Goal: Task Accomplishment & Management: Manage account settings

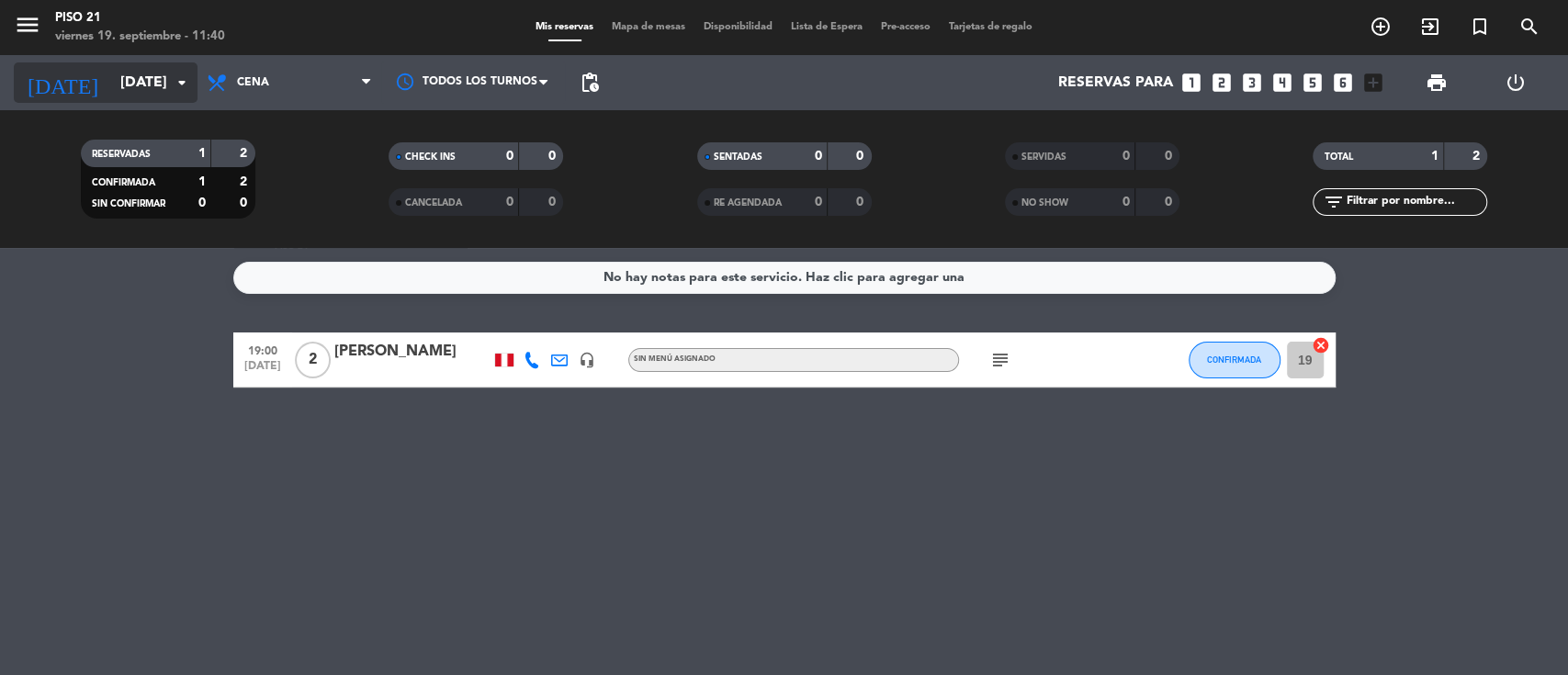
click at [145, 87] on input "[DATE]" at bounding box center [207, 82] width 194 height 35
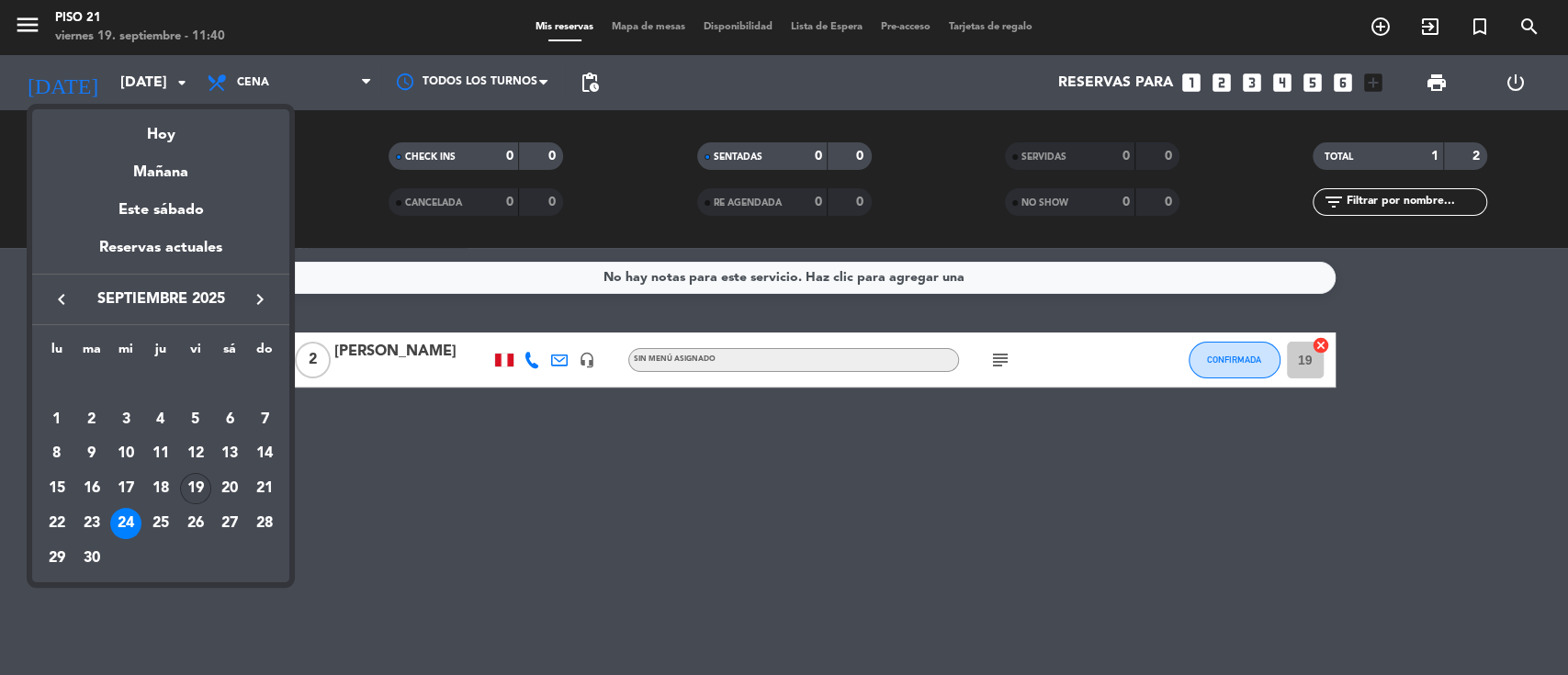
click at [192, 483] on div "19" at bounding box center [195, 489] width 32 height 32
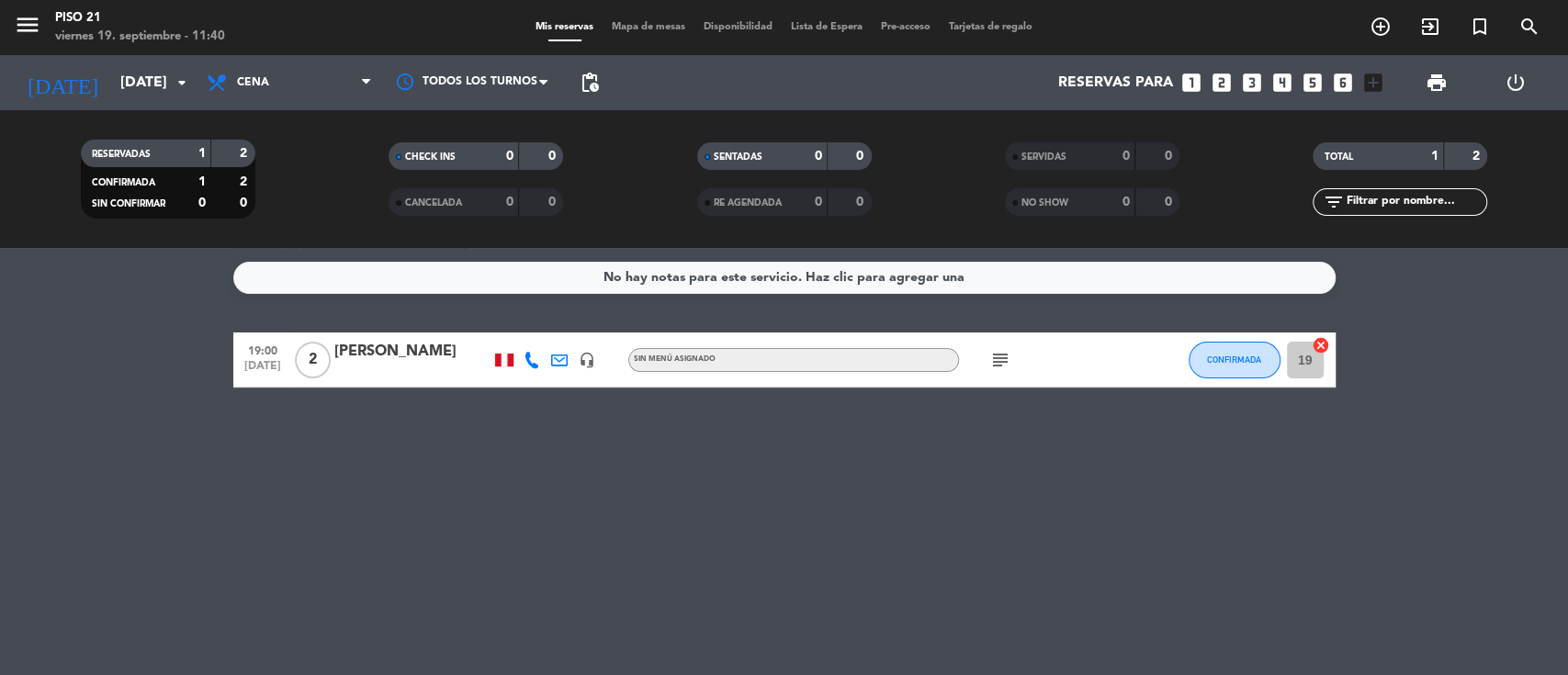
type input "[DATE]"
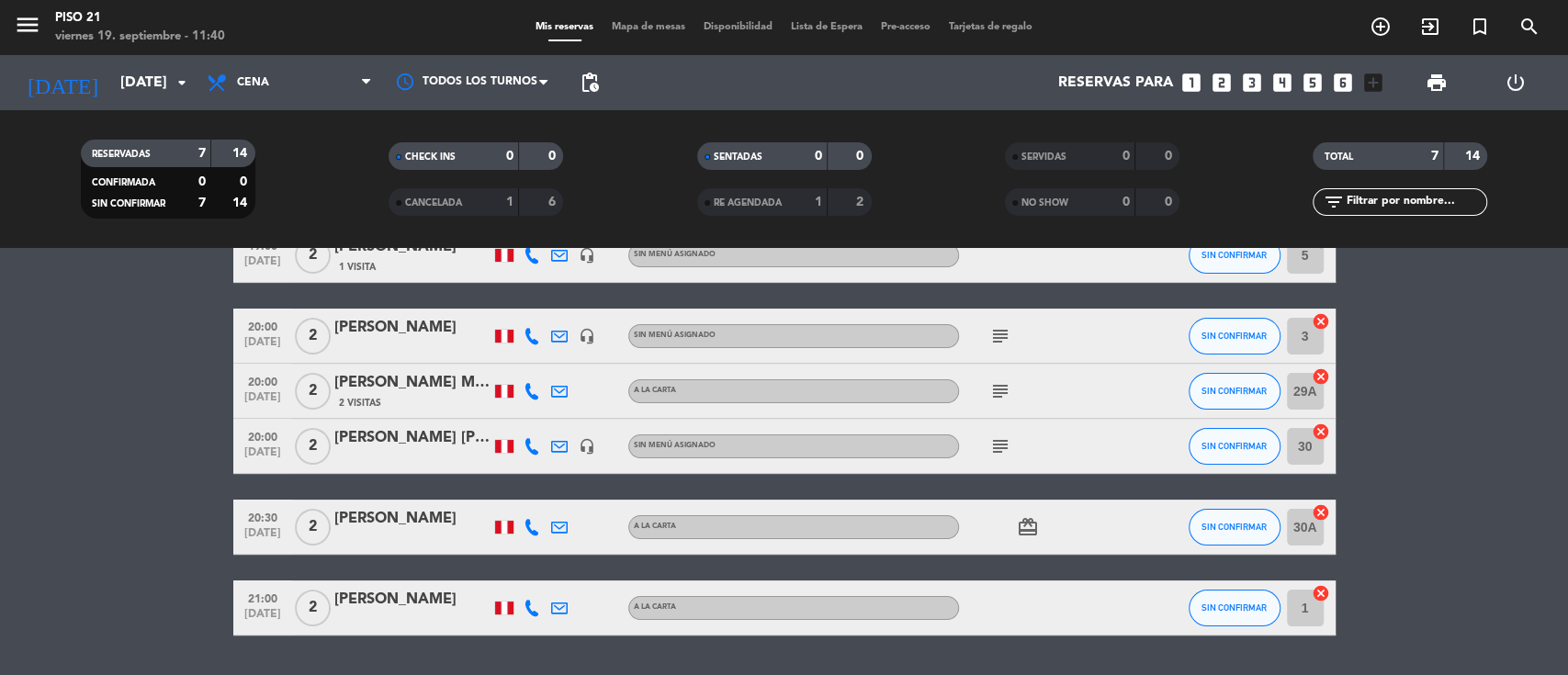
scroll to position [237, 0]
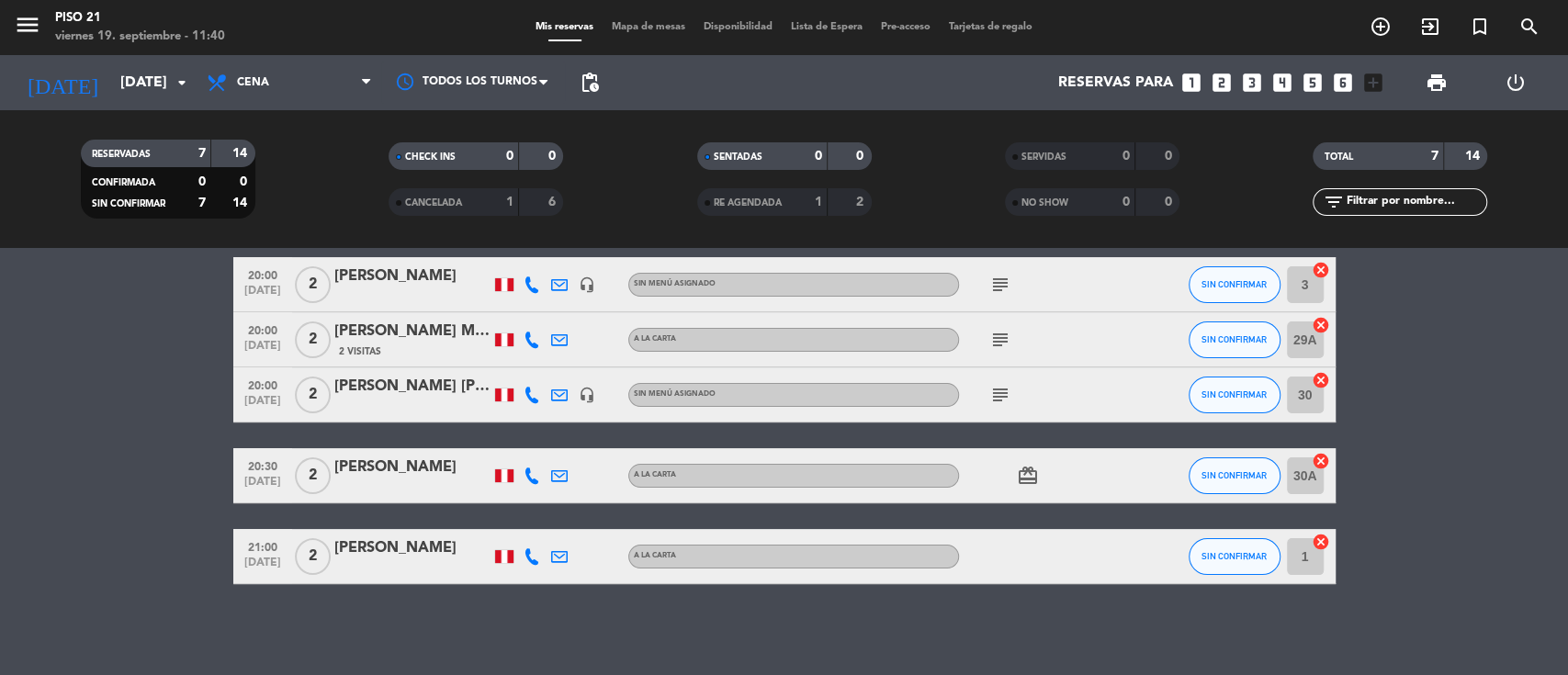
click at [412, 555] on div "[PERSON_NAME]" at bounding box center [412, 548] width 156 height 24
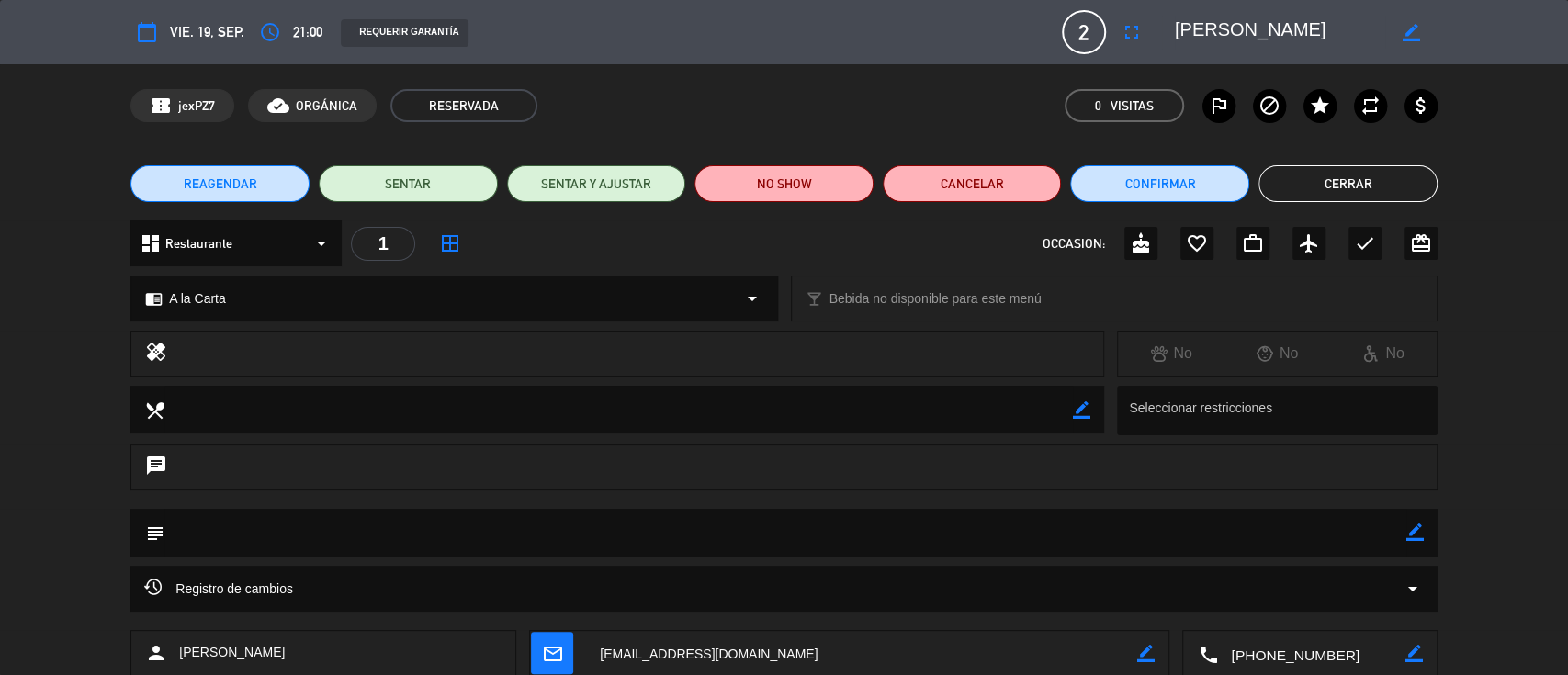
click at [1415, 532] on icon "border_color" at bounding box center [1415, 533] width 17 height 17
click at [1356, 532] on textarea at bounding box center [785, 532] width 1242 height 47
type textarea "DECORACION ROMANTICA S/. 50.00 SOLES - SE ENVIA LINK DE PAGO"
click at [1415, 533] on icon at bounding box center [1415, 533] width 17 height 17
click at [1408, 27] on icon "border_color" at bounding box center [1411, 33] width 17 height 17
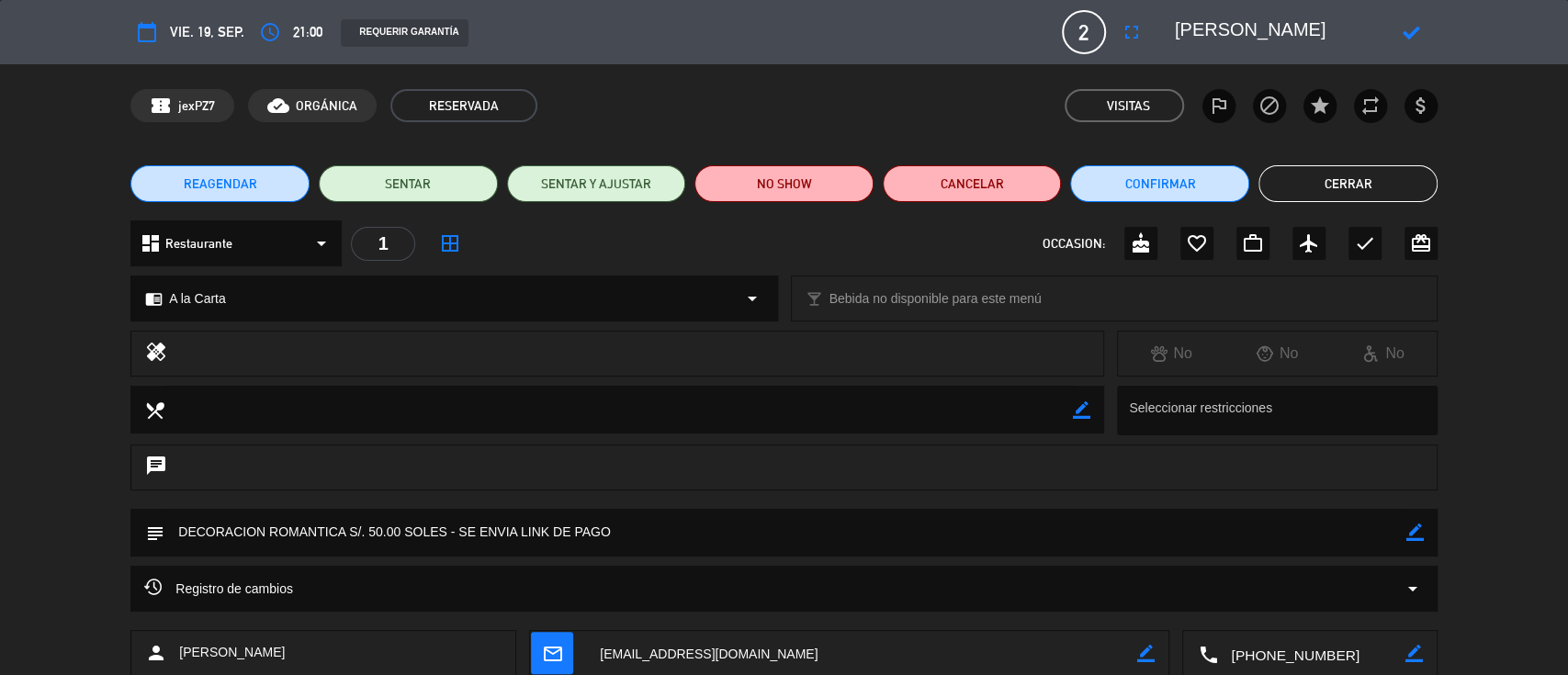
drag, startPoint x: 1246, startPoint y: 28, endPoint x: 1190, endPoint y: 26, distance: 56.0
click at [1190, 26] on textarea at bounding box center [1280, 32] width 210 height 33
click at [1301, 25] on textarea at bounding box center [1280, 32] width 210 height 33
click at [1205, 29] on textarea at bounding box center [1280, 32] width 210 height 33
drag, startPoint x: 1287, startPoint y: 27, endPoint x: 1353, endPoint y: 28, distance: 66.0
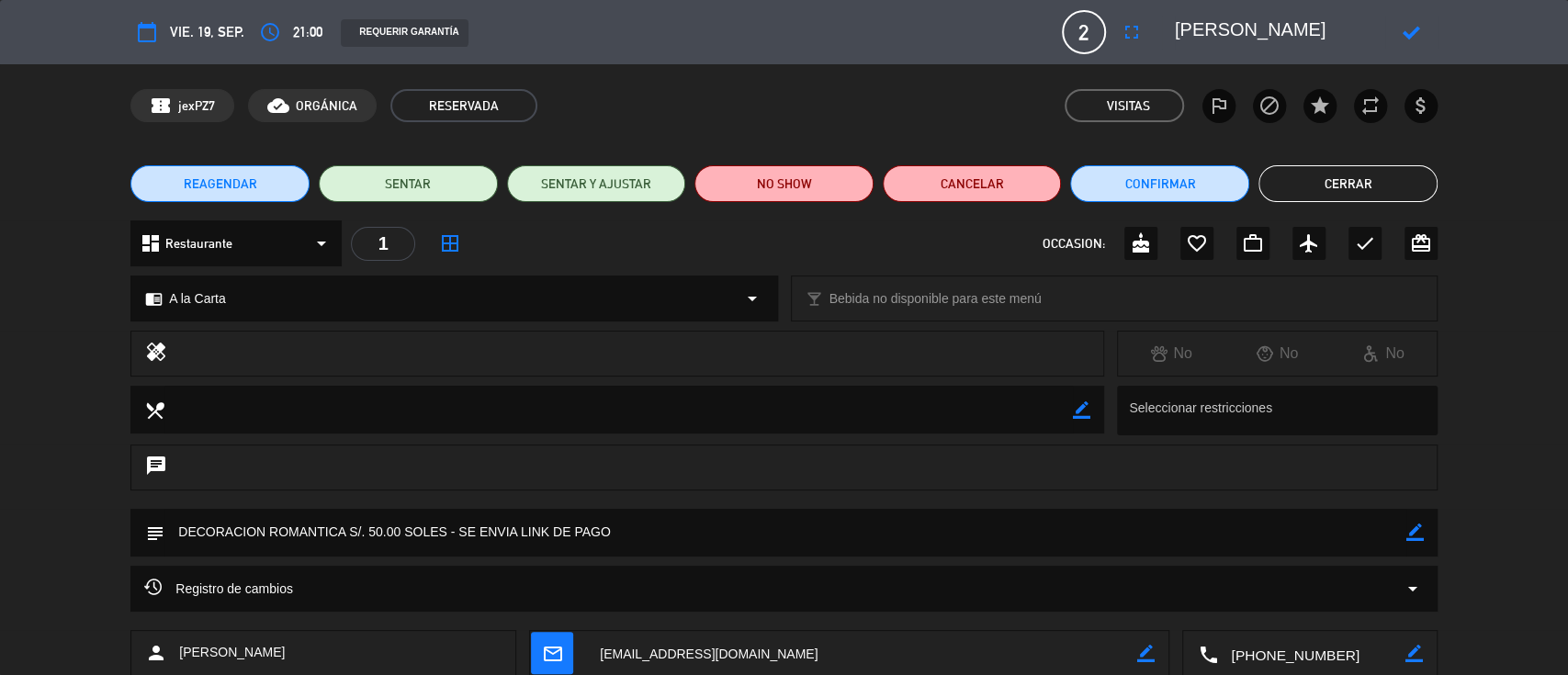
click at [1353, 28] on textarea at bounding box center [1280, 32] width 210 height 33
type textarea "[PERSON_NAME]"
click at [1404, 33] on icon at bounding box center [1411, 33] width 17 height 17
click at [1277, 182] on button "Cerrar" at bounding box center [1348, 184] width 179 height 36
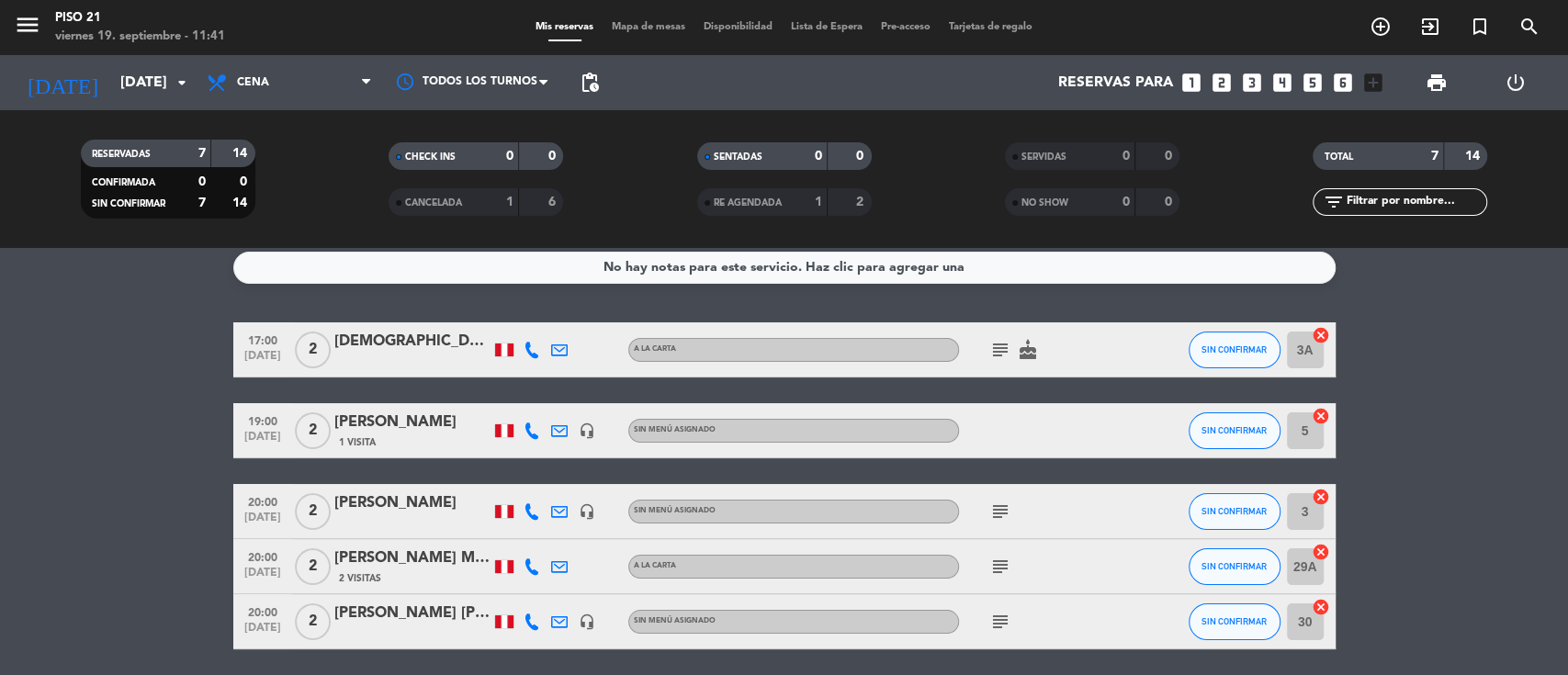
scroll to position [0, 0]
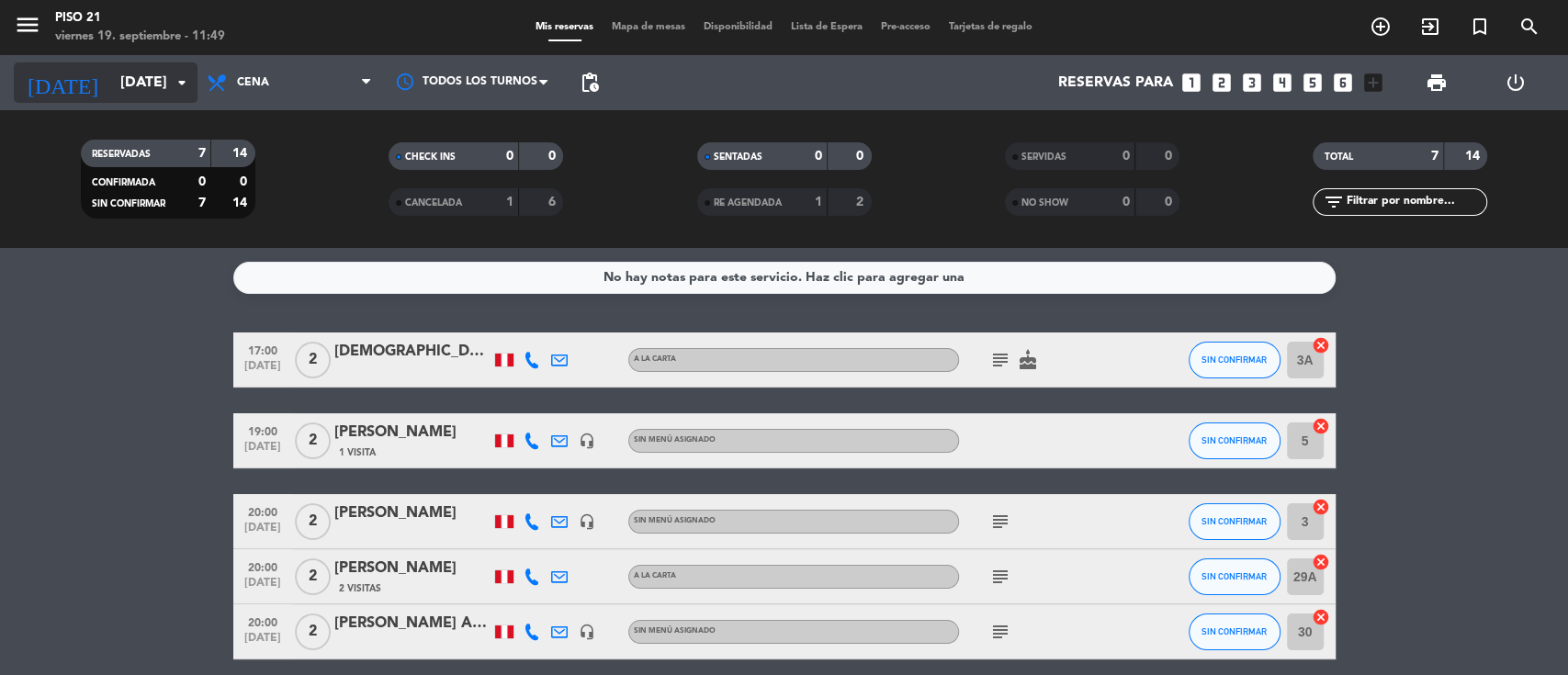
click at [112, 86] on input "[DATE]" at bounding box center [207, 82] width 194 height 35
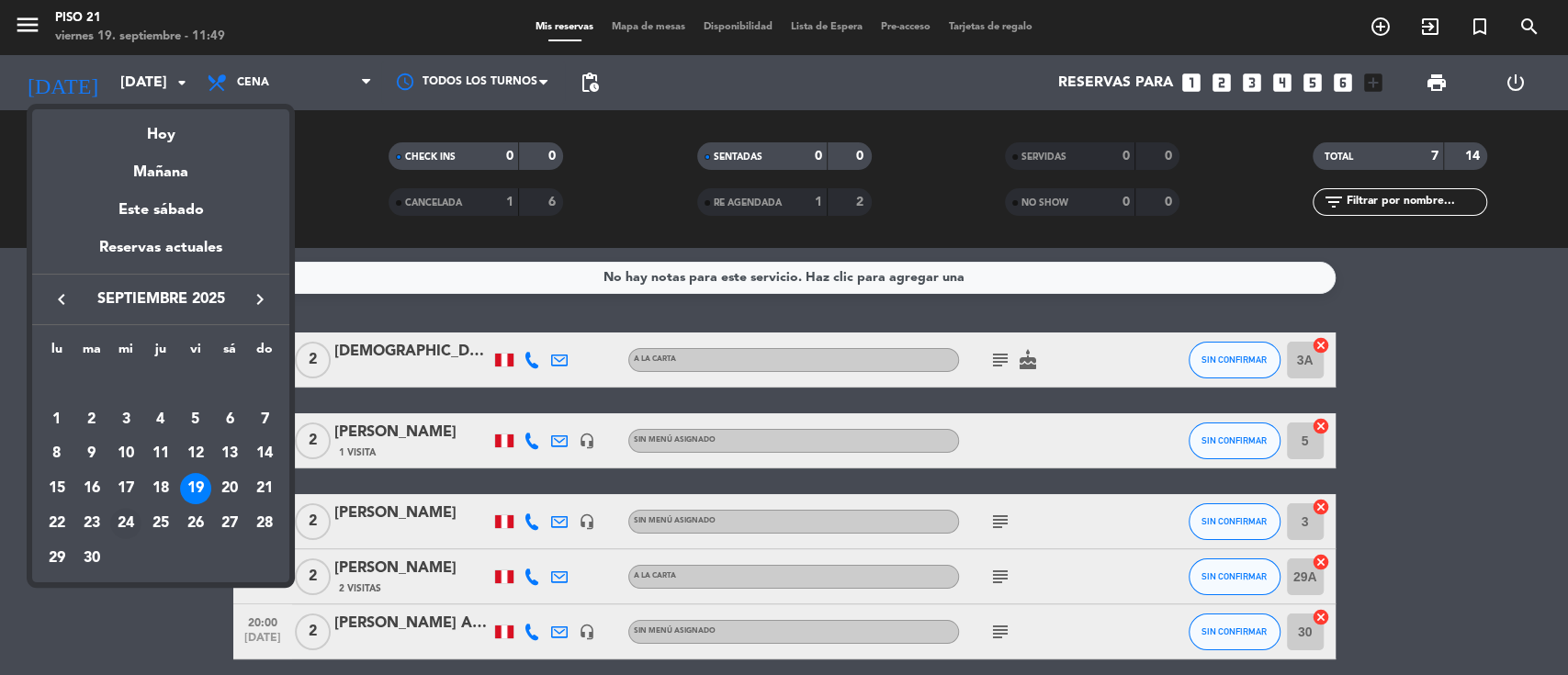
click at [125, 523] on div "24" at bounding box center [125, 523] width 32 height 32
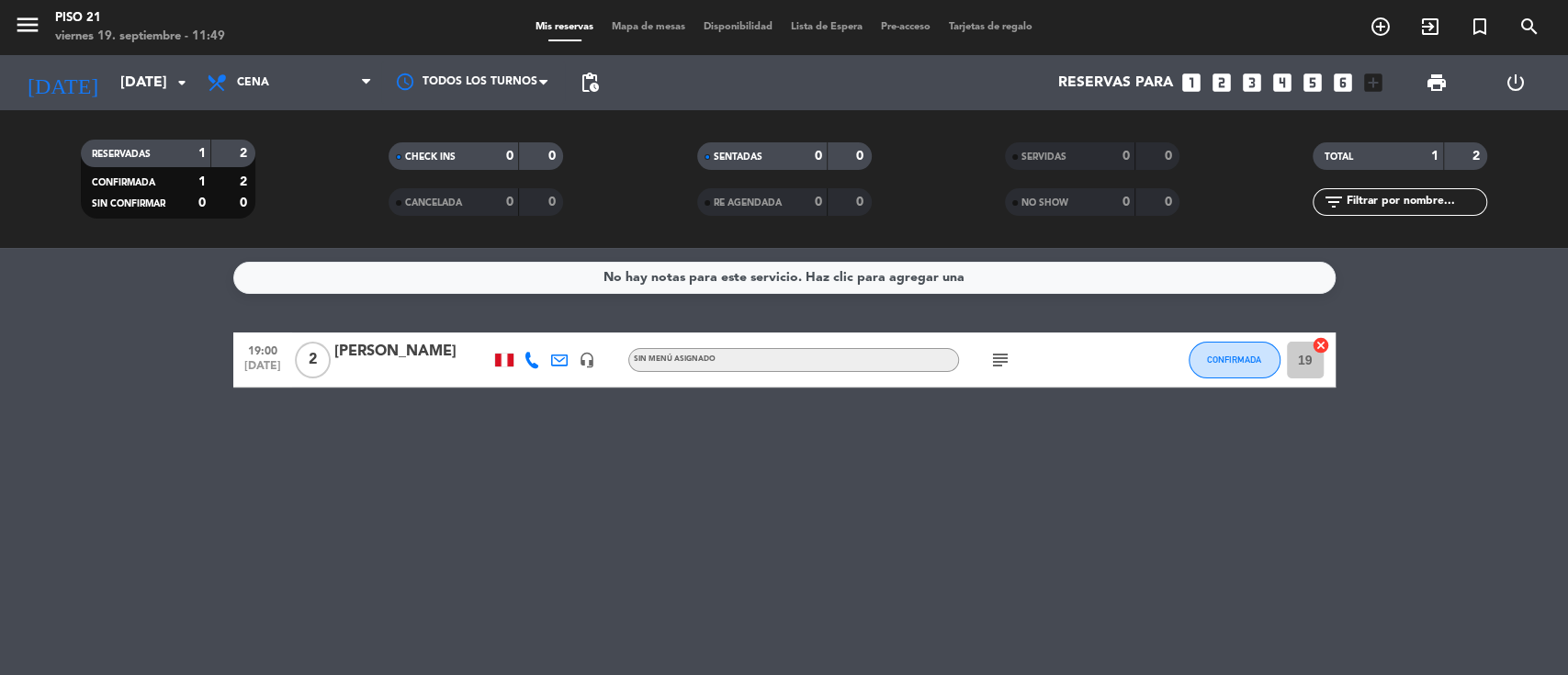
click at [404, 357] on div "[PERSON_NAME]" at bounding box center [412, 352] width 156 height 24
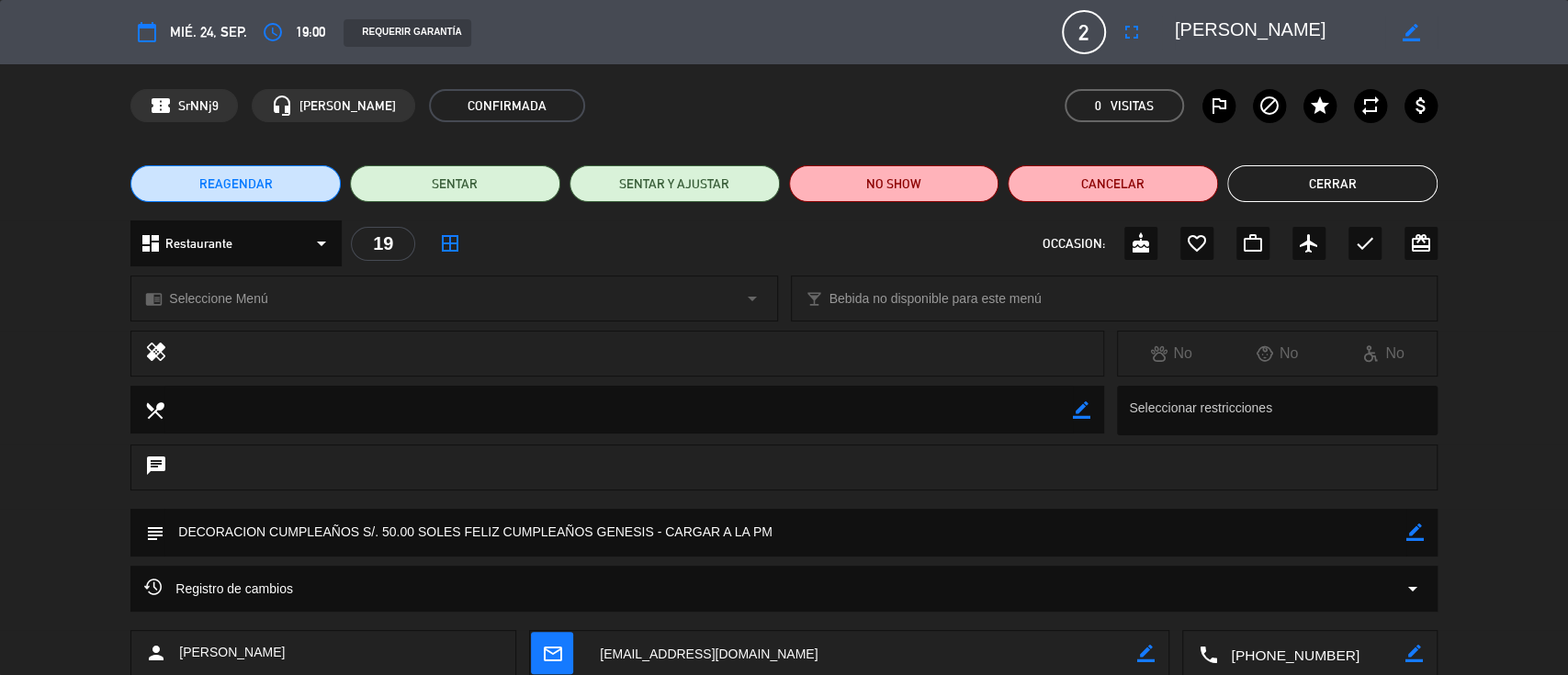
click at [1320, 181] on button "Cerrar" at bounding box center [1333, 184] width 210 height 36
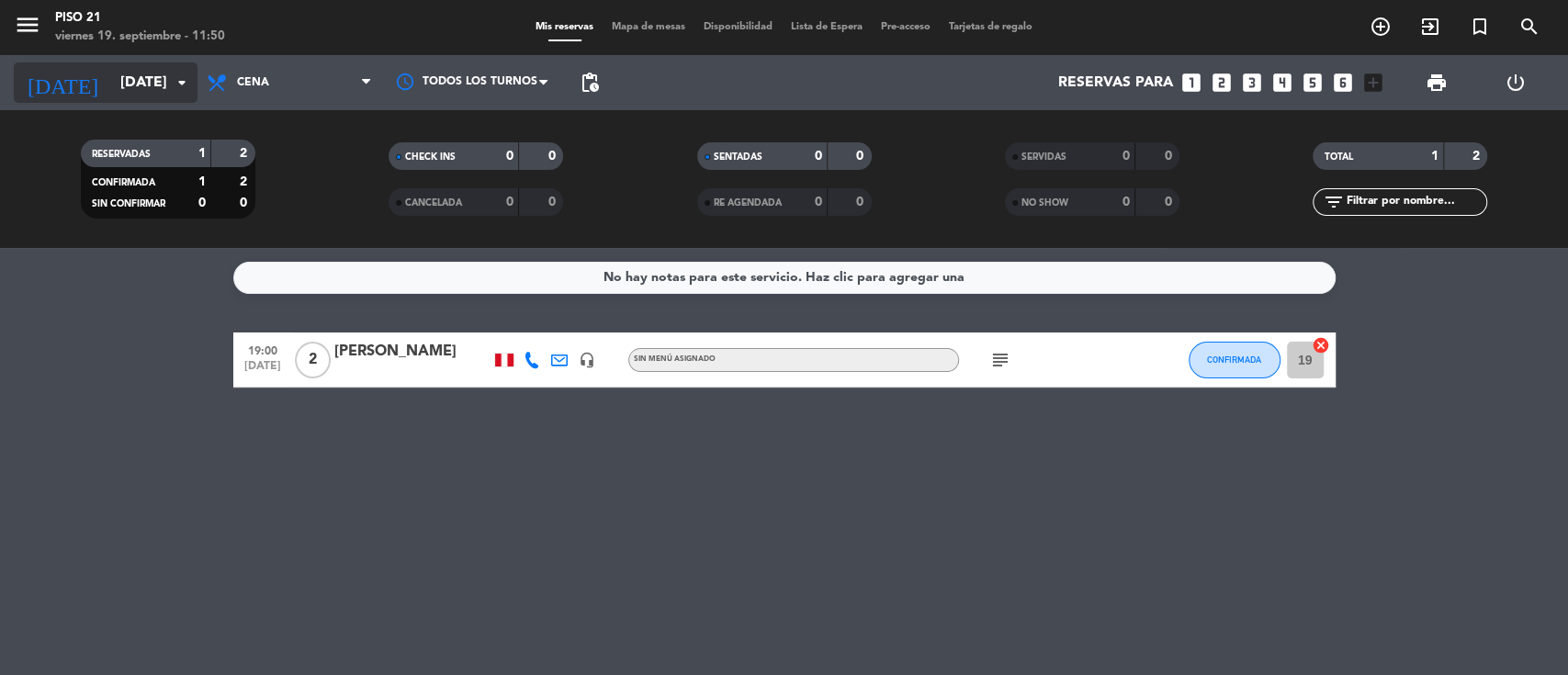
click at [142, 95] on input "[DATE]" at bounding box center [207, 82] width 194 height 35
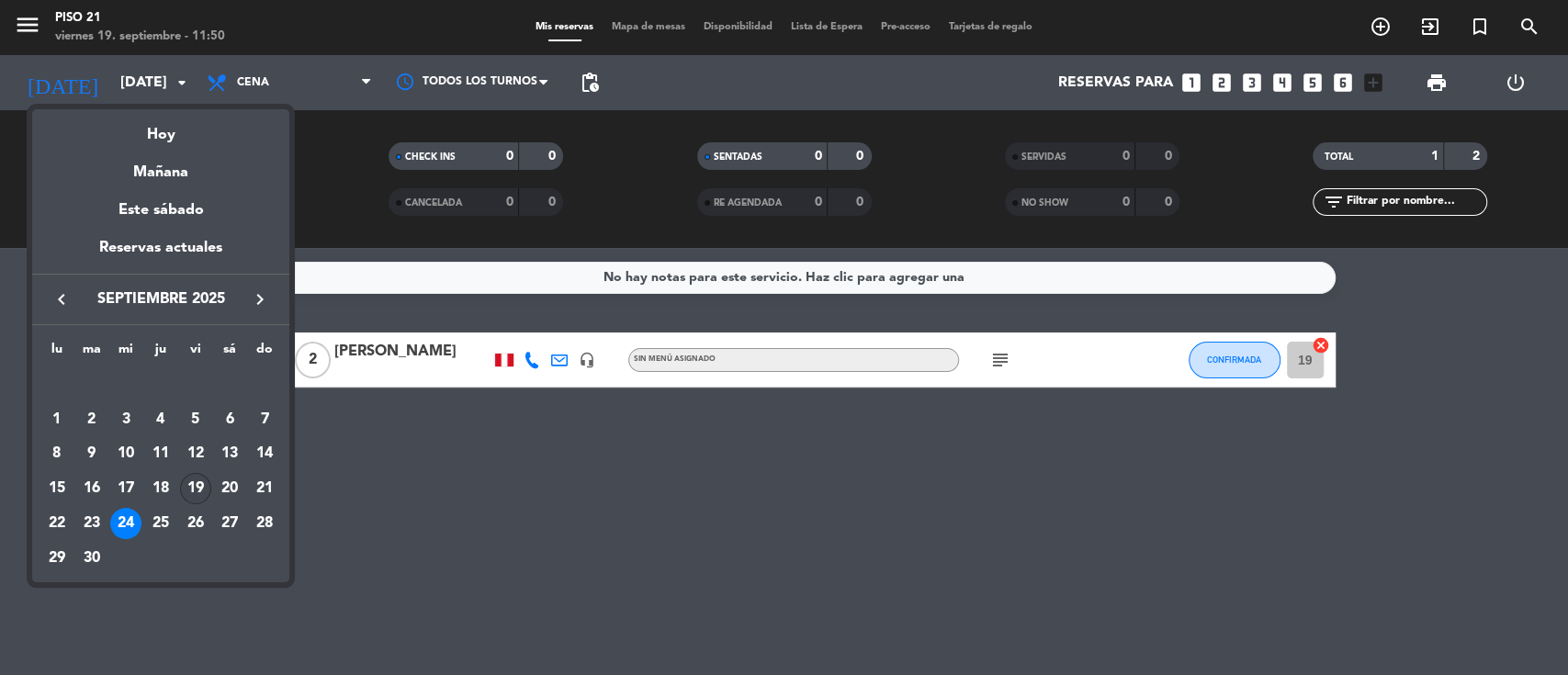
click at [197, 485] on div "19" at bounding box center [195, 489] width 32 height 32
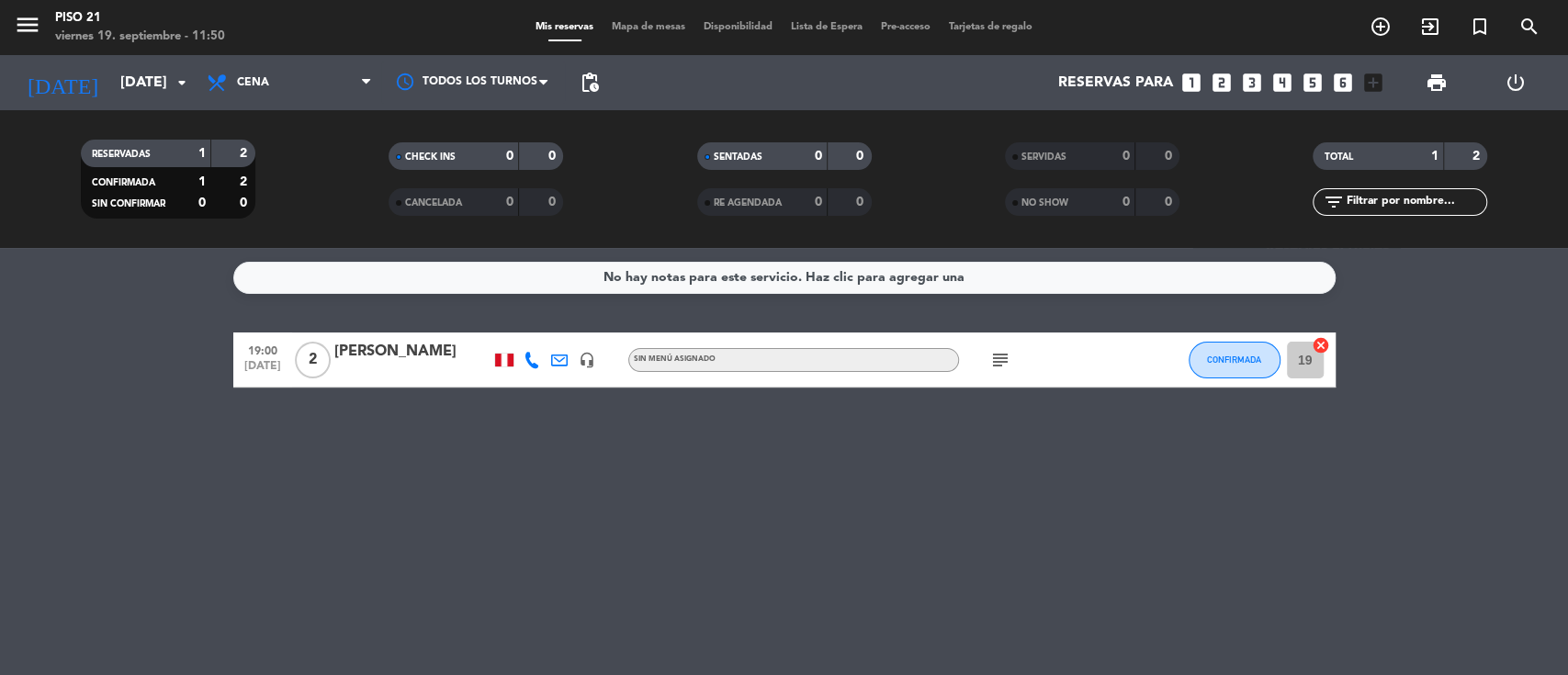
type input "[DATE]"
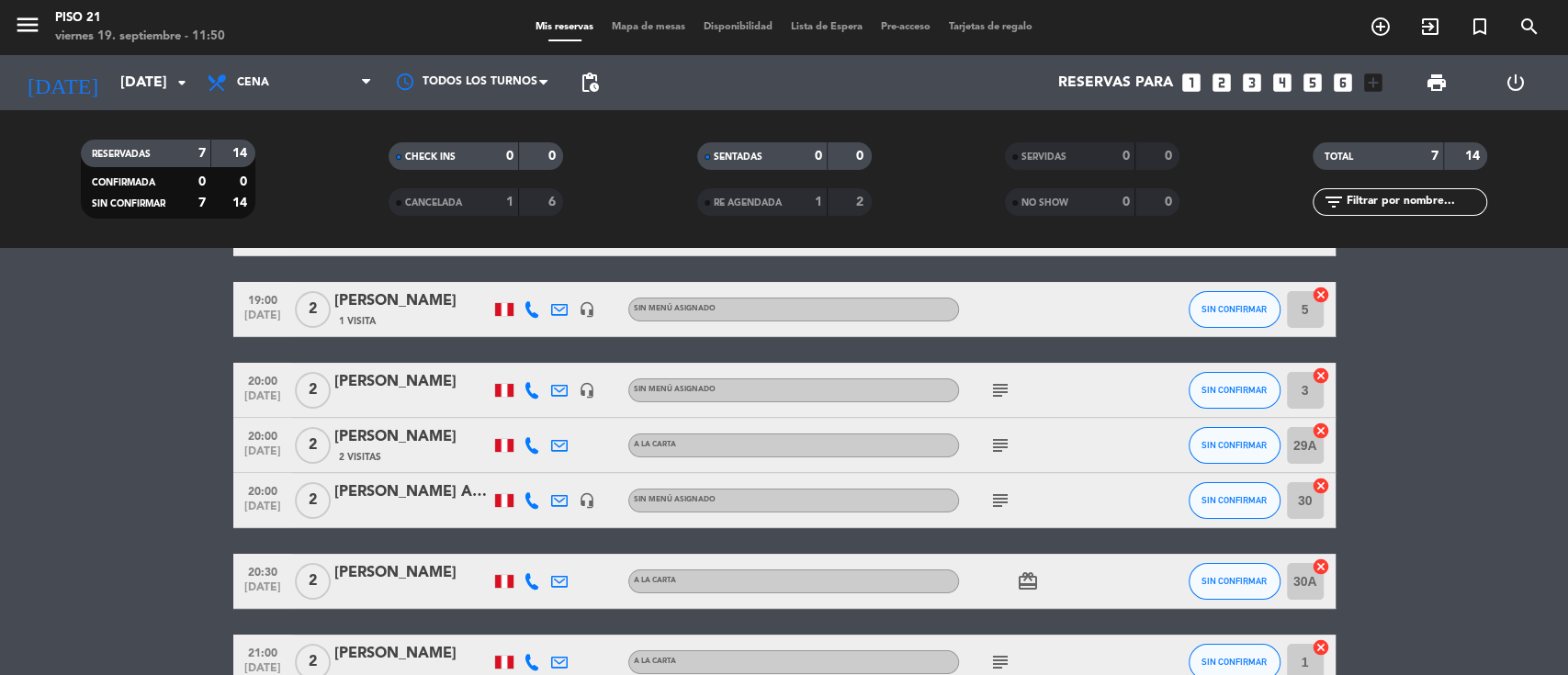
scroll to position [237, 0]
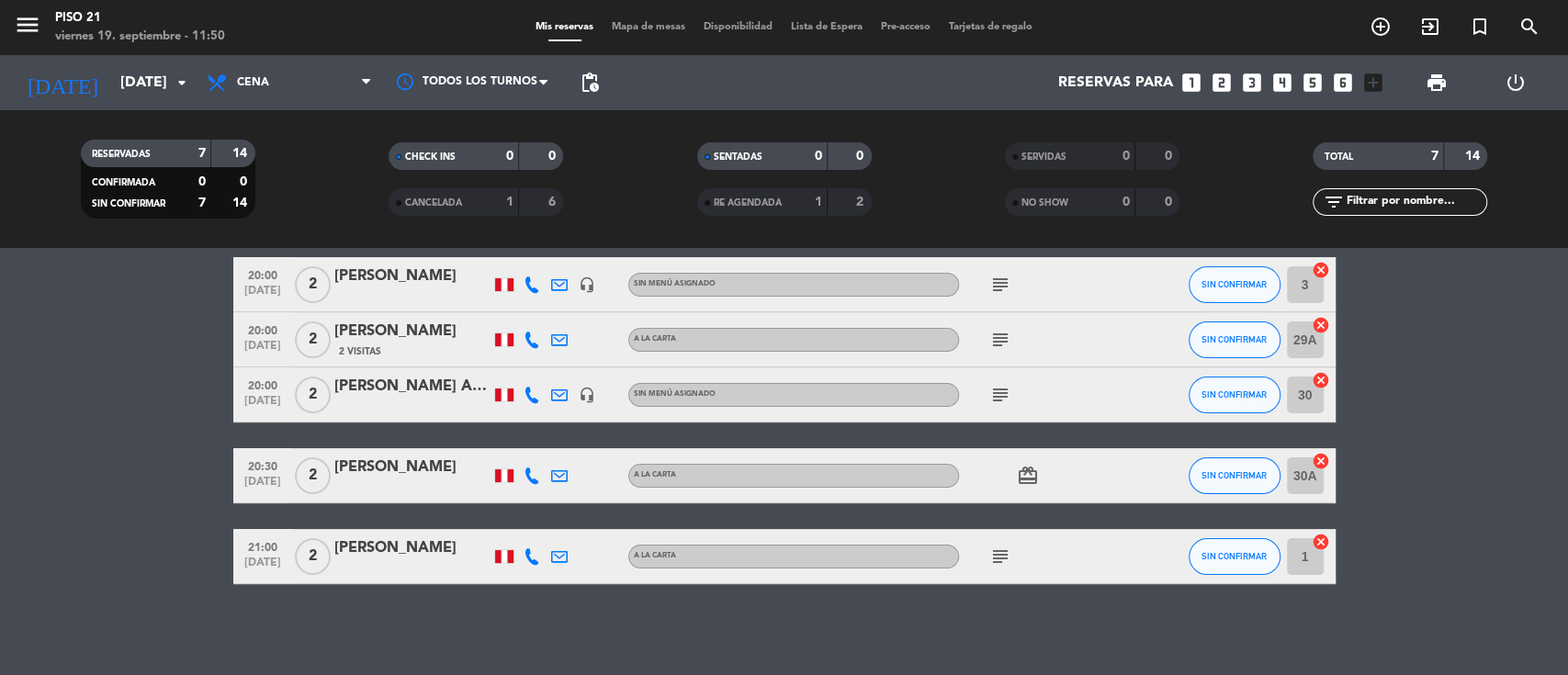
click at [363, 540] on div "[PERSON_NAME]" at bounding box center [412, 548] width 156 height 24
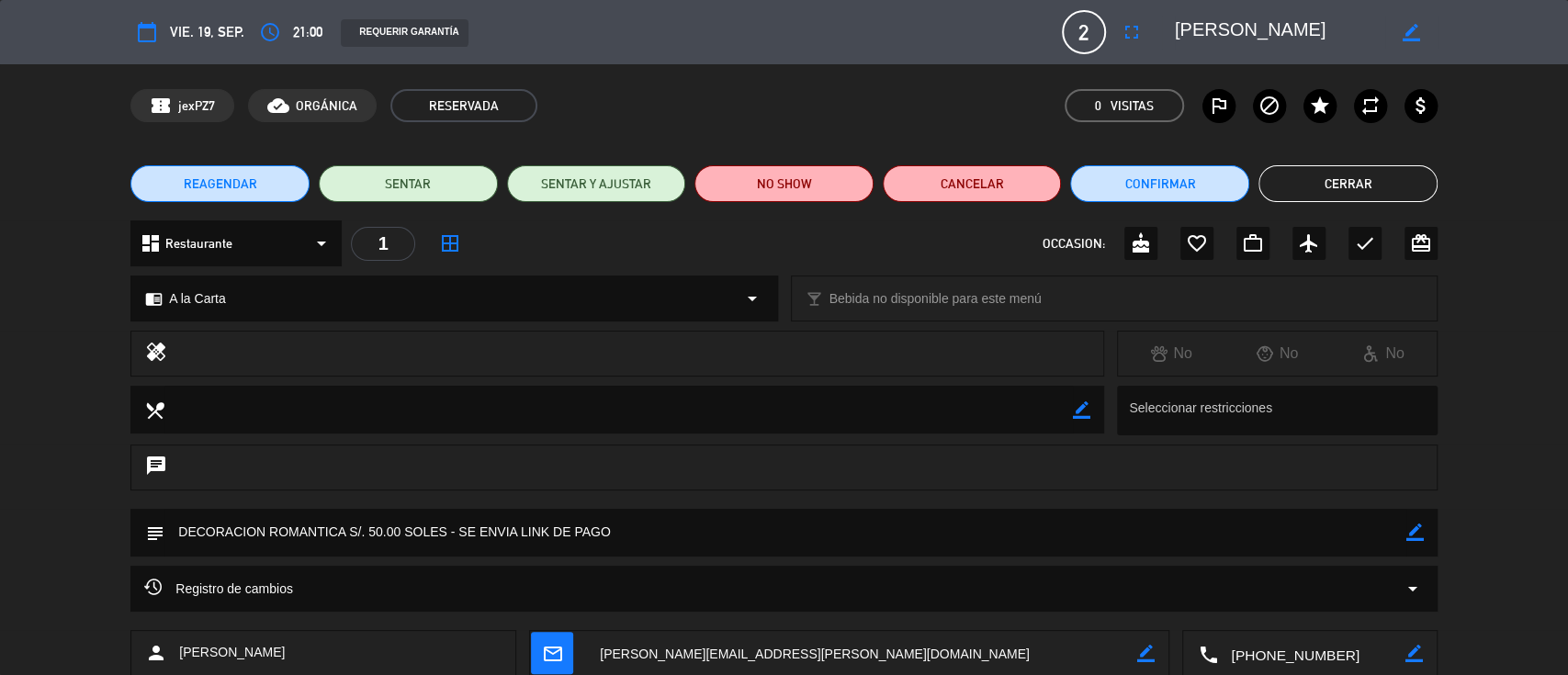
click at [1316, 175] on button "Cerrar" at bounding box center [1348, 184] width 179 height 36
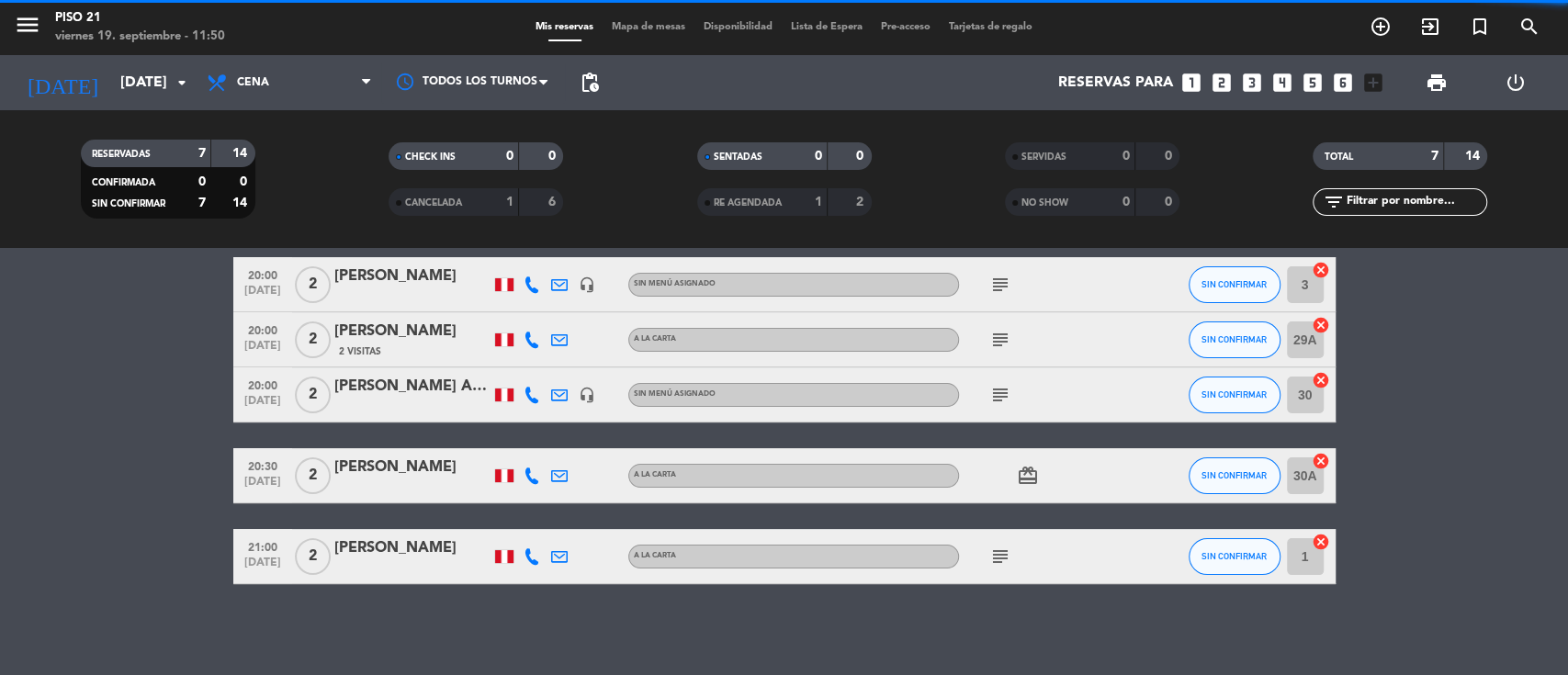
click at [412, 445] on div "17:00 [DATE] 2 [DEMOGRAPHIC_DATA][PERSON_NAME] A la Carta subject cake SIN CONF…" at bounding box center [784, 339] width 1102 height 489
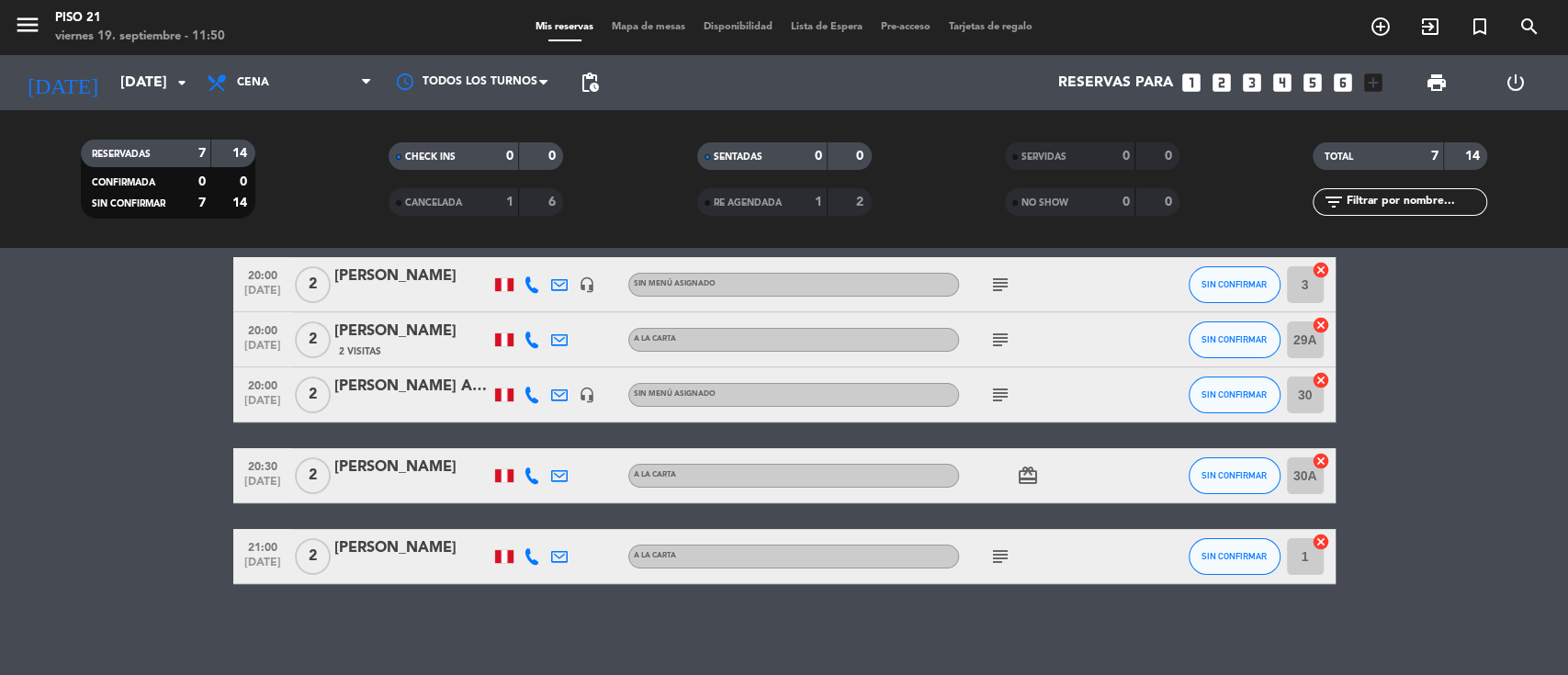
click at [412, 465] on div "[PERSON_NAME]" at bounding box center [412, 468] width 156 height 24
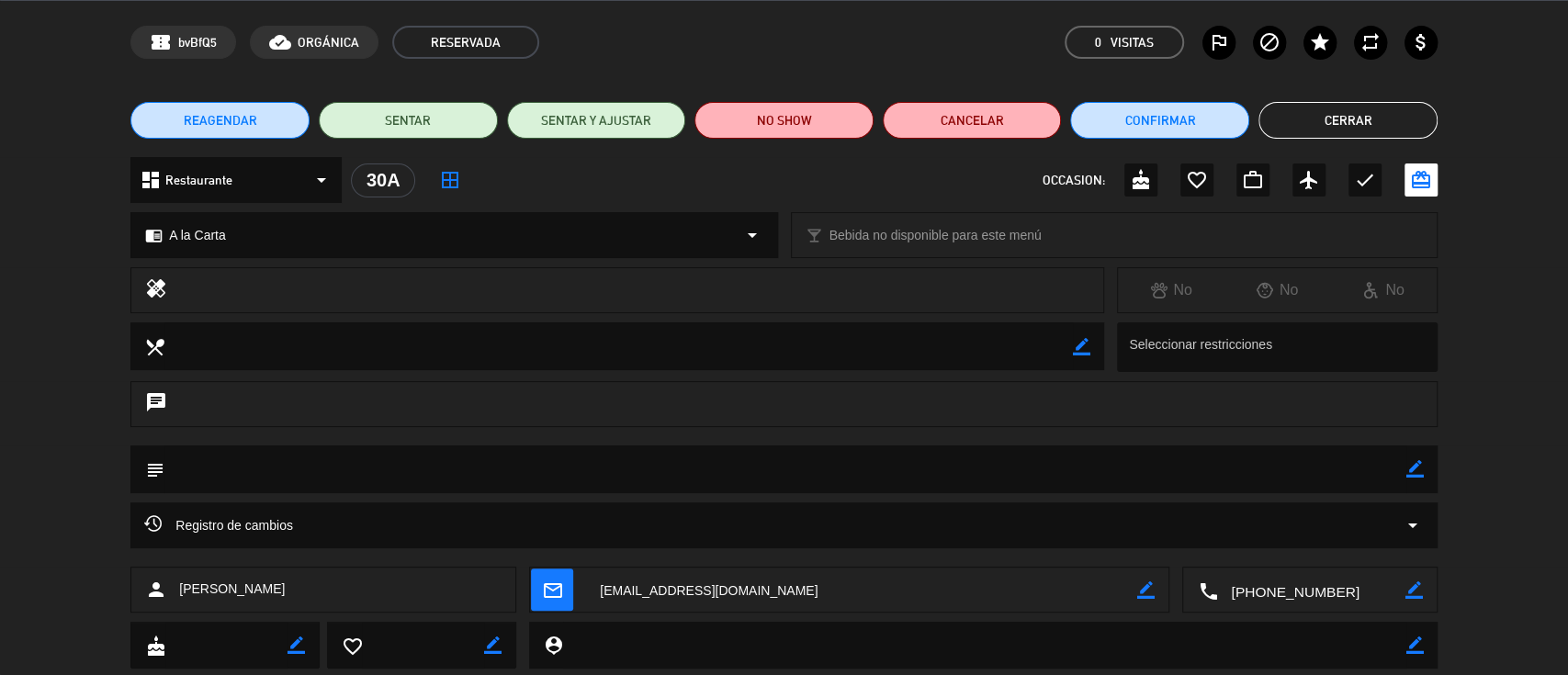
scroll to position [111, 0]
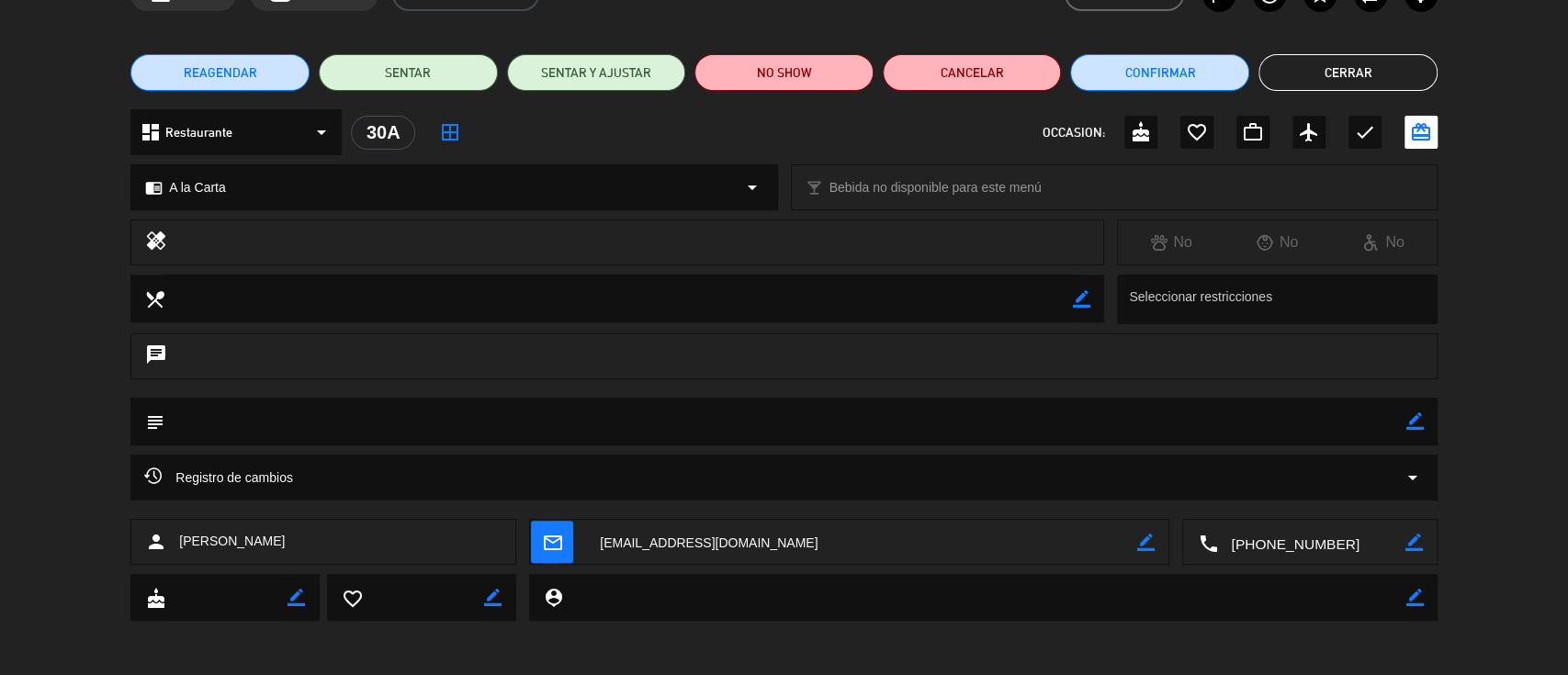
click at [1276, 544] on textarea at bounding box center [1311, 543] width 187 height 46
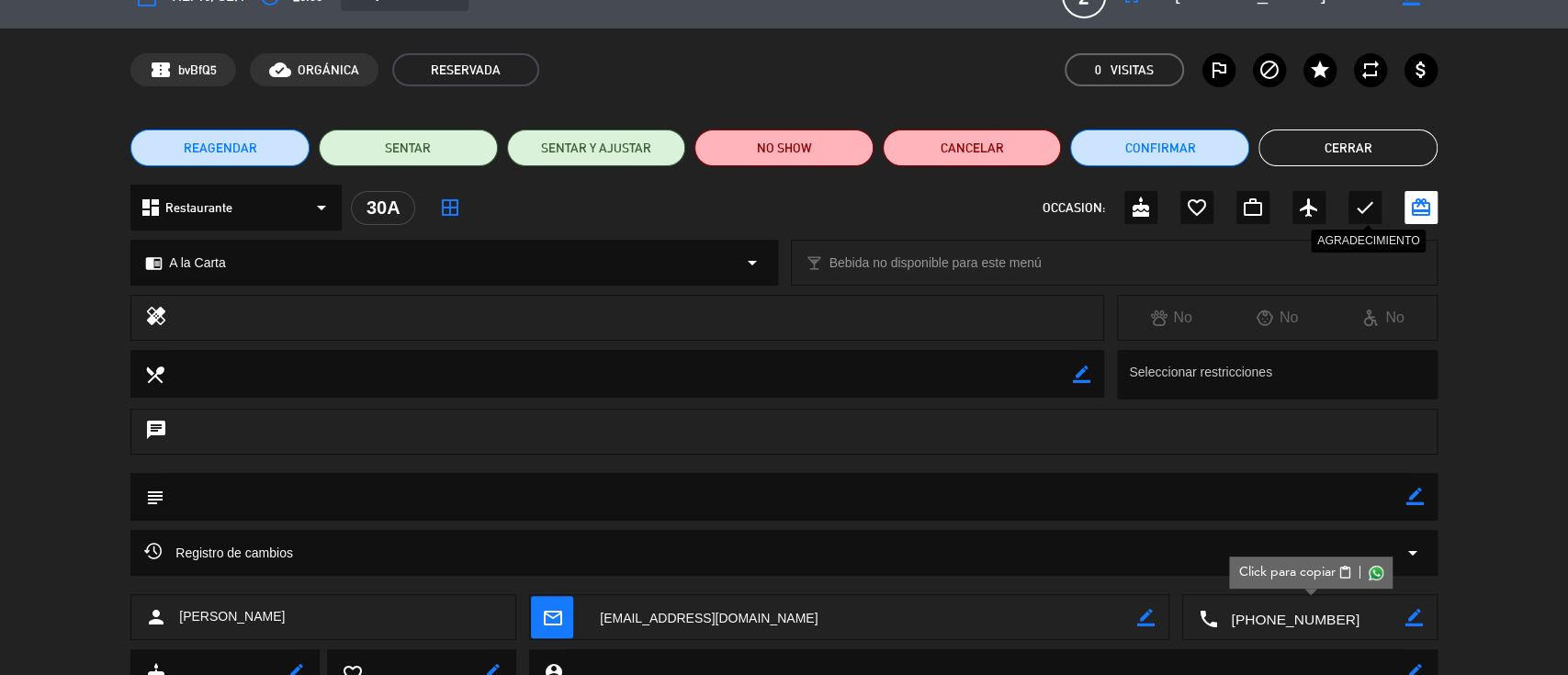
scroll to position [0, 0]
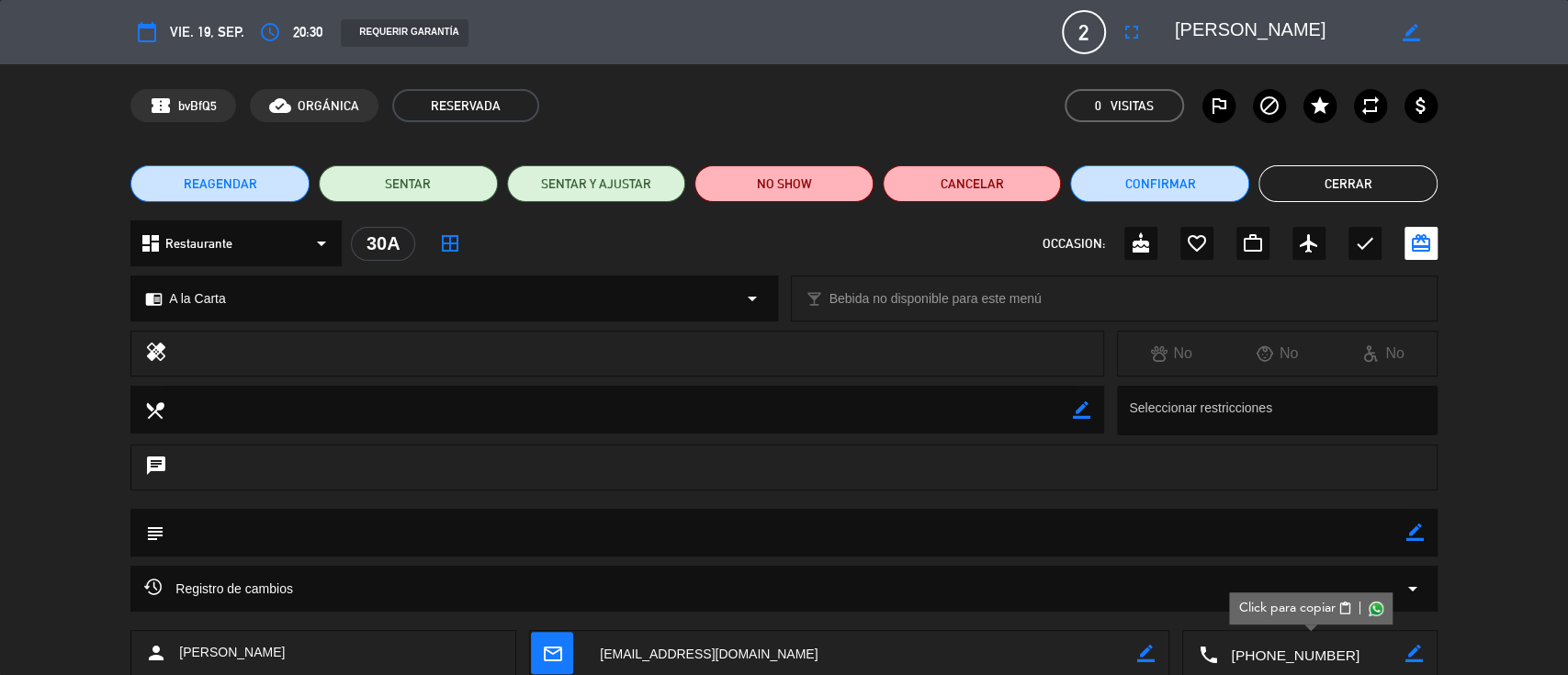
click at [1327, 176] on button "Cerrar" at bounding box center [1348, 184] width 179 height 36
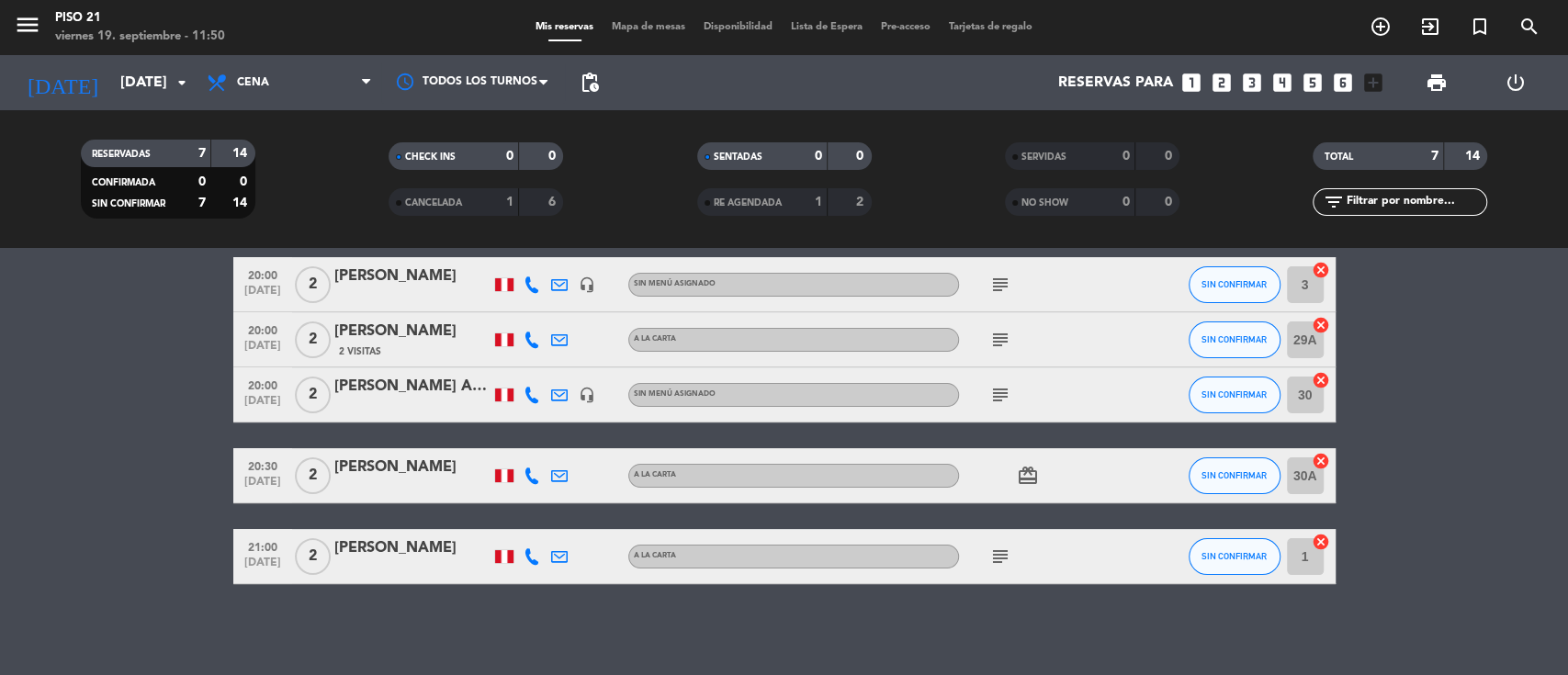
click at [418, 478] on div "[PERSON_NAME]" at bounding box center [412, 468] width 156 height 24
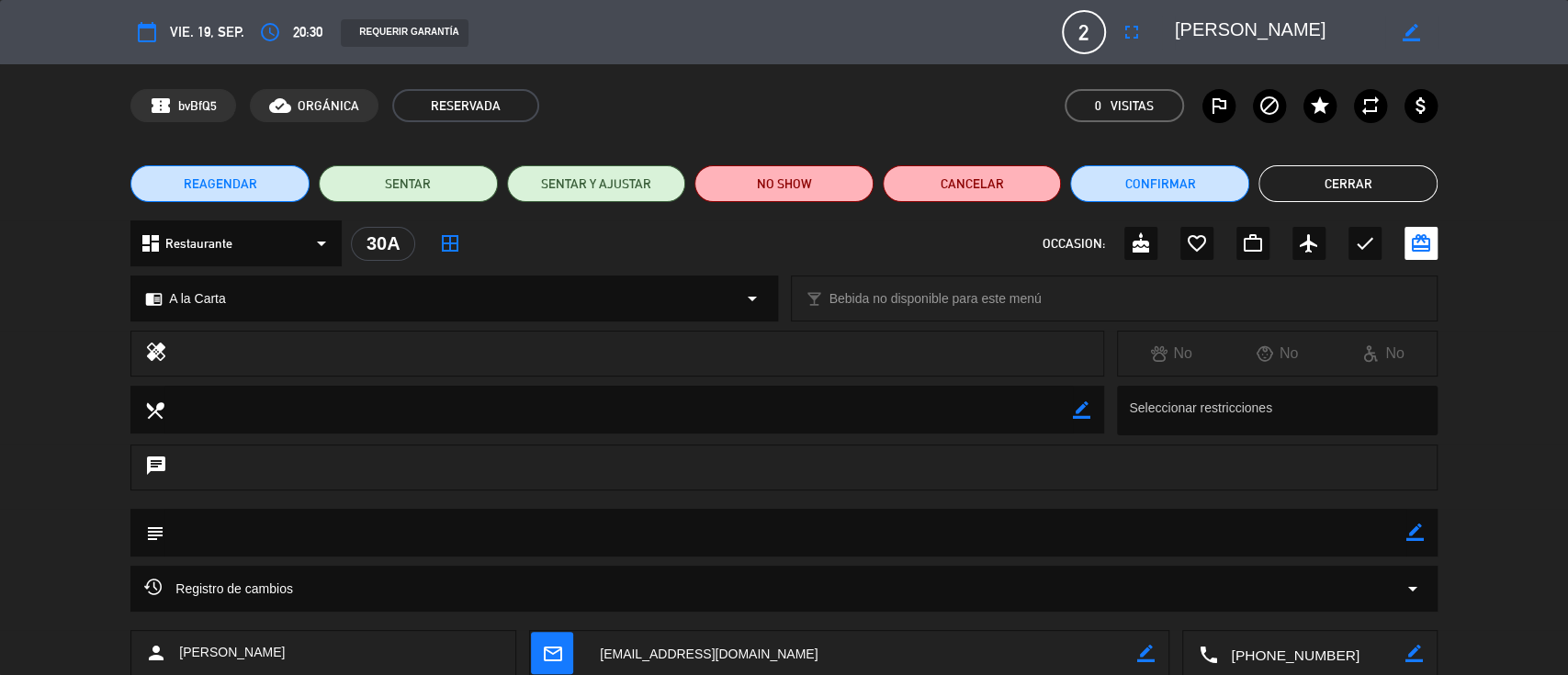
click at [1406, 534] on icon "border_color" at bounding box center [1415, 533] width 17 height 17
click at [1308, 536] on textarea at bounding box center [785, 532] width 1242 height 47
type textarea "SE OFRECIO CENA ROMANTICA"
click at [1406, 527] on icon at bounding box center [1415, 533] width 17 height 17
click at [1361, 182] on button "Cerrar" at bounding box center [1348, 184] width 179 height 36
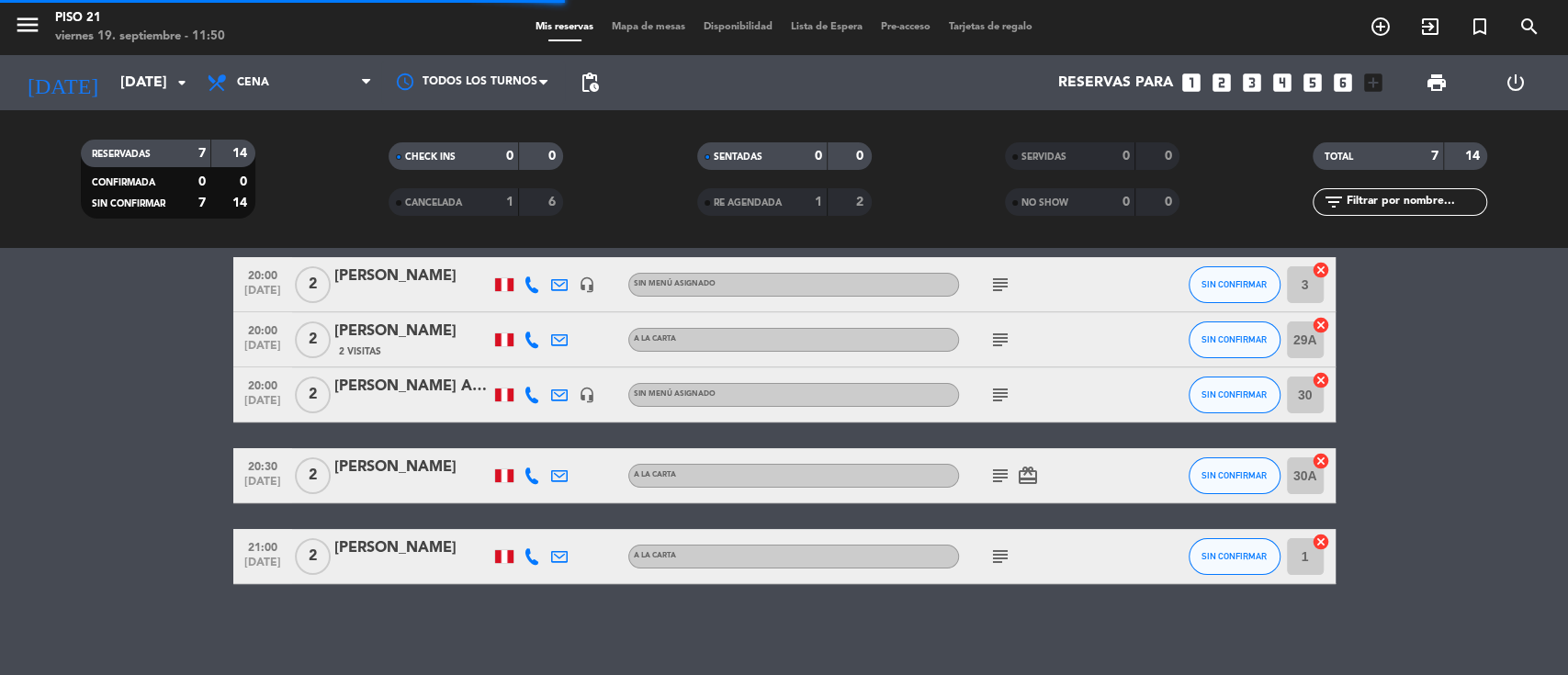
click at [415, 400] on div at bounding box center [412, 406] width 156 height 14
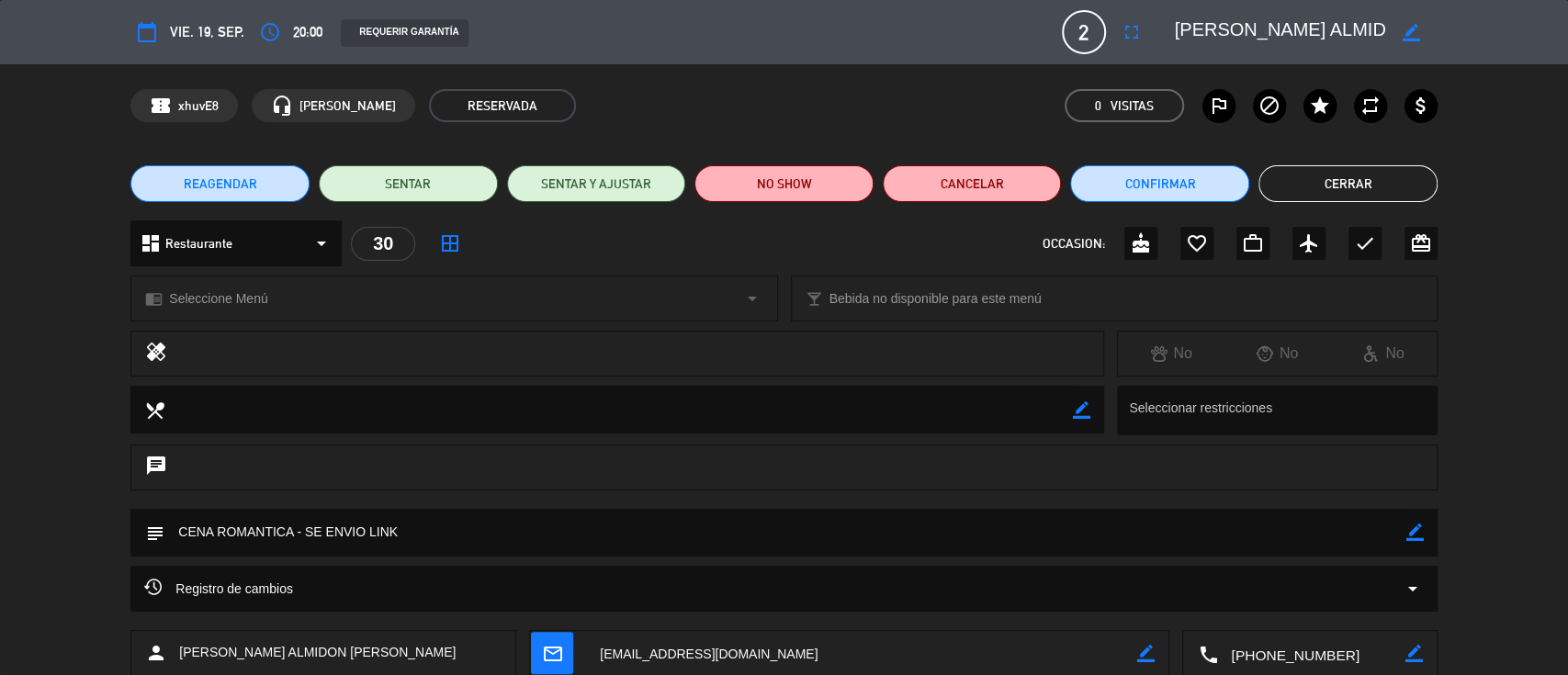
click at [1409, 524] on icon "border_color" at bounding box center [1415, 533] width 17 height 17
click at [298, 526] on textarea at bounding box center [785, 532] width 1242 height 47
type textarea "CENA ROMANTICA S/. 50.00 SOLES - SE ENVIO LINK"
click at [1423, 530] on icon at bounding box center [1415, 533] width 17 height 17
click at [1362, 171] on button "Cerrar" at bounding box center [1348, 184] width 179 height 36
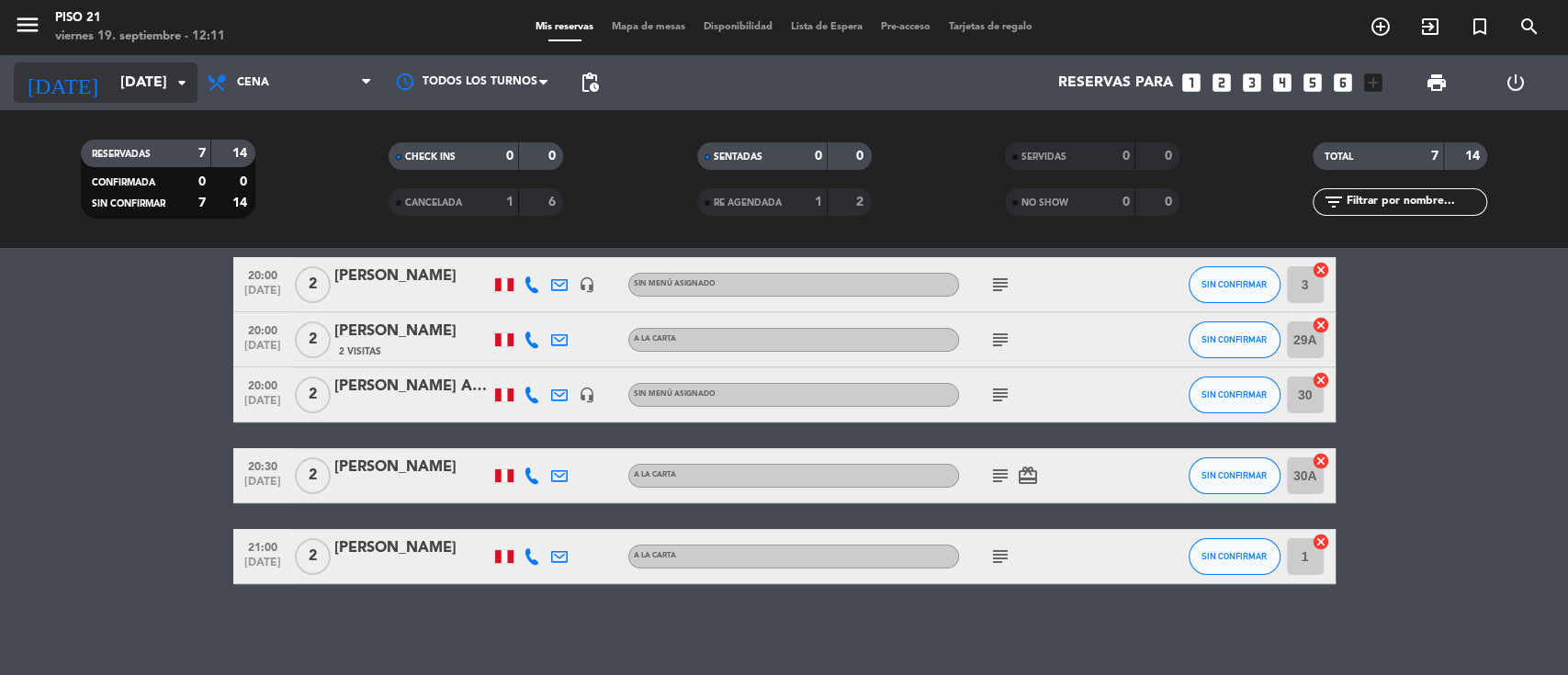
click at [111, 78] on input "[DATE]" at bounding box center [207, 82] width 194 height 35
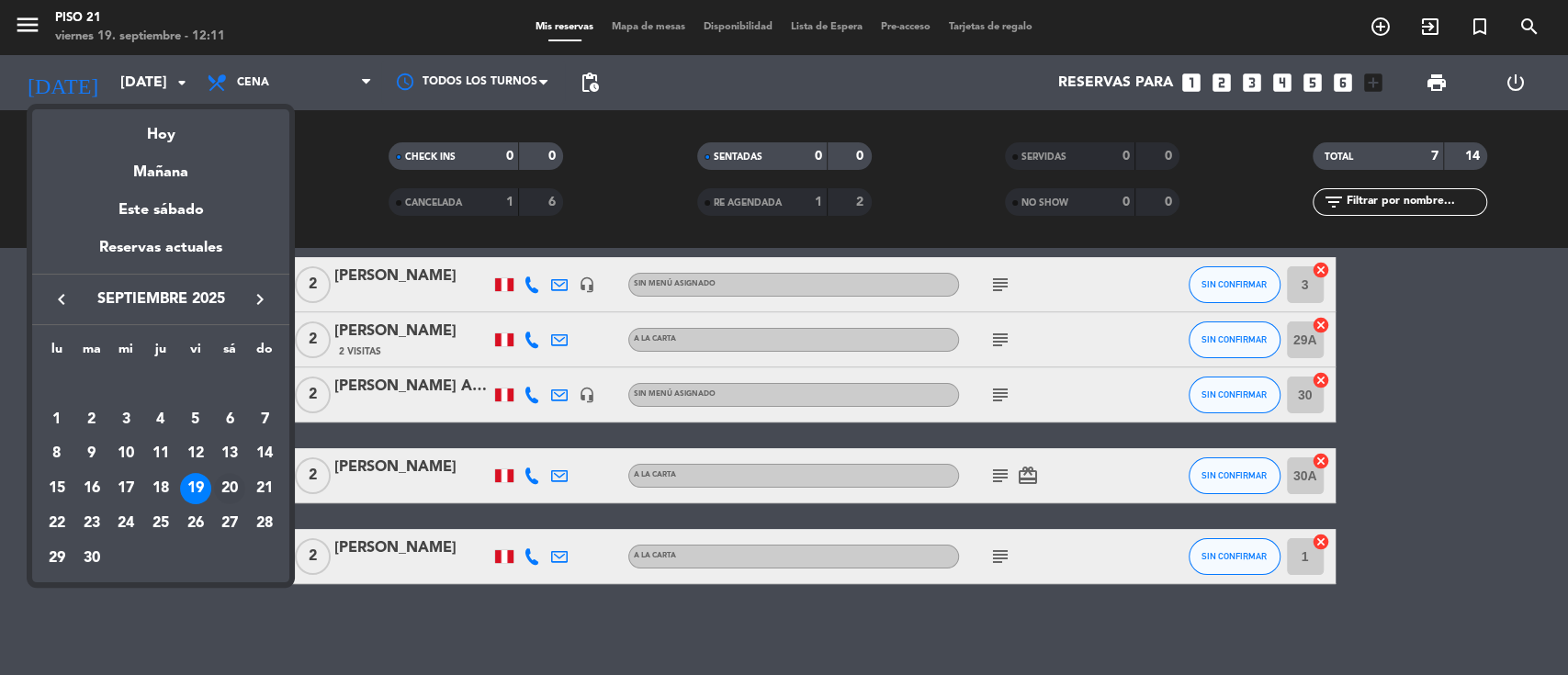
click at [232, 482] on div "20" at bounding box center [229, 489] width 32 height 32
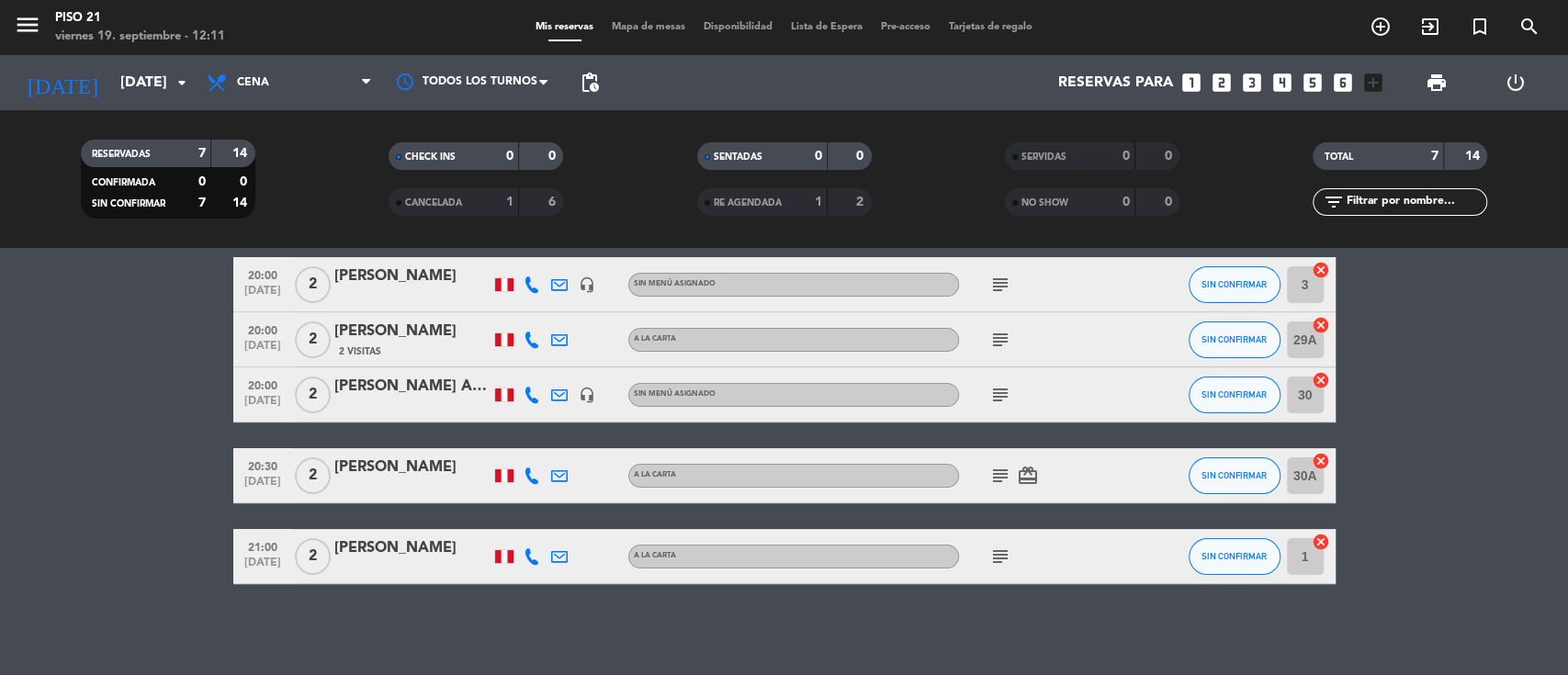
type input "[DATE]"
click at [325, 86] on span "Cena" at bounding box center [290, 82] width 184 height 40
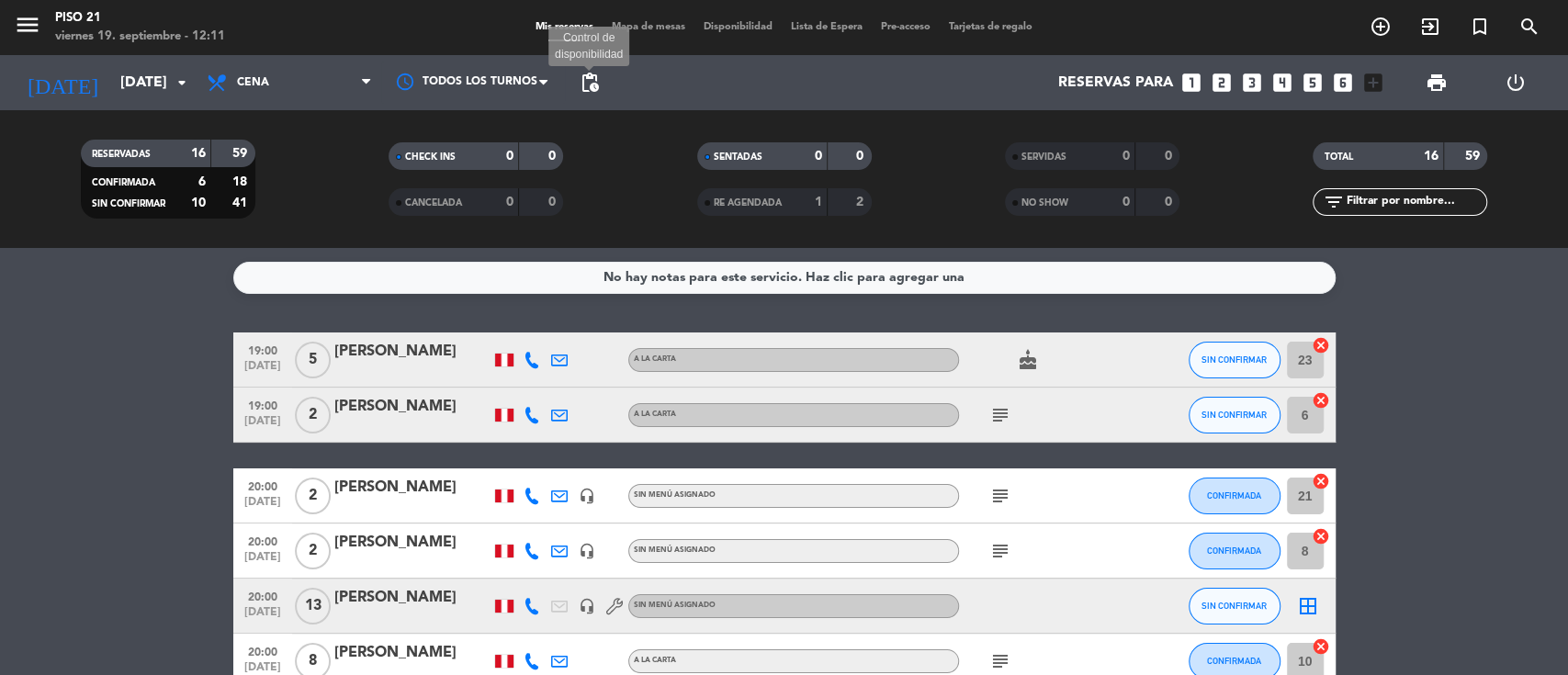
click at [597, 78] on span "pending_actions" at bounding box center [589, 82] width 22 height 22
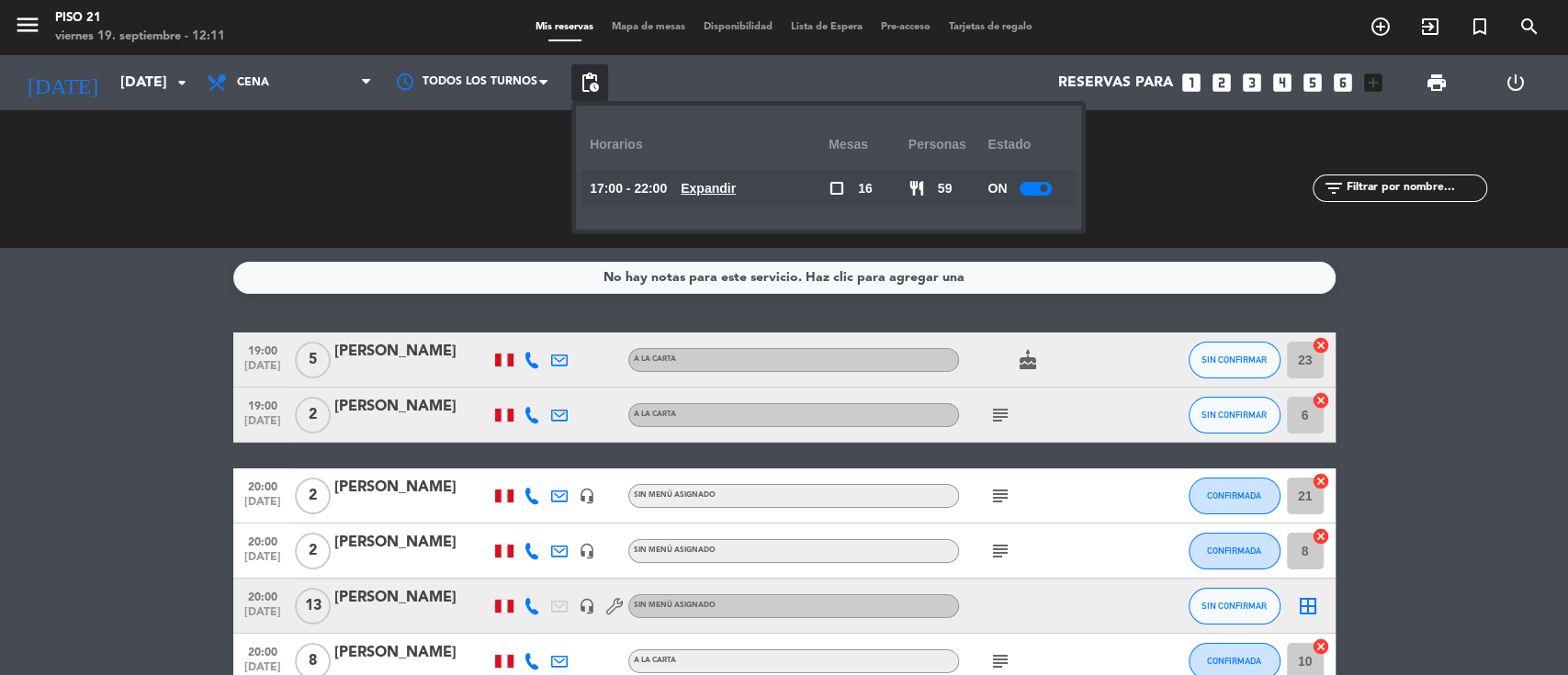
click at [696, 185] on u "Expandir" at bounding box center [708, 187] width 55 height 14
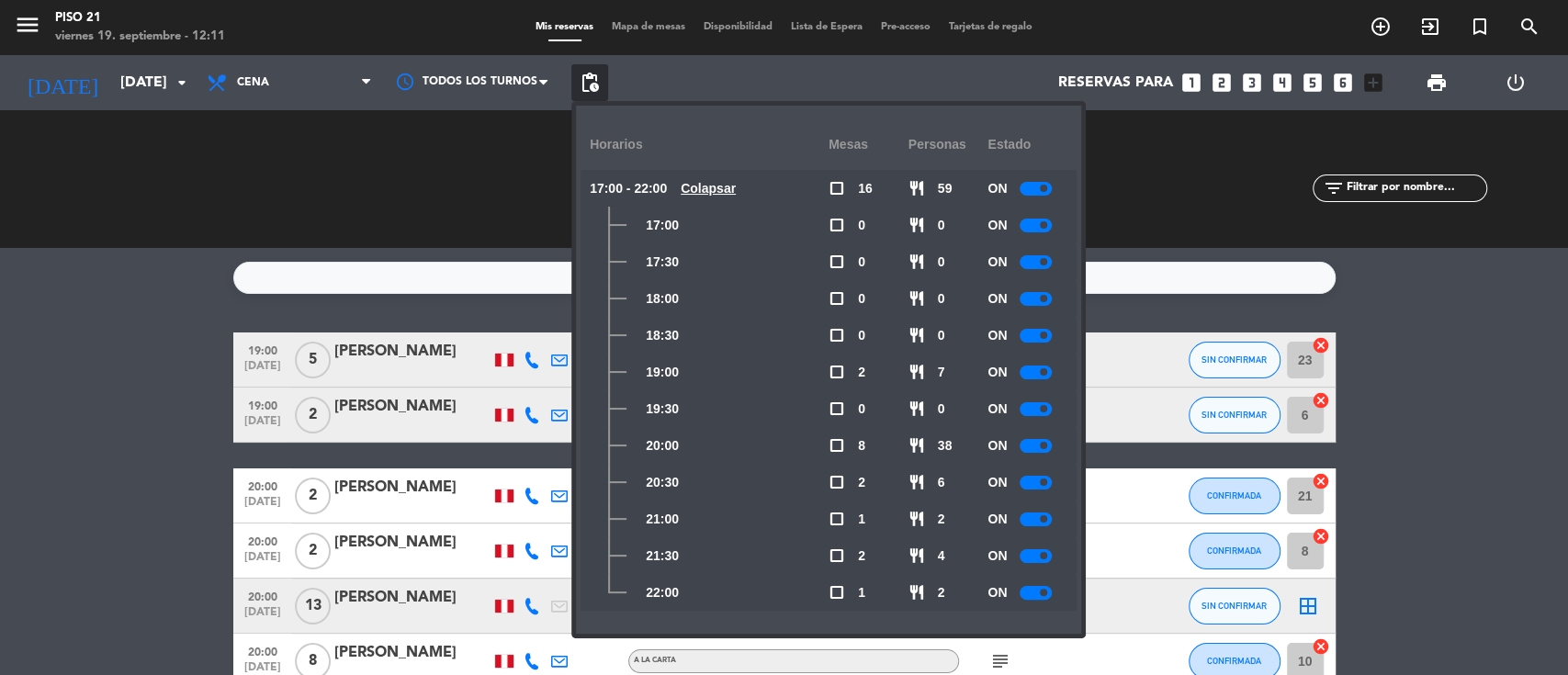
click at [1048, 448] on span at bounding box center [1044, 446] width 8 height 8
click at [1038, 408] on div at bounding box center [1036, 409] width 33 height 13
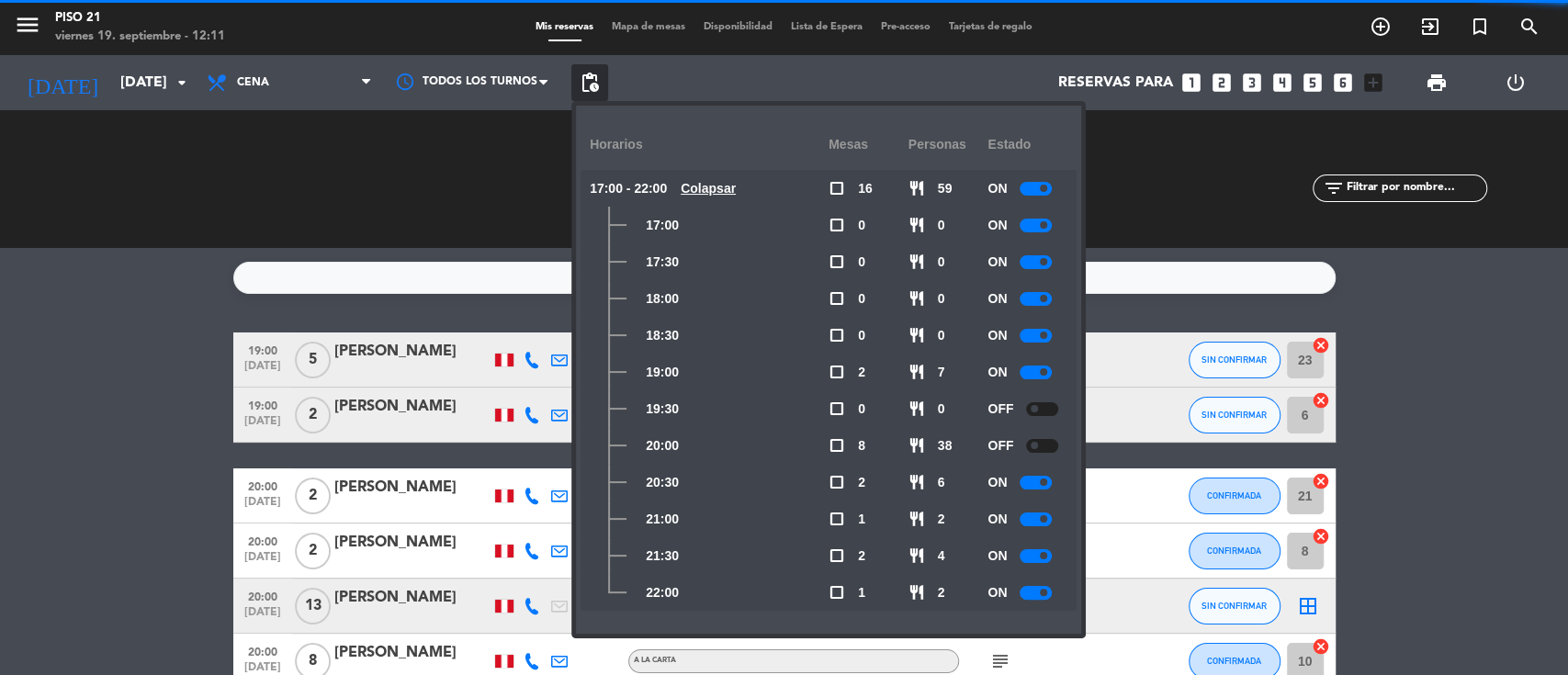
click at [1037, 476] on div at bounding box center [1036, 483] width 33 height 13
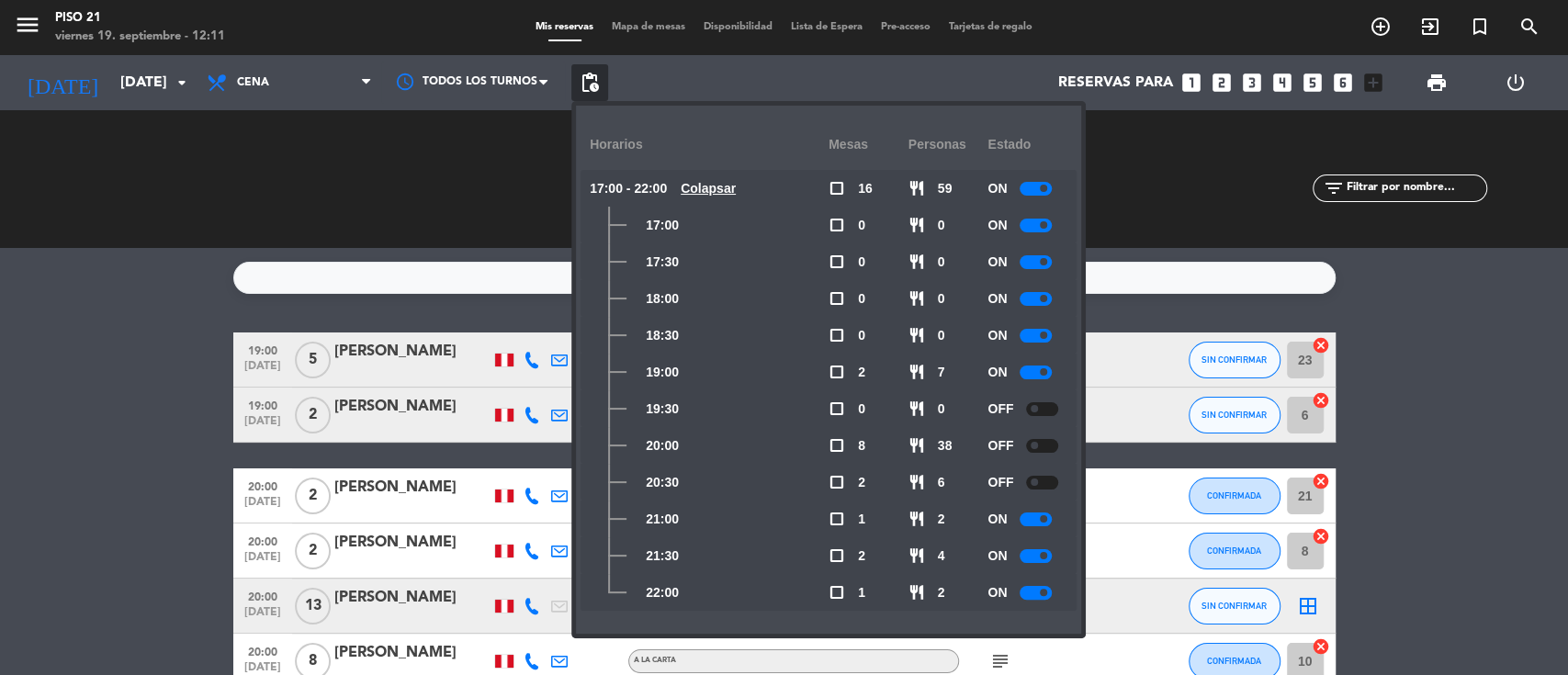
click at [1029, 525] on div at bounding box center [1036, 519] width 33 height 13
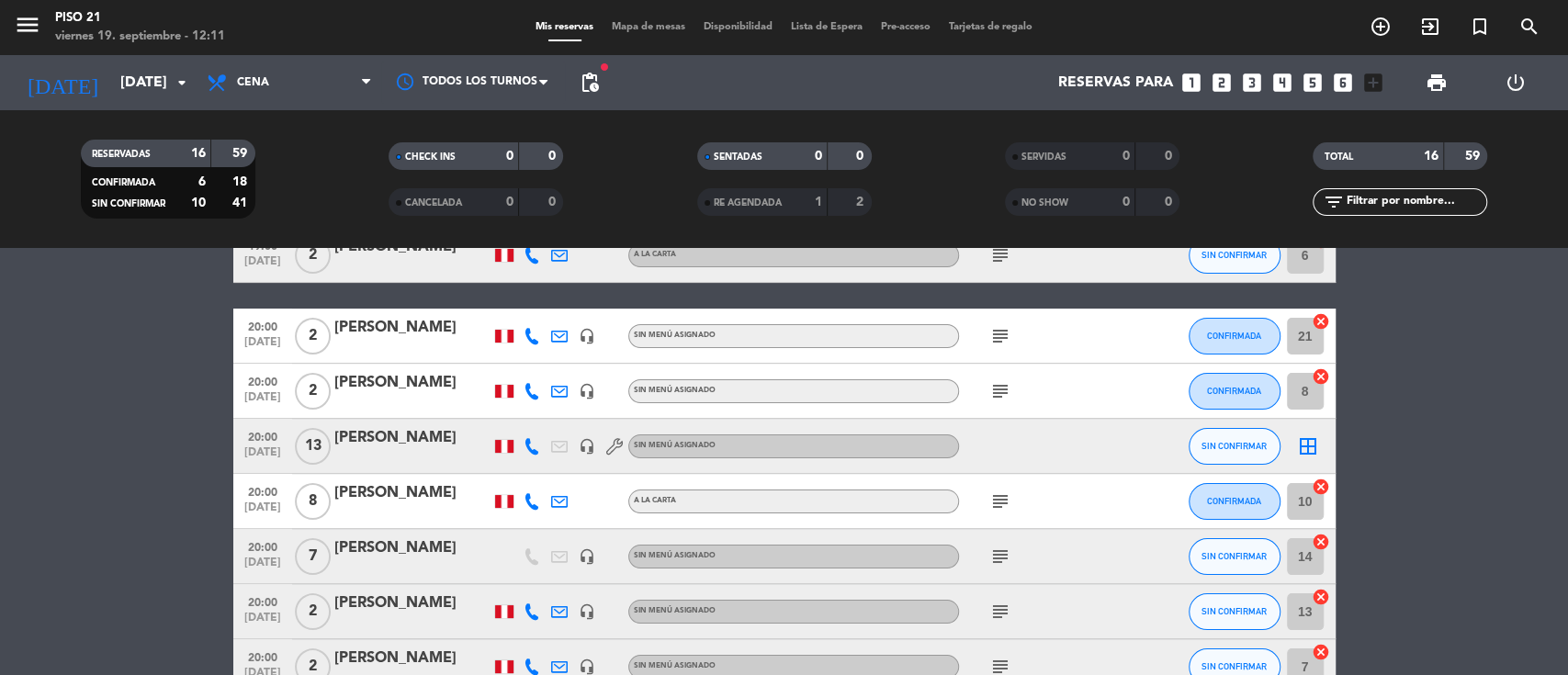
scroll to position [122, 0]
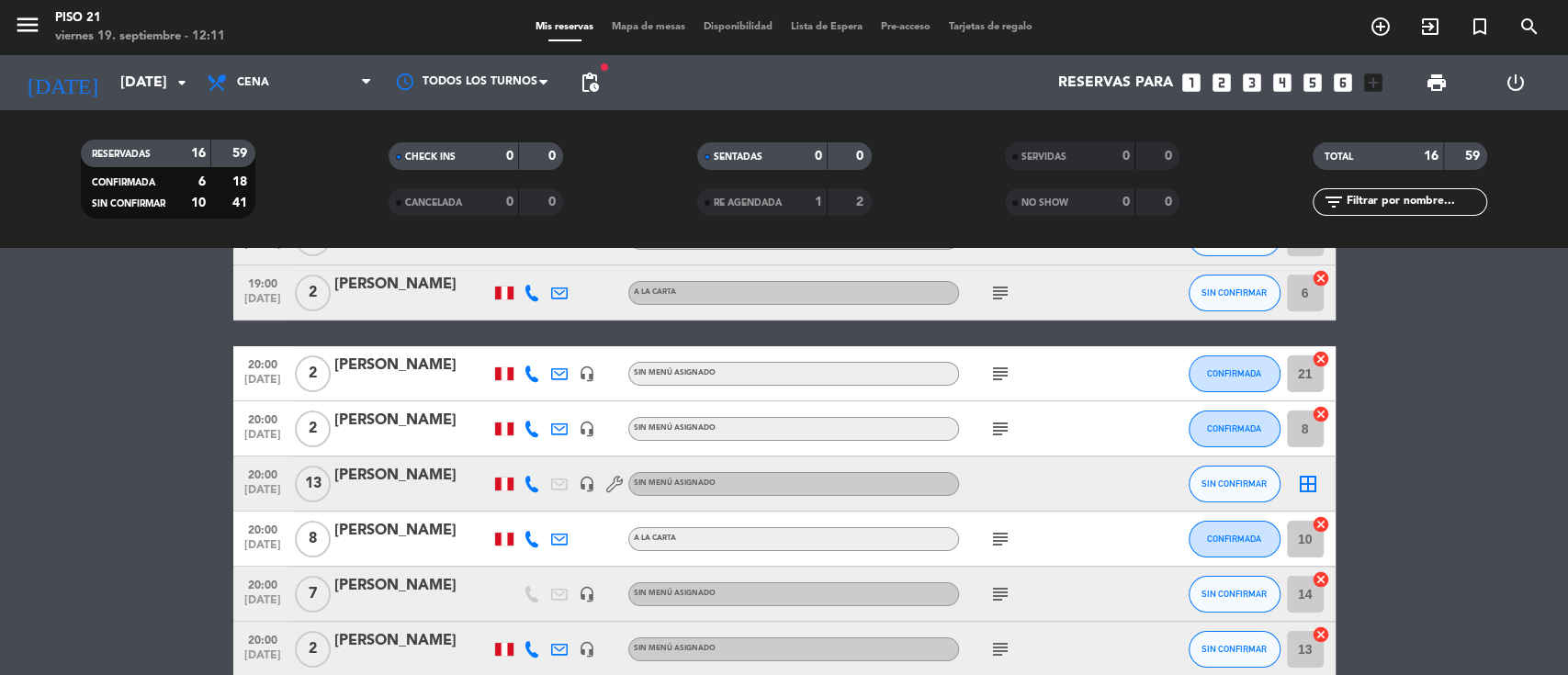
click at [384, 488] on div "[PERSON_NAME]" at bounding box center [412, 475] width 156 height 24
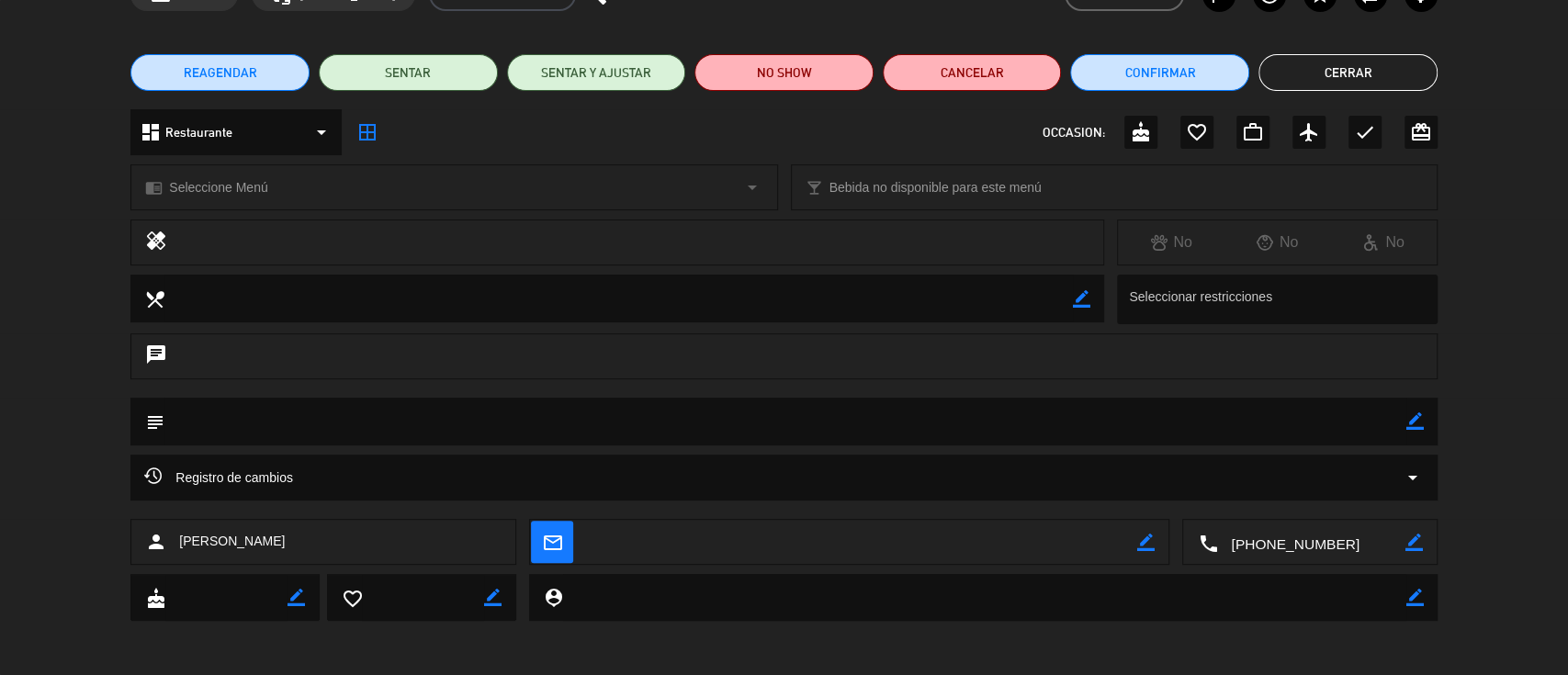
scroll to position [0, 0]
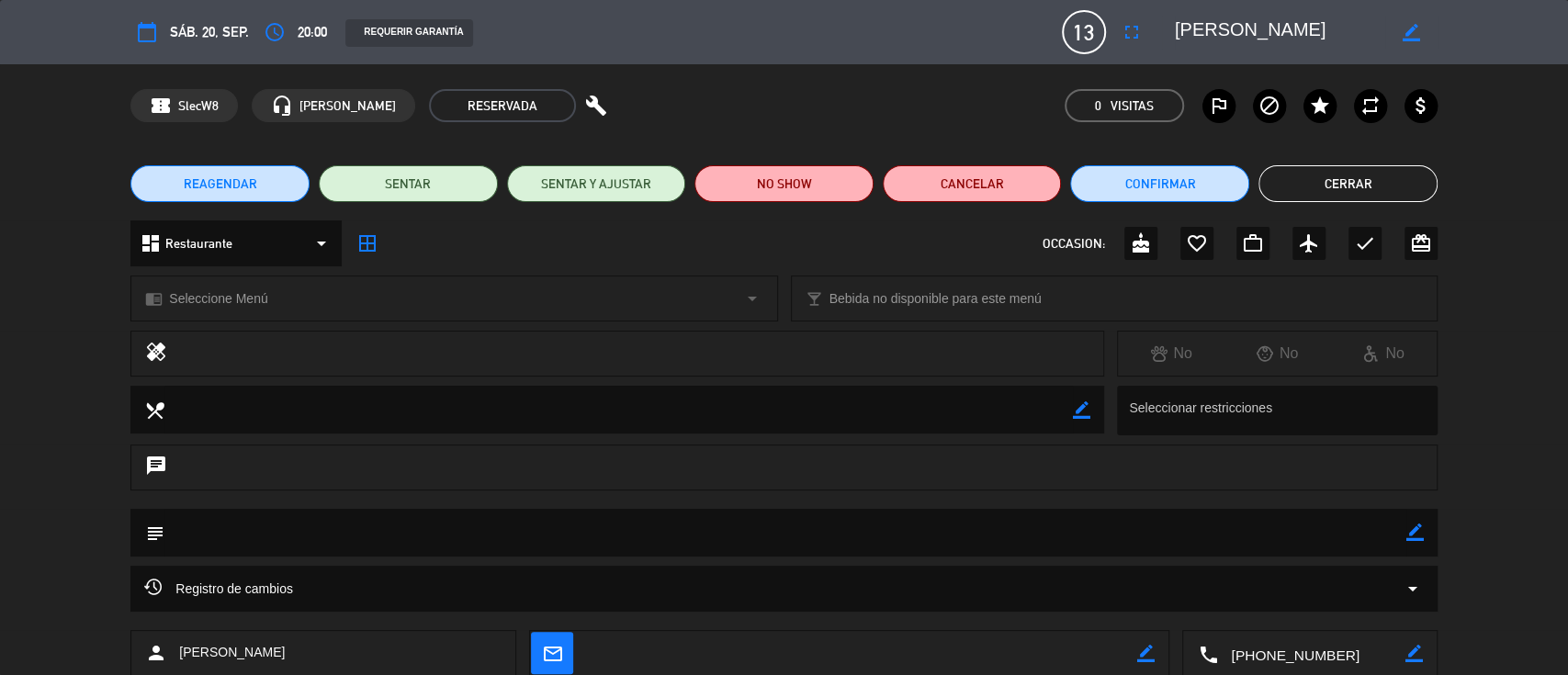
click at [1353, 201] on button "Cerrar" at bounding box center [1348, 184] width 179 height 36
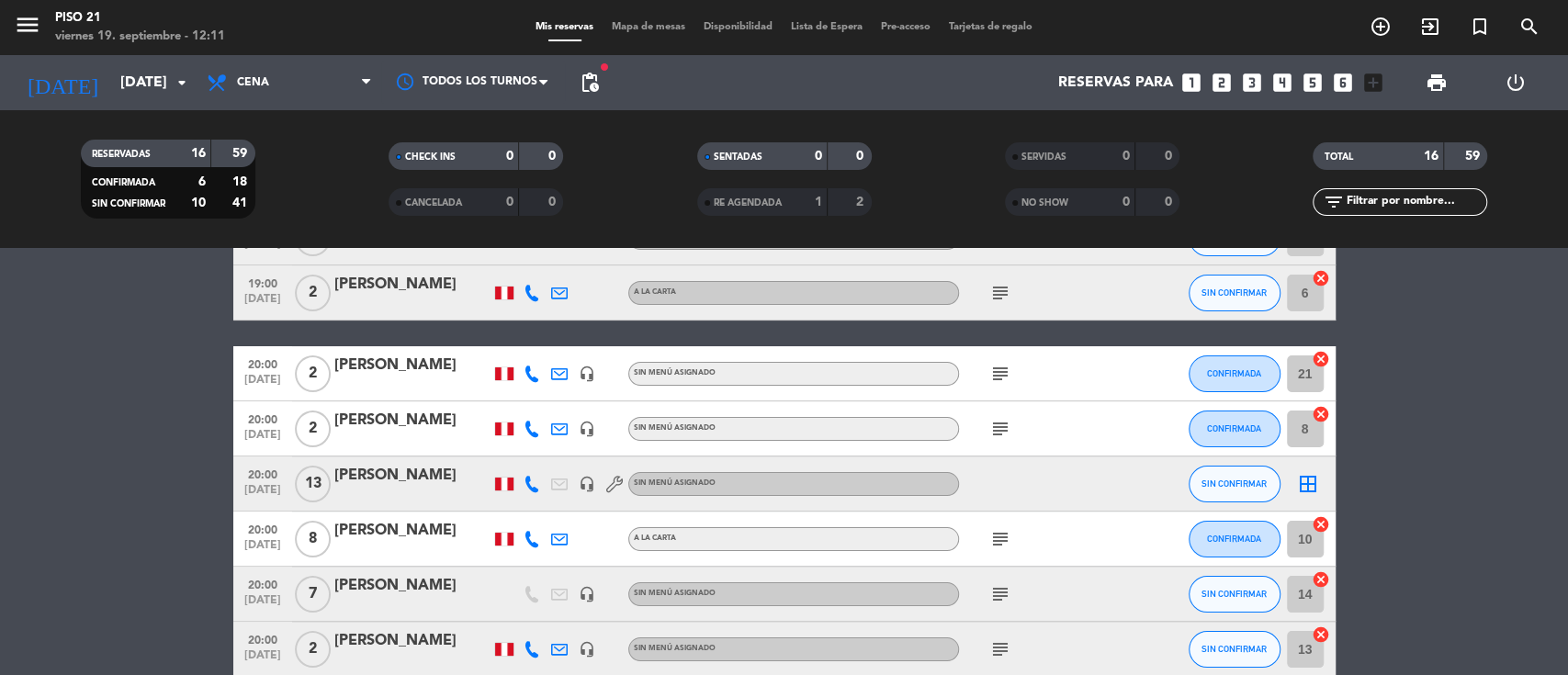
click at [364, 544] on div at bounding box center [412, 551] width 156 height 14
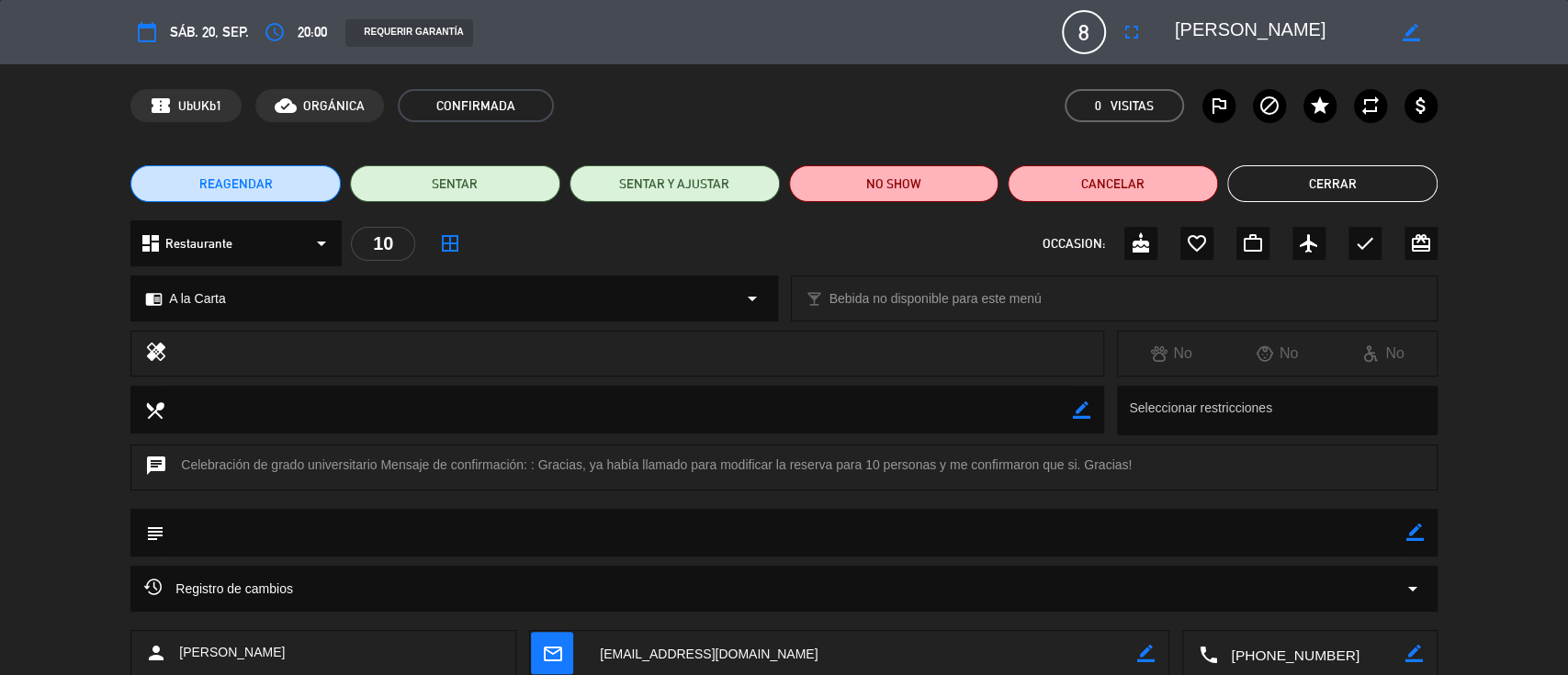
click at [1279, 659] on textarea at bounding box center [1311, 654] width 187 height 46
click at [1298, 189] on button "Cerrar" at bounding box center [1333, 184] width 210 height 36
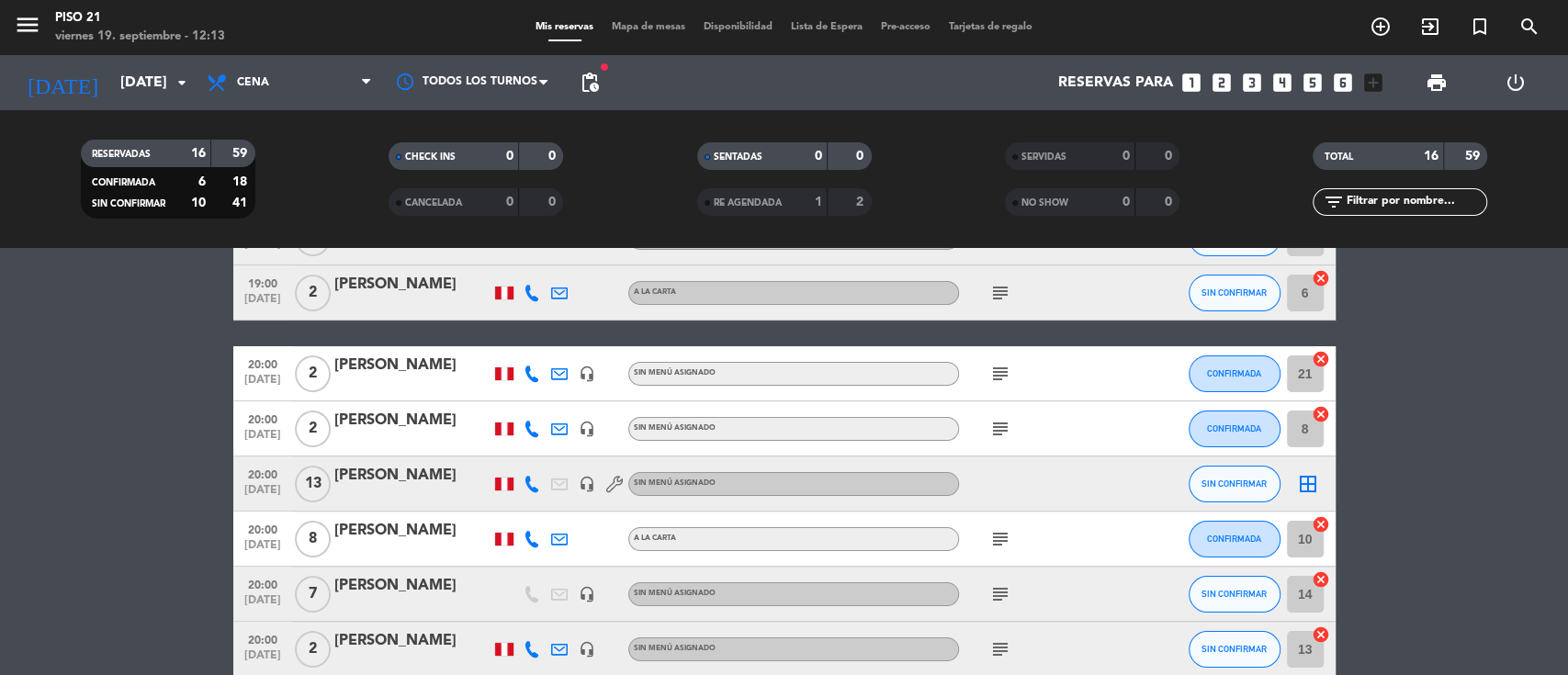
click at [395, 486] on div "[PERSON_NAME]" at bounding box center [412, 475] width 156 height 24
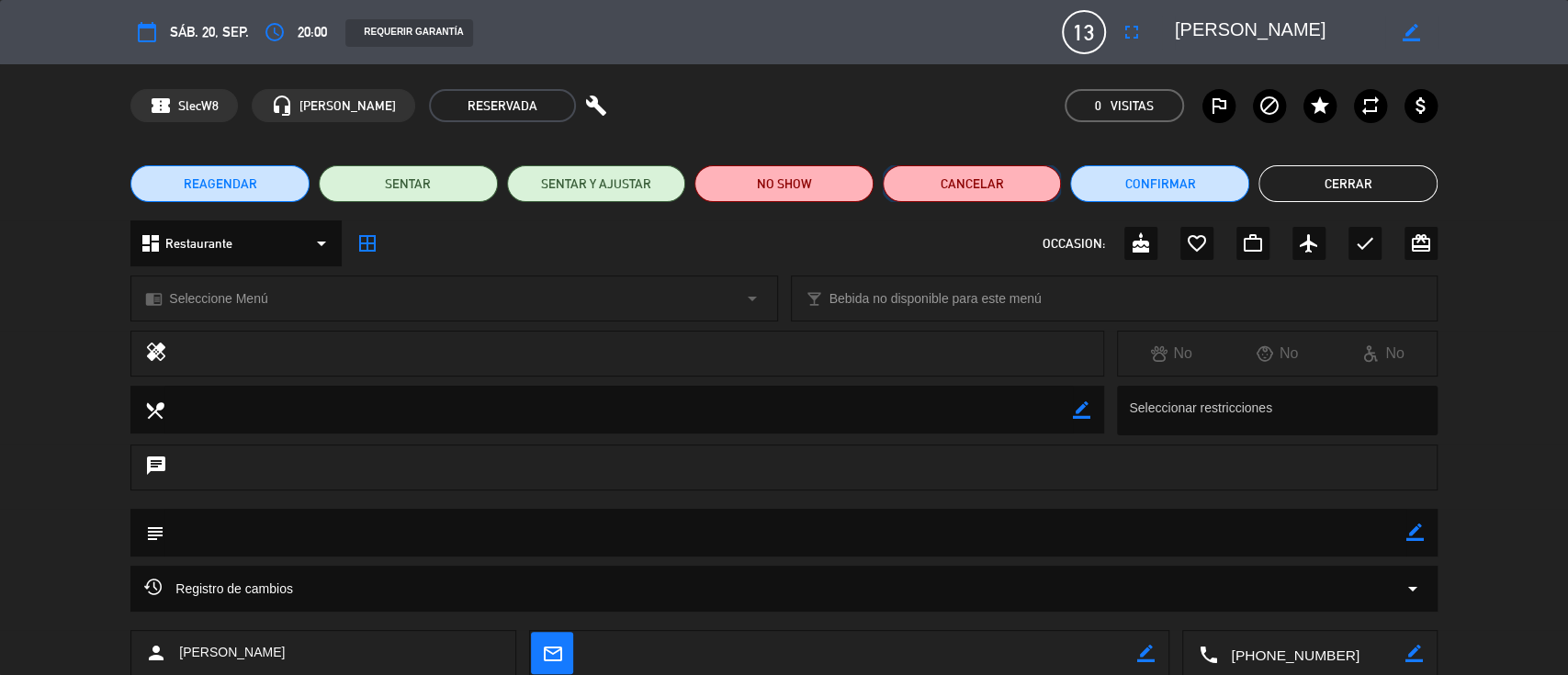
click at [978, 170] on button "Cancelar" at bounding box center [972, 184] width 179 height 36
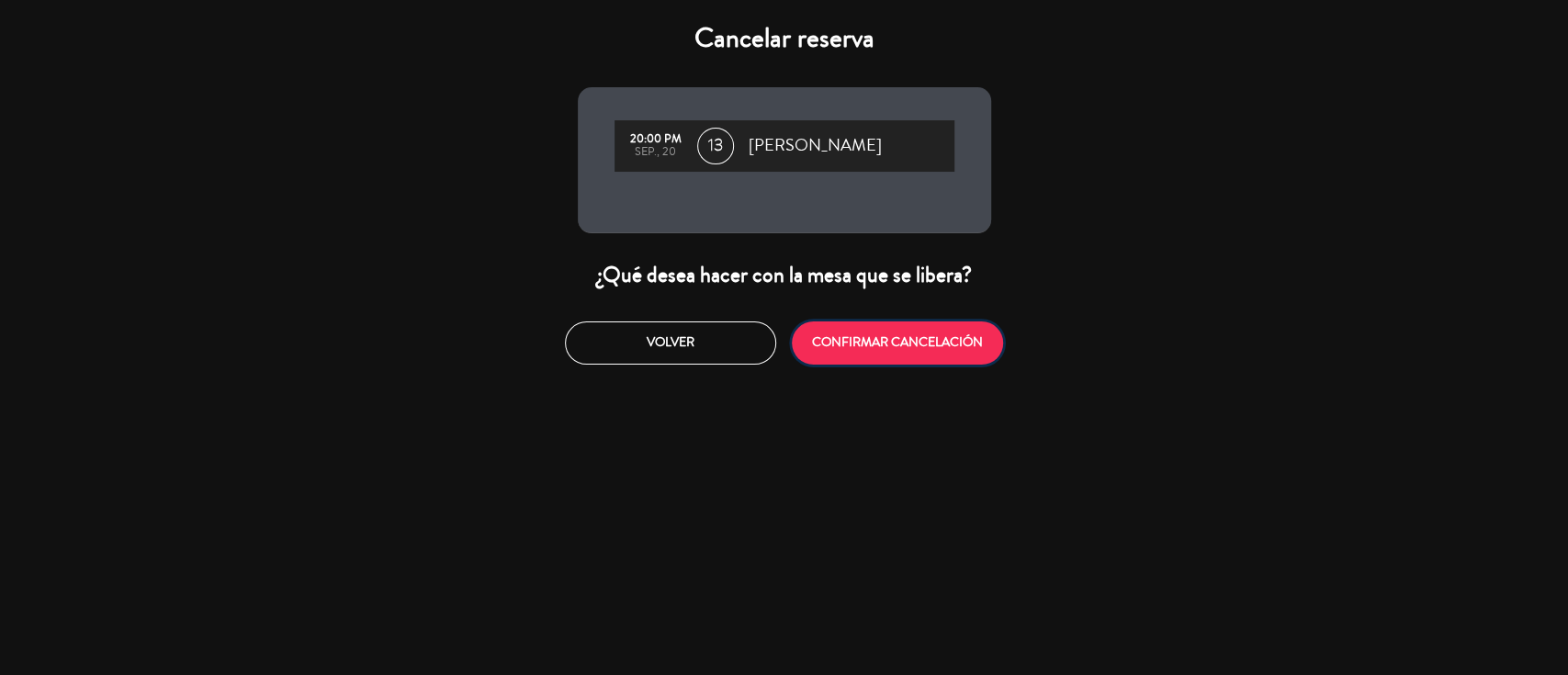
click at [945, 342] on button "CONFIRMAR CANCELACIÓN" at bounding box center [897, 342] width 211 height 43
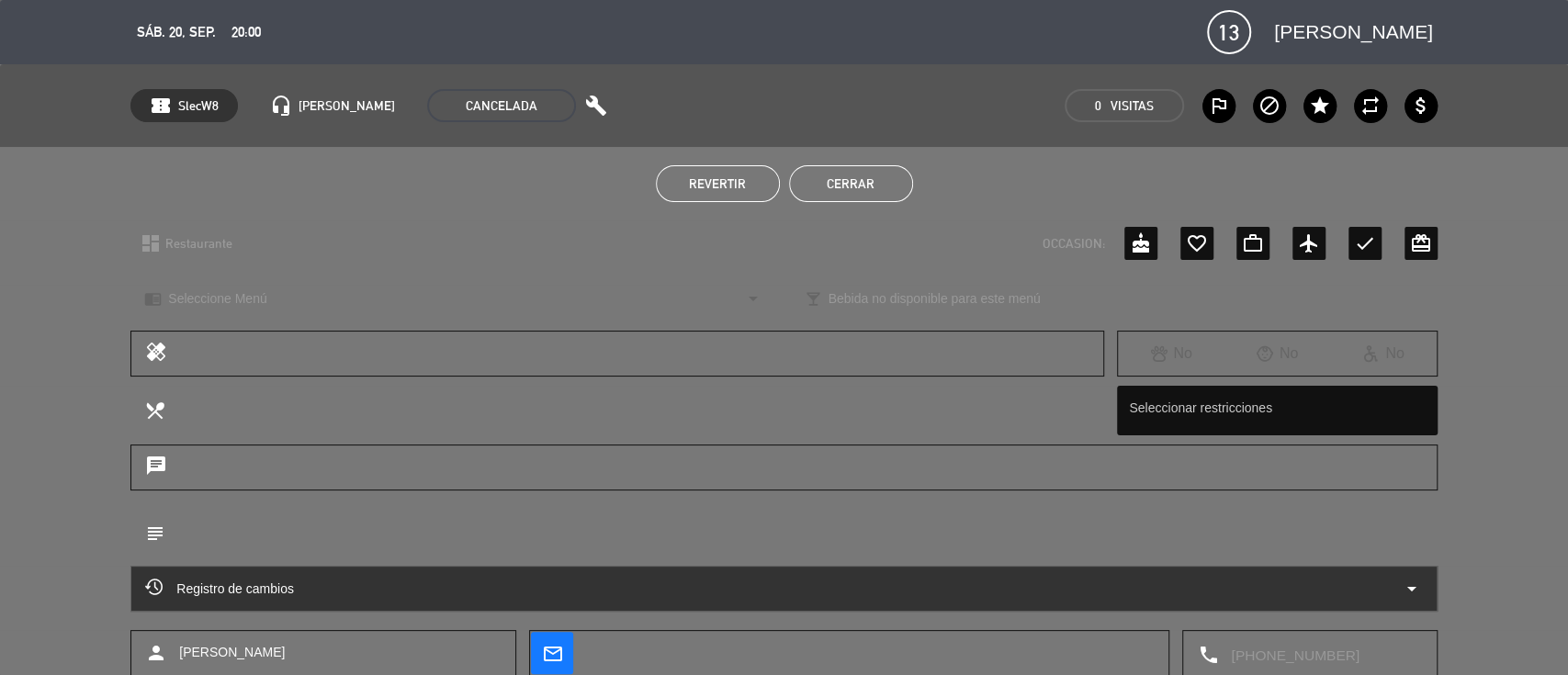
click at [1287, 190] on ul "Revertir Cerrar" at bounding box center [784, 184] width 1308 height 36
click at [858, 182] on button "Cerrar" at bounding box center [851, 184] width 124 height 36
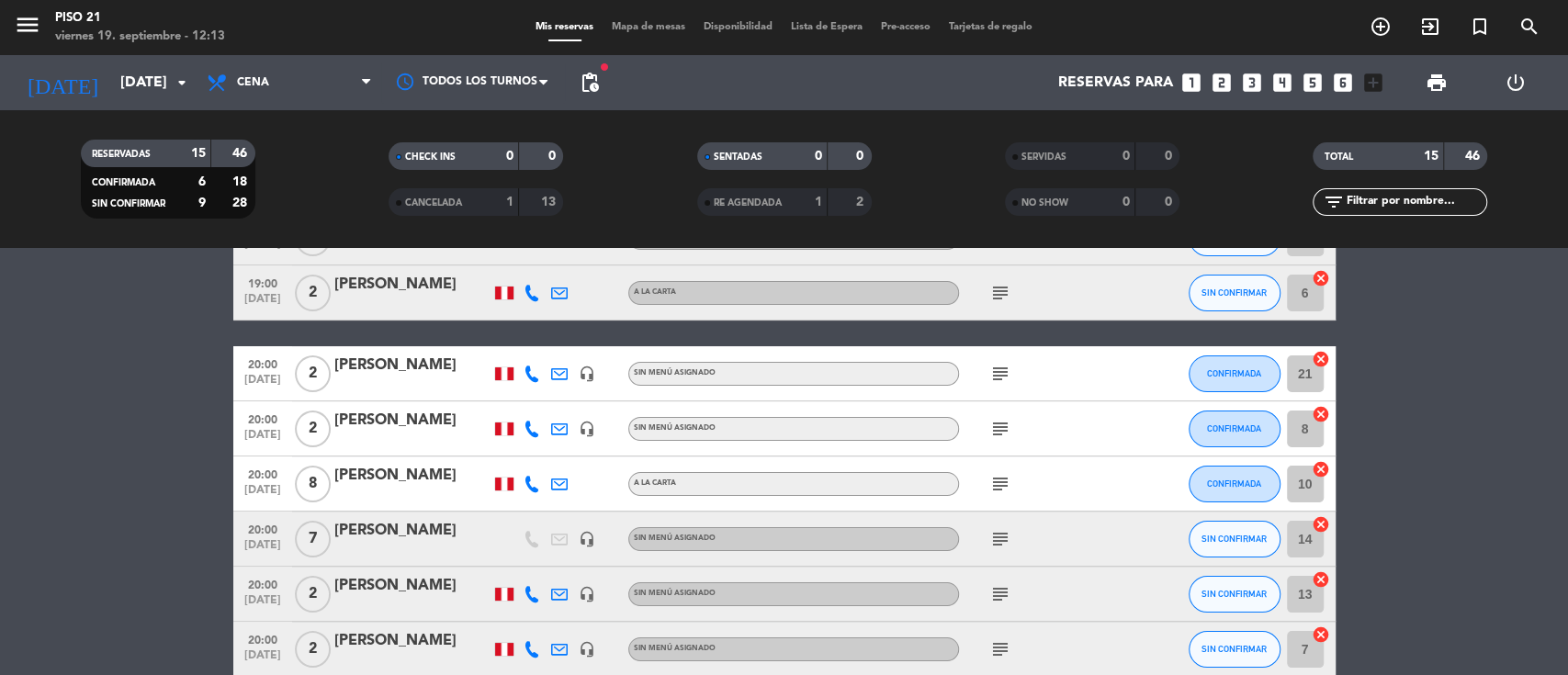
click at [387, 472] on div "[PERSON_NAME]" at bounding box center [412, 475] width 156 height 24
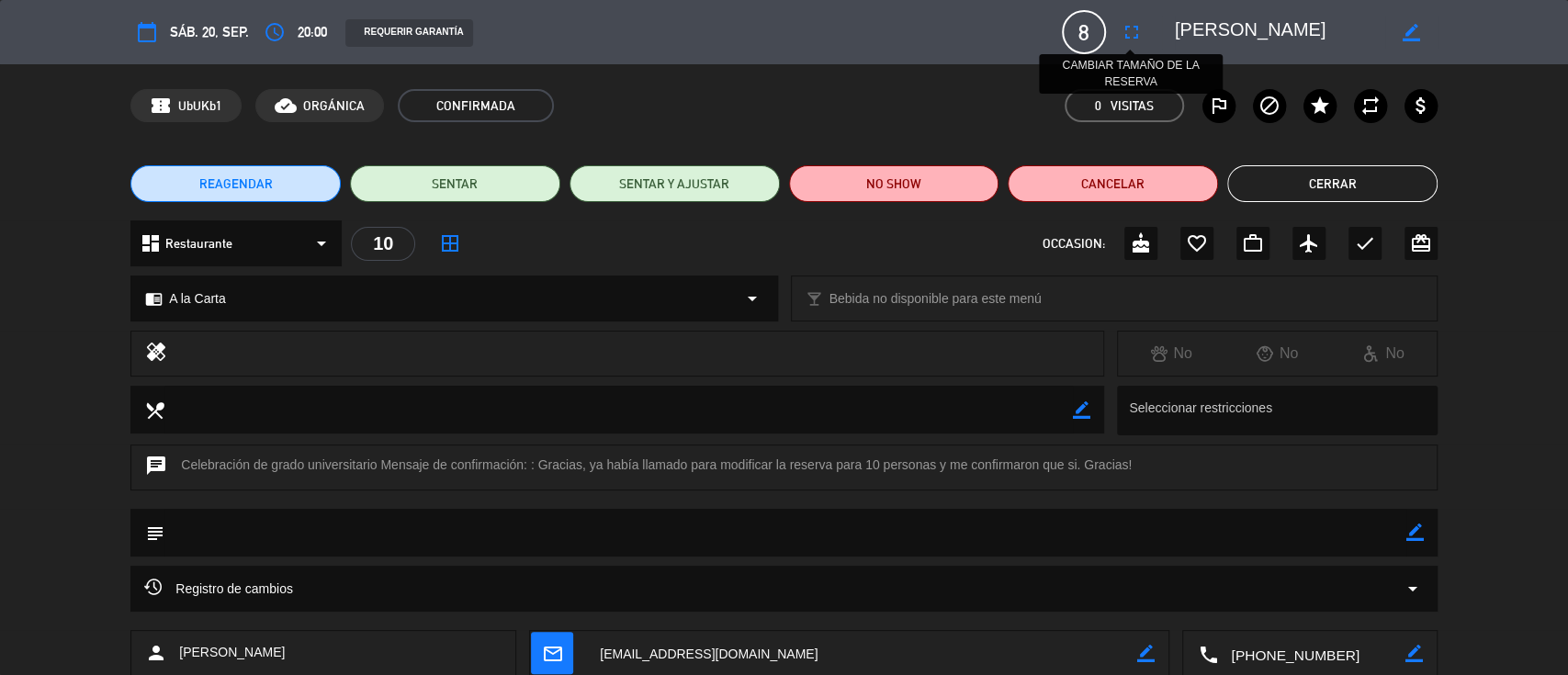
click at [1131, 33] on icon "fullscreen" at bounding box center [1131, 32] width 22 height 22
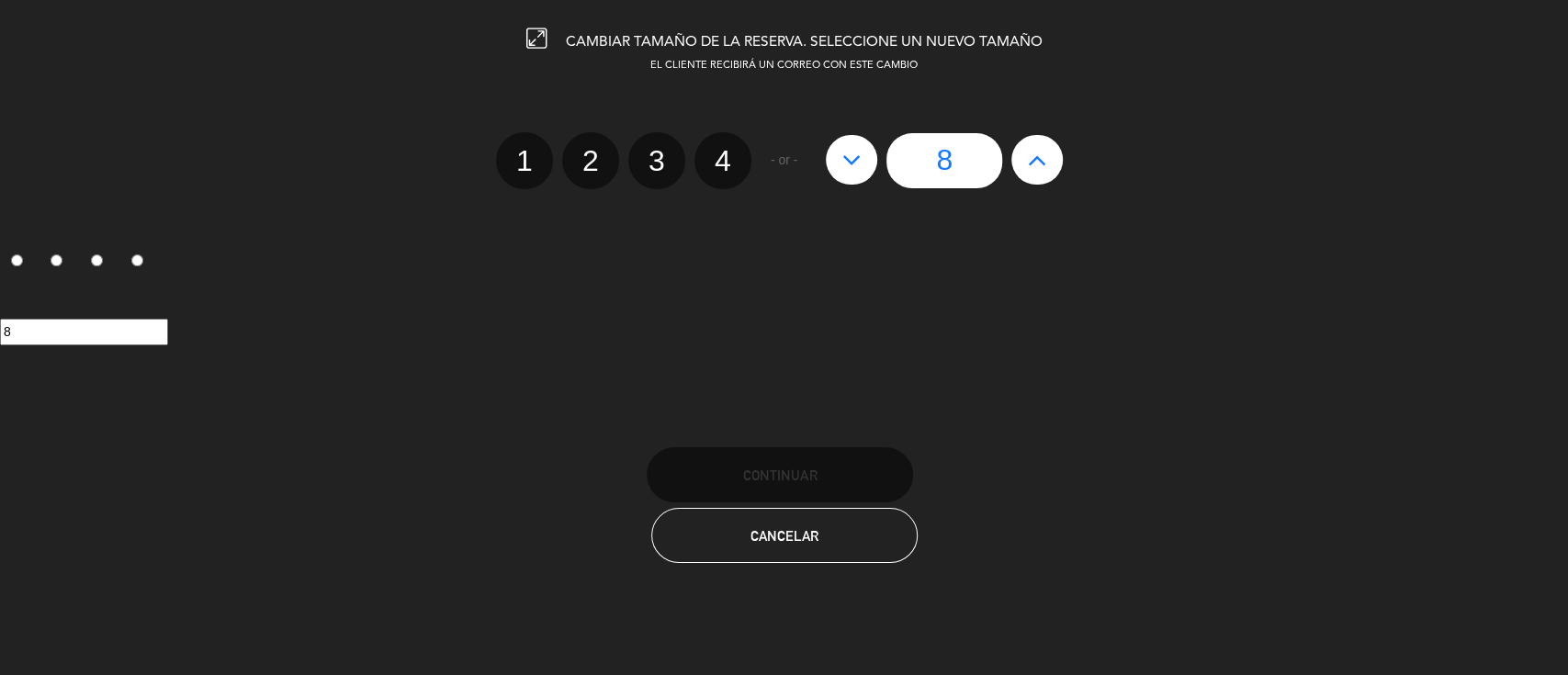
click at [1045, 159] on icon at bounding box center [1037, 160] width 19 height 30
type input "9"
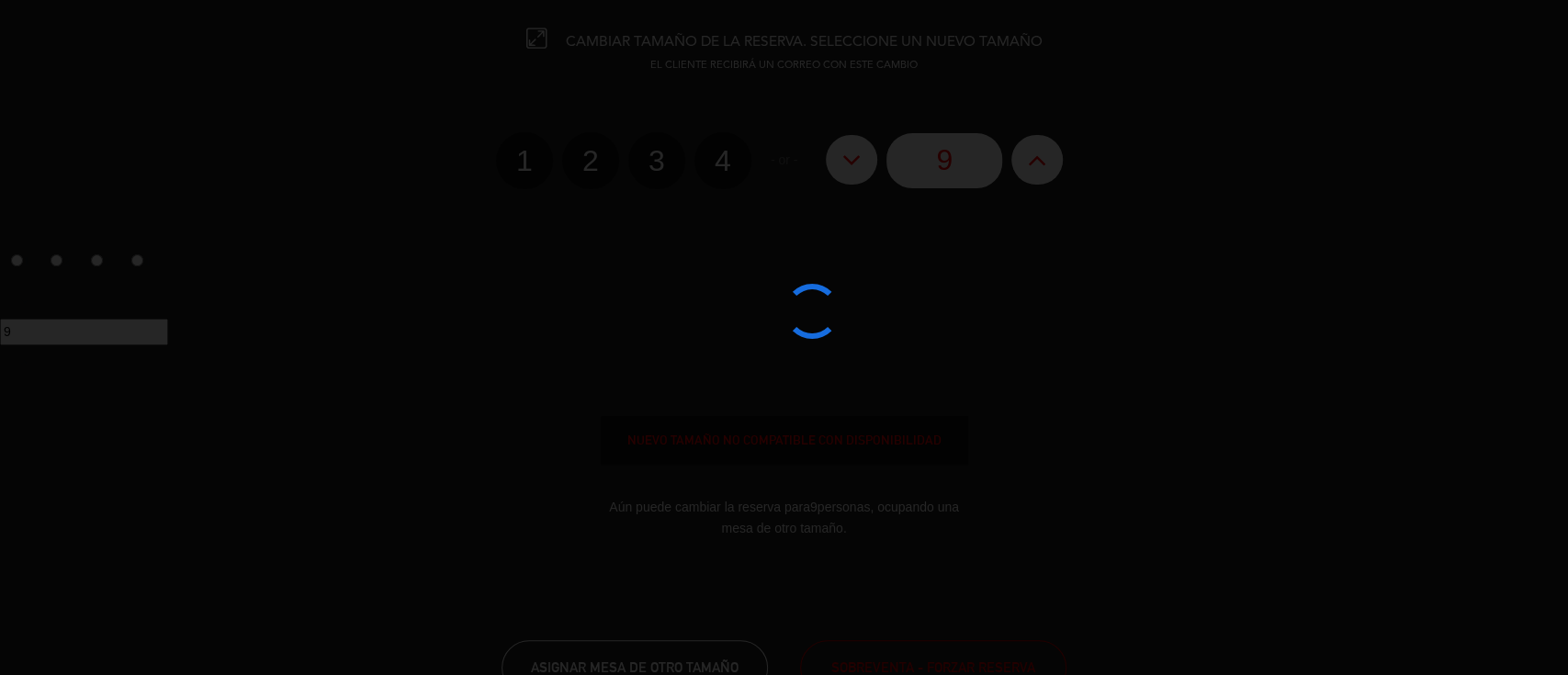
click at [1041, 165] on div at bounding box center [784, 338] width 1568 height 675
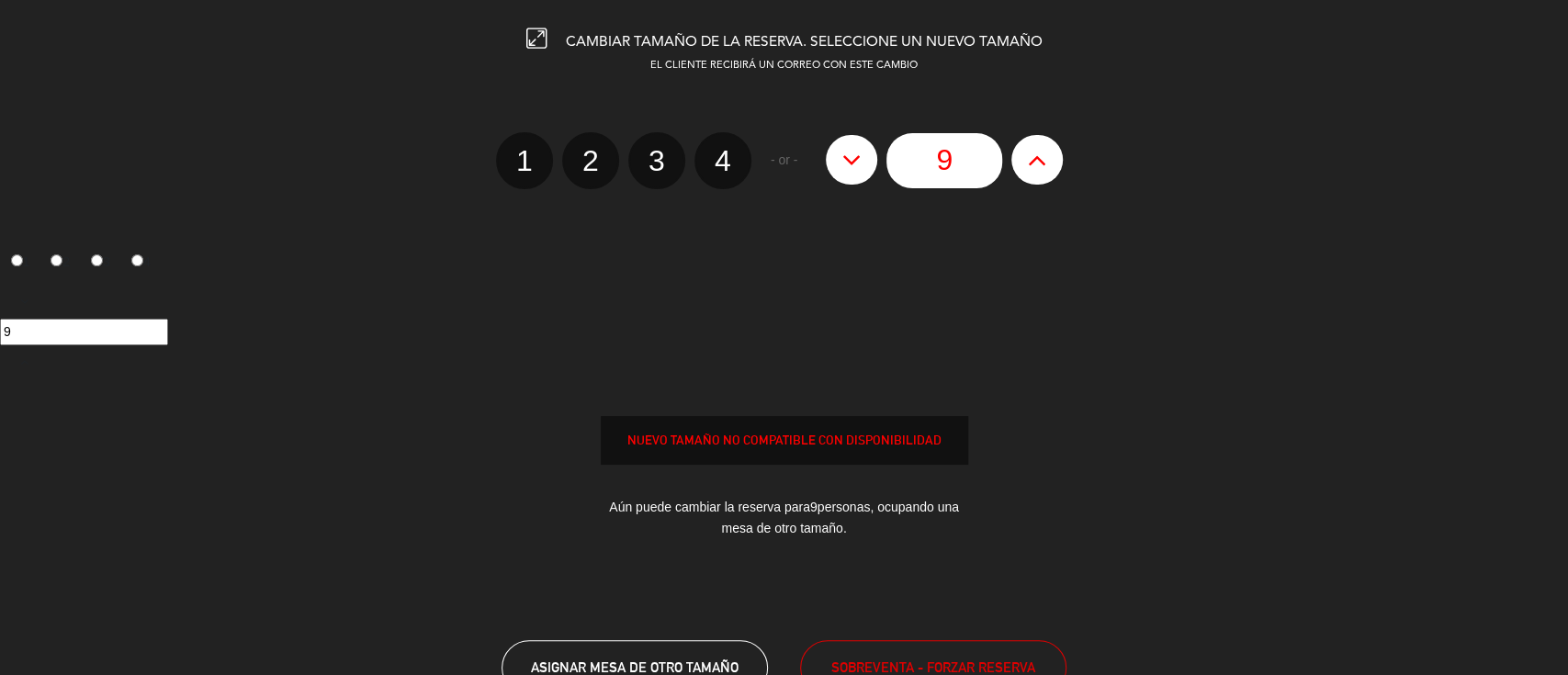
click at [1043, 160] on icon at bounding box center [1037, 160] width 19 height 30
type input "10"
click at [665, 660] on span "ASIGNAR MESA DE OTRO TAMAÑO" at bounding box center [634, 667] width 207 height 15
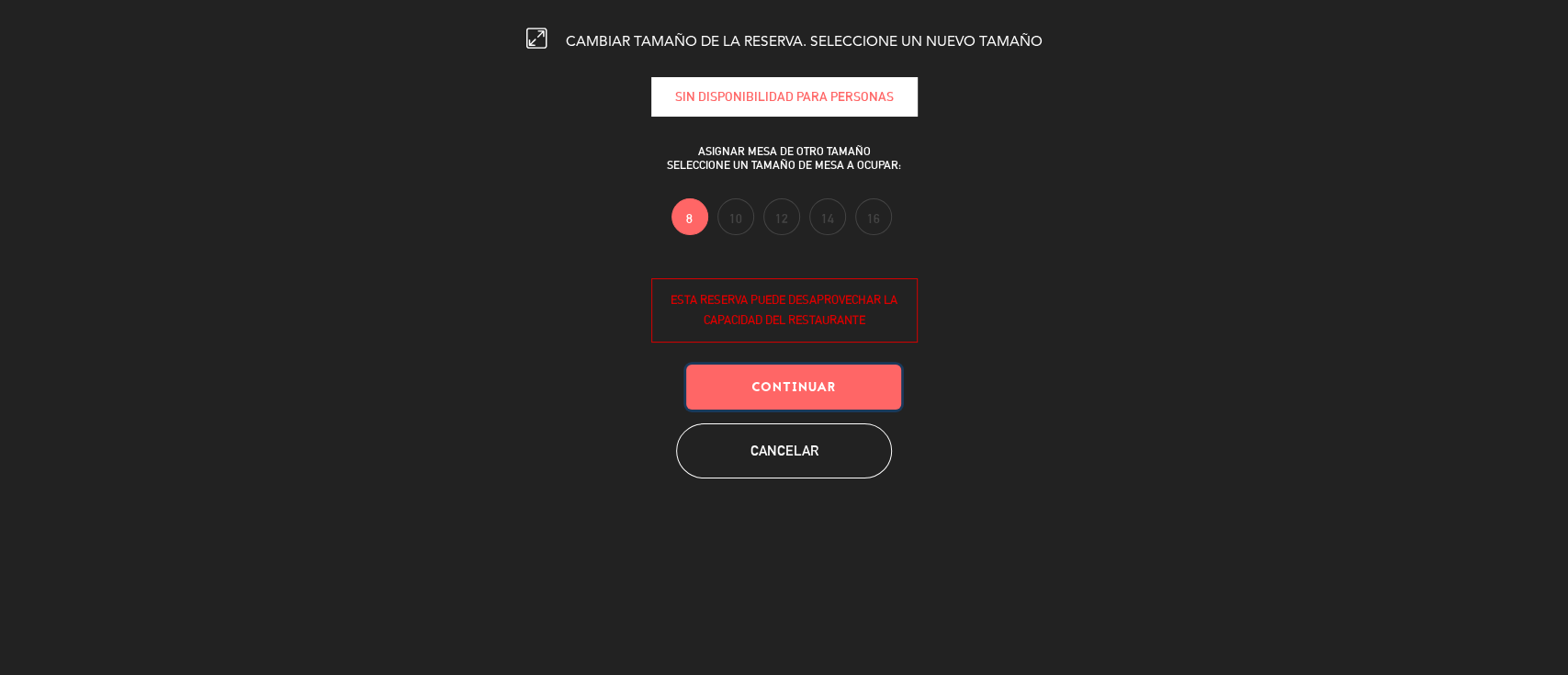
click at [800, 380] on button "Continuar" at bounding box center [794, 387] width 215 height 45
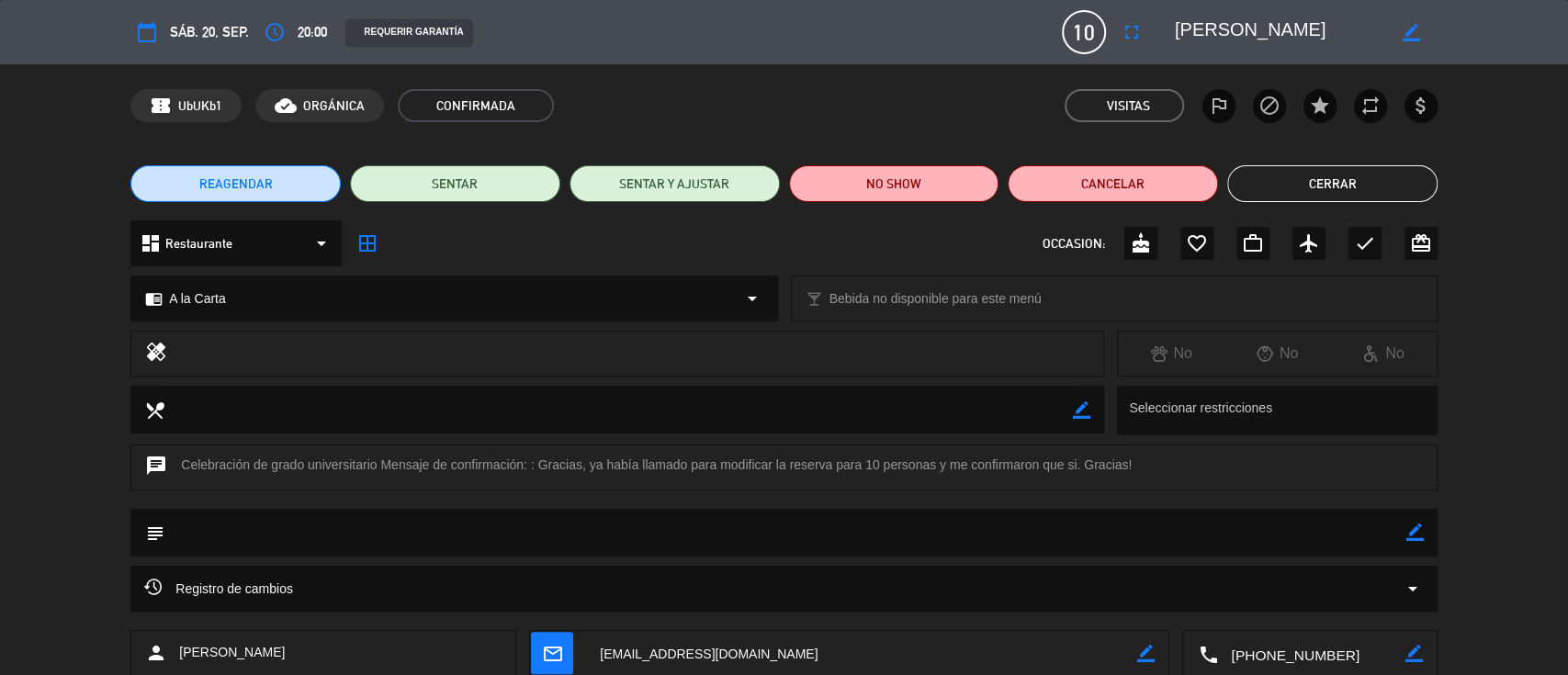
click at [1287, 171] on button "Cerrar" at bounding box center [1333, 184] width 210 height 36
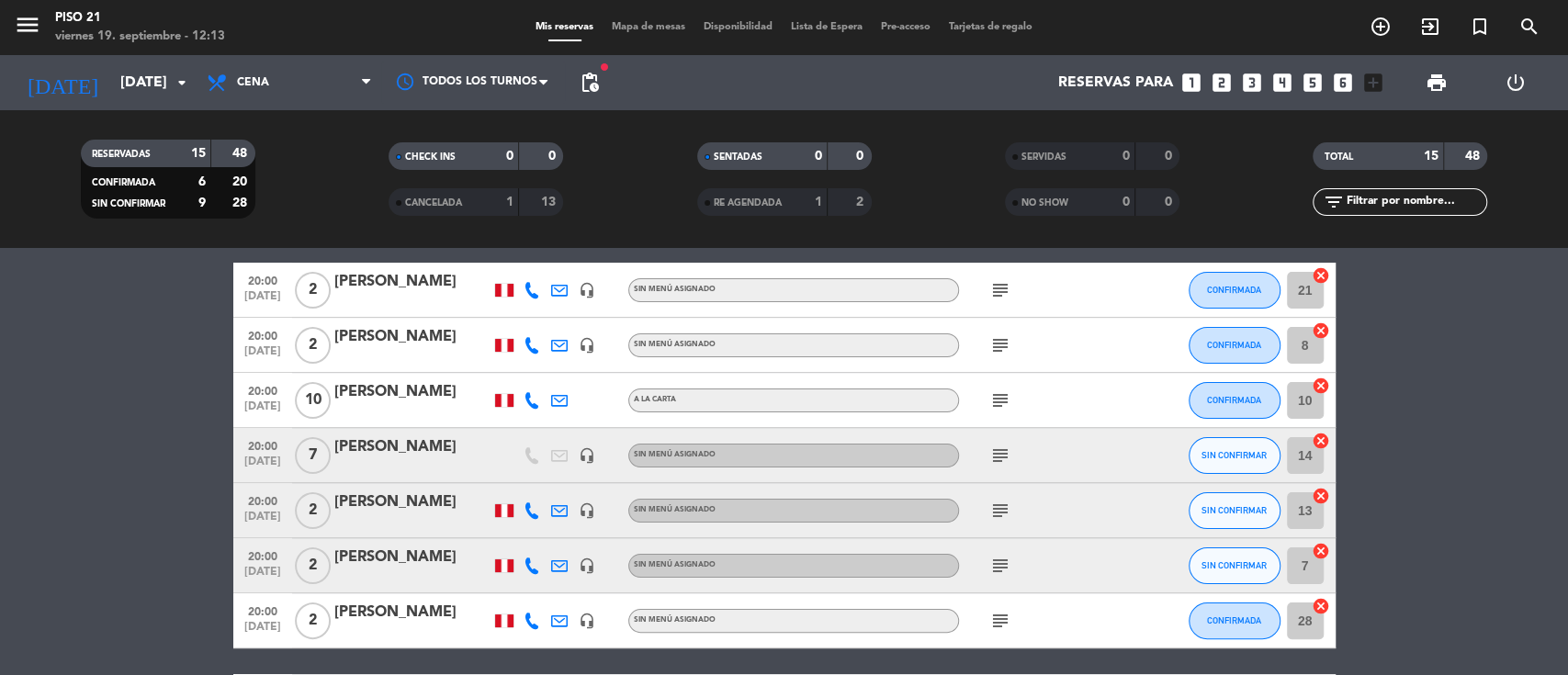
scroll to position [367, 0]
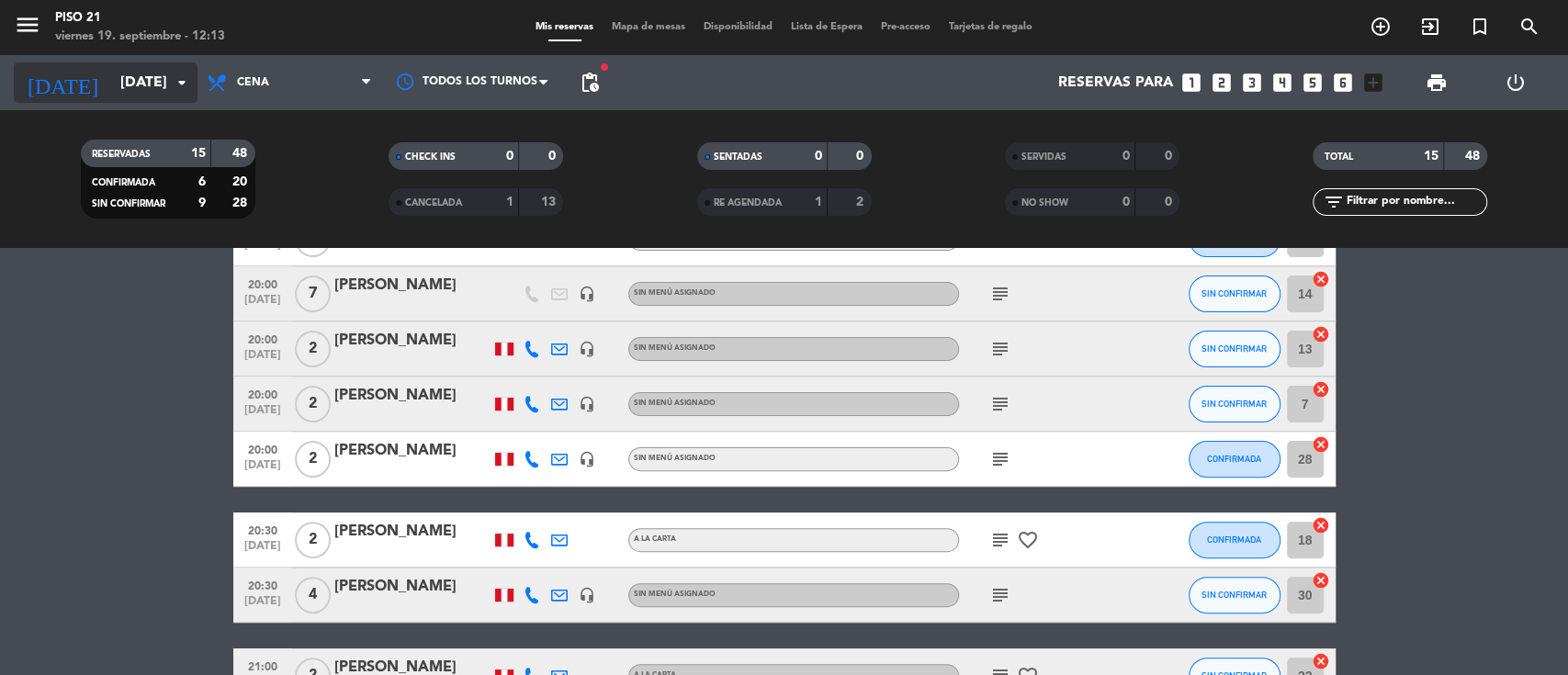
click at [130, 95] on input "[DATE]" at bounding box center [207, 82] width 194 height 35
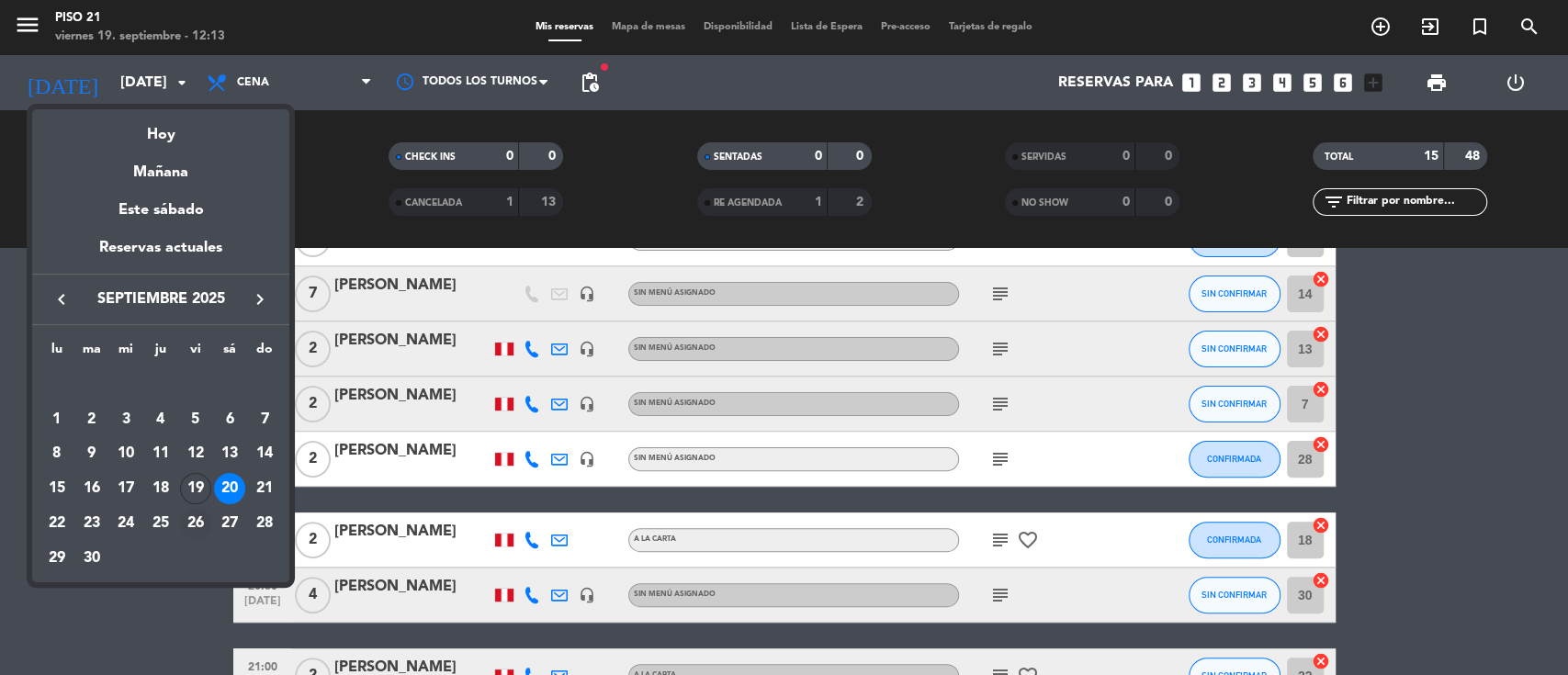
click at [200, 518] on div "26" at bounding box center [195, 523] width 32 height 32
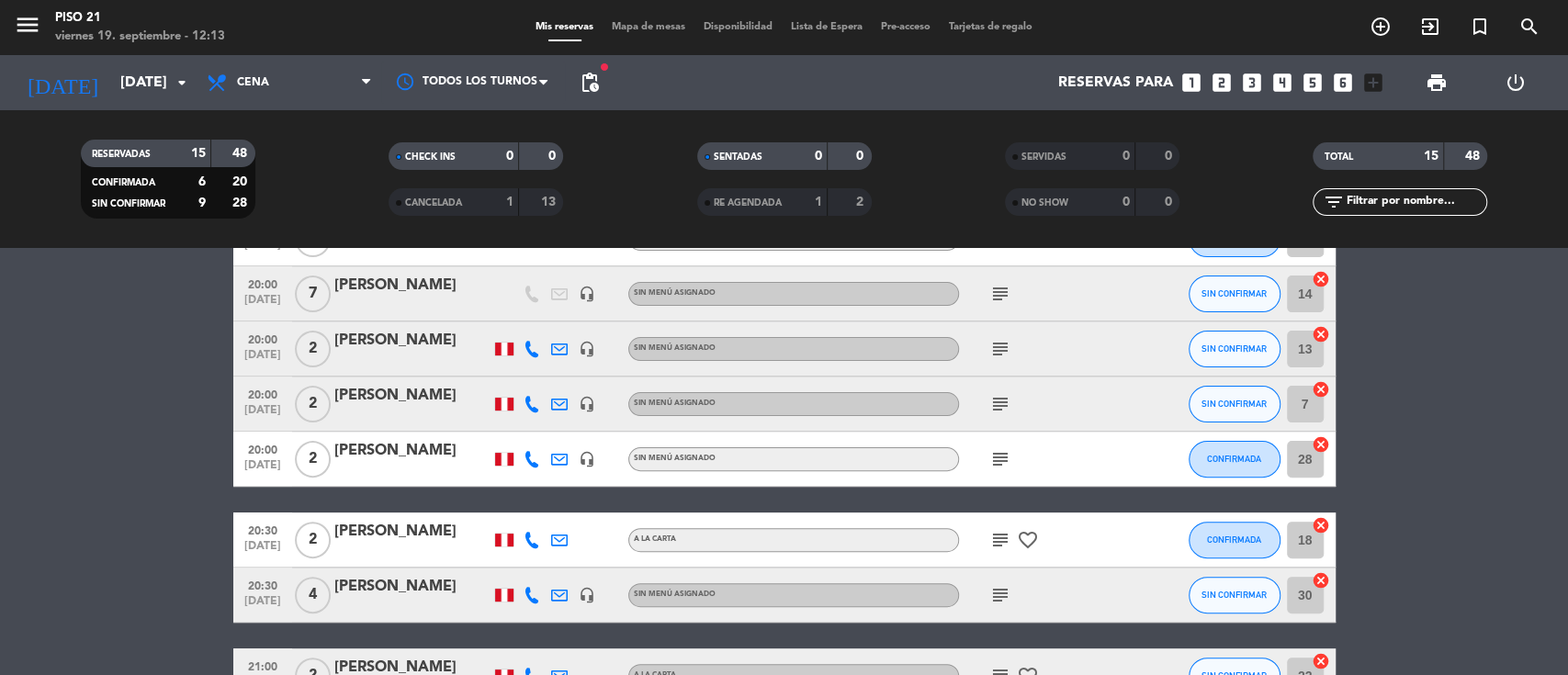
type input "[DATE]"
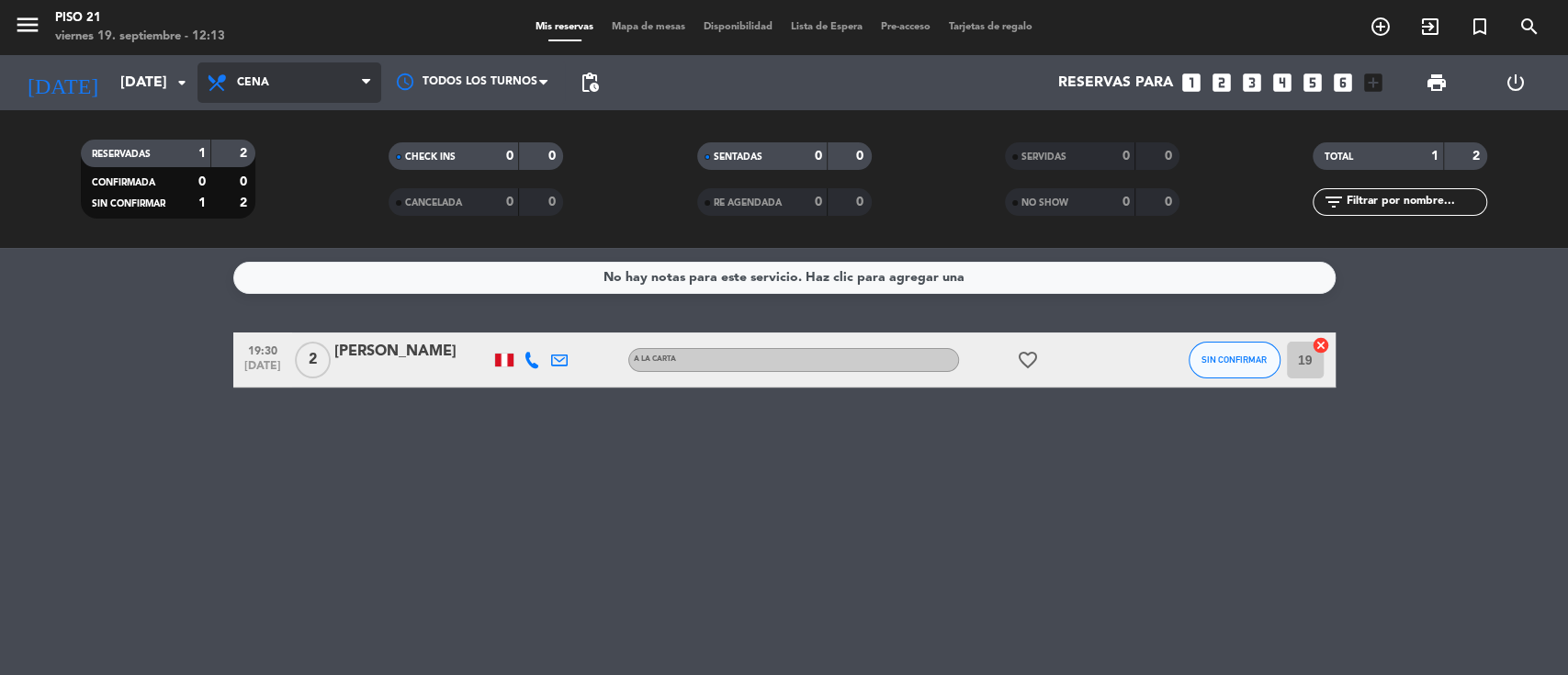
click at [280, 79] on span "Cena" at bounding box center [290, 82] width 184 height 40
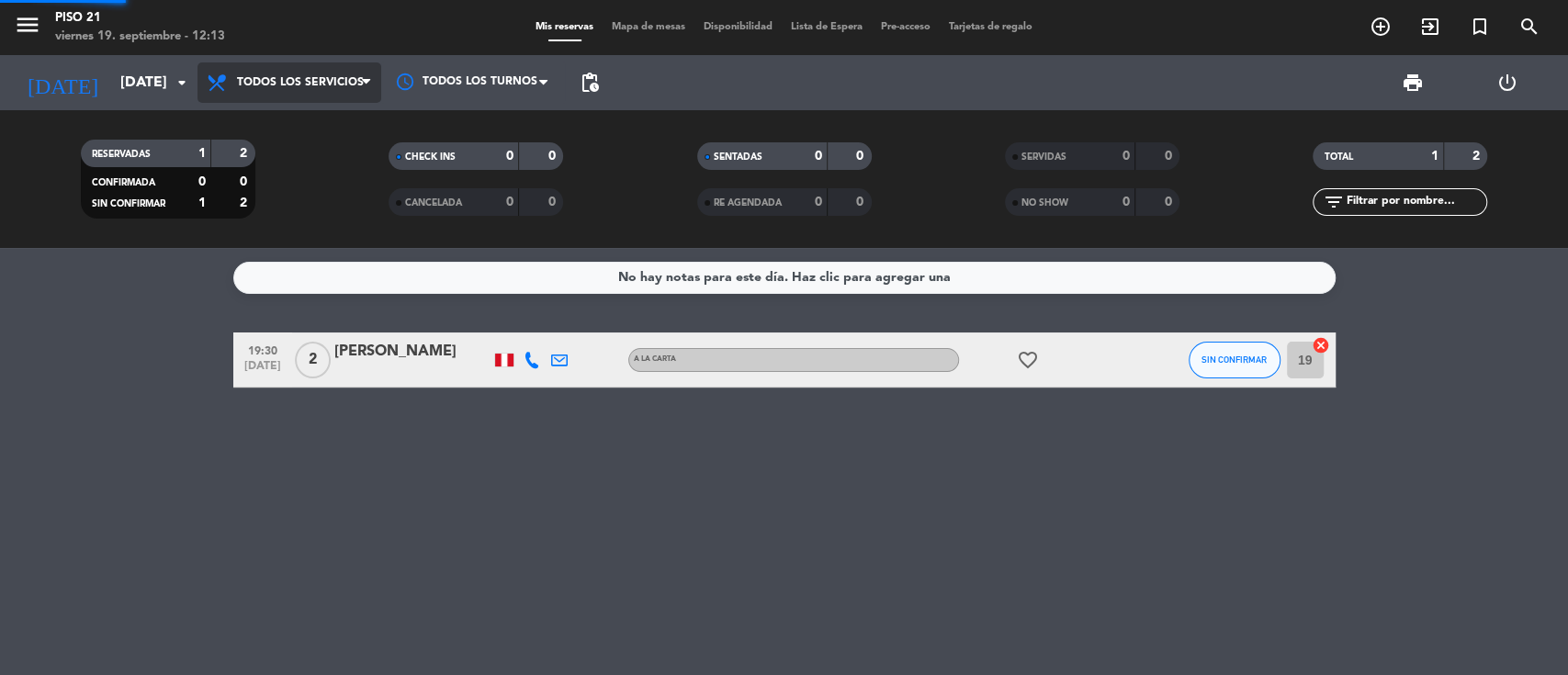
click at [294, 135] on div "menu Piso 21 [DATE] 19. septiembre - 12:13 Mis reservas Mapa de mesas Disponibi…" at bounding box center [784, 123] width 1568 height 248
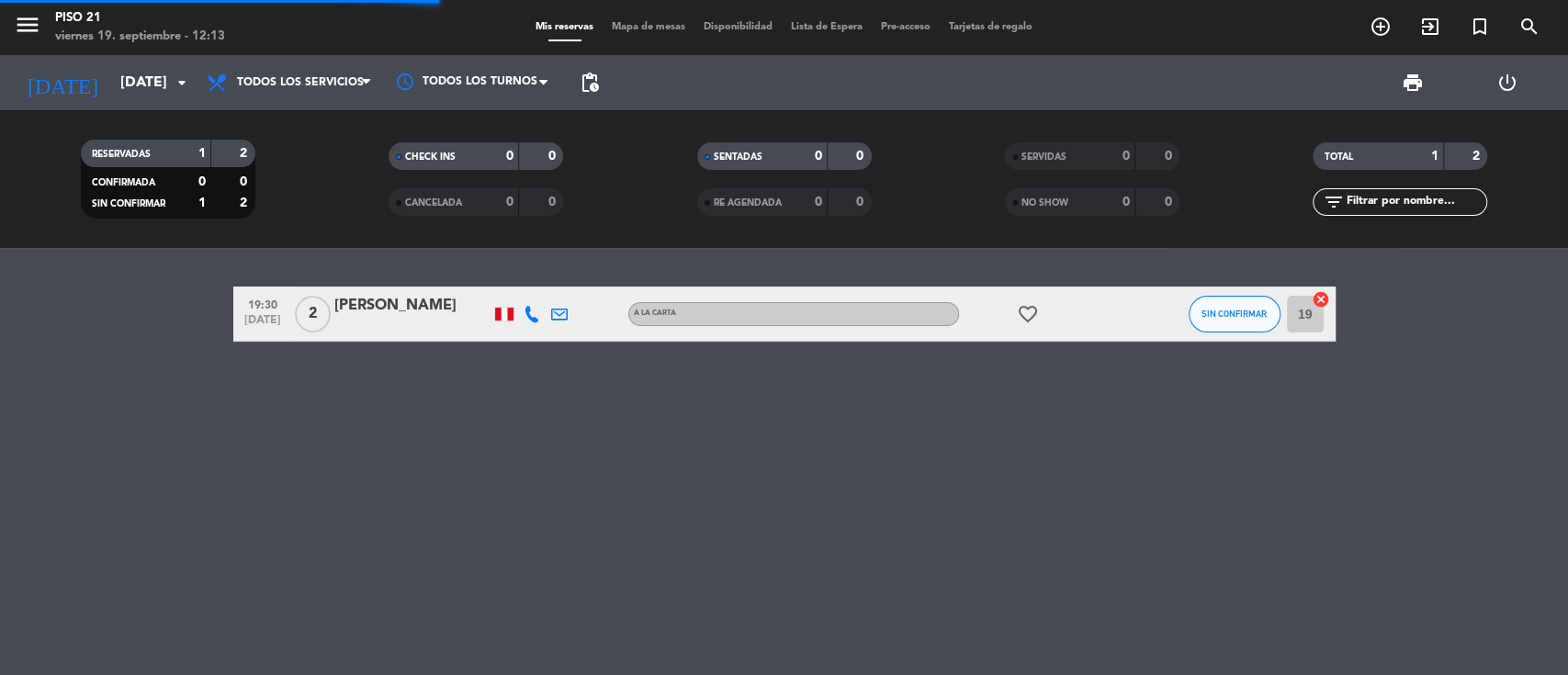
click at [298, 59] on div "Todos los servicios Desayuno Almuerzo Cena Todos los servicios Todos los servic…" at bounding box center [290, 83] width 184 height 55
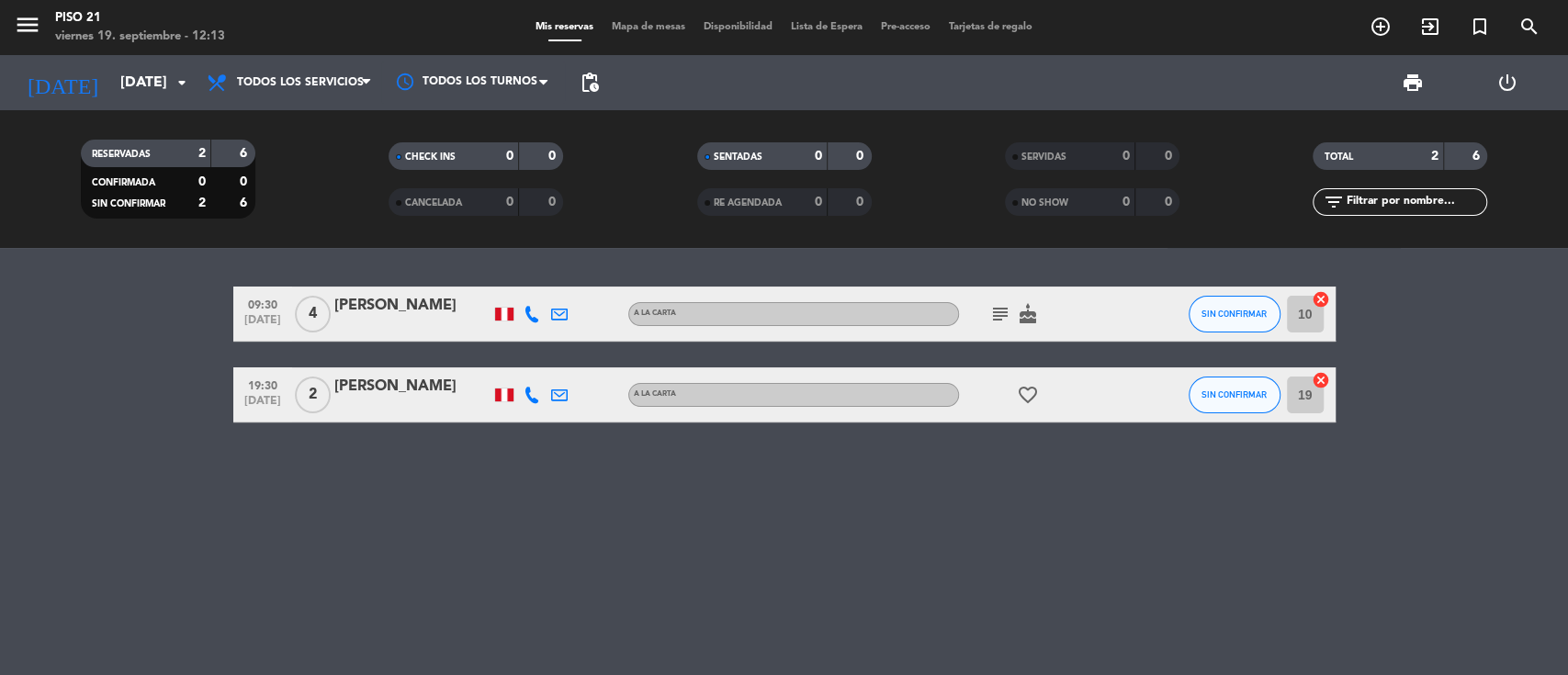
click at [379, 313] on div "[PERSON_NAME]" at bounding box center [412, 306] width 156 height 24
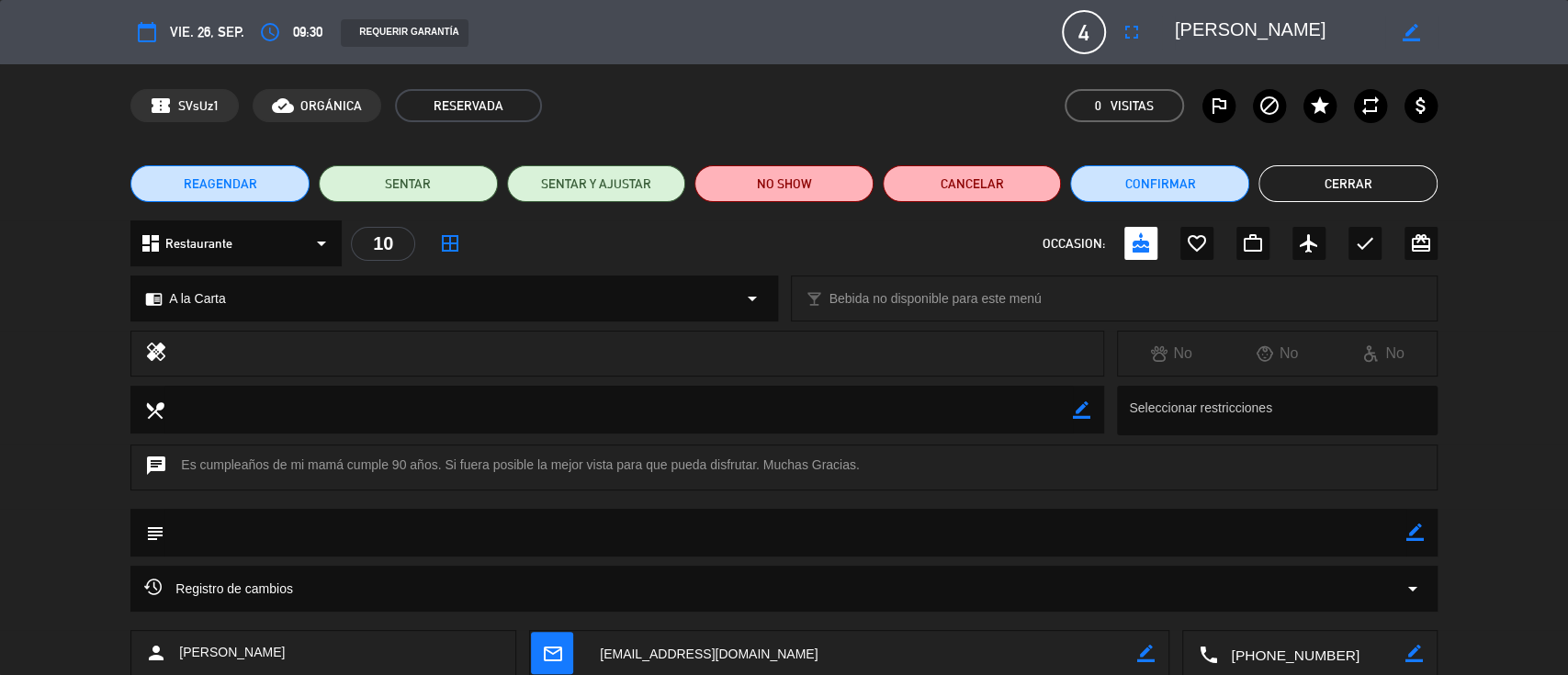
drag, startPoint x: 1418, startPoint y: 520, endPoint x: 1409, endPoint y: 537, distance: 19.2
click at [1414, 526] on div "border_color" at bounding box center [1415, 533] width 17 height 48
click at [1408, 538] on icon "border_color" at bounding box center [1415, 533] width 17 height 17
click at [1330, 538] on textarea at bounding box center [785, 532] width 1242 height 47
type textarea "SE OFRECIO DECORACION CUMPLEAÑOS"
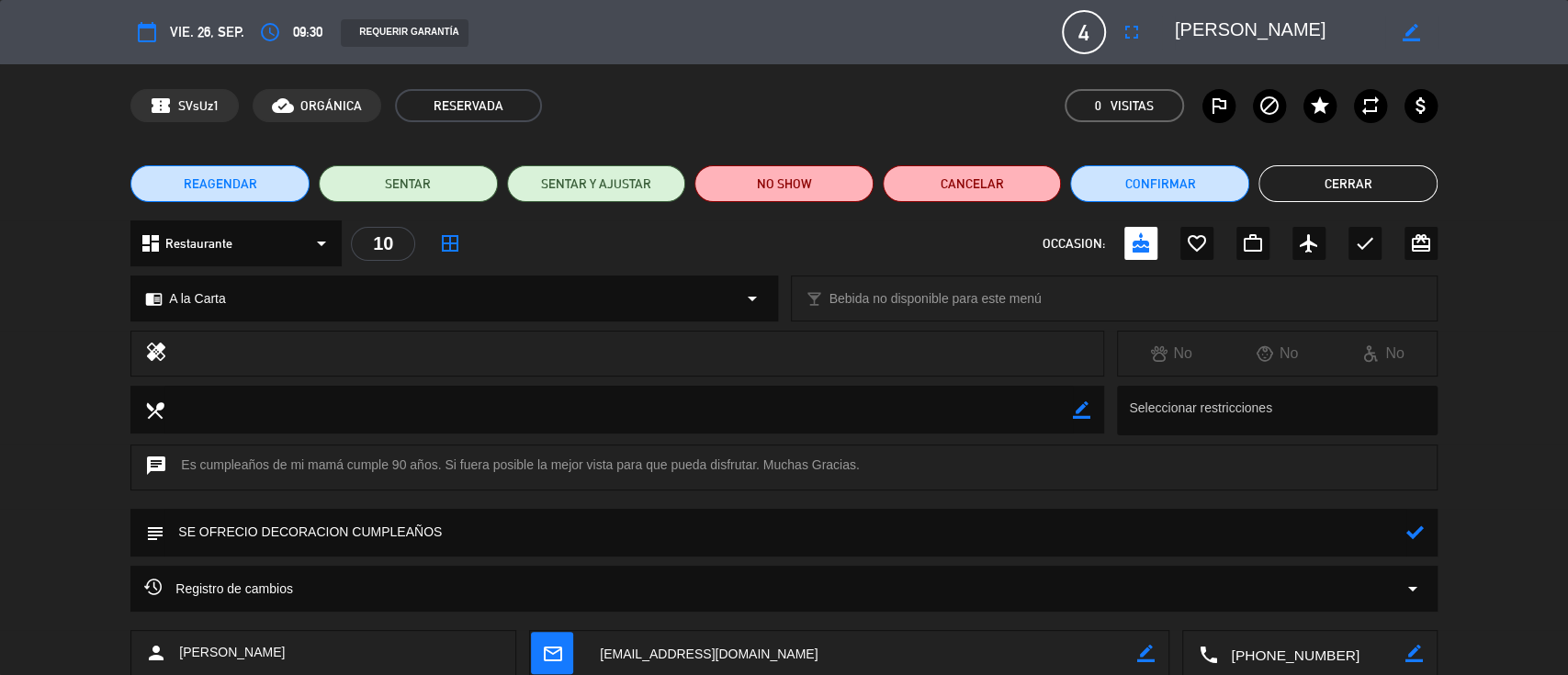
click at [1411, 533] on icon at bounding box center [1415, 533] width 17 height 17
click at [1264, 651] on textarea at bounding box center [1311, 654] width 187 height 46
click at [1359, 185] on button "Cerrar" at bounding box center [1348, 184] width 179 height 36
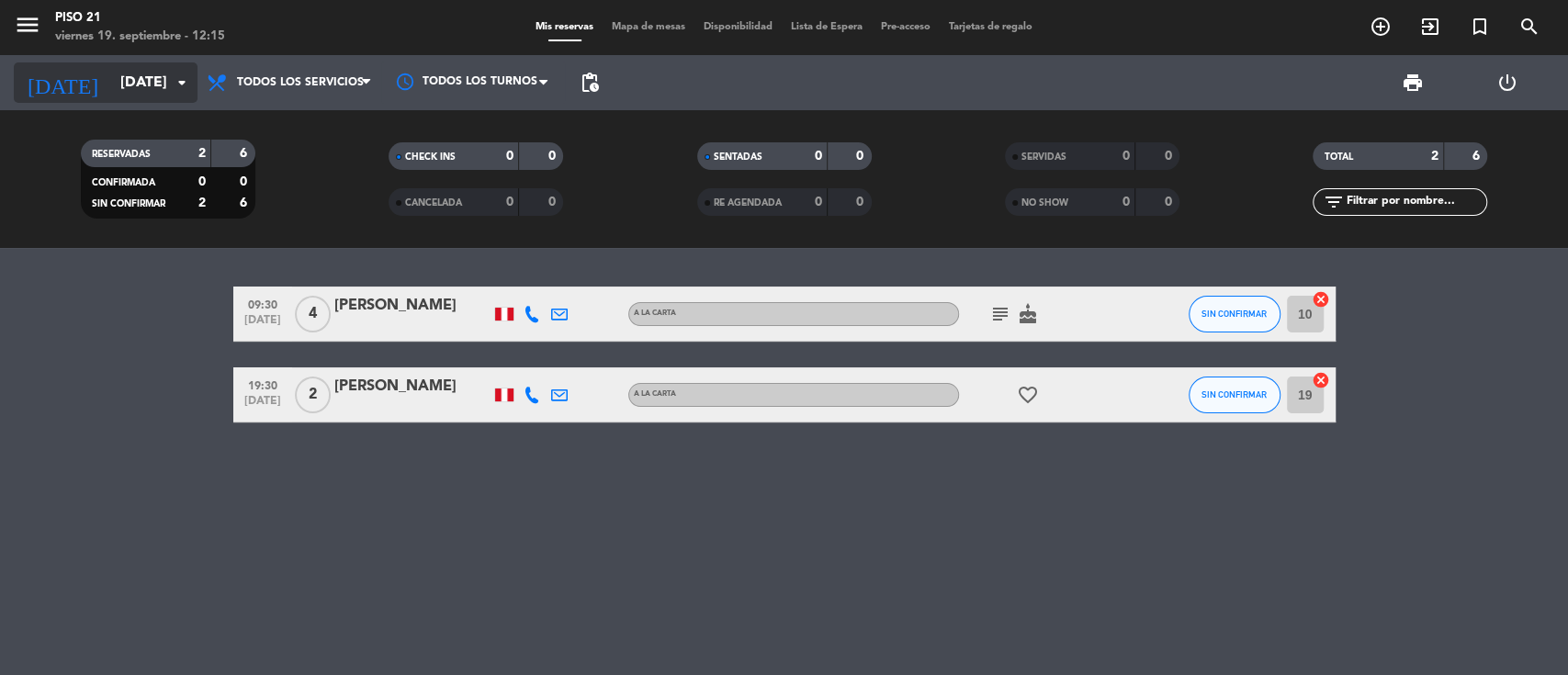
click at [111, 82] on input "[DATE]" at bounding box center [207, 82] width 194 height 35
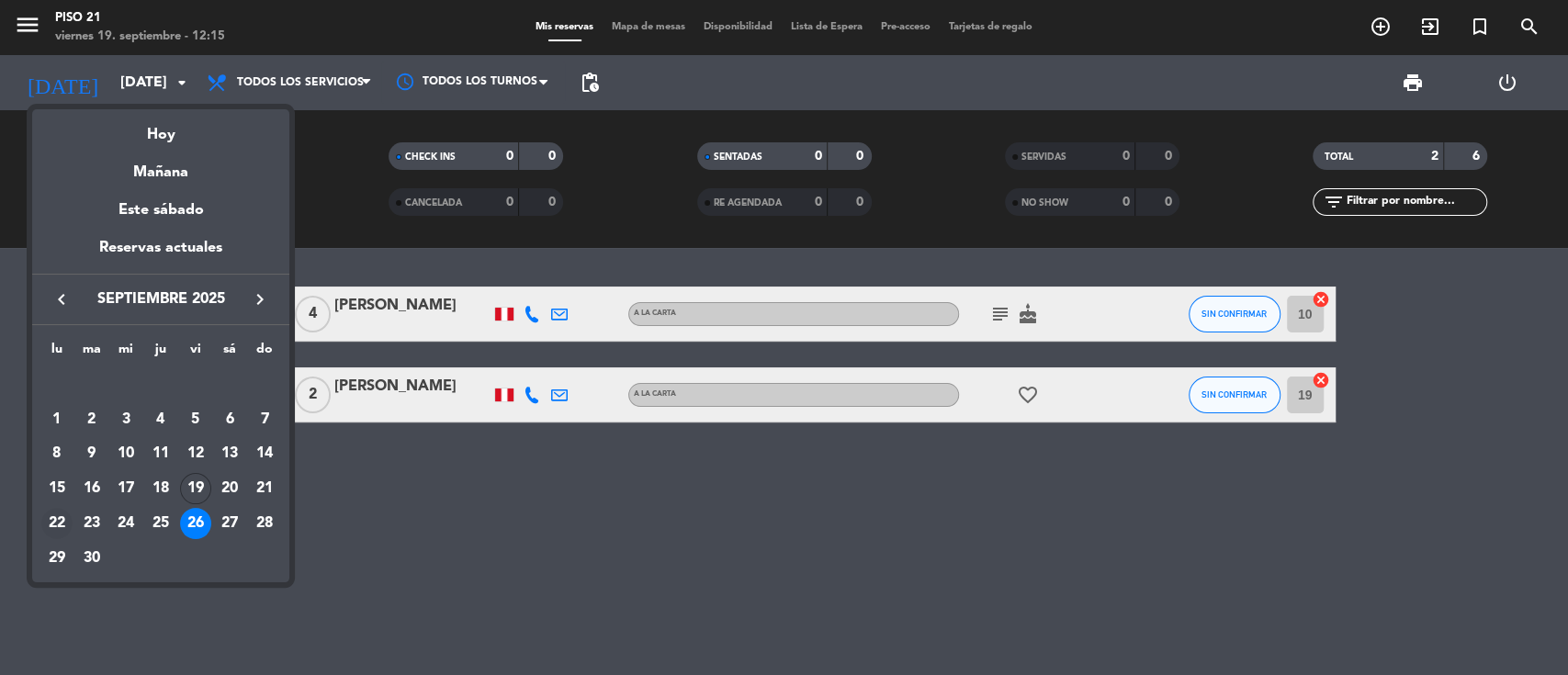
click at [53, 527] on div "22" at bounding box center [56, 523] width 32 height 32
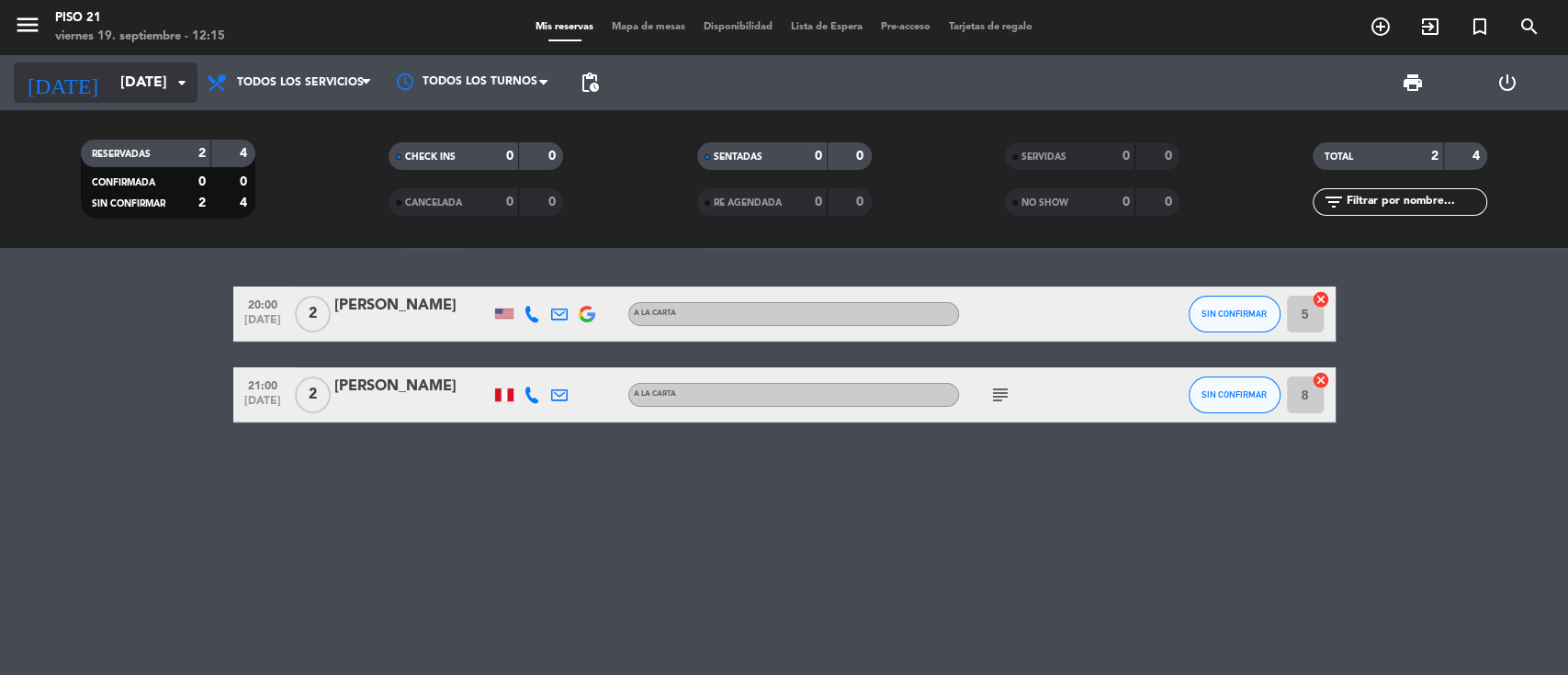
click at [134, 85] on input "[DATE]" at bounding box center [207, 82] width 194 height 35
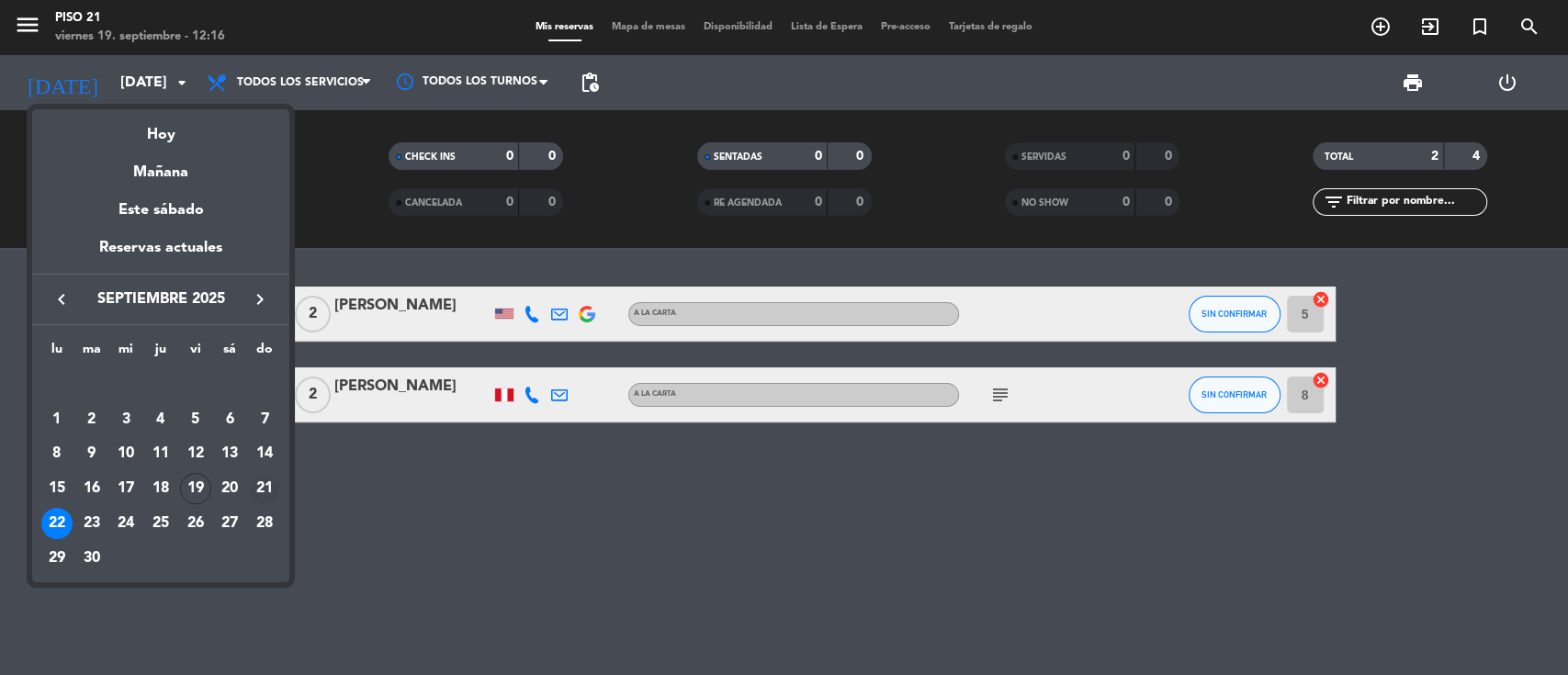
click at [270, 486] on div "21" at bounding box center [264, 489] width 32 height 32
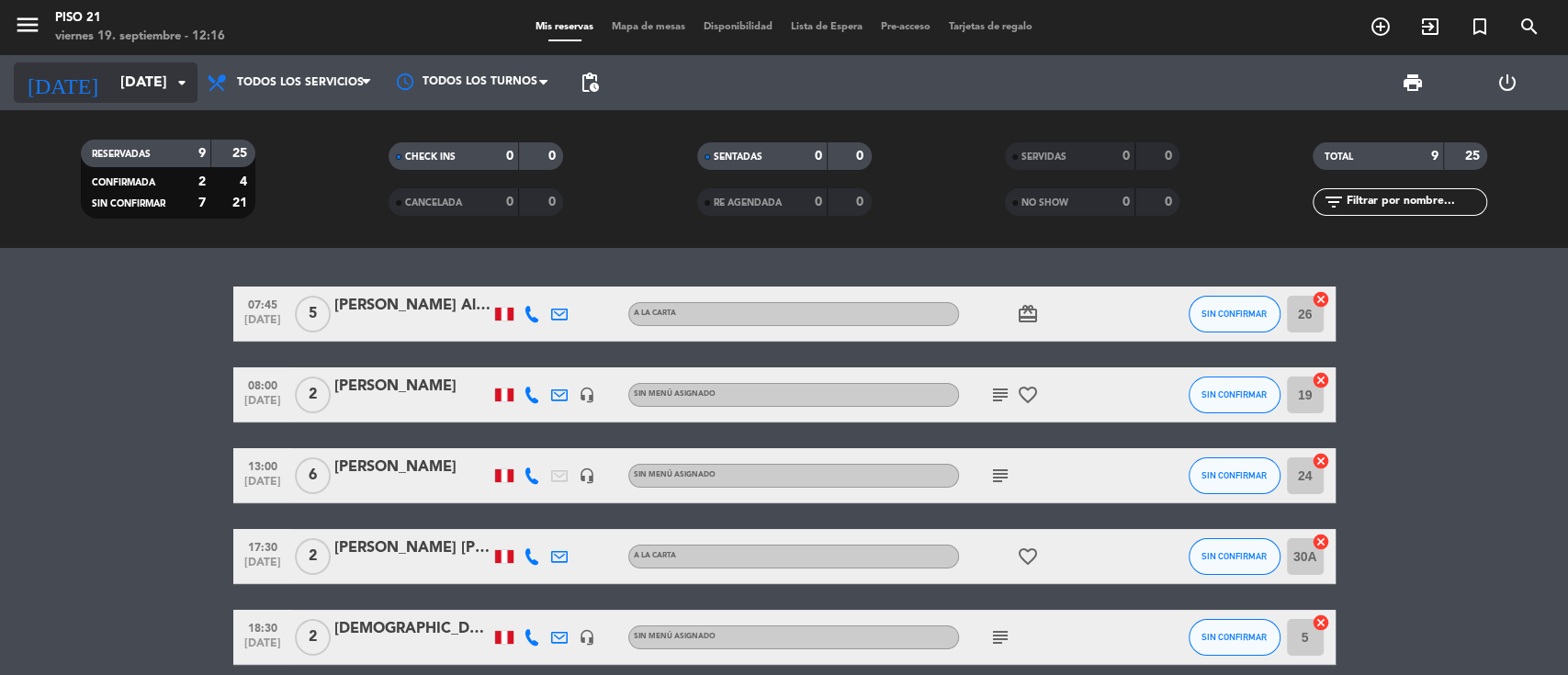
click at [130, 77] on input "[DATE]" at bounding box center [207, 82] width 194 height 35
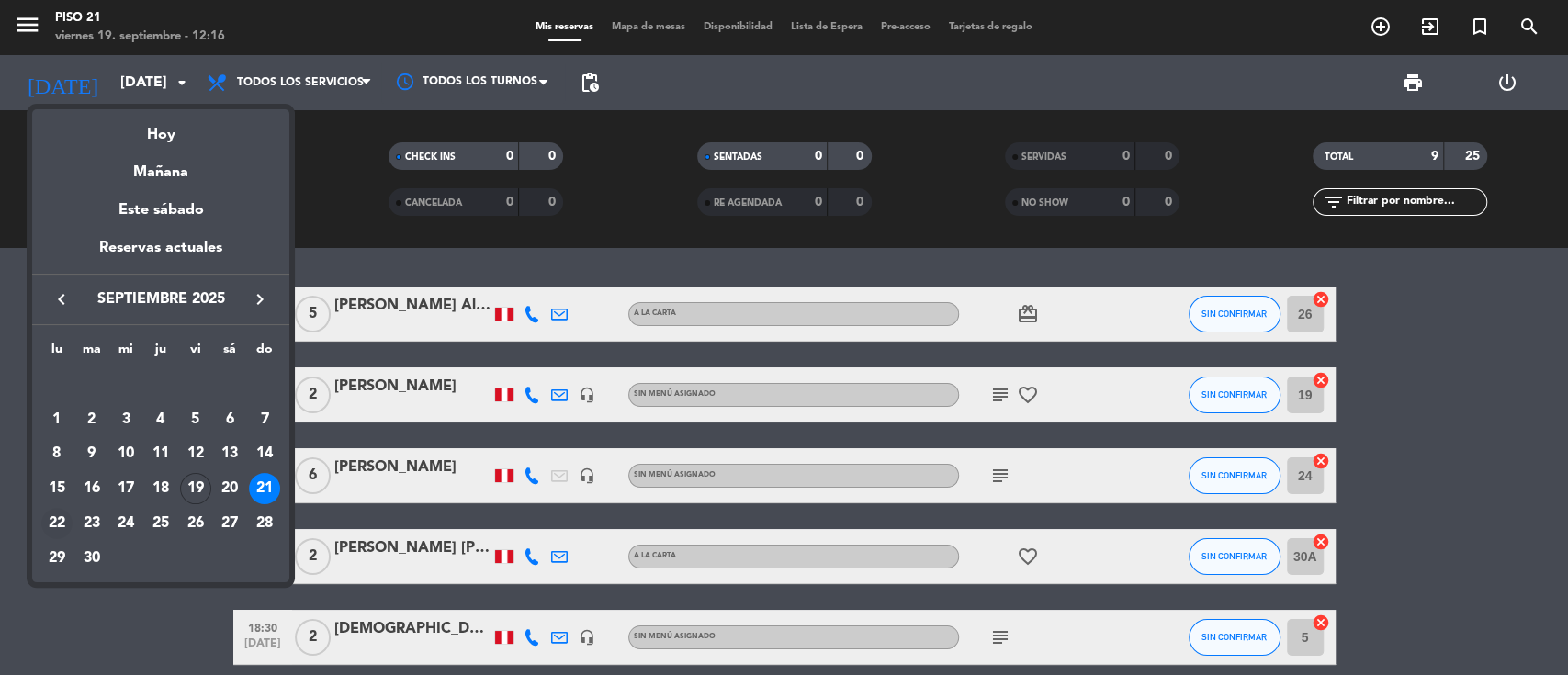
click at [52, 531] on div "22" at bounding box center [56, 523] width 32 height 32
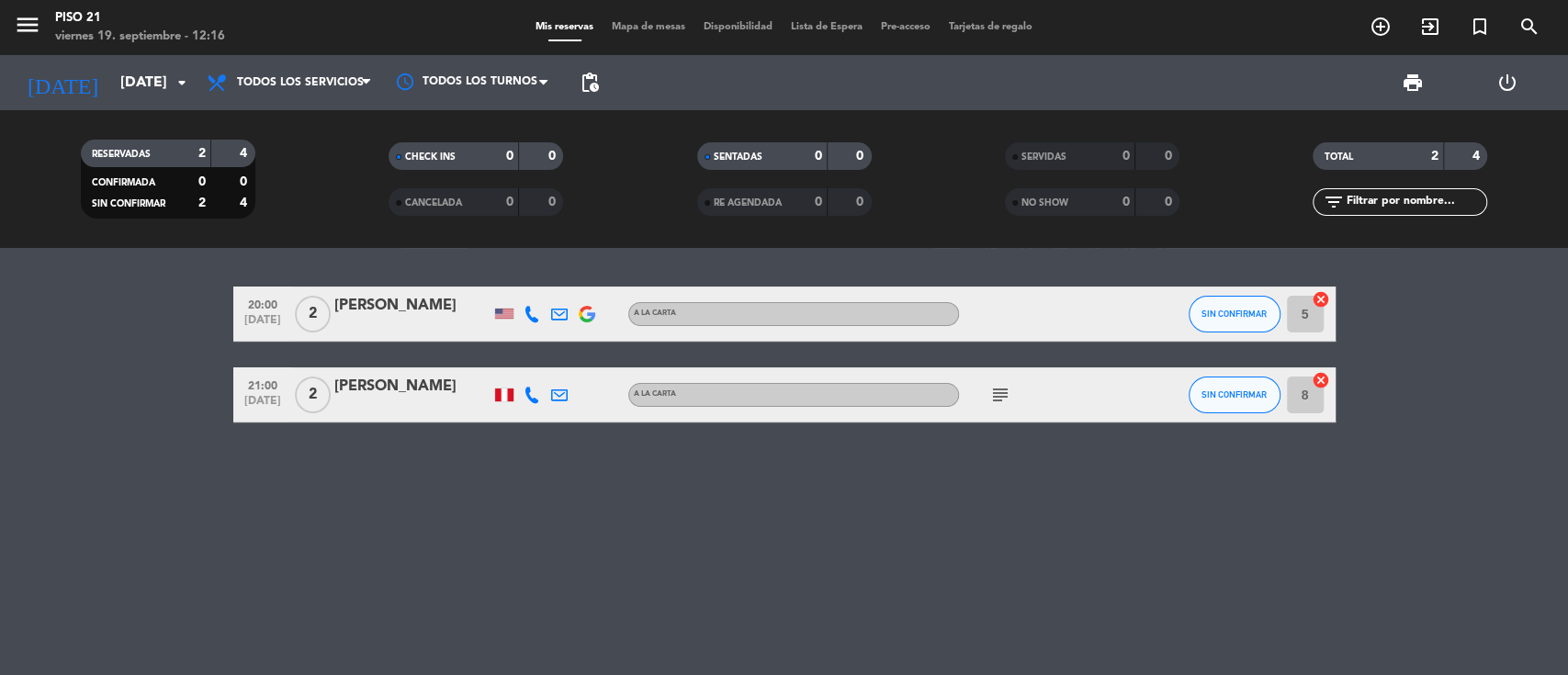
click at [393, 393] on div "[PERSON_NAME]" at bounding box center [412, 386] width 156 height 24
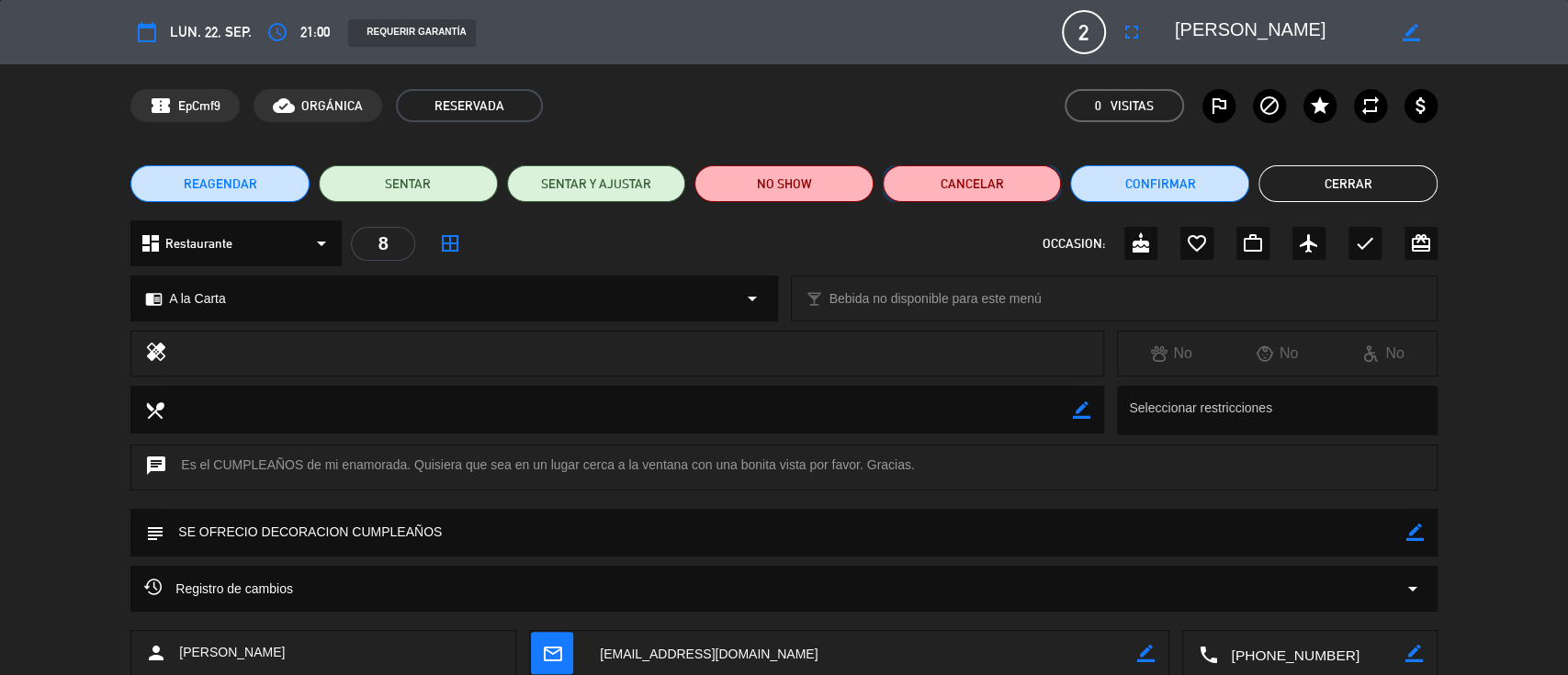
click at [930, 183] on button "Cancelar" at bounding box center [972, 184] width 179 height 36
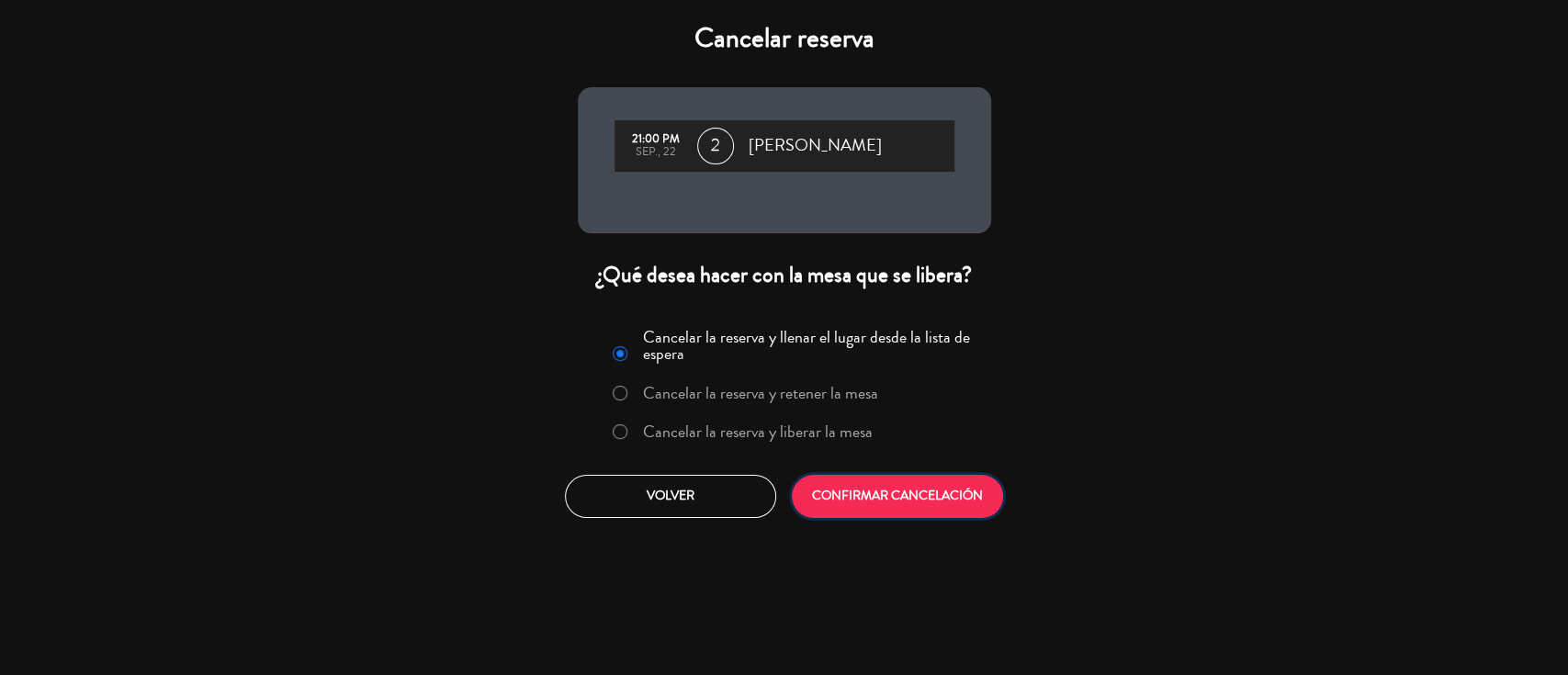
click at [861, 492] on button "CONFIRMAR CANCELACIÓN" at bounding box center [897, 496] width 211 height 43
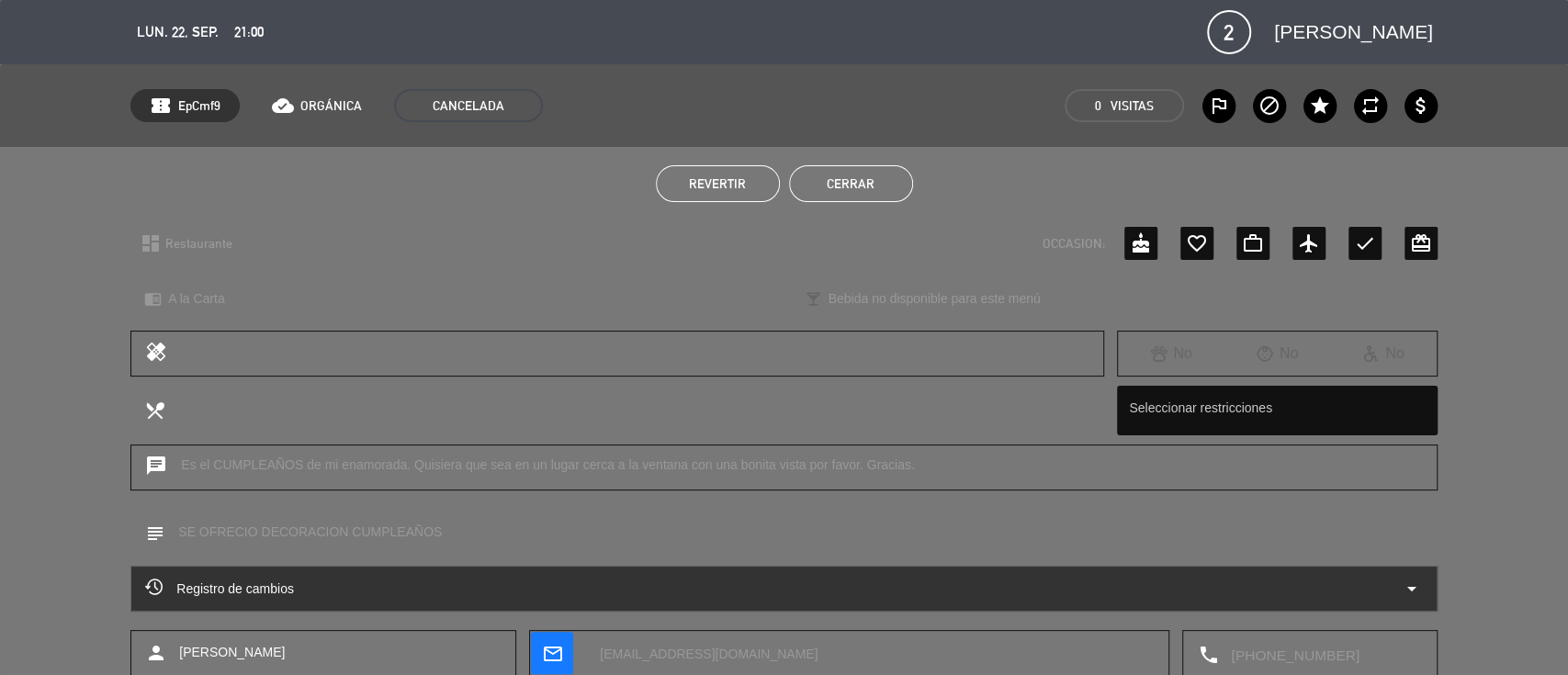
click at [858, 179] on button "Cerrar" at bounding box center [851, 184] width 124 height 36
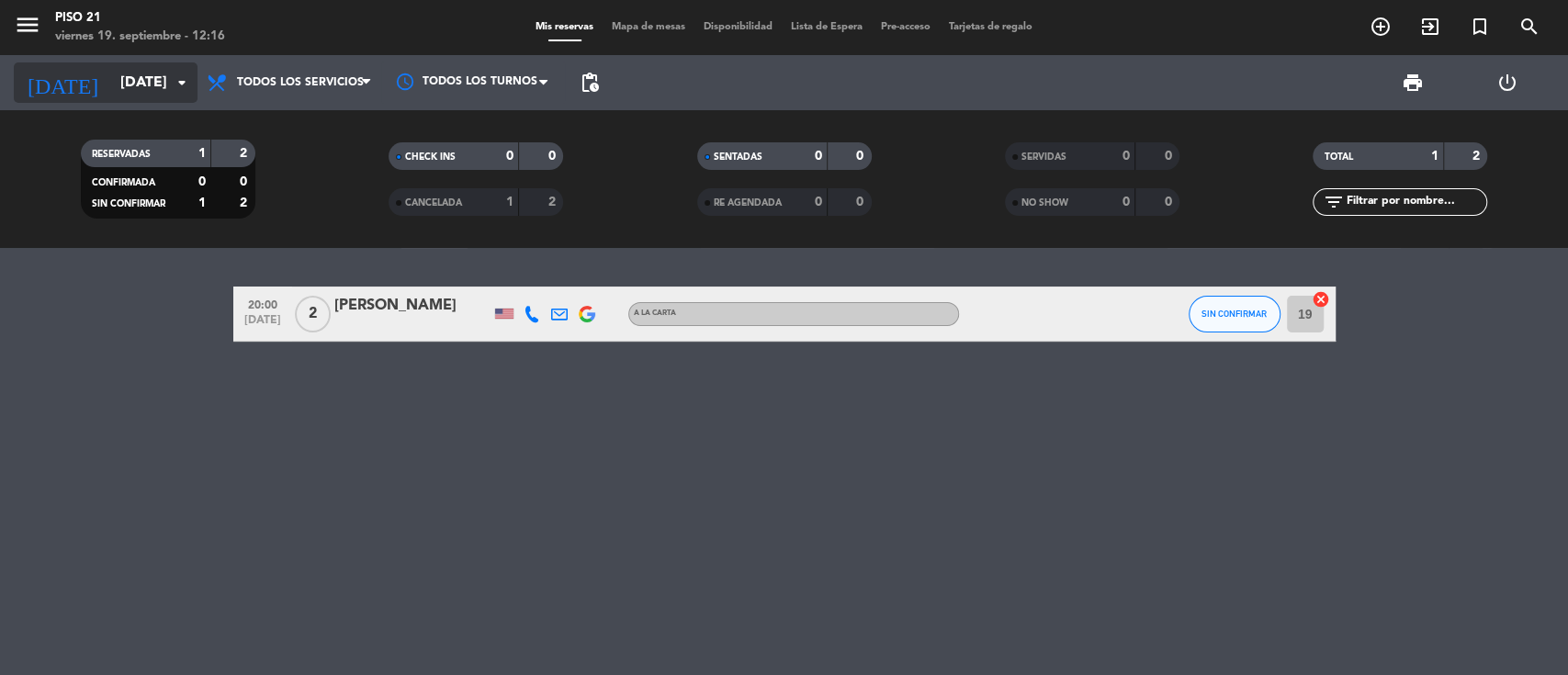
click at [111, 94] on input "[DATE]" at bounding box center [207, 82] width 194 height 35
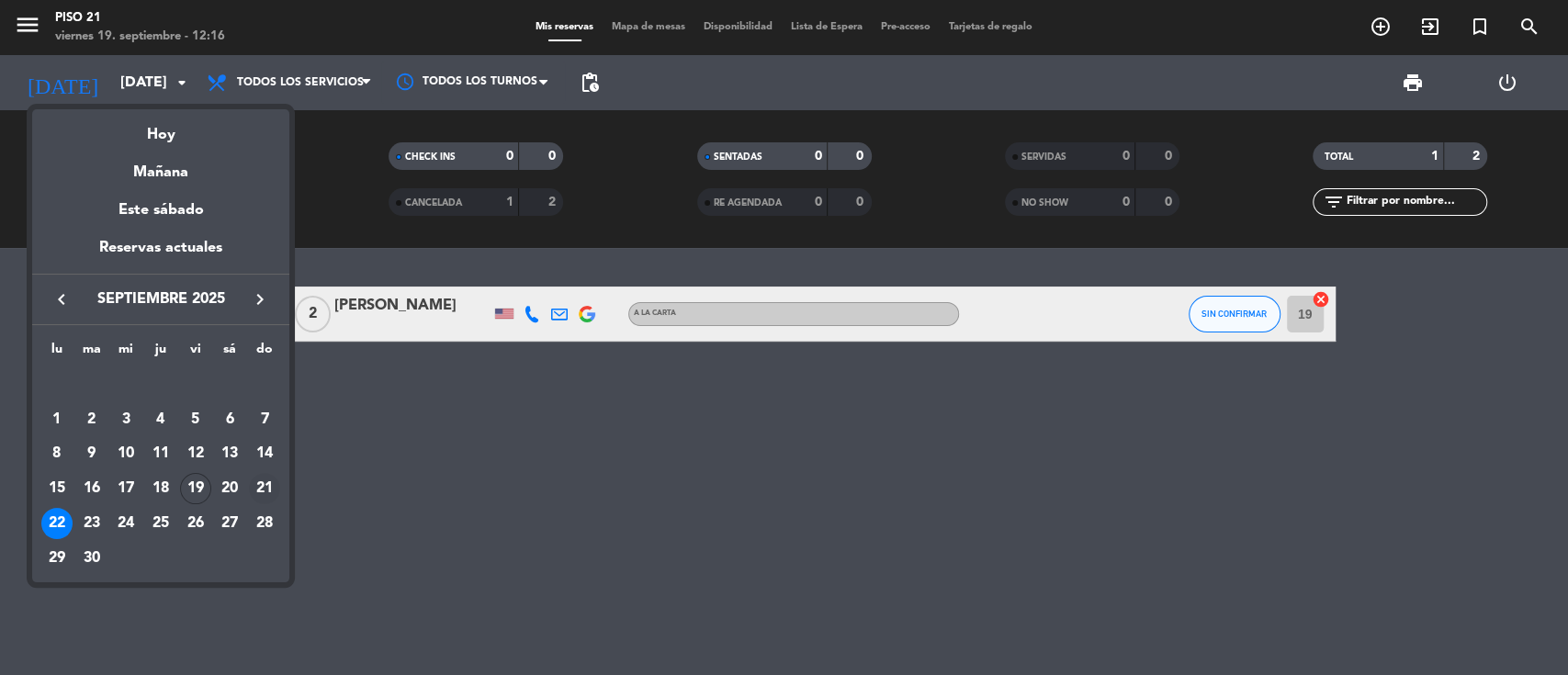
click at [262, 488] on div "21" at bounding box center [264, 489] width 32 height 32
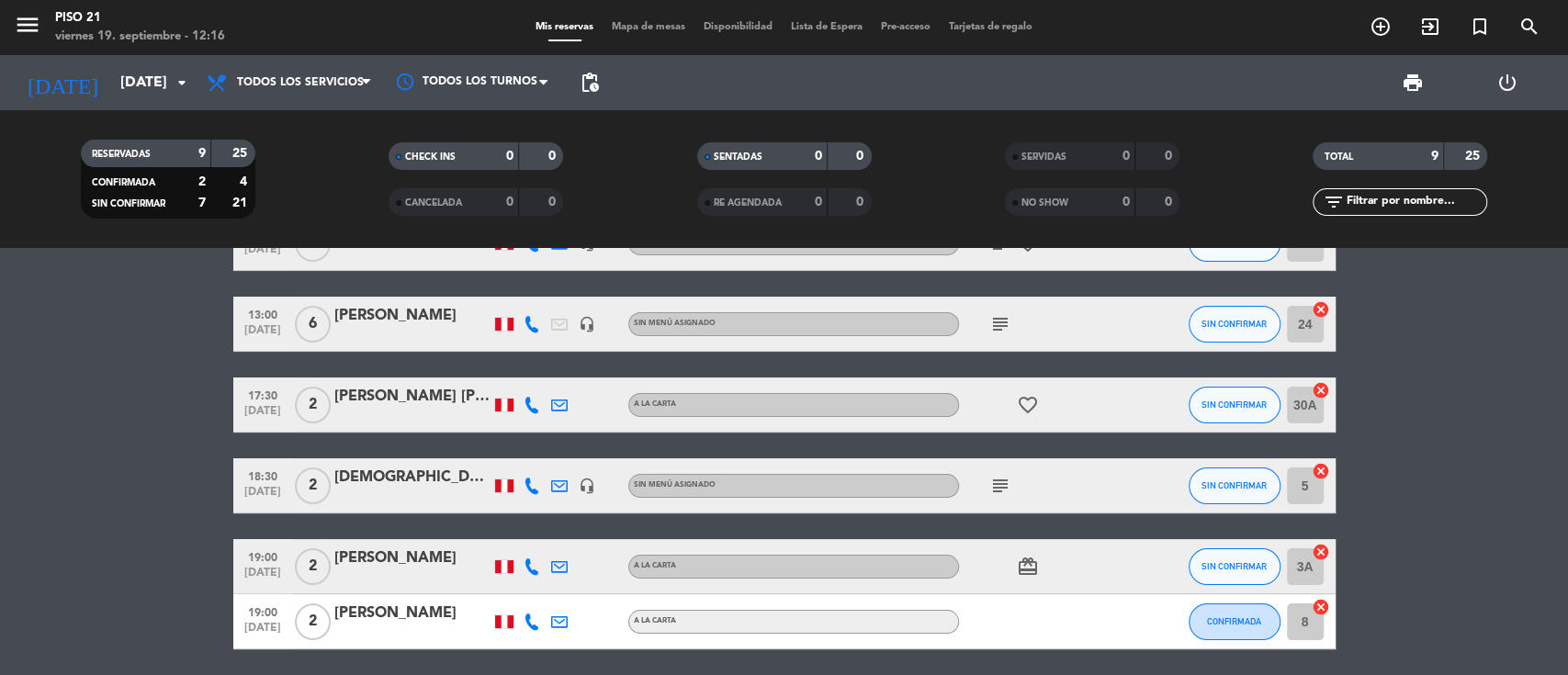
scroll to position [353, 0]
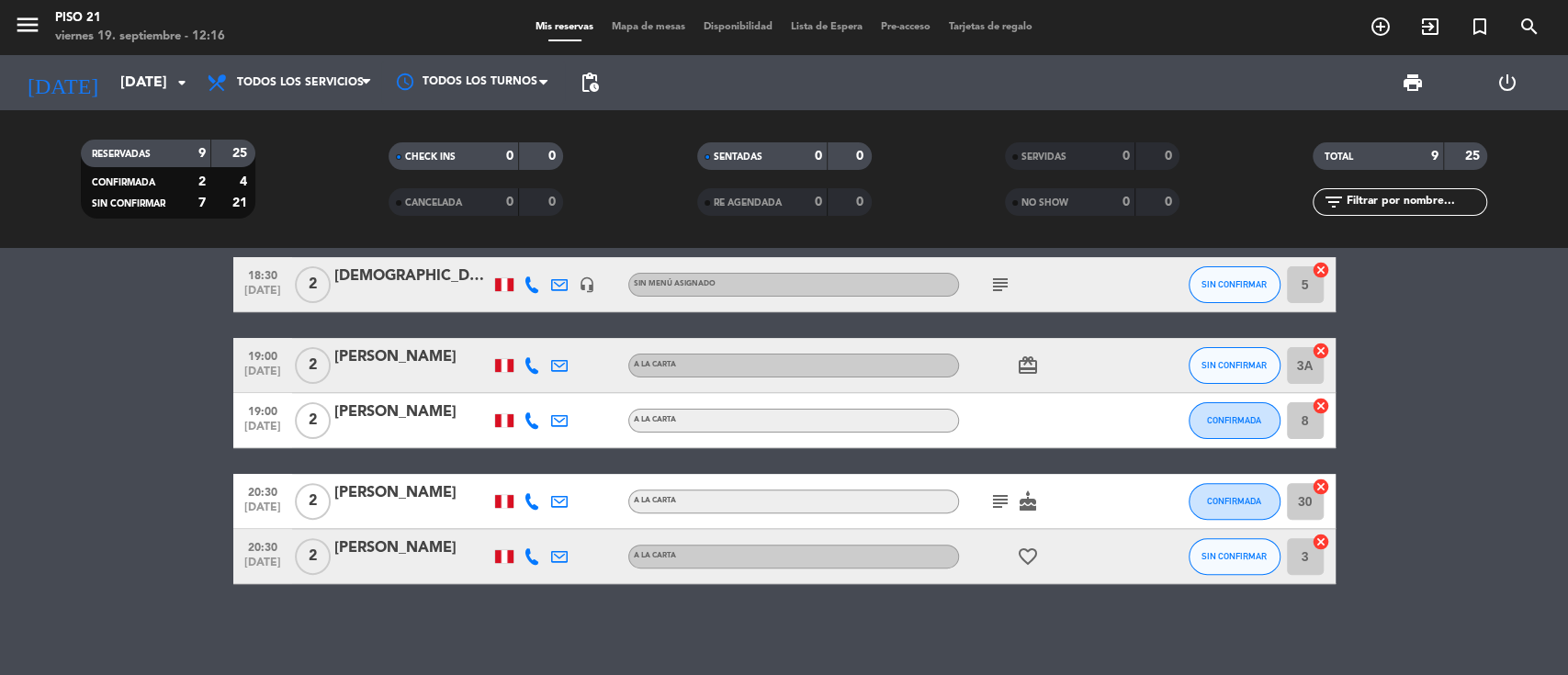
click at [389, 504] on div "[PERSON_NAME]" at bounding box center [412, 493] width 156 height 24
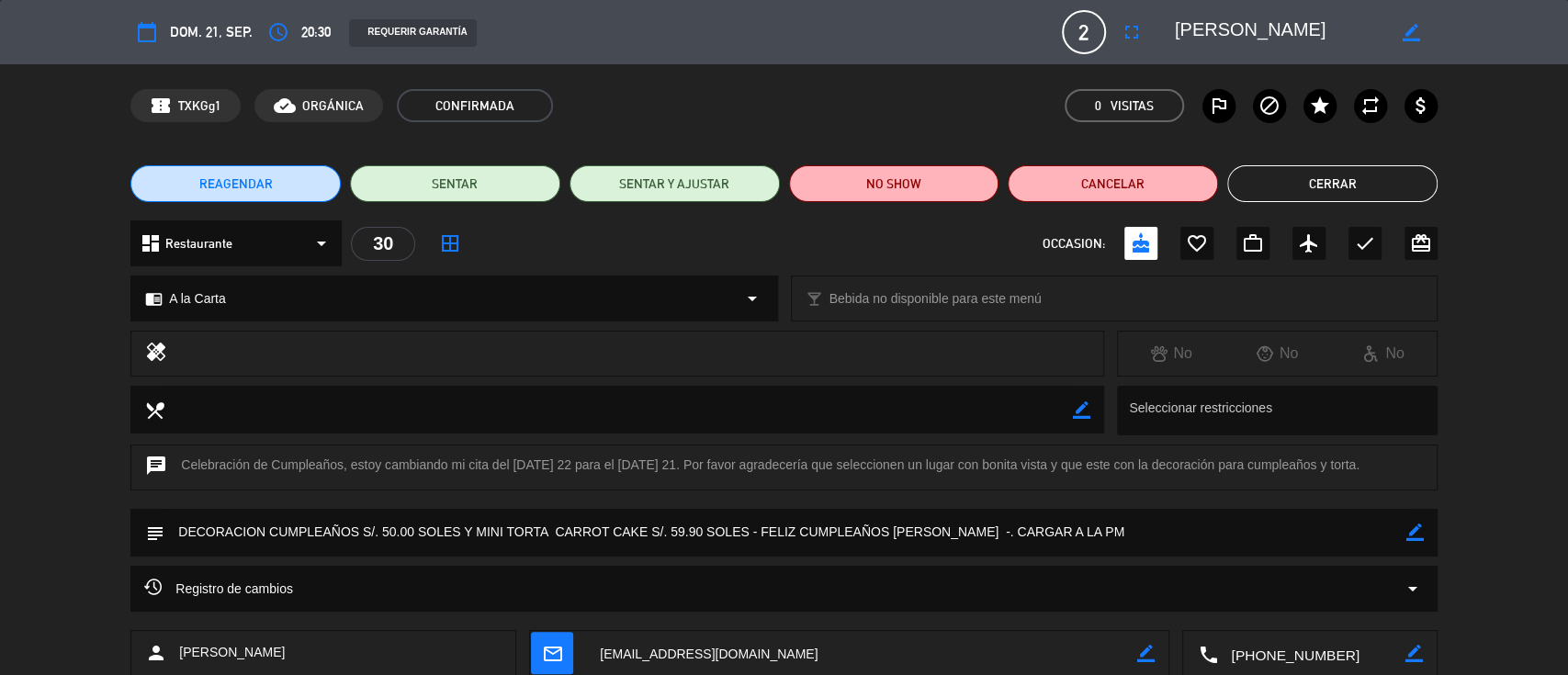
click at [1321, 177] on button "Cerrar" at bounding box center [1333, 184] width 210 height 36
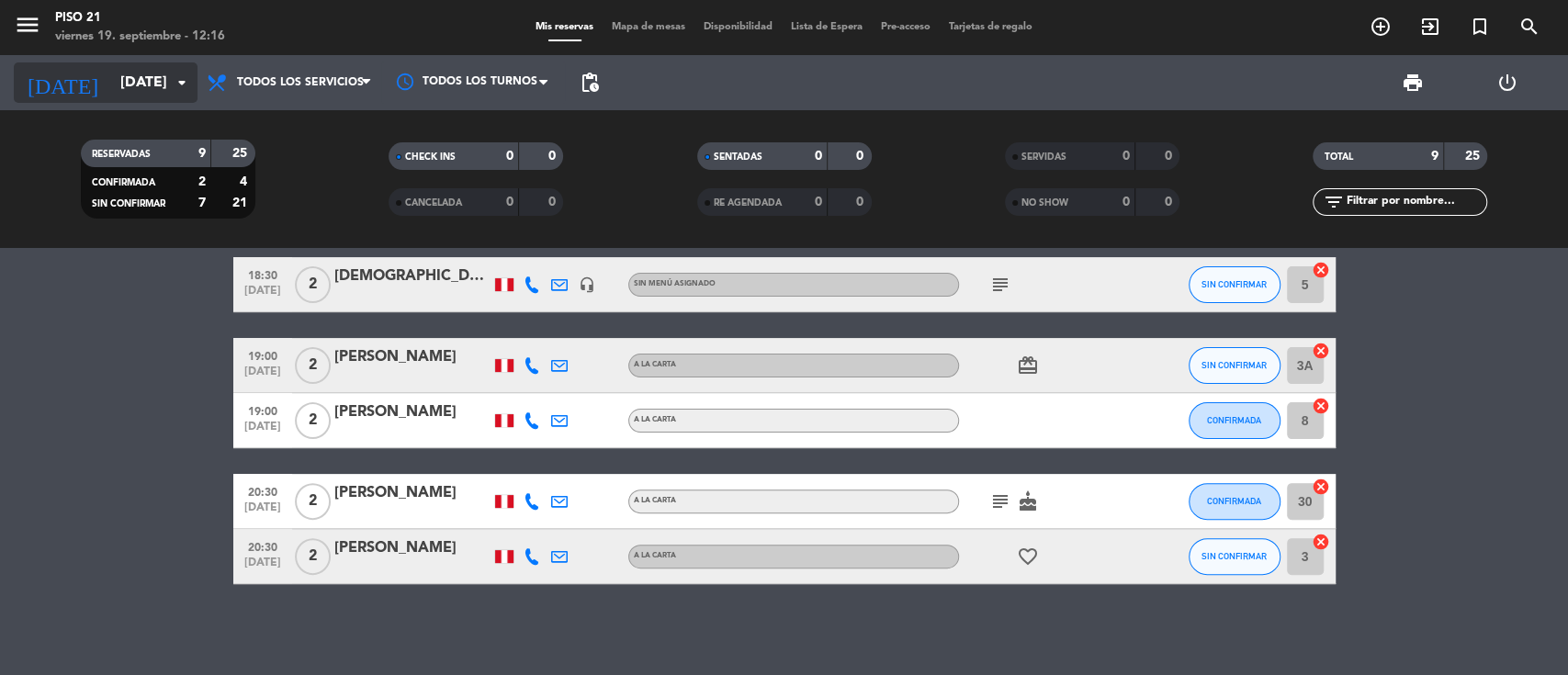
click at [142, 89] on input "[DATE]" at bounding box center [207, 82] width 194 height 35
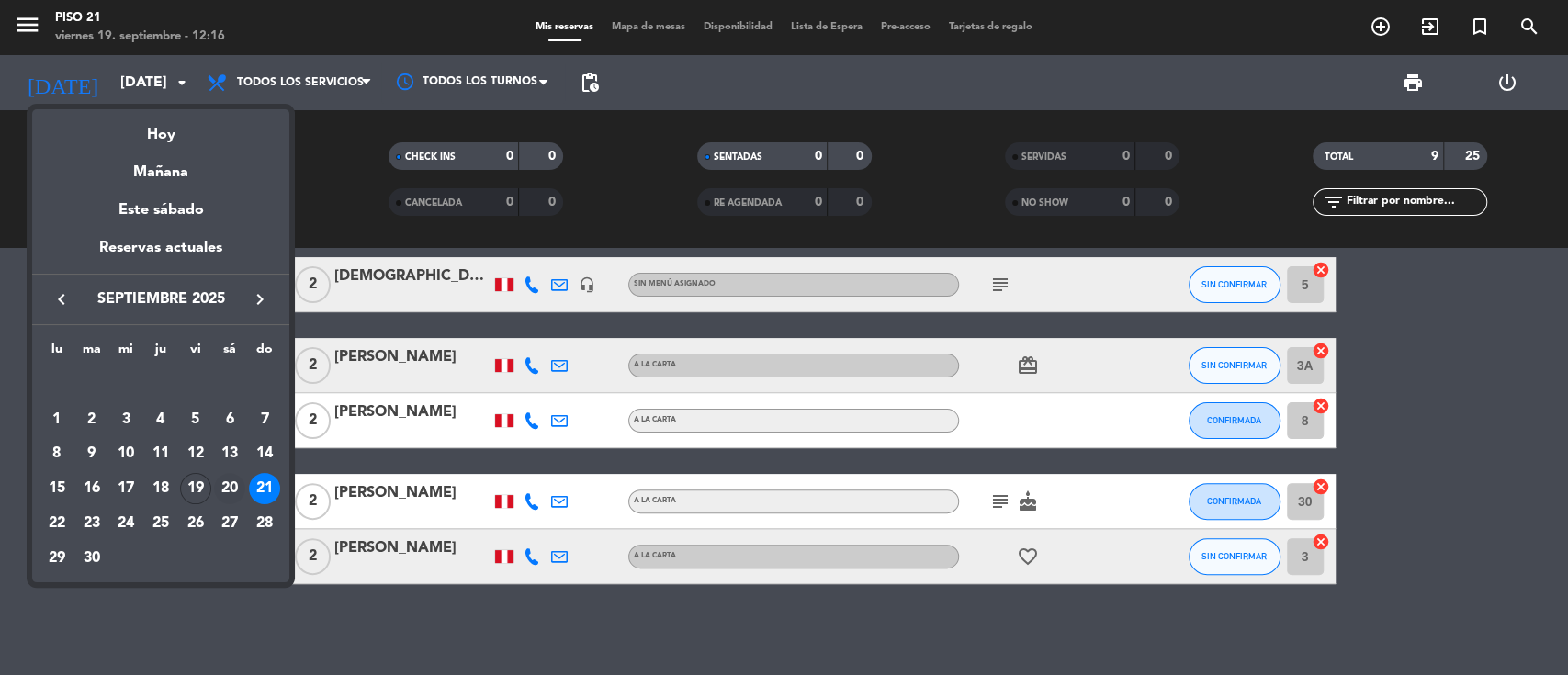
click at [228, 488] on div "20" at bounding box center [229, 489] width 32 height 32
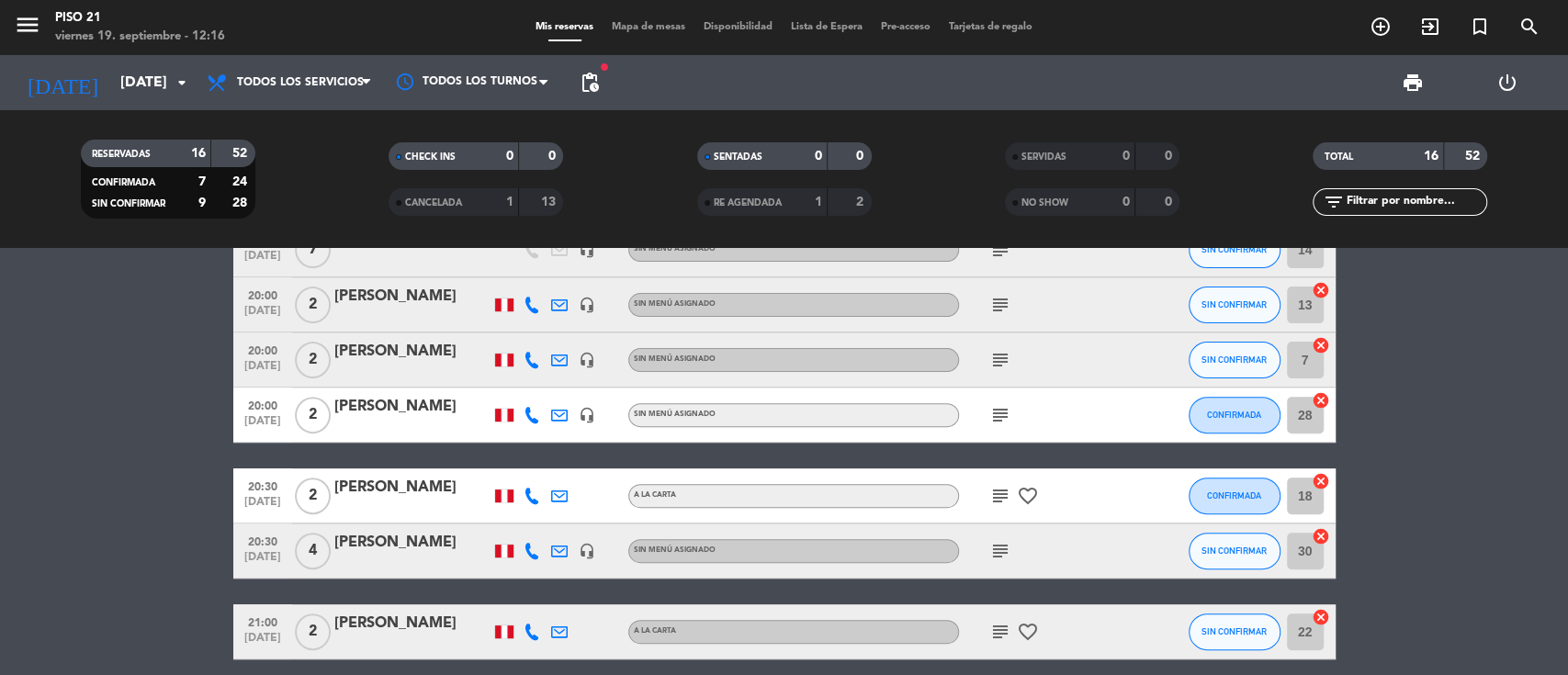
scroll to position [599, 0]
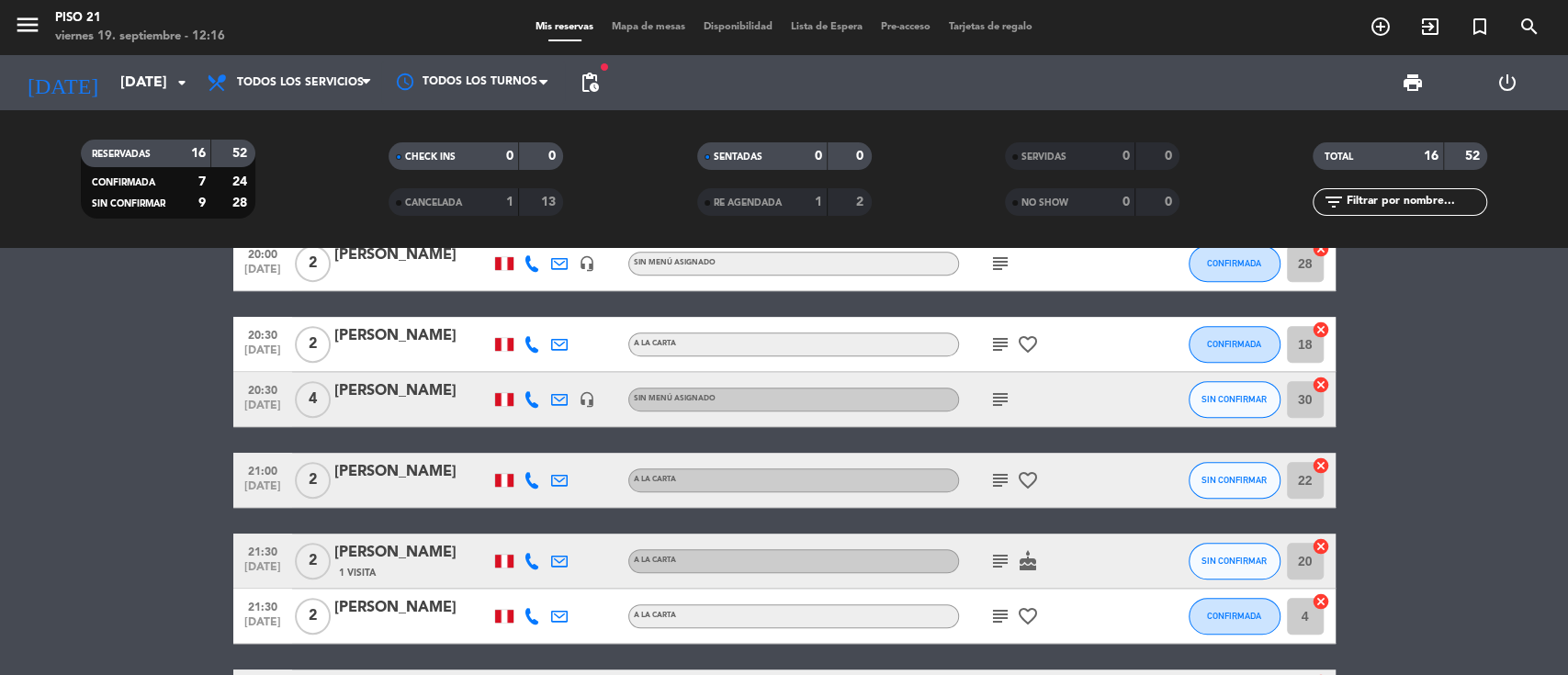
click at [425, 335] on div "[PERSON_NAME]" at bounding box center [412, 336] width 156 height 24
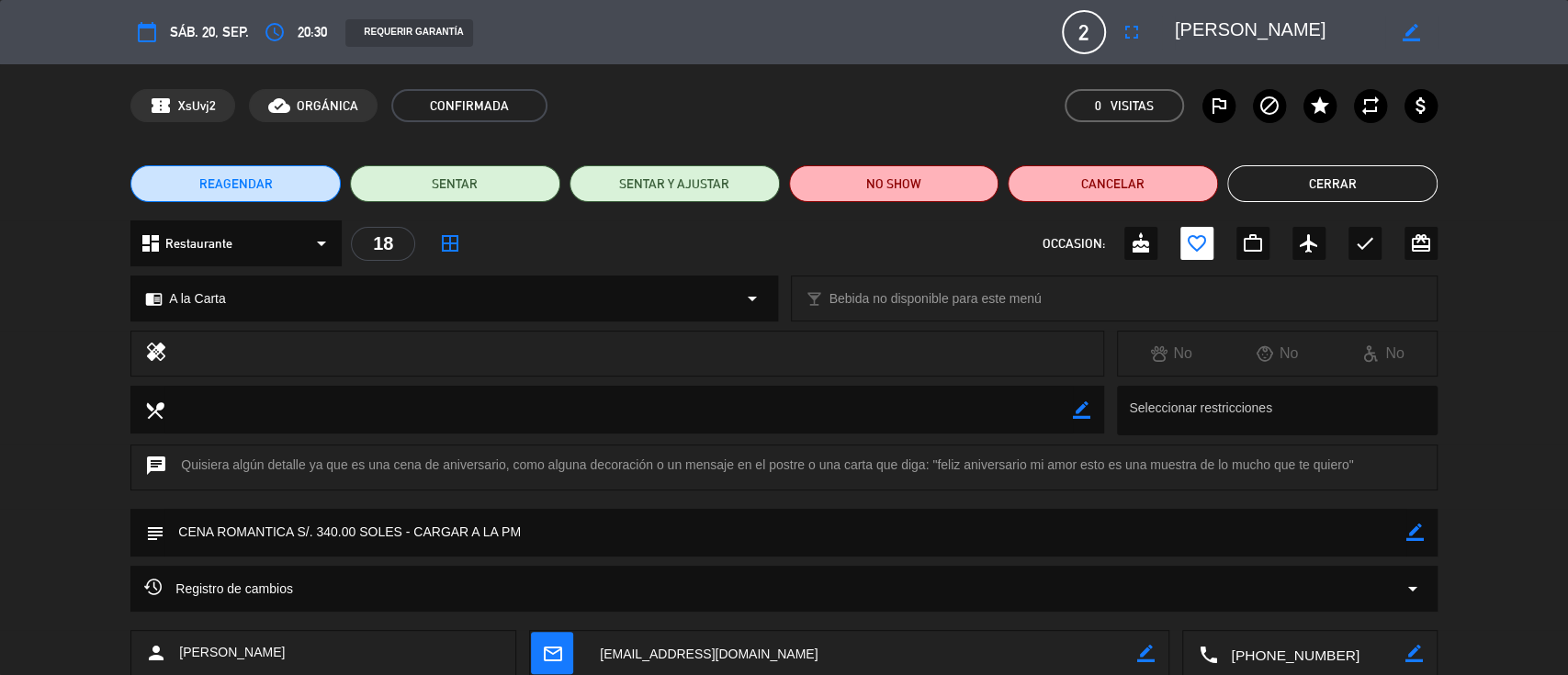
click at [1298, 198] on button "Cerrar" at bounding box center [1333, 184] width 210 height 36
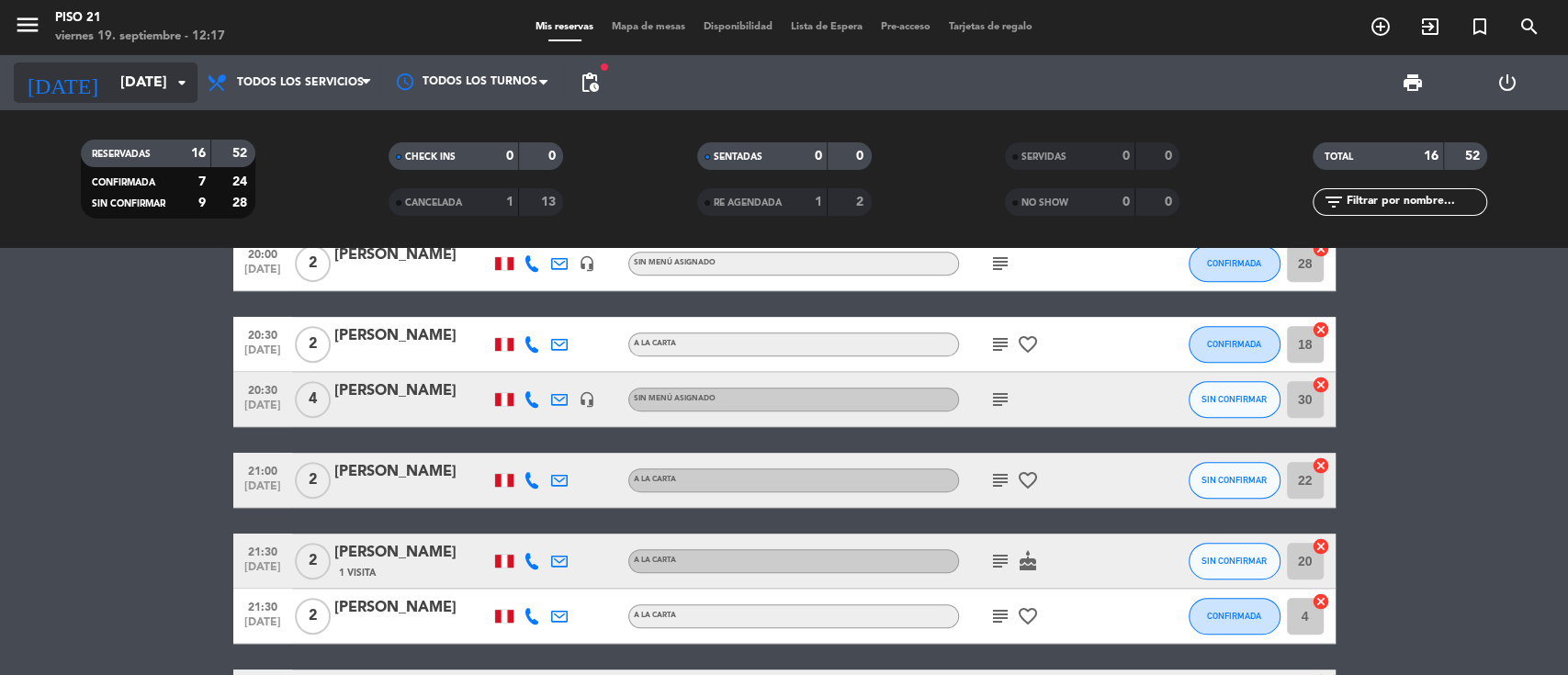
click at [115, 77] on input "[DATE]" at bounding box center [207, 82] width 194 height 35
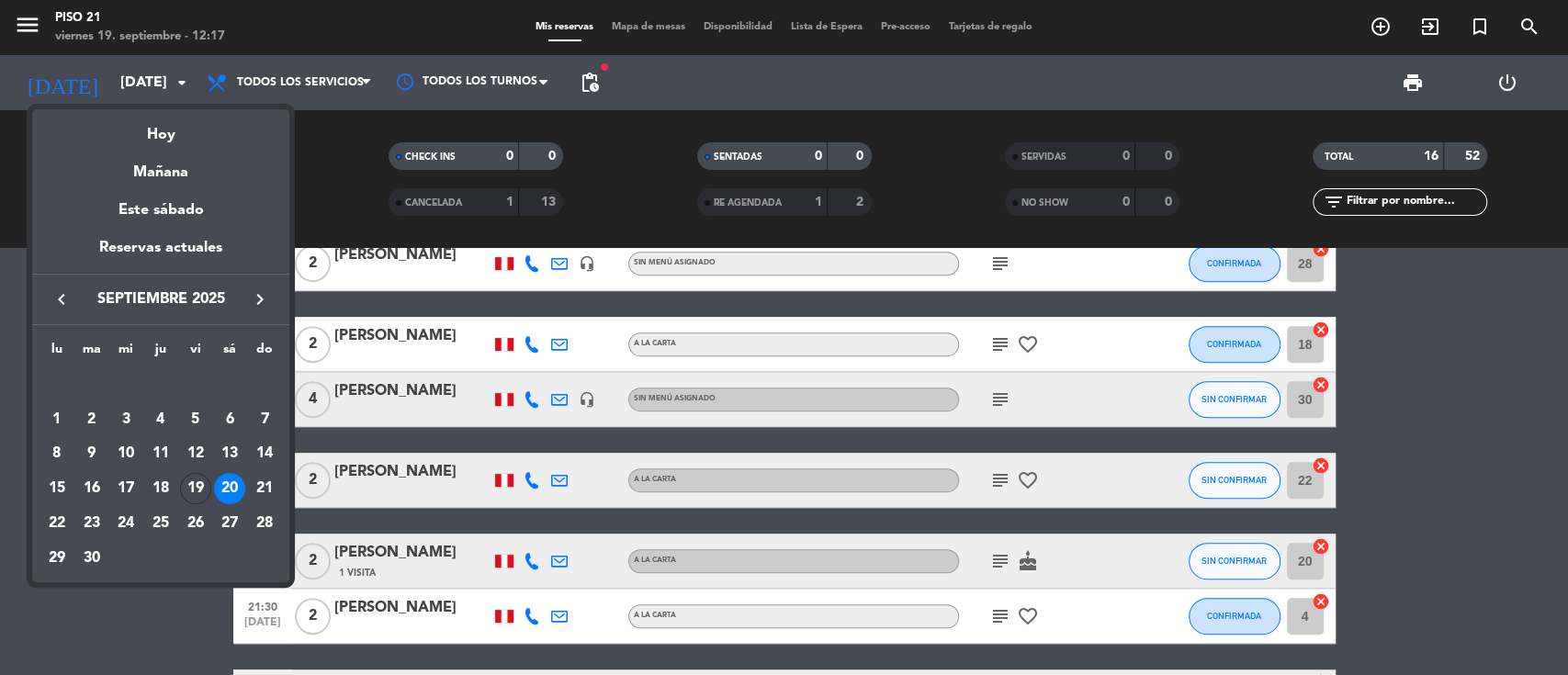
click at [269, 303] on icon "keyboard_arrow_right" at bounding box center [259, 299] width 22 height 22
click at [269, 302] on icon "keyboard_arrow_right" at bounding box center [259, 299] width 22 height 22
click at [72, 300] on icon "keyboard_arrow_left" at bounding box center [61, 299] width 22 height 22
click at [91, 478] on div "18" at bounding box center [92, 489] width 32 height 32
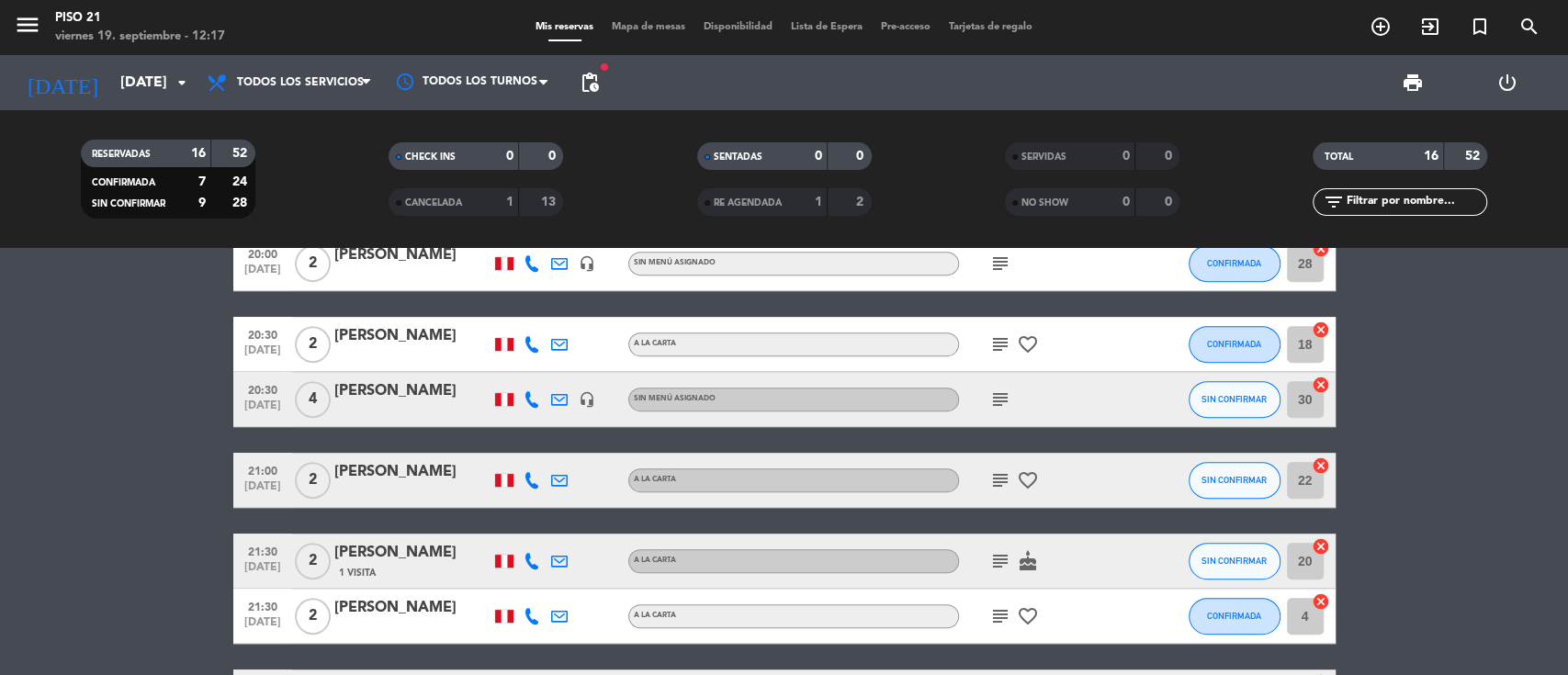
type input "[DATE]"
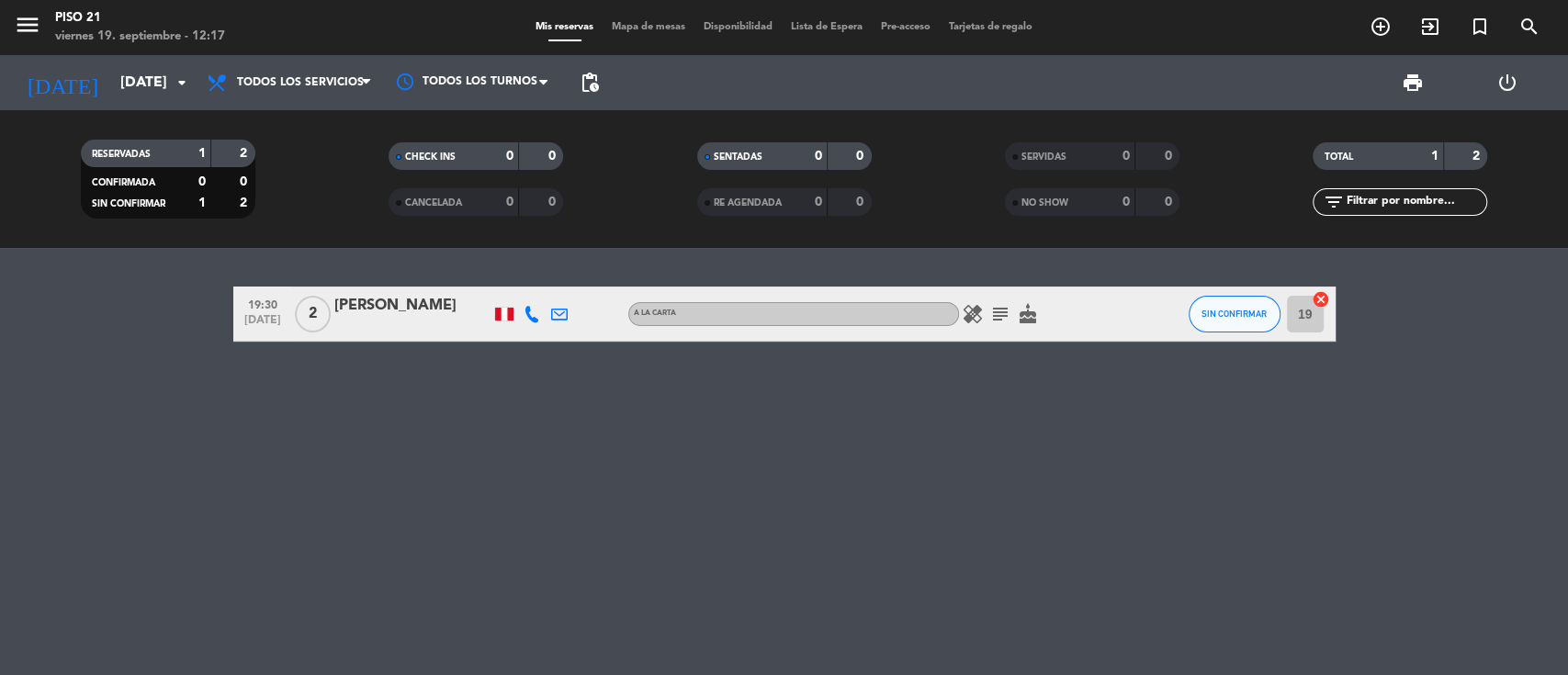
click at [389, 301] on div "[PERSON_NAME]" at bounding box center [412, 306] width 156 height 24
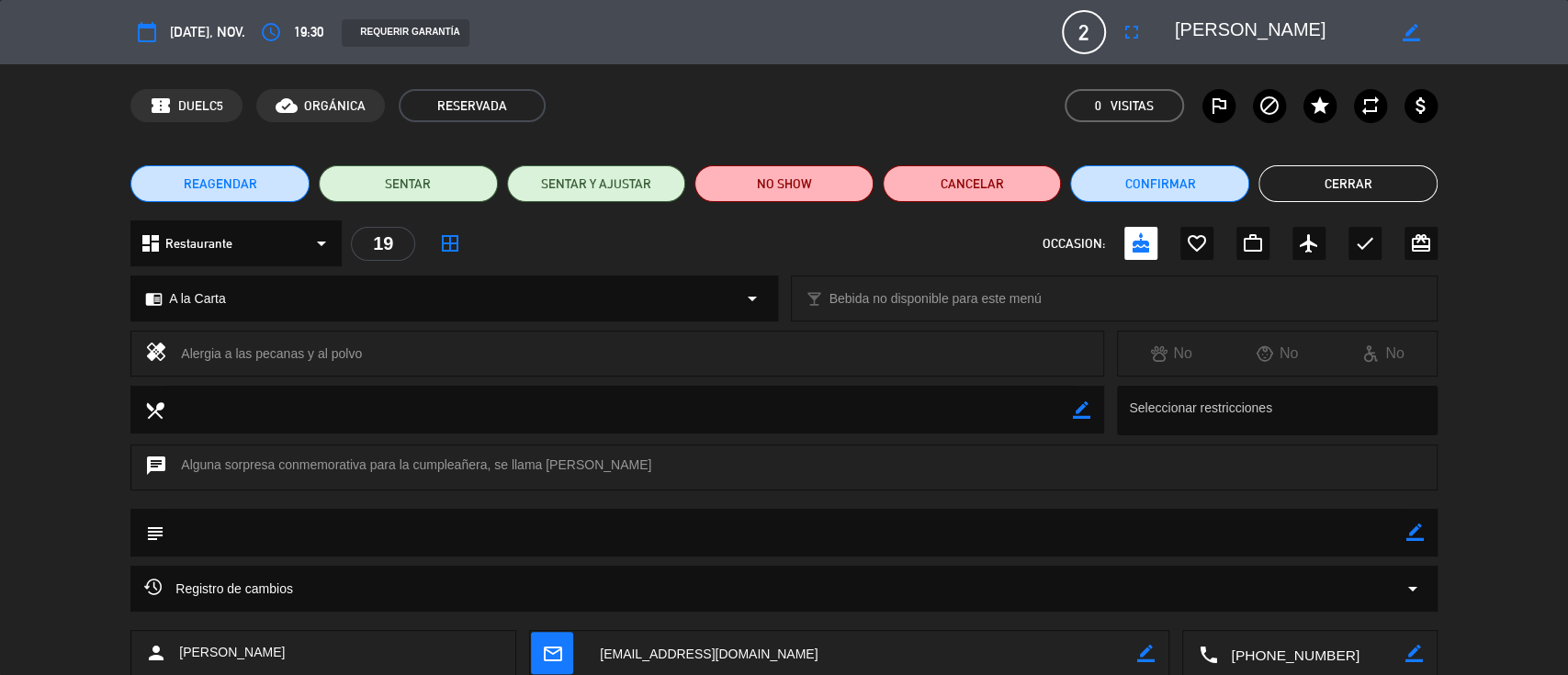
click at [1411, 527] on icon "border_color" at bounding box center [1415, 533] width 17 height 17
click at [1354, 535] on textarea at bounding box center [785, 532] width 1242 height 47
type textarea "SE OFRECIO DECORACION DE CUMPLEAÑOS"
click at [1414, 526] on icon at bounding box center [1415, 533] width 17 height 17
click at [1256, 650] on textarea at bounding box center [1311, 654] width 187 height 46
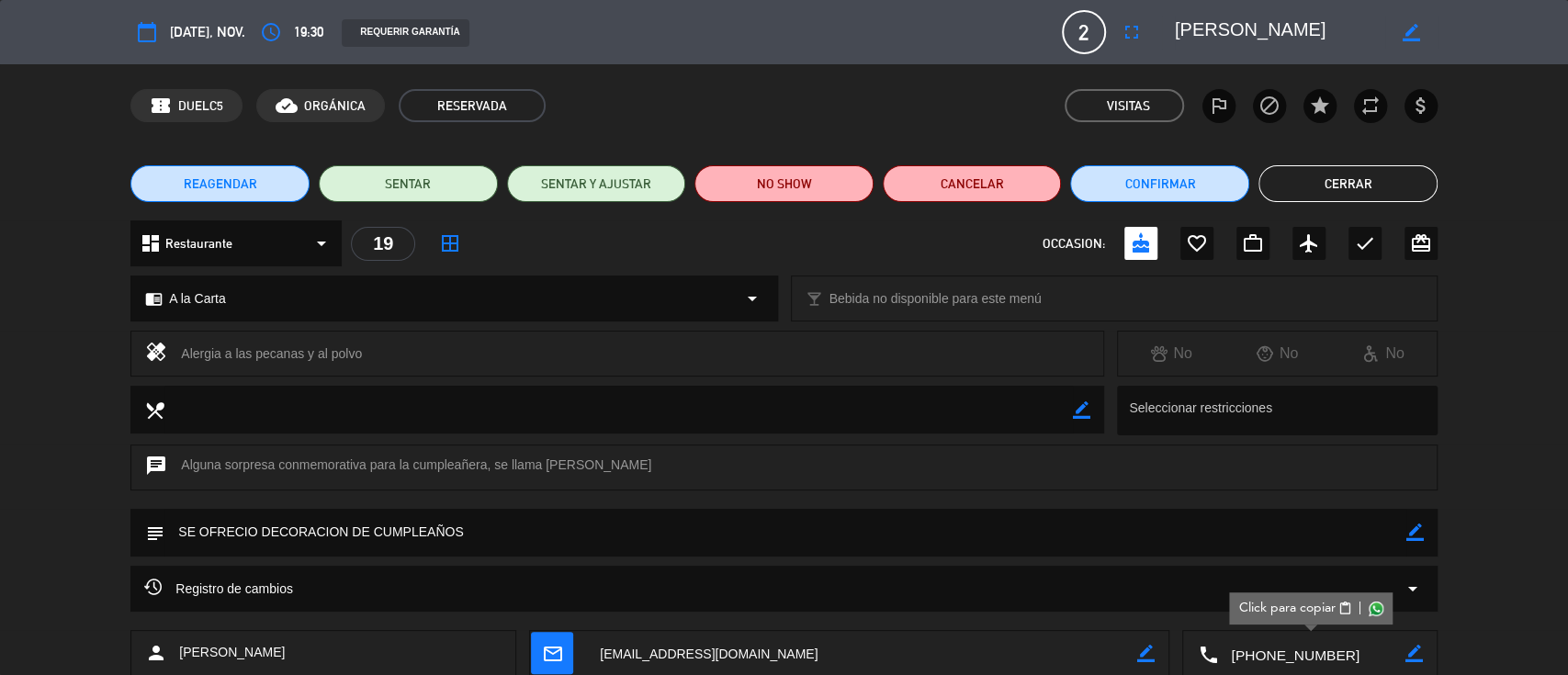
click at [1314, 184] on button "Cerrar" at bounding box center [1348, 184] width 179 height 36
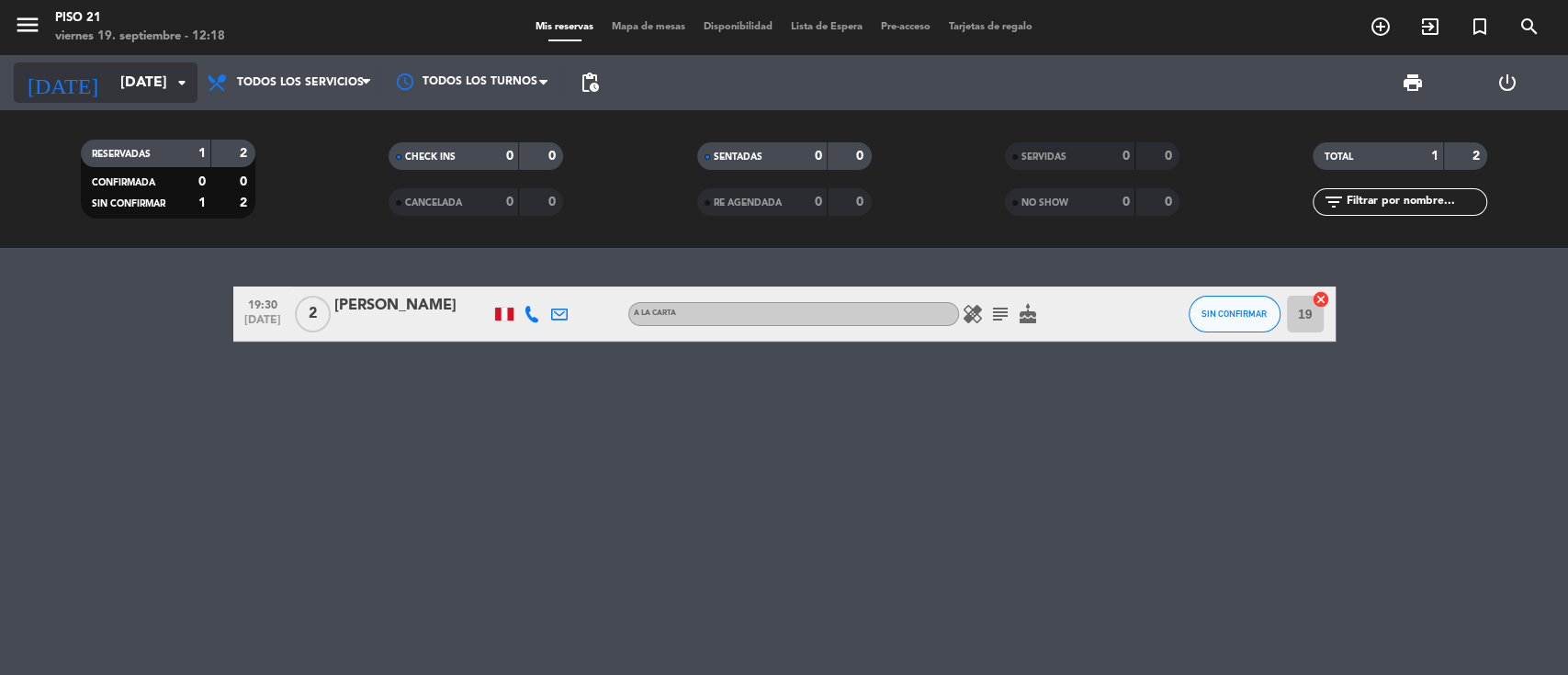
click at [84, 62] on div "[DATE] [DATE] arrow_drop_down" at bounding box center [105, 82] width 184 height 40
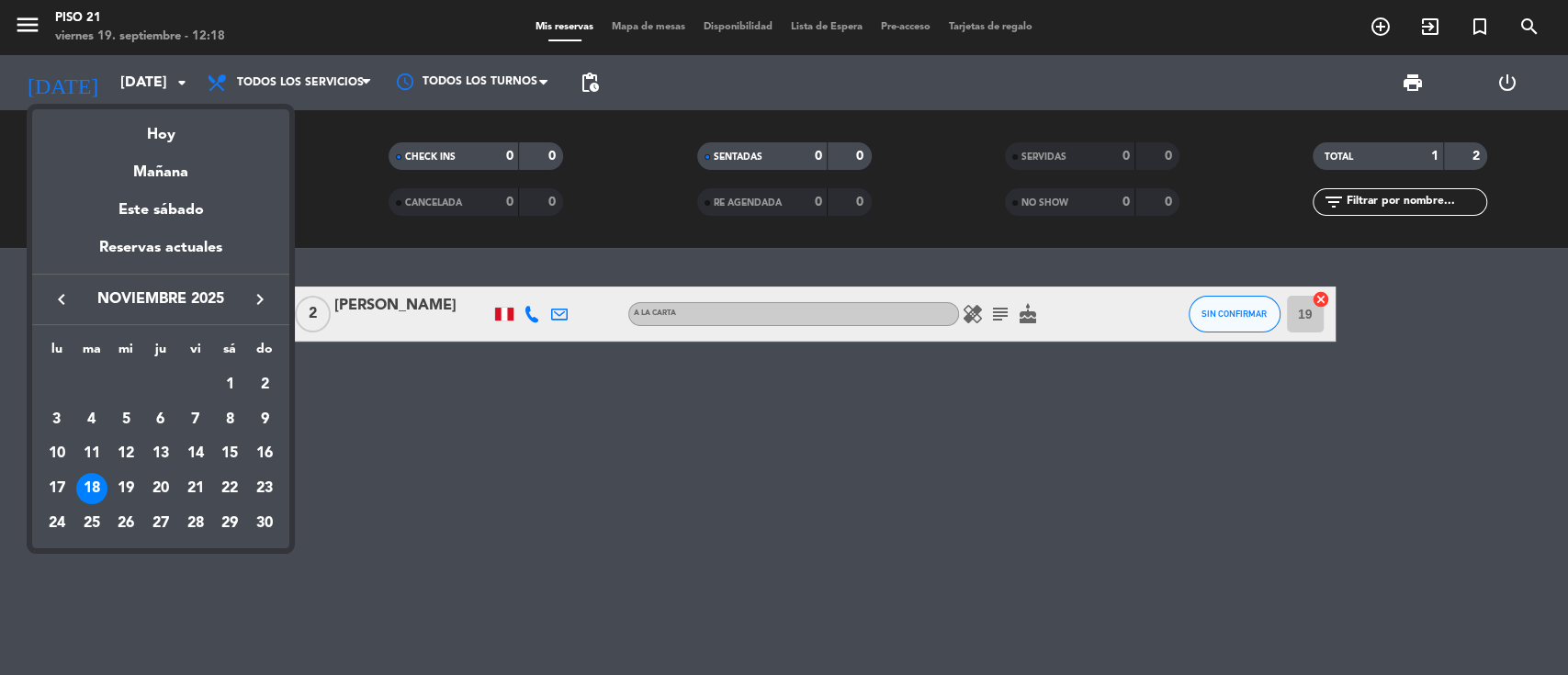
click at [59, 299] on icon "keyboard_arrow_left" at bounding box center [61, 299] width 22 height 22
click at [546, 478] on div at bounding box center [784, 338] width 1568 height 675
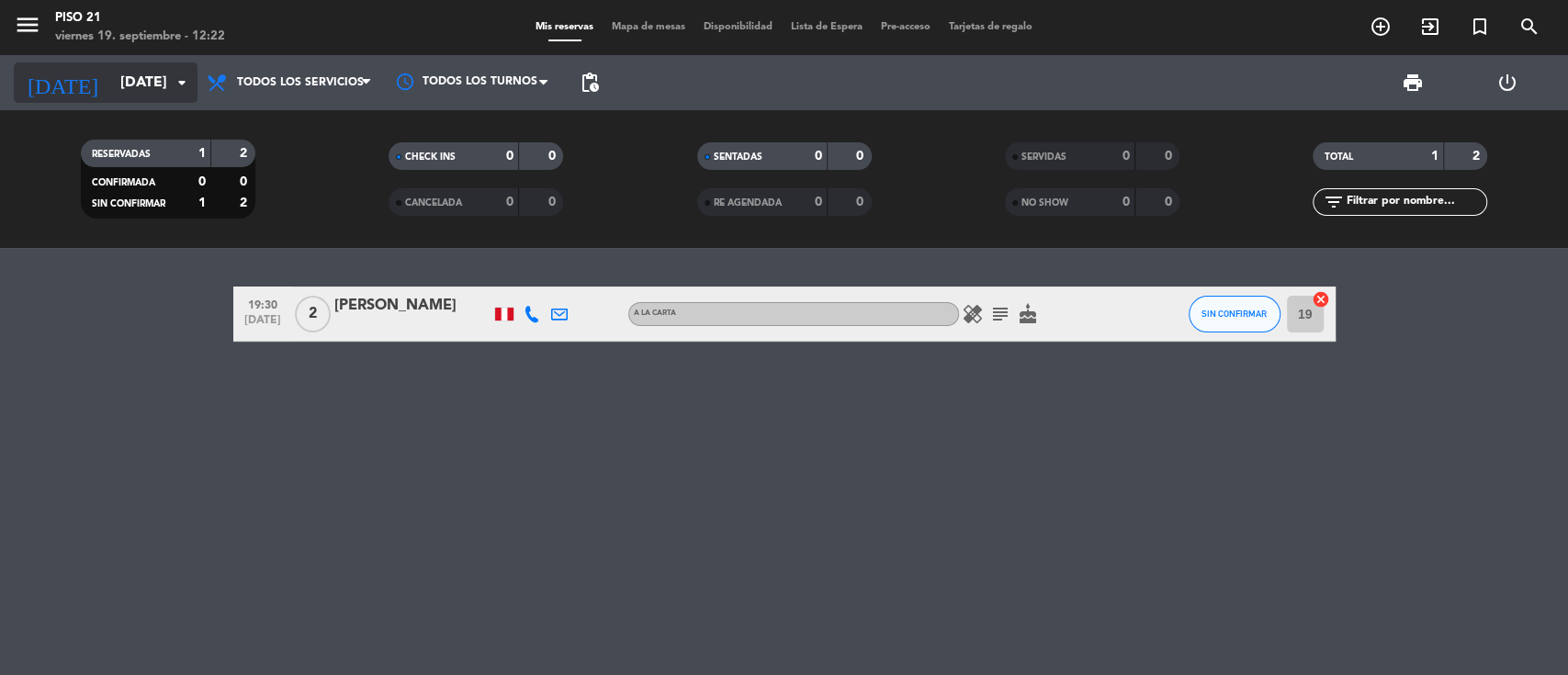
click at [129, 83] on input "[DATE]" at bounding box center [207, 82] width 194 height 35
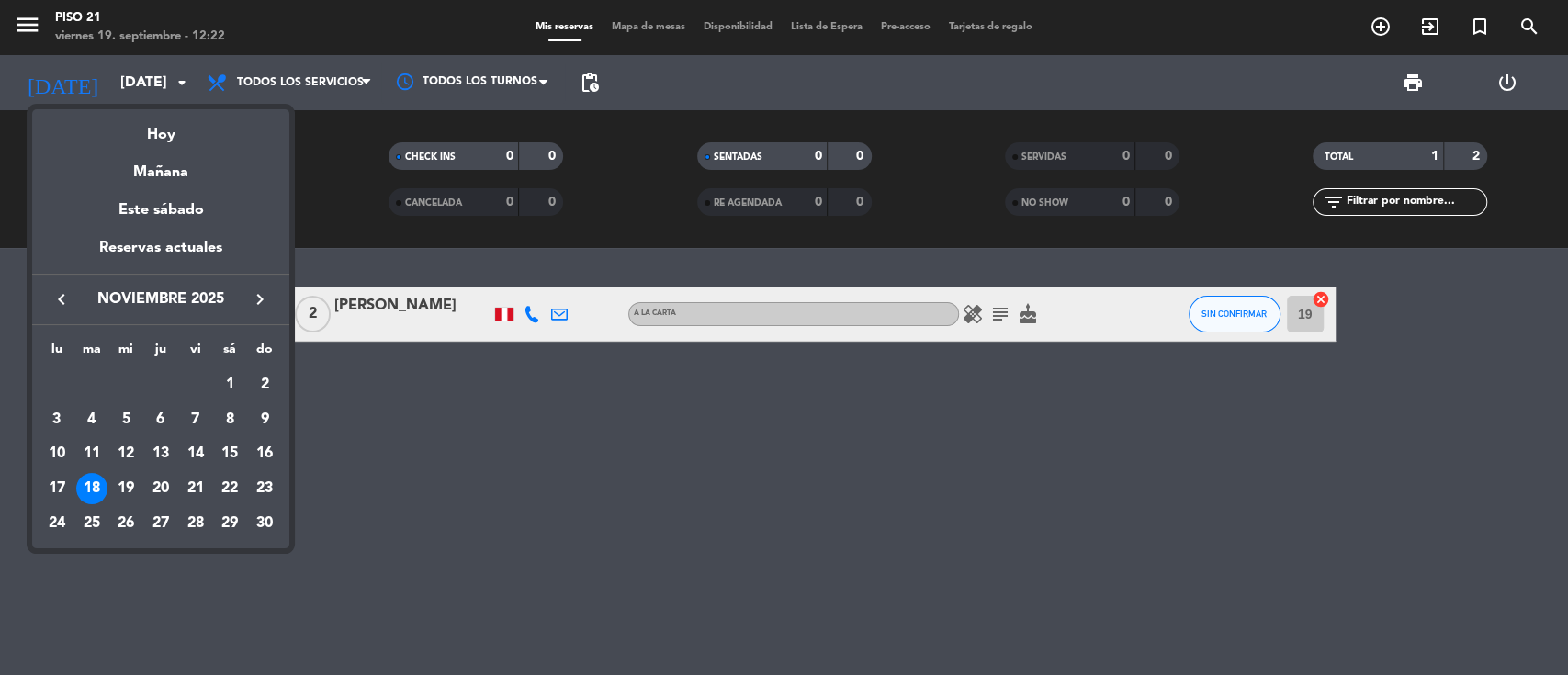
click at [59, 292] on icon "keyboard_arrow_left" at bounding box center [61, 299] width 22 height 22
click at [59, 297] on icon "keyboard_arrow_left" at bounding box center [61, 299] width 22 height 22
click at [195, 477] on div "19" at bounding box center [195, 489] width 32 height 32
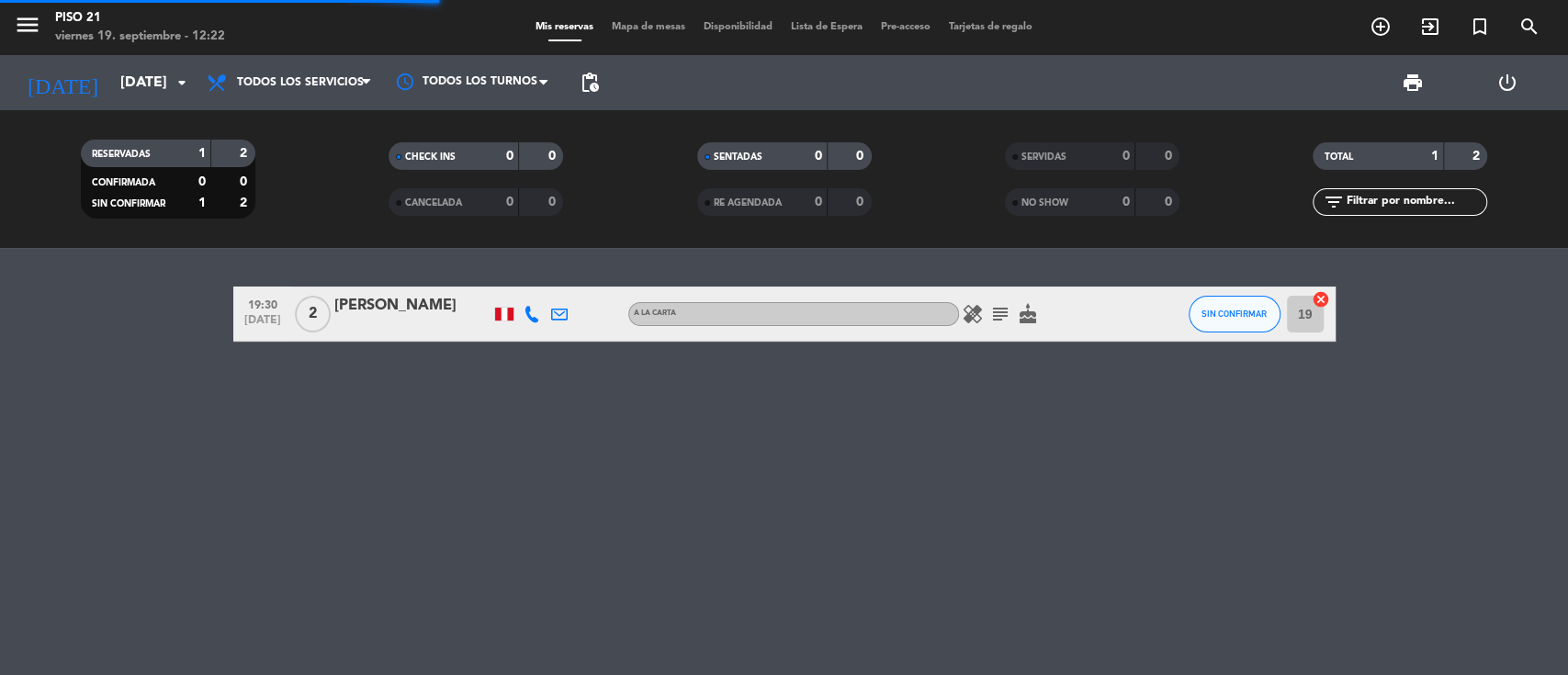
click at [465, 447] on div "19:30 [DATE] 2 [PERSON_NAME] A la Carta healing subject cake SIN CONFIRMAR 19 c…" at bounding box center [784, 461] width 1568 height 427
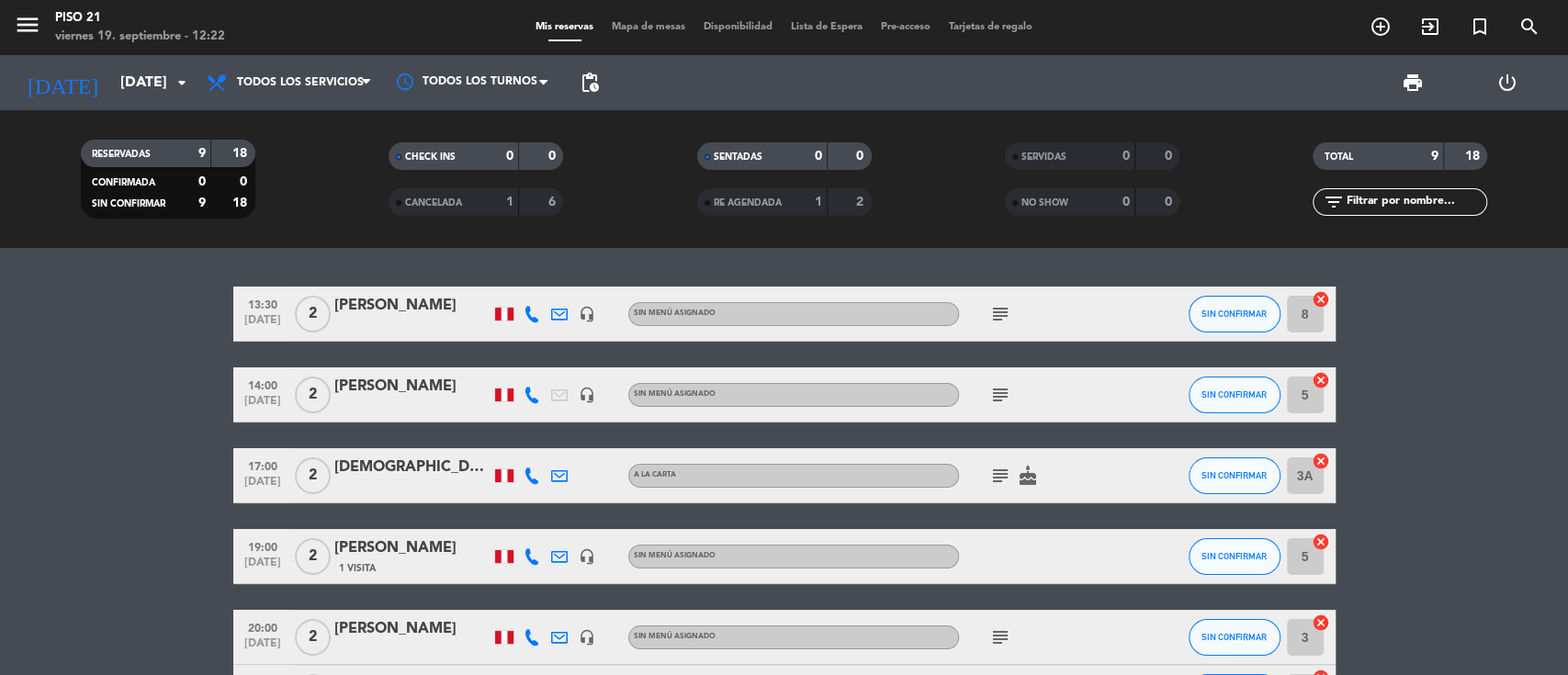
click at [1402, 436] on bookings-row "13:30 [DATE] 2 [PERSON_NAME] headset_mic Sin menú asignado subject SIN CONFIRMA…" at bounding box center [784, 612] width 1568 height 650
click at [798, 418] on div "14:00 [DATE] 2 [PERSON_NAME] headset_mic Sin menú asignado subject SIN CONFIRMA…" at bounding box center [784, 395] width 1102 height 55
click at [140, 93] on input "[DATE]" at bounding box center [207, 82] width 194 height 35
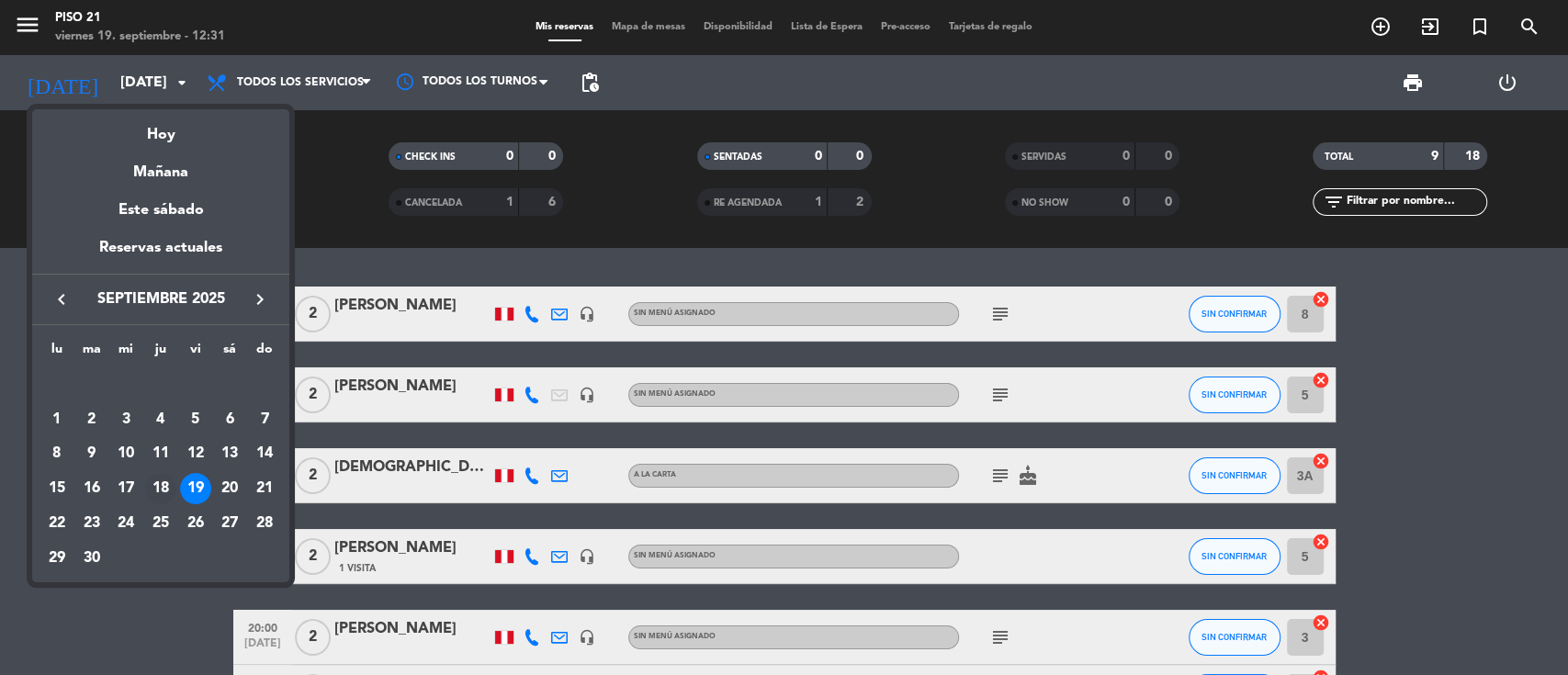
click at [158, 483] on div "18" at bounding box center [161, 489] width 32 height 32
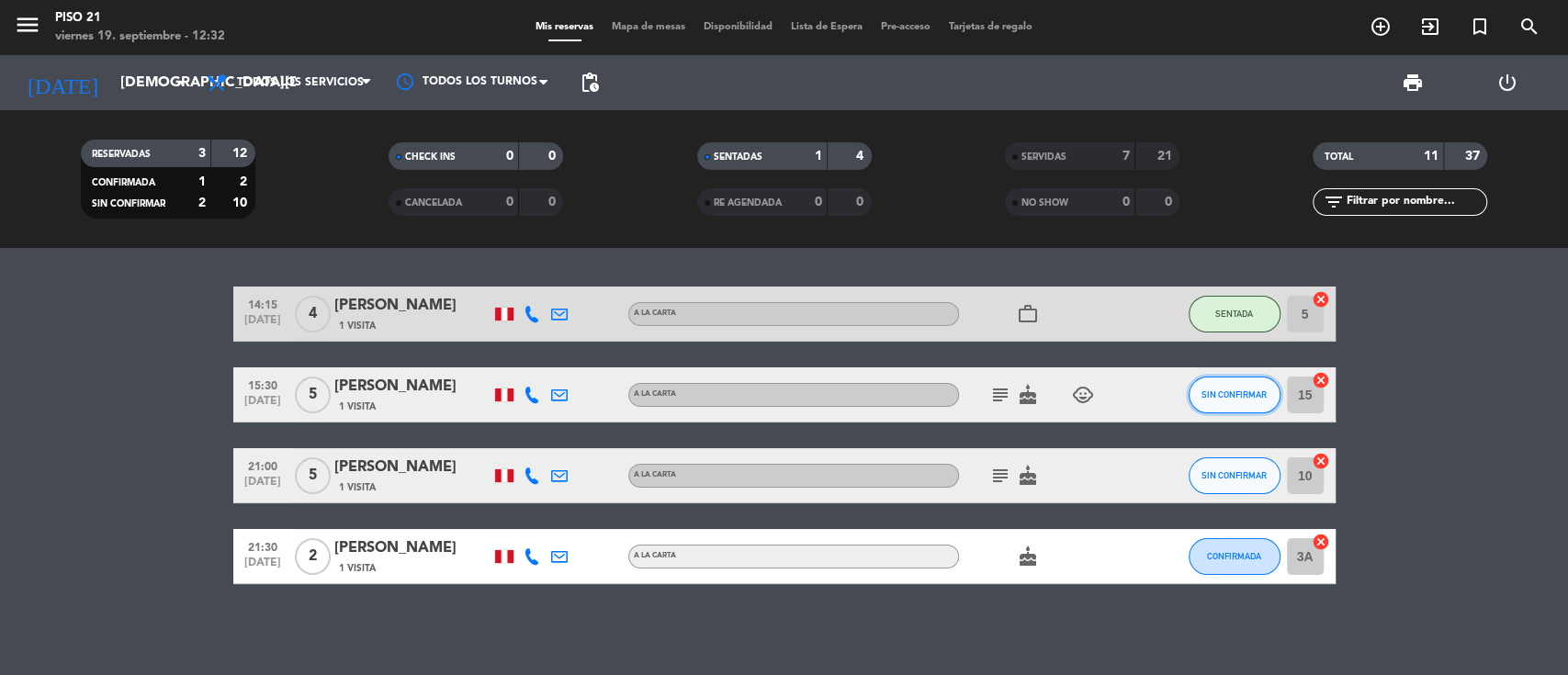
click at [1239, 393] on span "SIN CONFIRMAR" at bounding box center [1234, 394] width 65 height 11
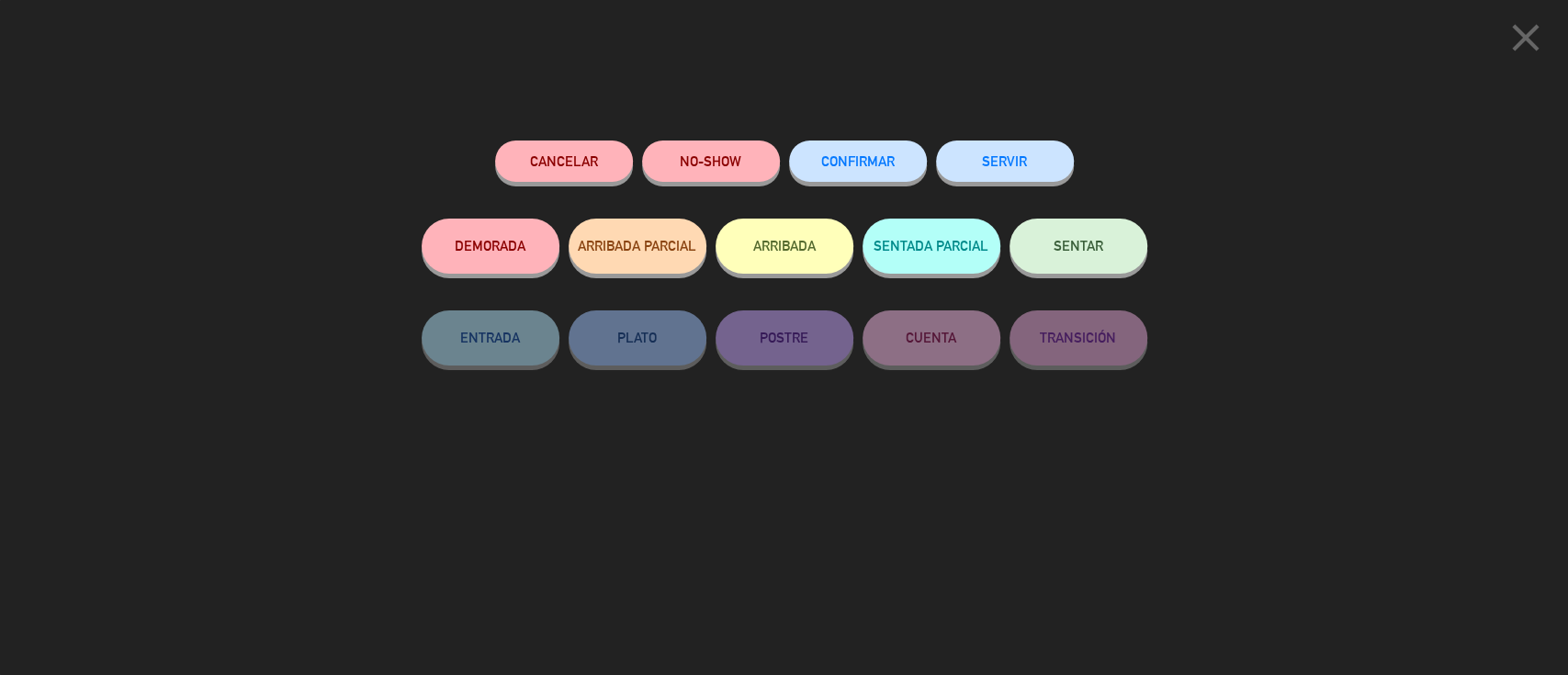
click at [1092, 237] on button "SENTAR" at bounding box center [1078, 247] width 138 height 55
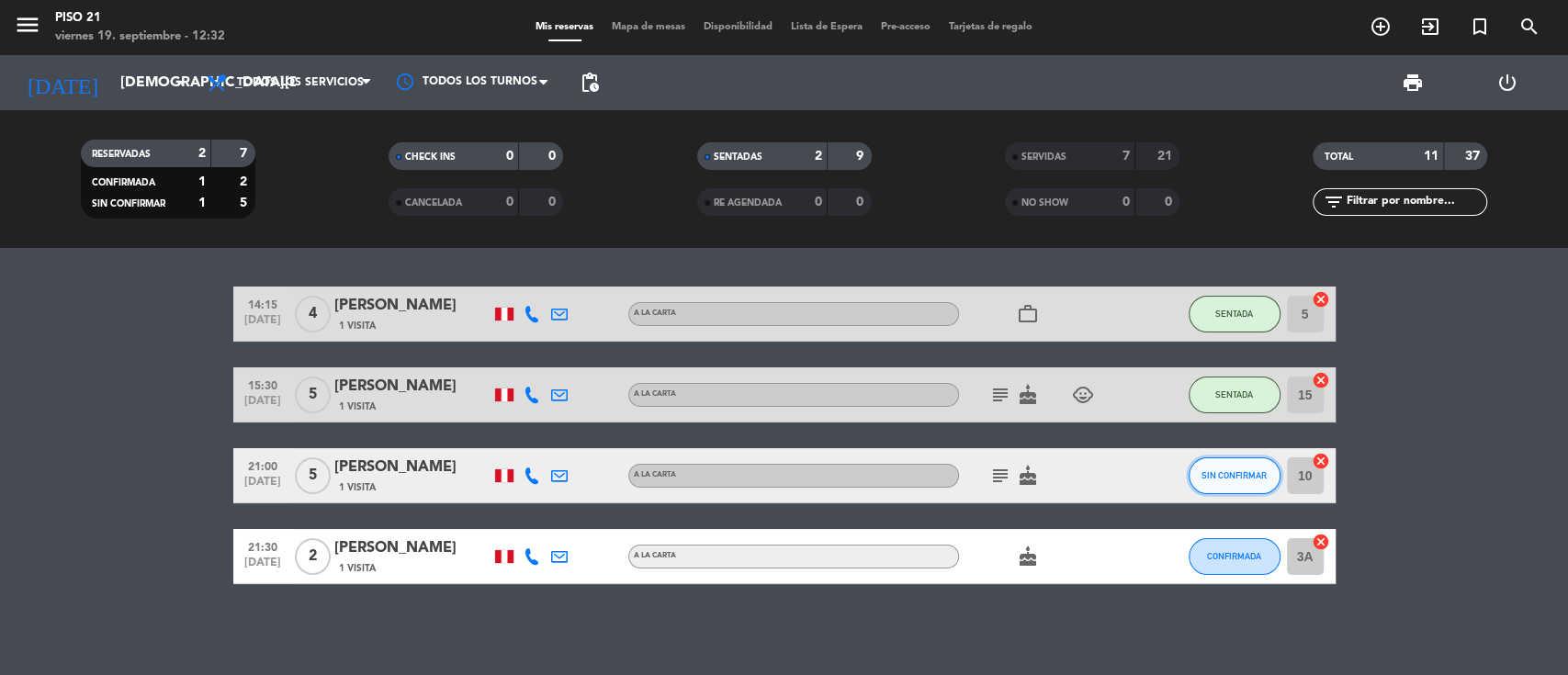
click at [1267, 476] on button "SIN CONFIRMAR" at bounding box center [1235, 476] width 92 height 36
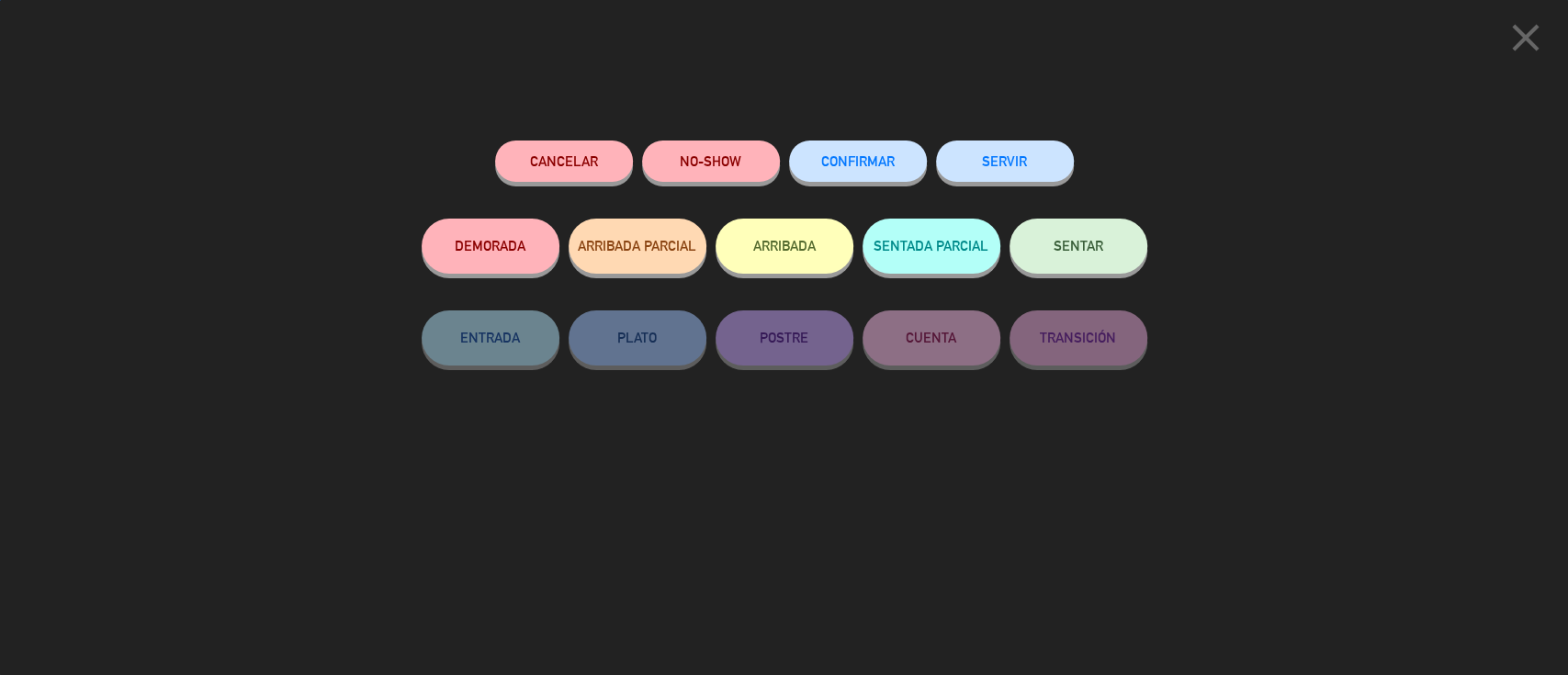
click at [1058, 244] on span "SENTAR" at bounding box center [1078, 246] width 50 height 15
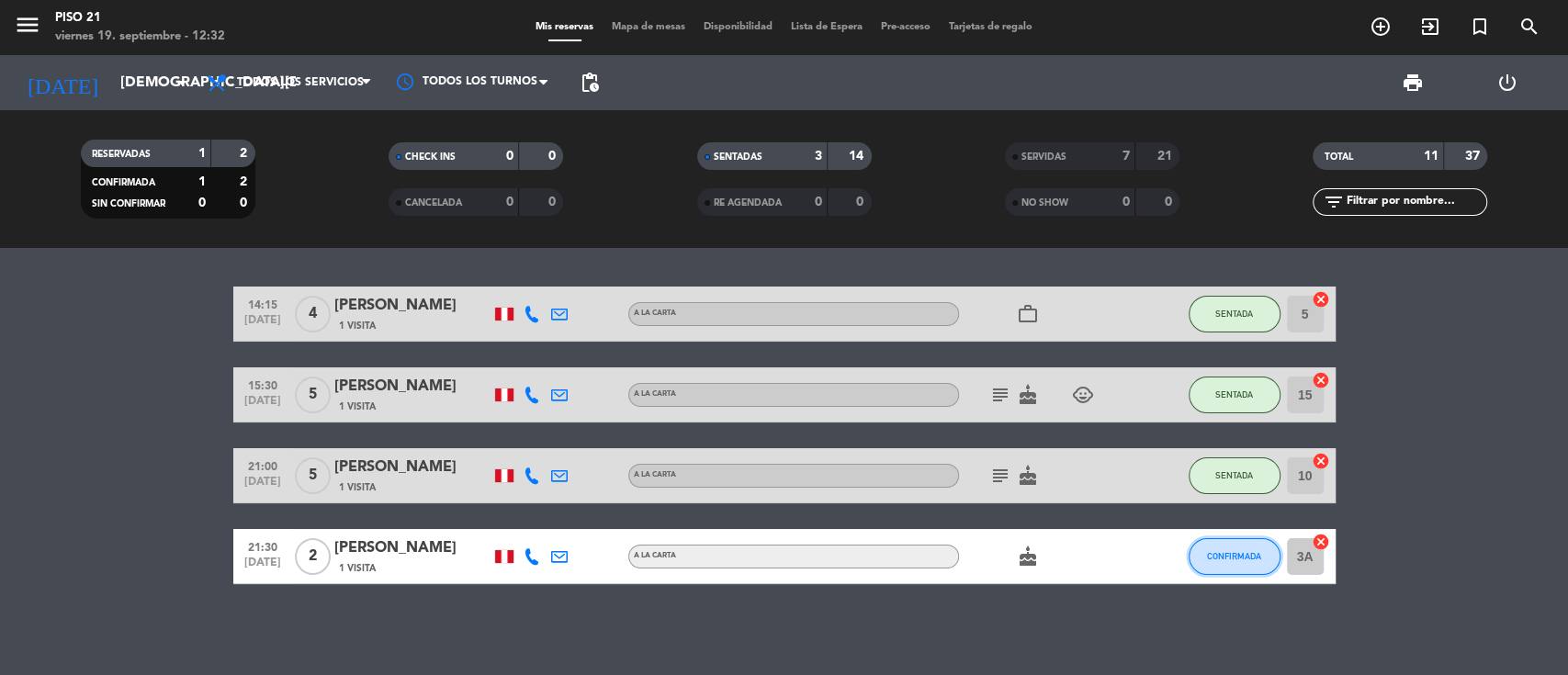
click at [1230, 552] on span "CONFIRMADA" at bounding box center [1234, 556] width 54 height 11
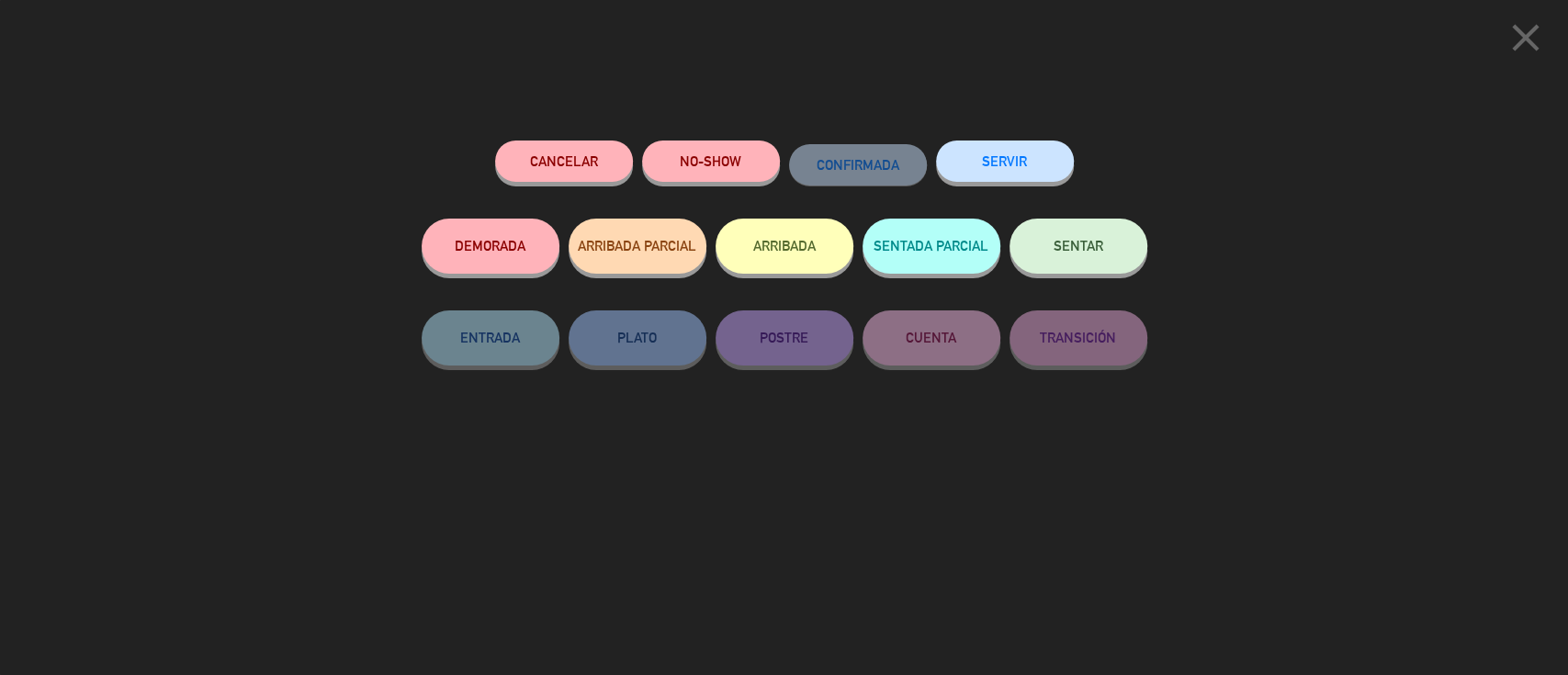
click at [1040, 247] on button "SENTAR" at bounding box center [1078, 247] width 138 height 55
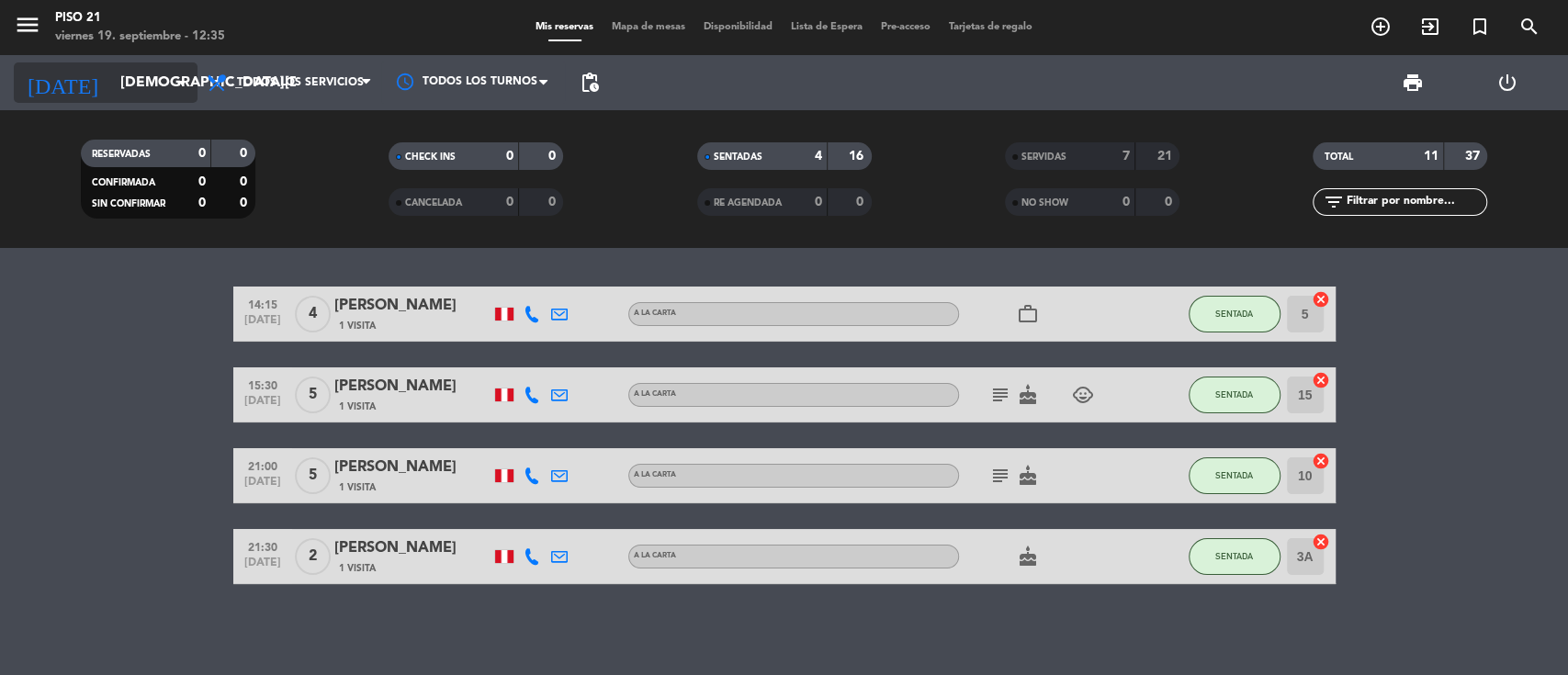
click at [147, 81] on input "[DEMOGRAPHIC_DATA][DATE]" at bounding box center [207, 82] width 194 height 35
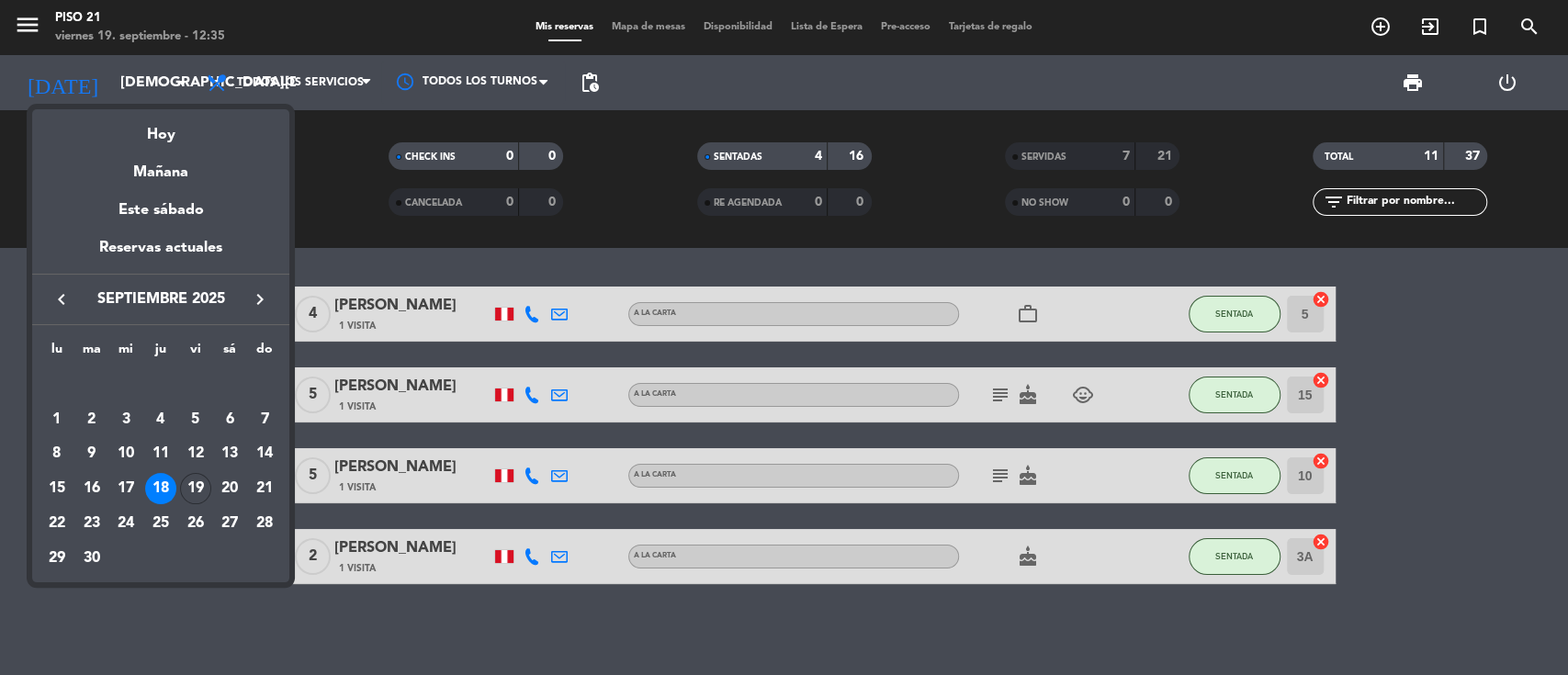
click at [118, 482] on div "17" at bounding box center [125, 489] width 32 height 32
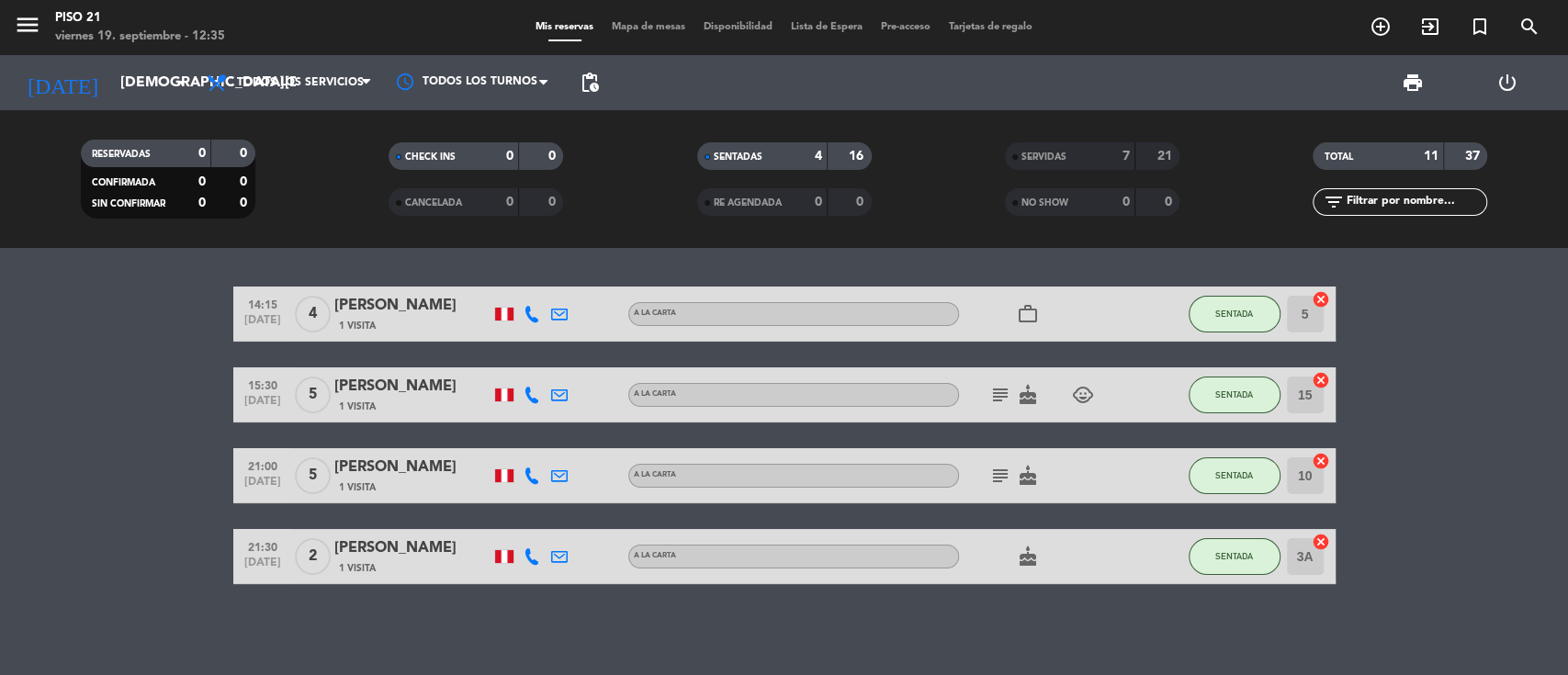
type input "[DATE]"
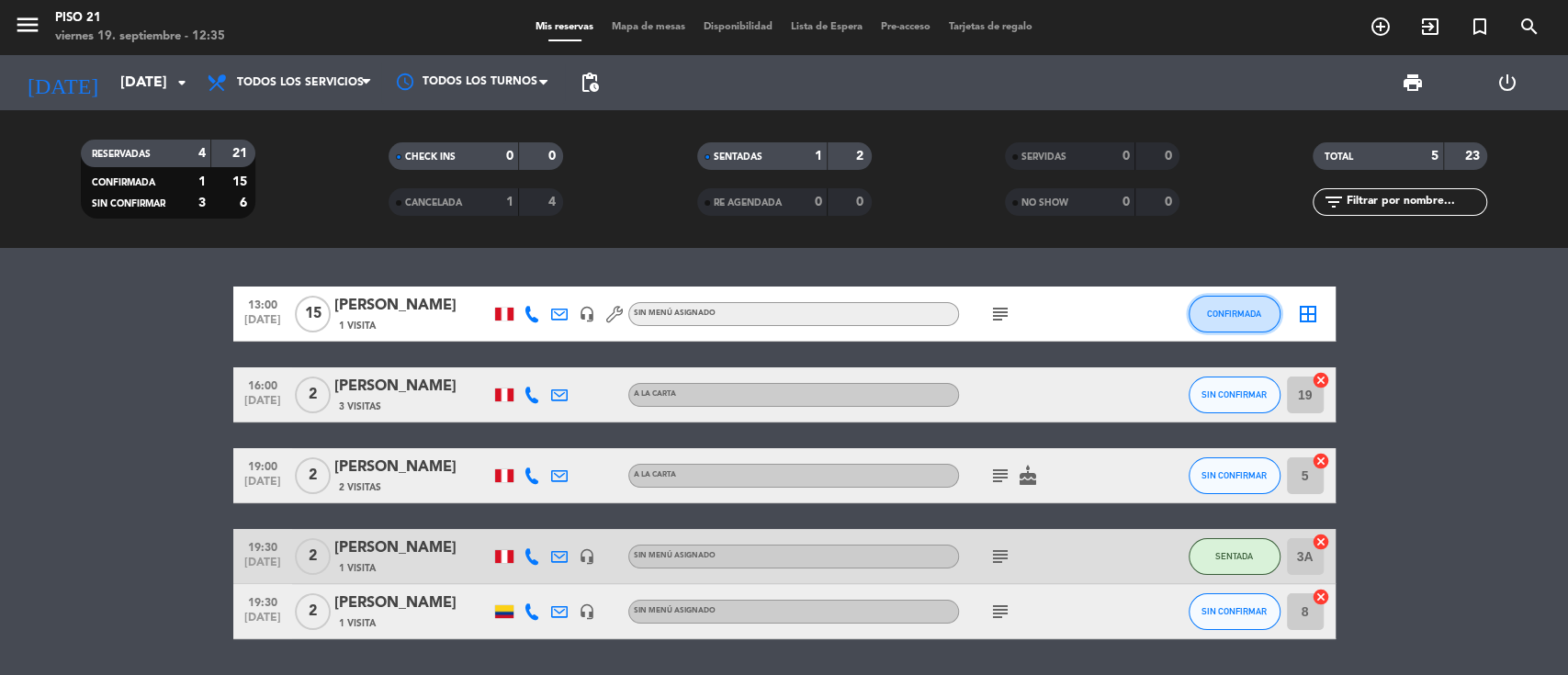
click at [1237, 316] on span "CONFIRMADA" at bounding box center [1234, 314] width 54 height 11
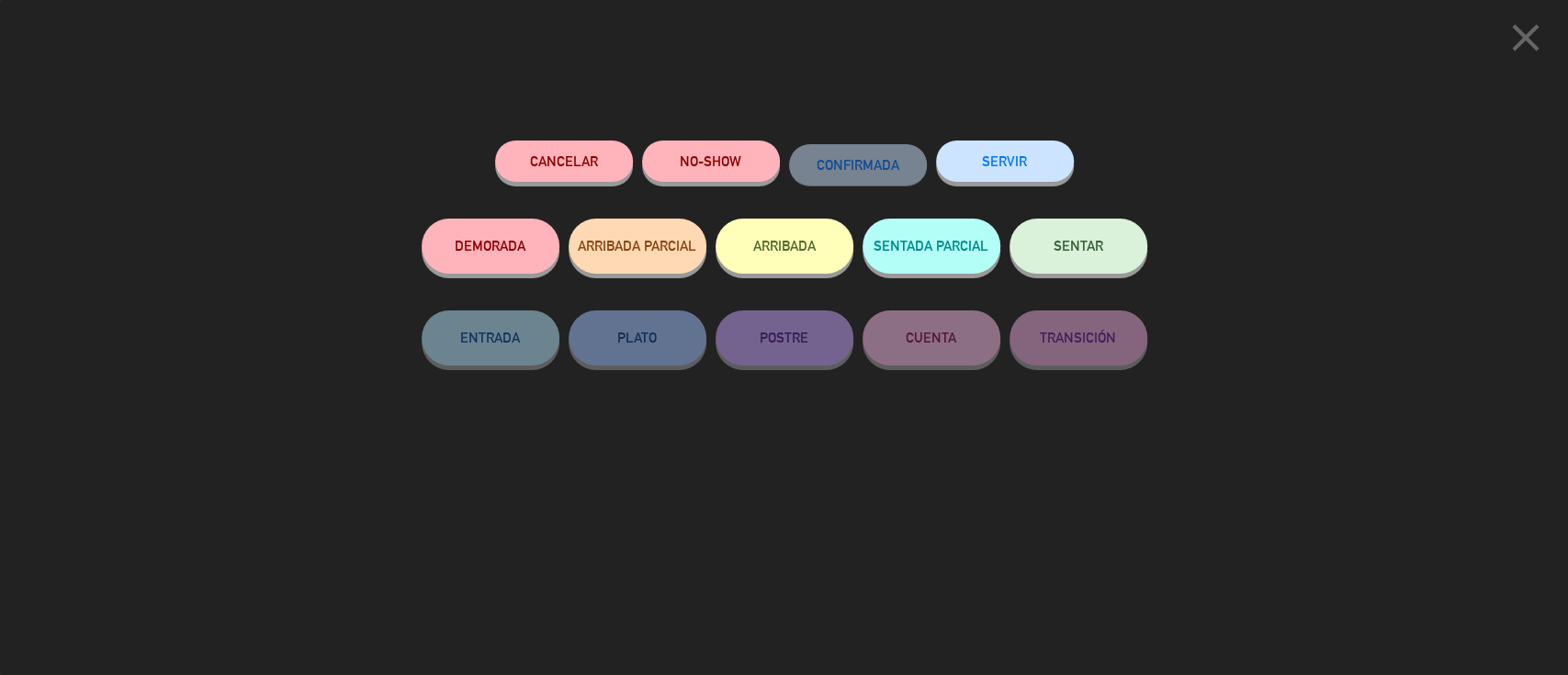
click at [1062, 261] on button "SENTAR" at bounding box center [1078, 247] width 138 height 55
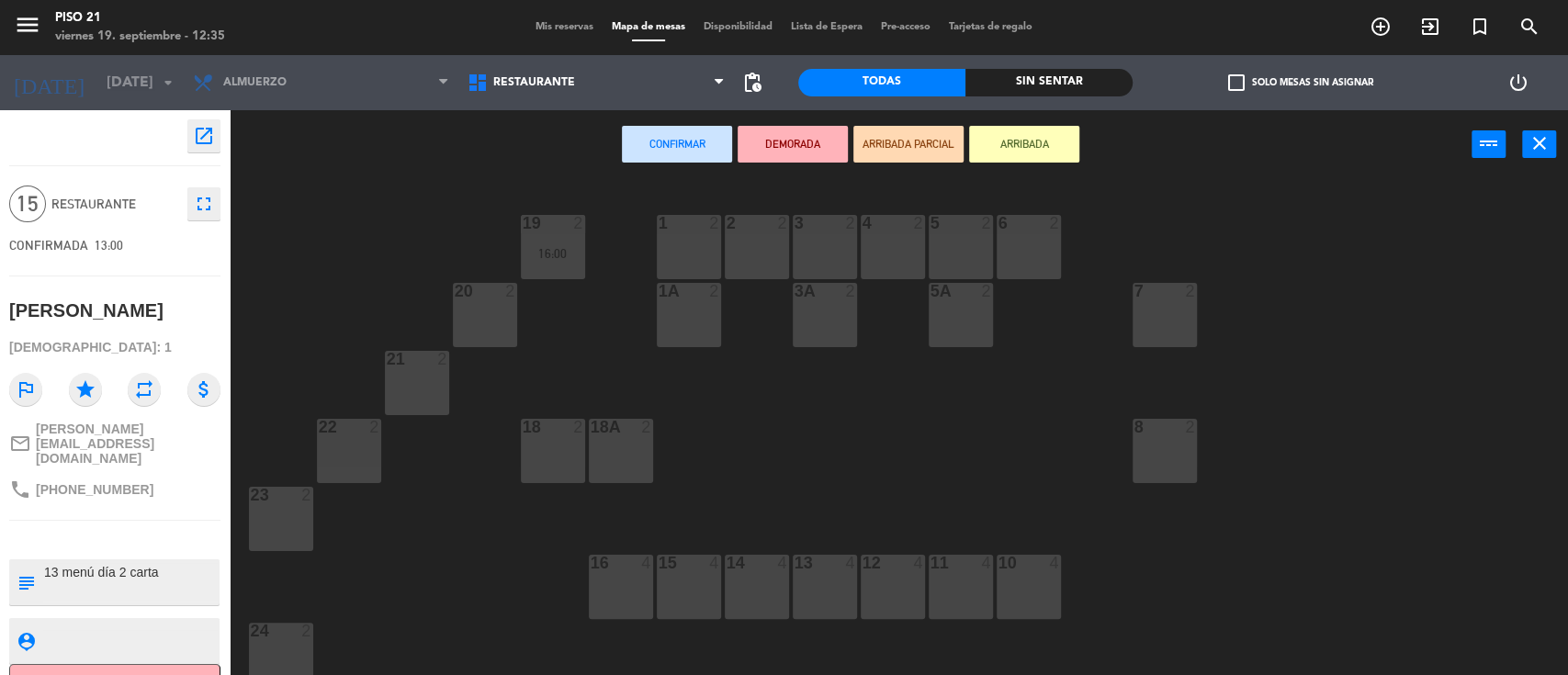
click at [664, 489] on div "19 2 16:00 1 2 2 2 3 2 4 2 5 2 6 2 20 2 1A 2 3A 2 5A 2 7 2 21 2 22 2 8 2 18 2 1…" at bounding box center [907, 429] width 1323 height 496
click at [201, 211] on icon "fullscreen" at bounding box center [204, 204] width 22 height 22
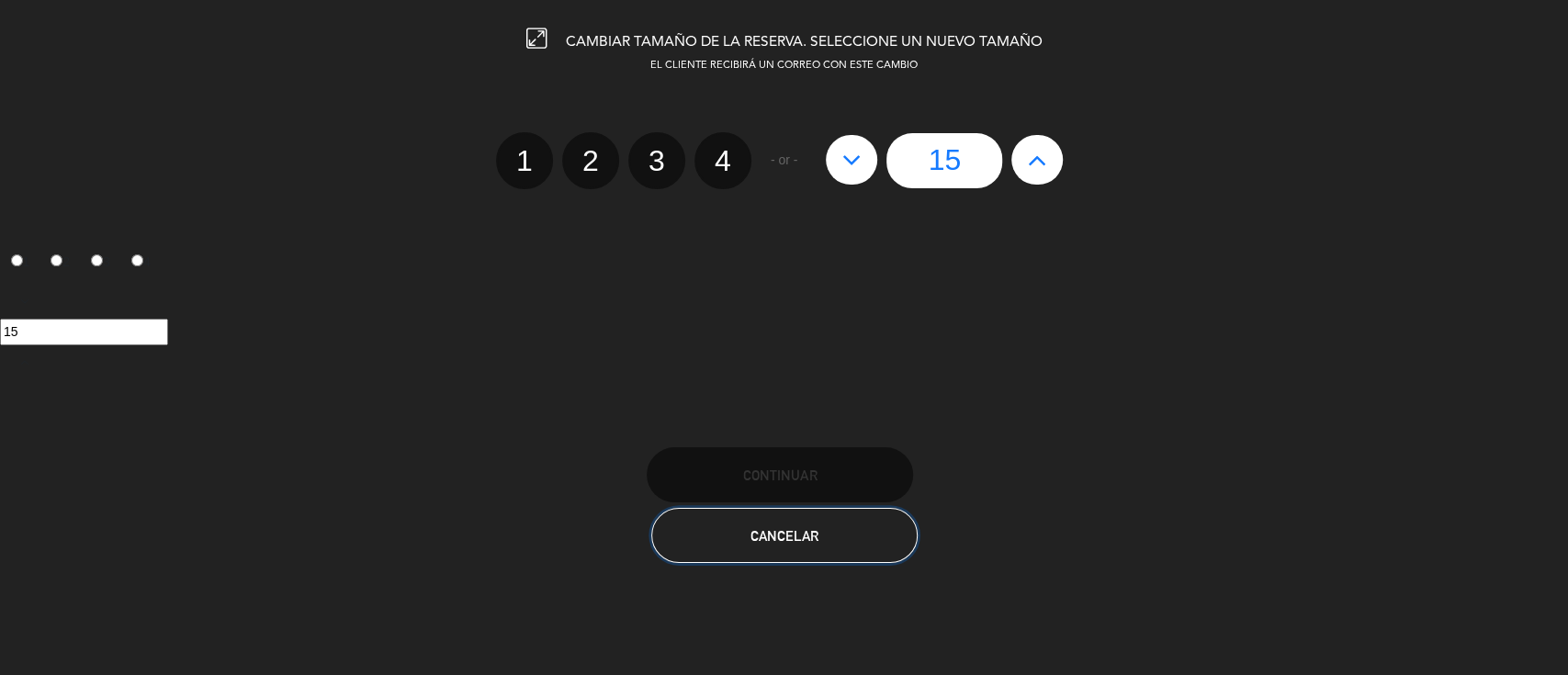
click at [766, 535] on span "Cancelar" at bounding box center [784, 536] width 68 height 15
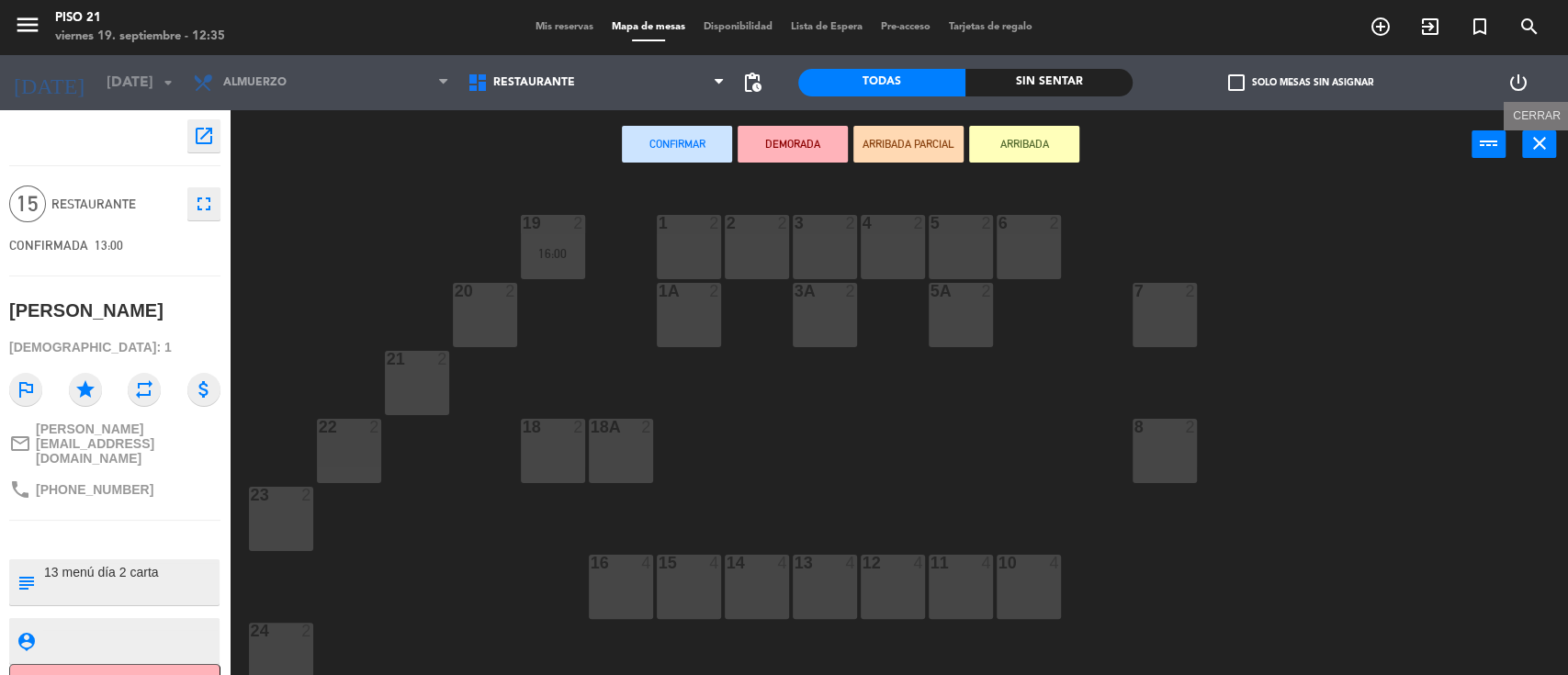
click at [1551, 152] on button "close" at bounding box center [1539, 143] width 34 height 28
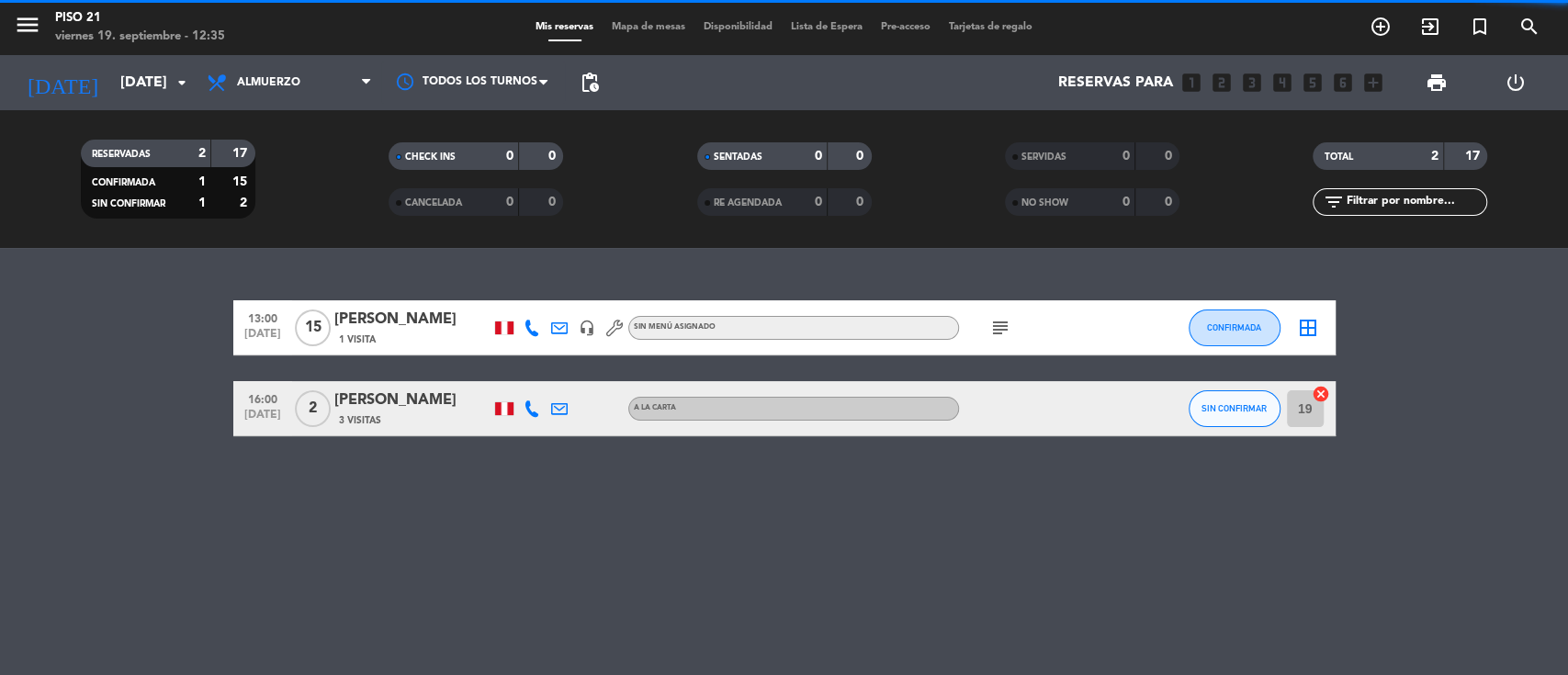
click at [640, 25] on span "Mapa de mesas" at bounding box center [648, 27] width 92 height 11
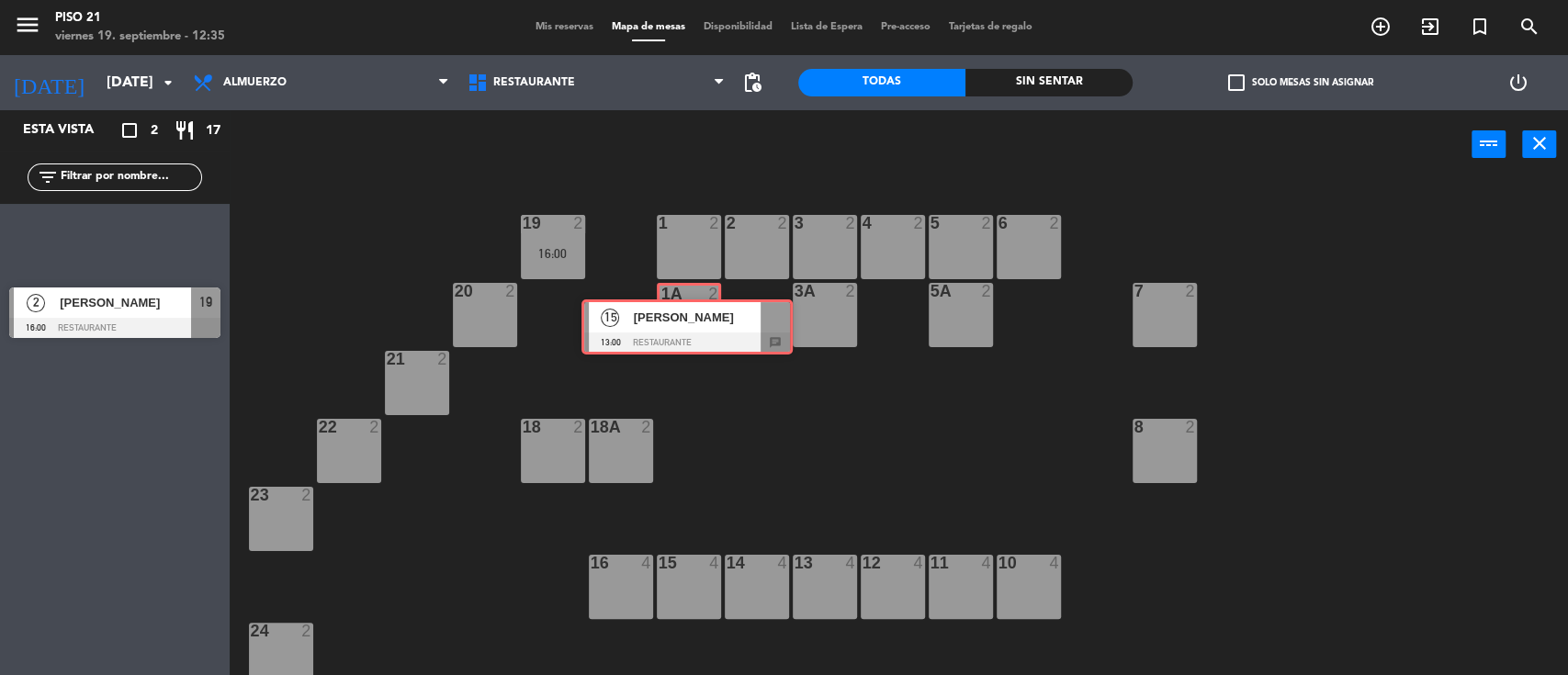
drag, startPoint x: 147, startPoint y: 239, endPoint x: 719, endPoint y: 325, distance: 578.4
click at [719, 325] on div "Esta vista crop_square 2 restaurant 17 filter_list 15 [PERSON_NAME] 13:00 Resta…" at bounding box center [784, 394] width 1568 height 568
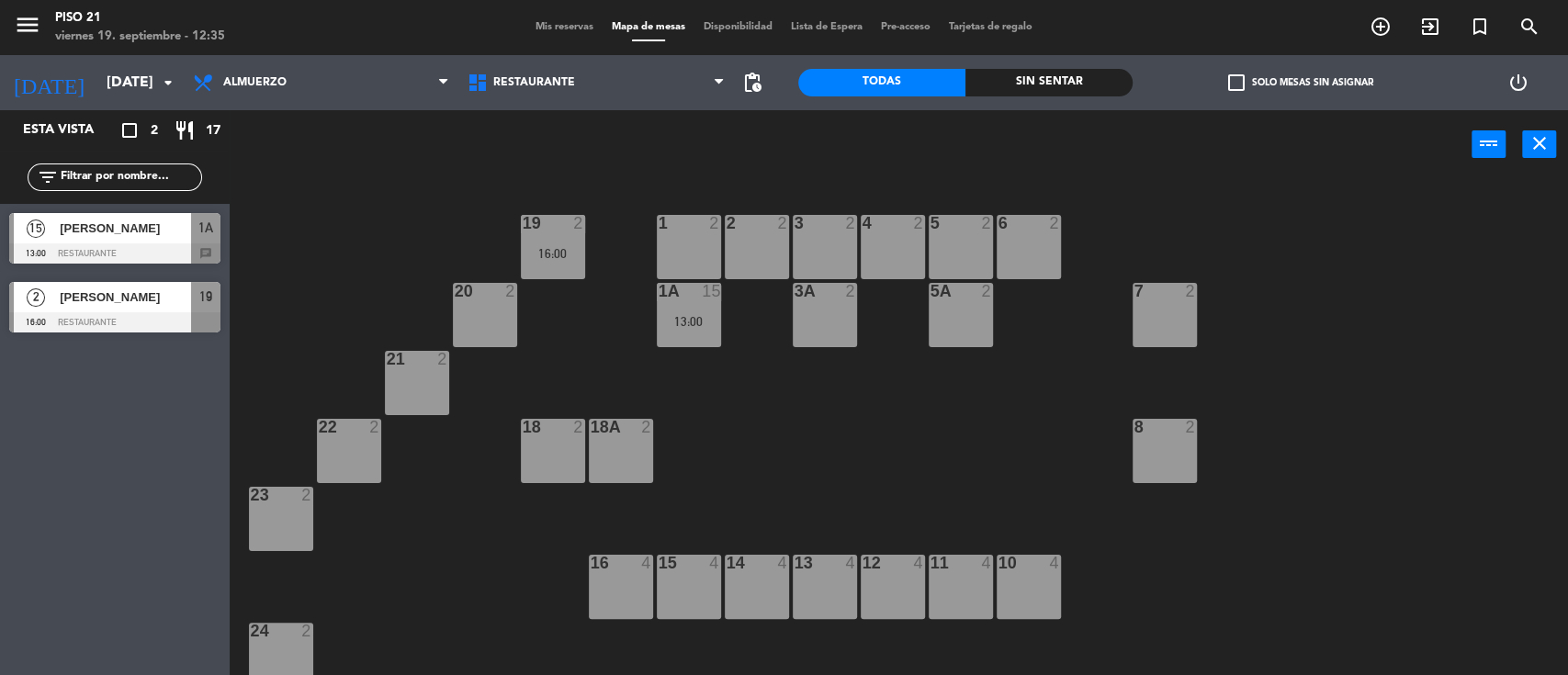
click at [706, 319] on div "13:00" at bounding box center [688, 321] width 64 height 12
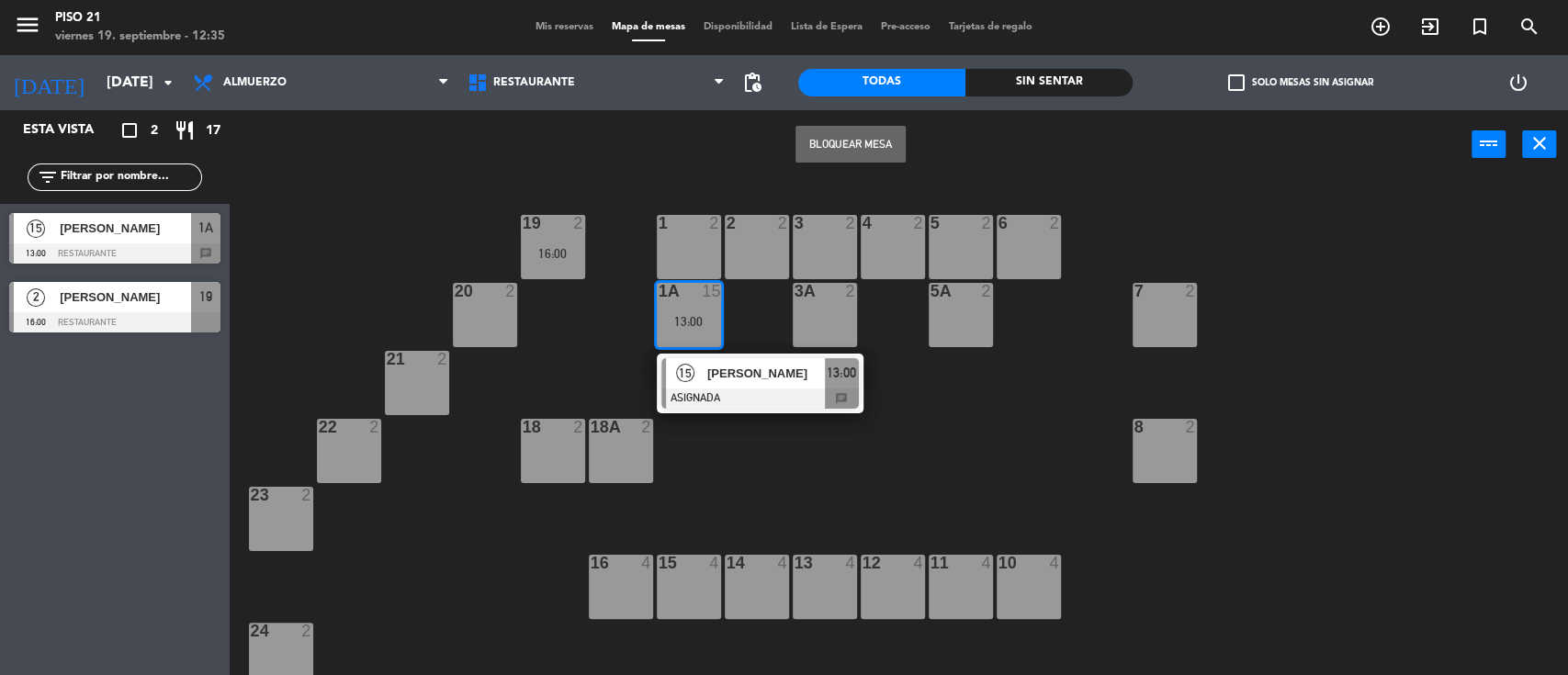
click at [796, 385] on div "[PERSON_NAME]" at bounding box center [765, 374] width 120 height 31
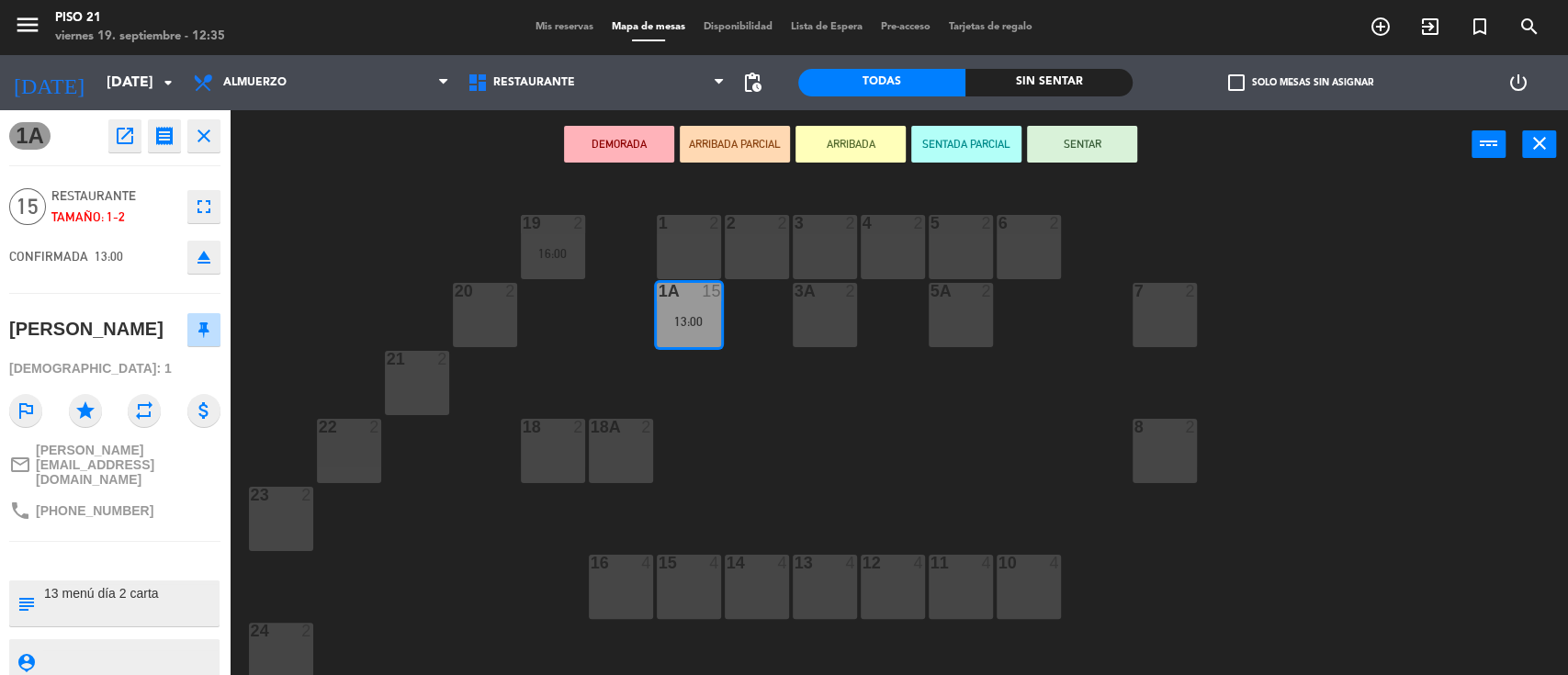
click at [1079, 142] on button "SENTAR" at bounding box center [1081, 144] width 110 height 36
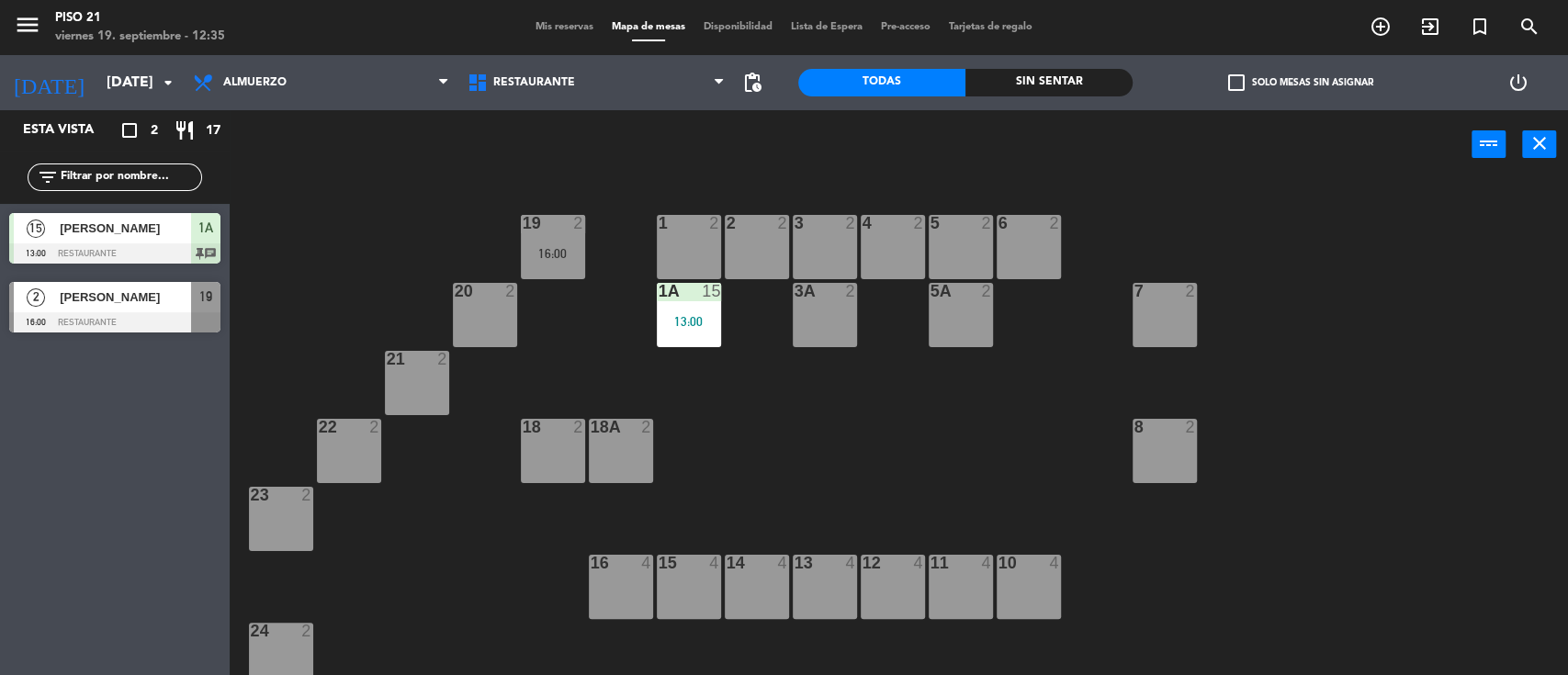
click at [537, 29] on span "Mis reservas" at bounding box center [565, 27] width 76 height 11
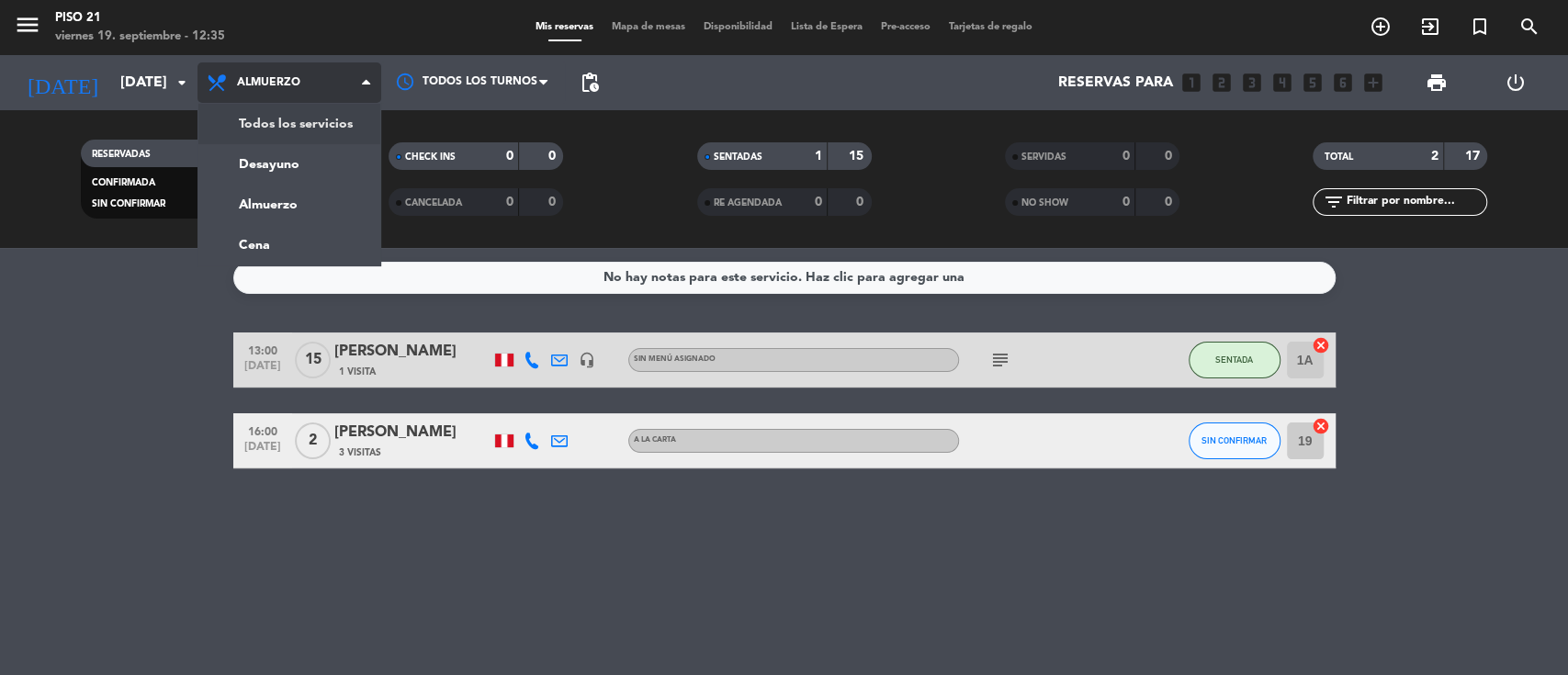
click at [322, 124] on div "menu Piso 21 [DATE] 19. septiembre - 12:35 Mis reservas Mapa de mesas Disponibi…" at bounding box center [784, 123] width 1568 height 248
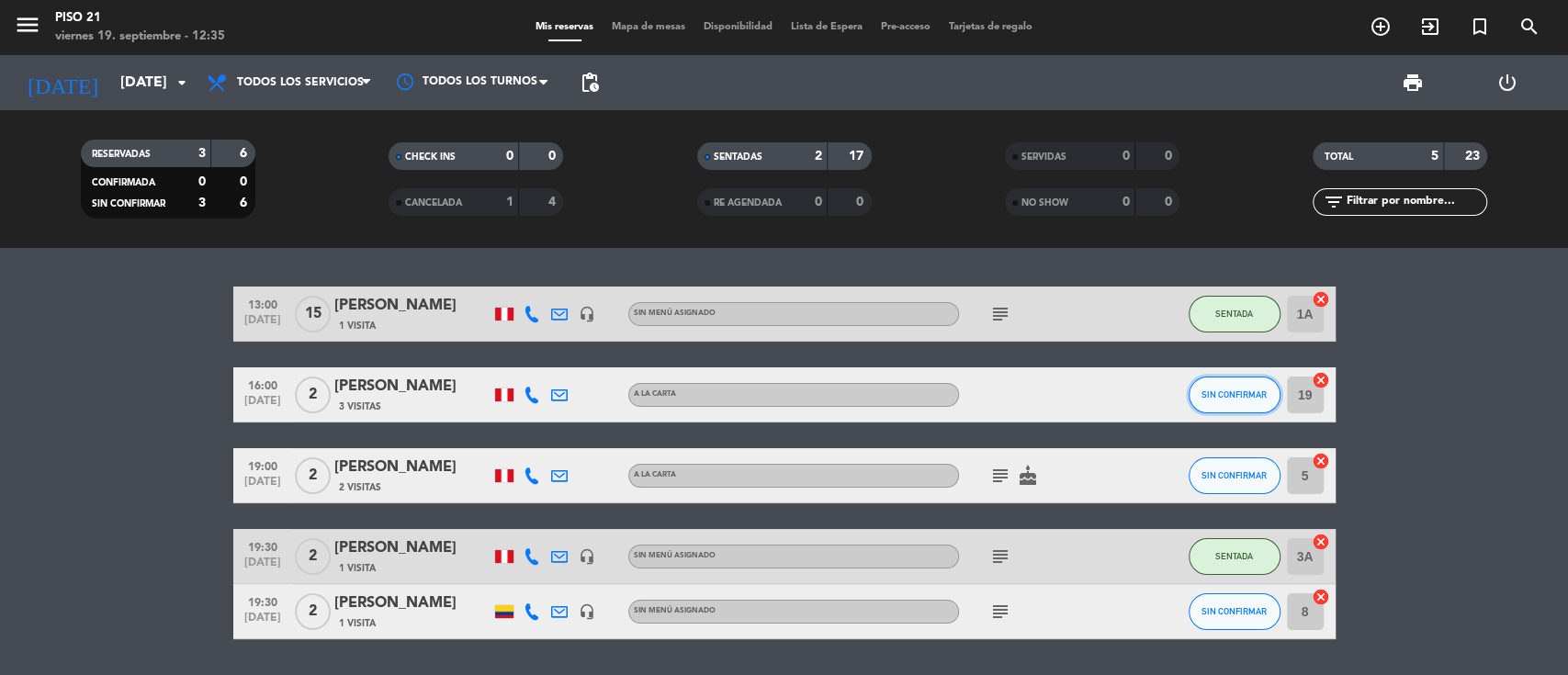
click at [1252, 393] on span "SIN CONFIRMAR" at bounding box center [1234, 394] width 65 height 11
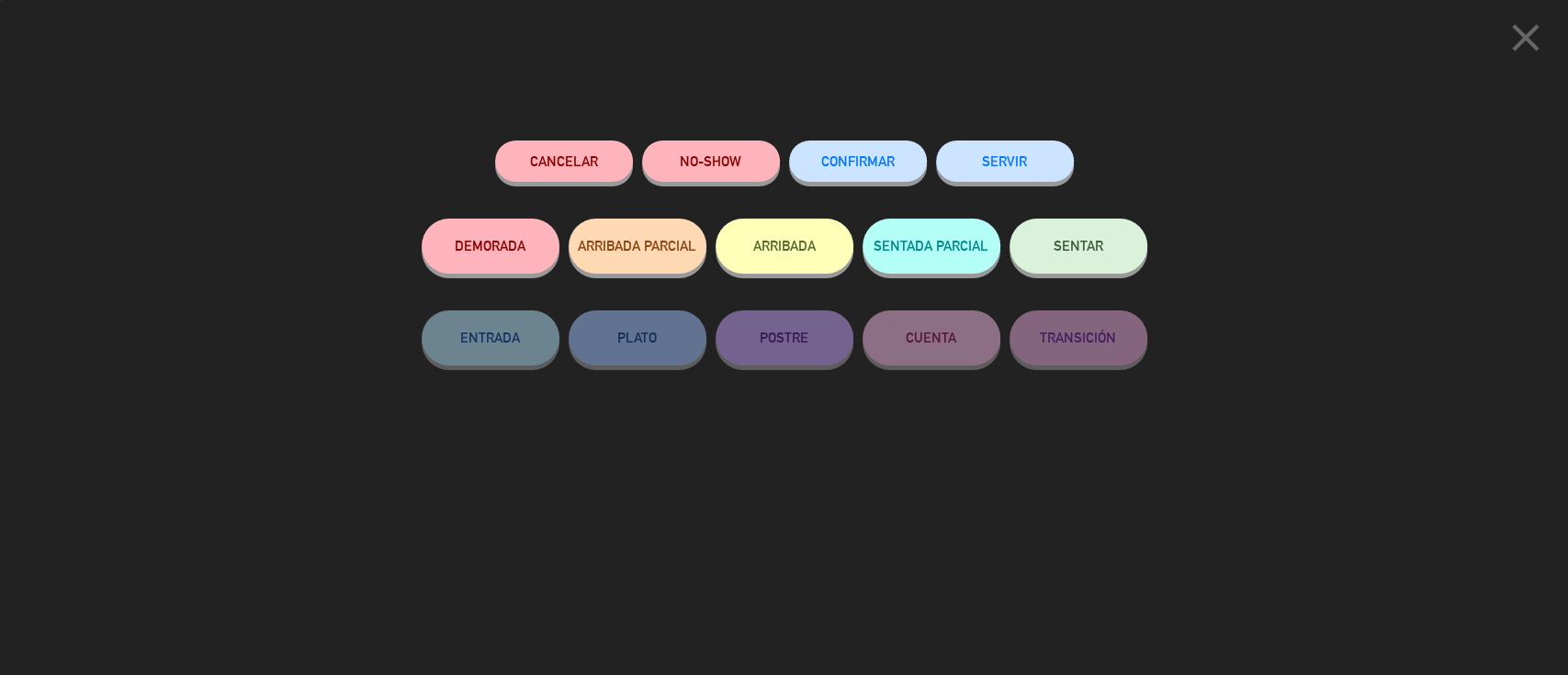
click at [1073, 261] on button "SENTAR" at bounding box center [1078, 247] width 138 height 55
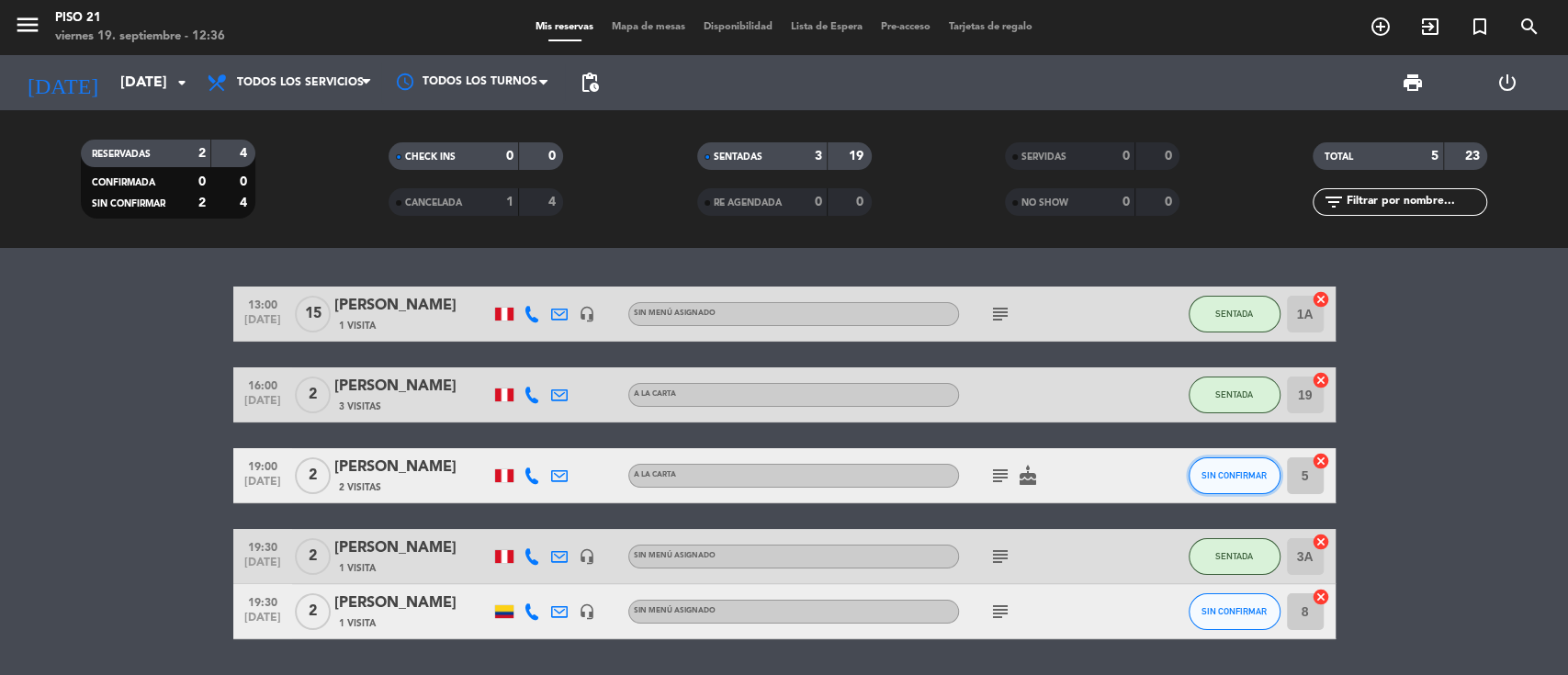
click at [1237, 481] on button "SIN CONFIRMAR" at bounding box center [1235, 476] width 92 height 36
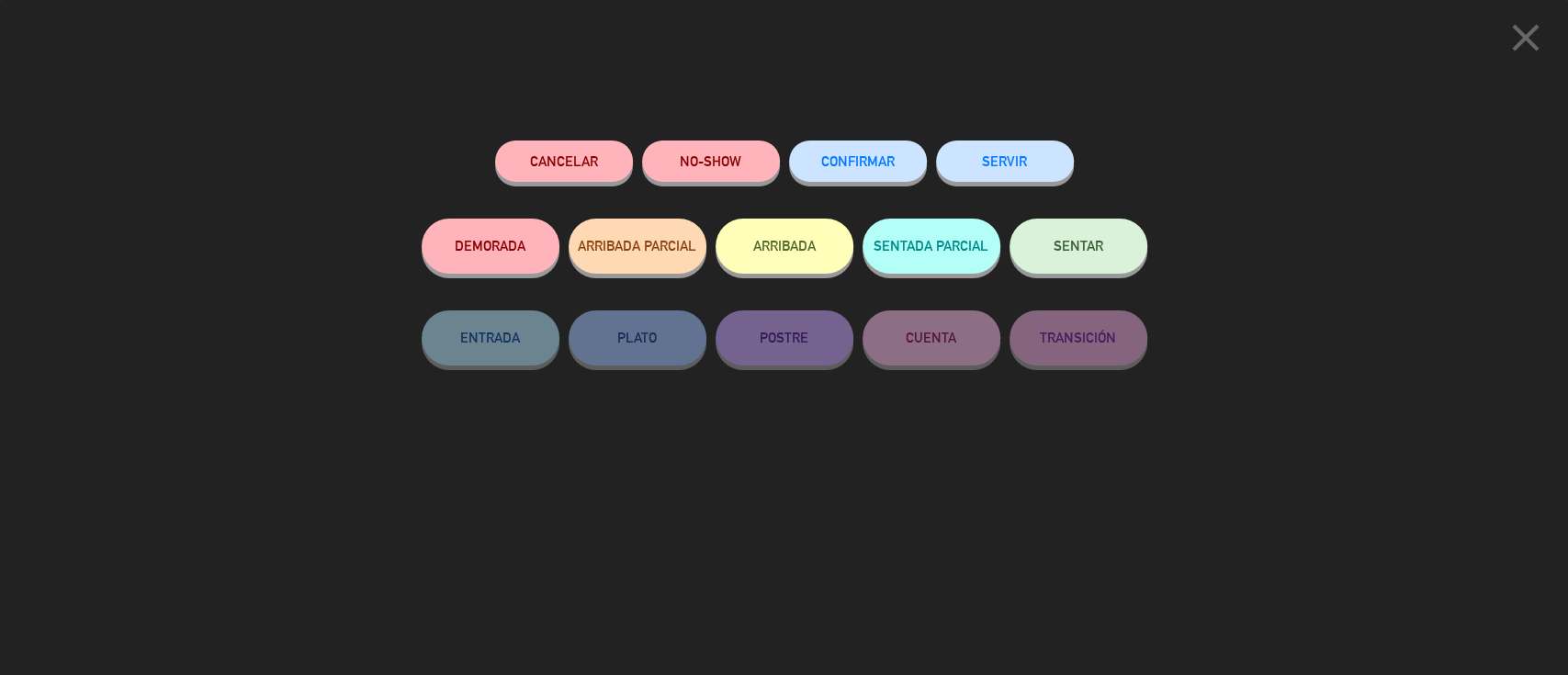
click at [1082, 260] on button "SENTAR" at bounding box center [1078, 247] width 138 height 55
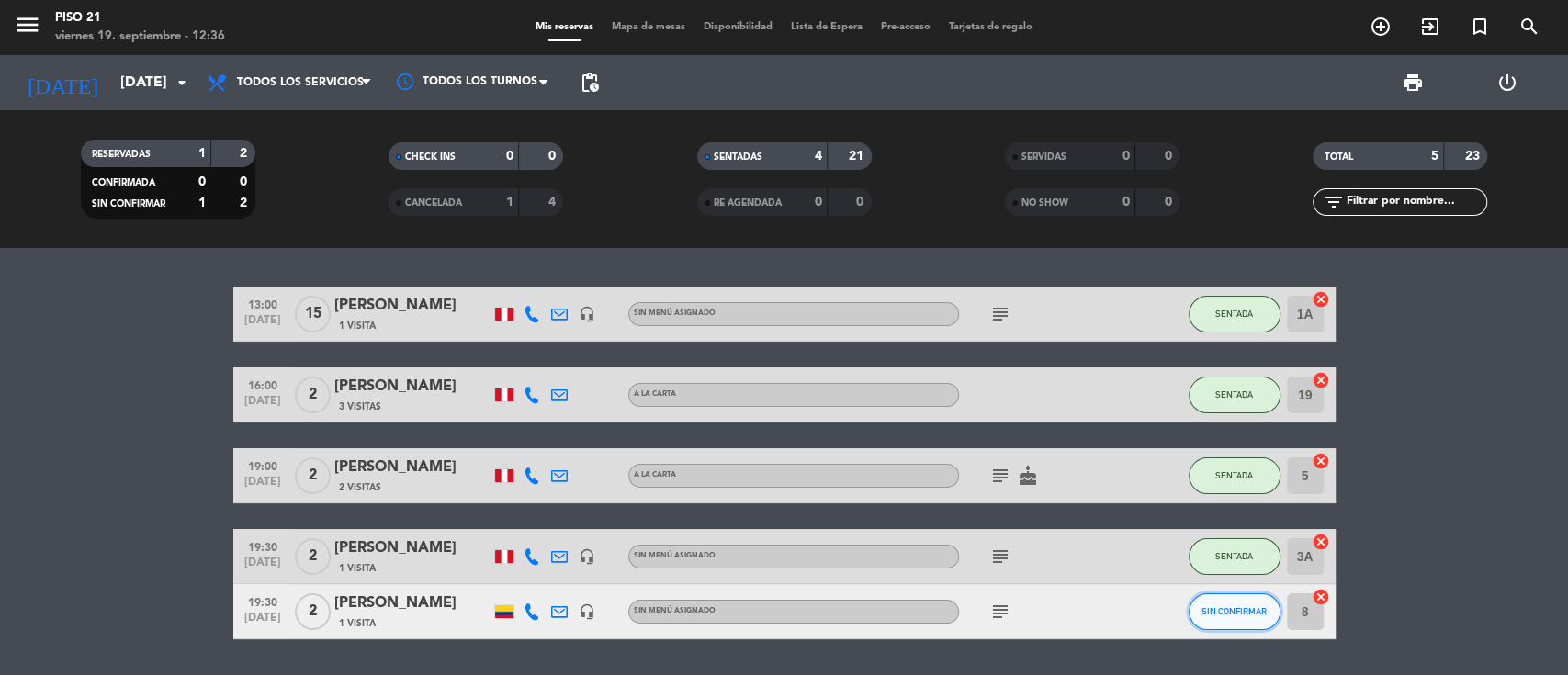
click at [1249, 624] on button "SIN CONFIRMAR" at bounding box center [1235, 612] width 92 height 36
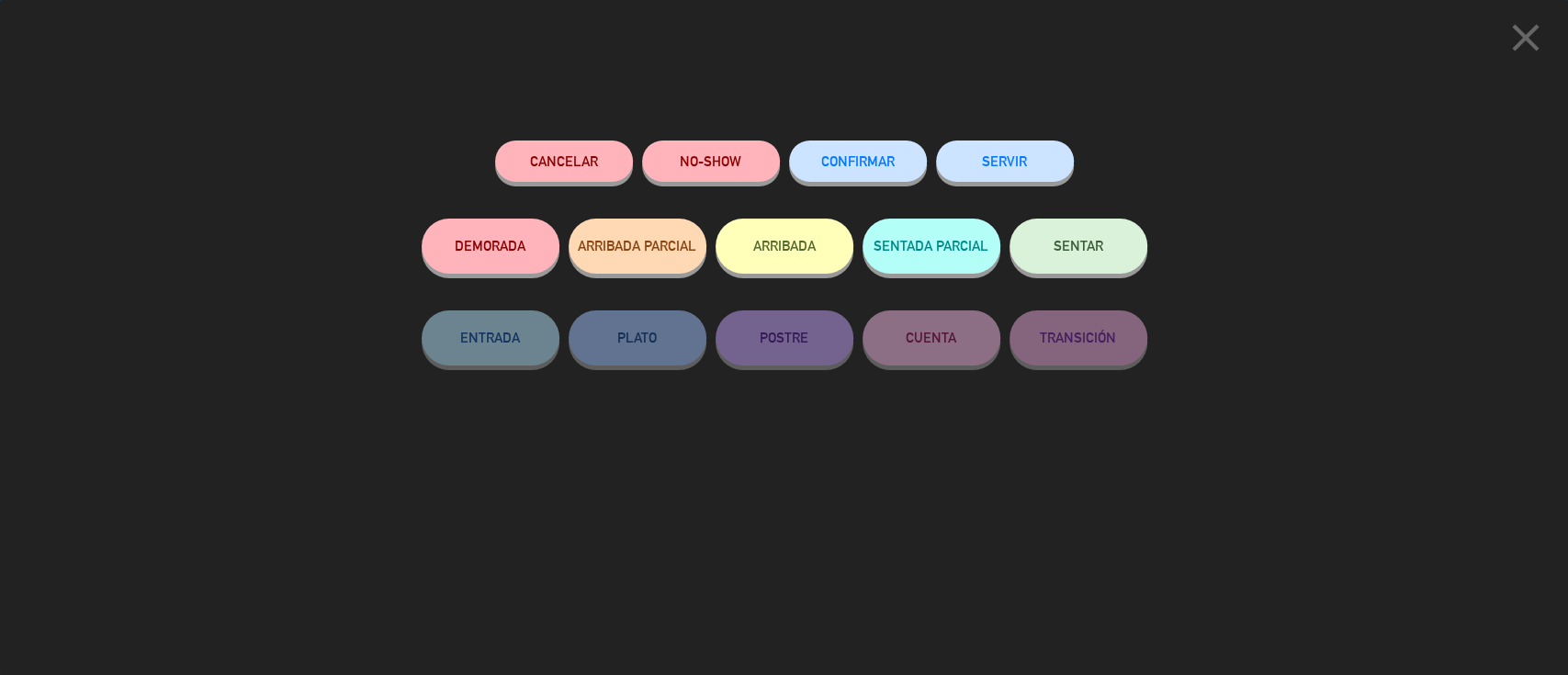
click at [1082, 253] on span "SENTAR" at bounding box center [1078, 246] width 50 height 15
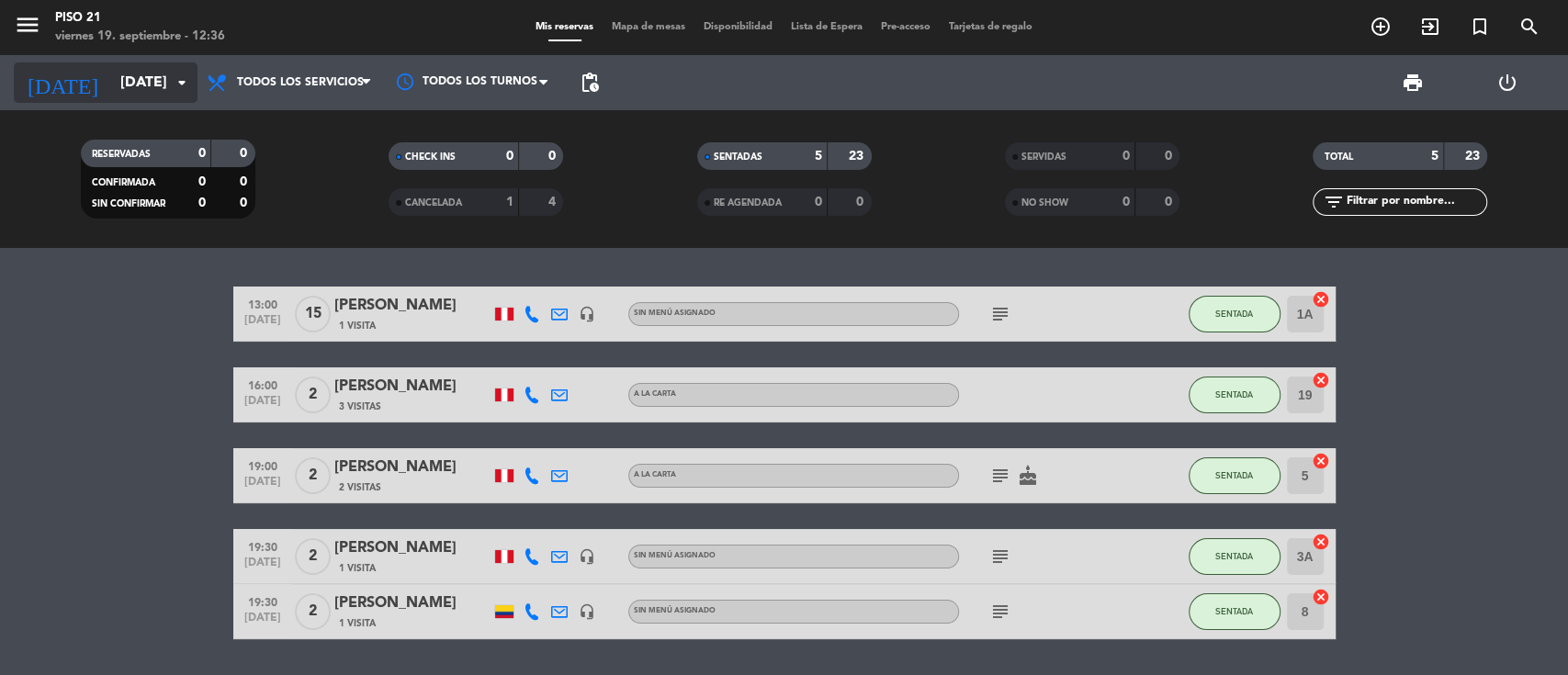
click at [118, 83] on input "[DATE]" at bounding box center [207, 82] width 194 height 35
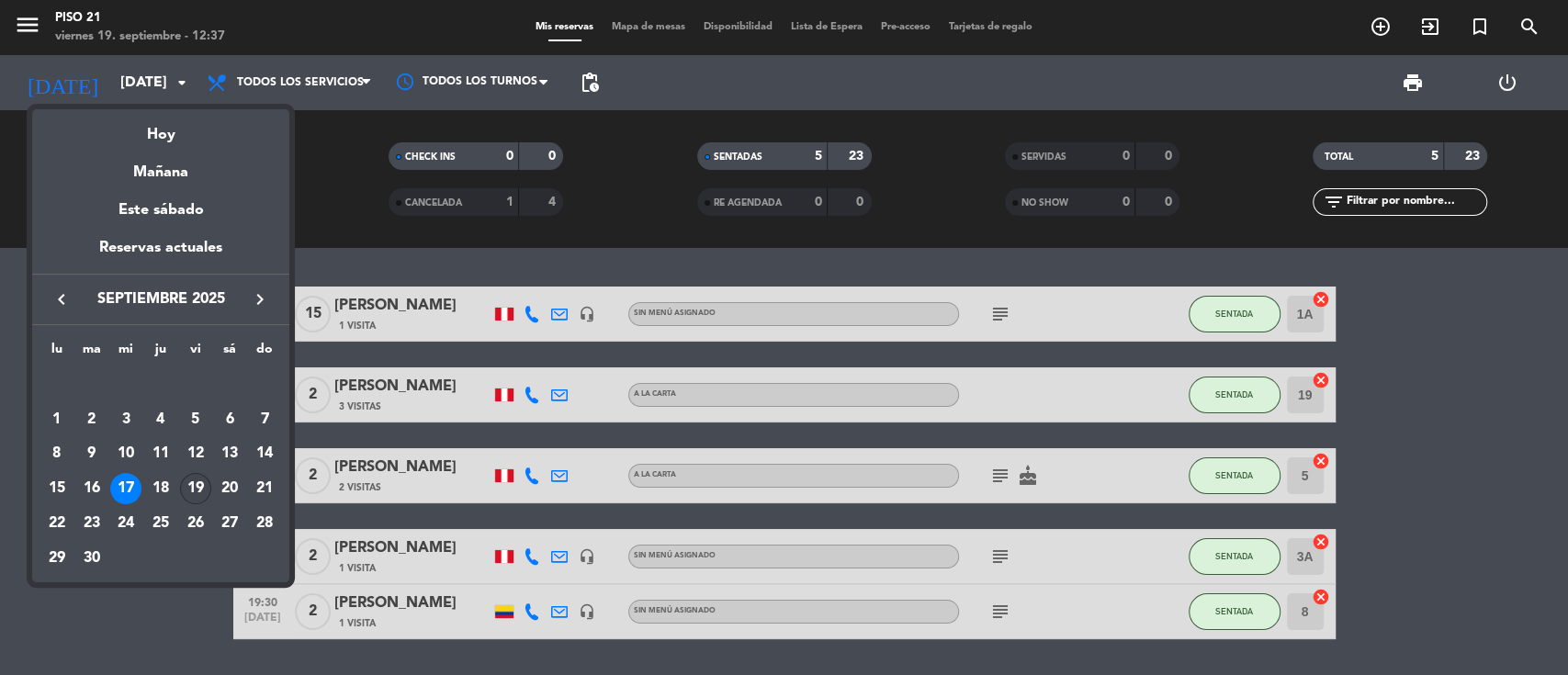
click at [206, 483] on div "19" at bounding box center [195, 489] width 32 height 32
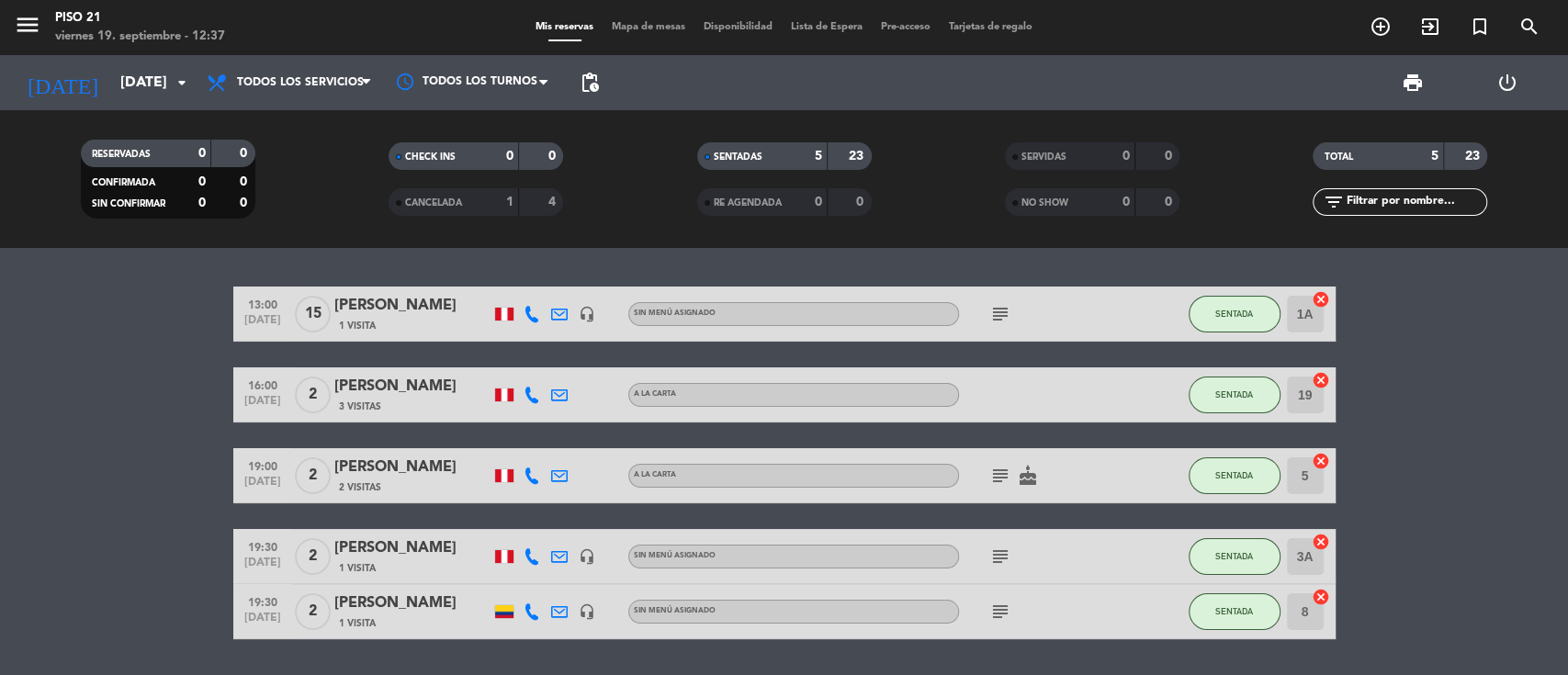
type input "[DATE]"
click at [325, 88] on span "Todos los servicios" at bounding box center [300, 82] width 127 height 12
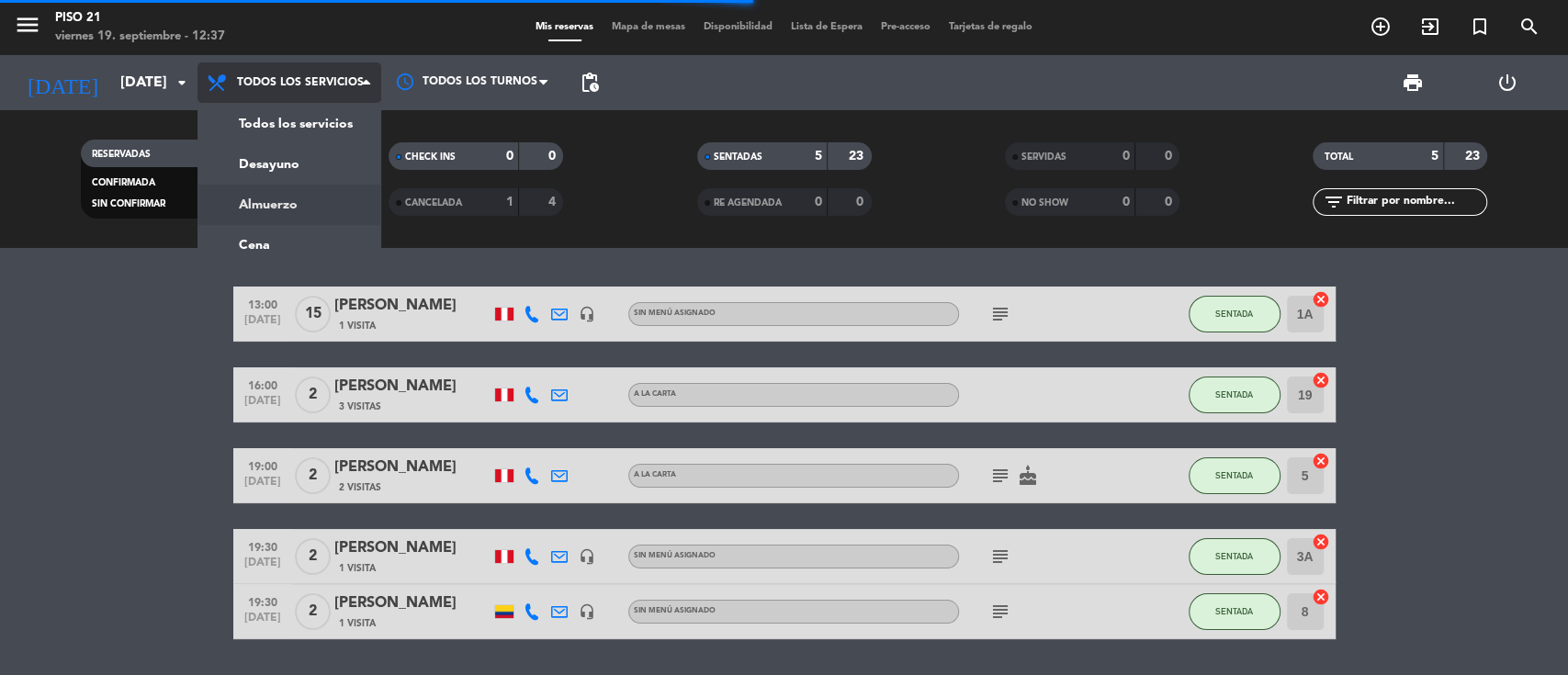
click at [289, 202] on div "menu Piso 21 [DATE] 19. septiembre - 12:37 Mis reservas Mapa de mesas Disponibi…" at bounding box center [784, 123] width 1568 height 248
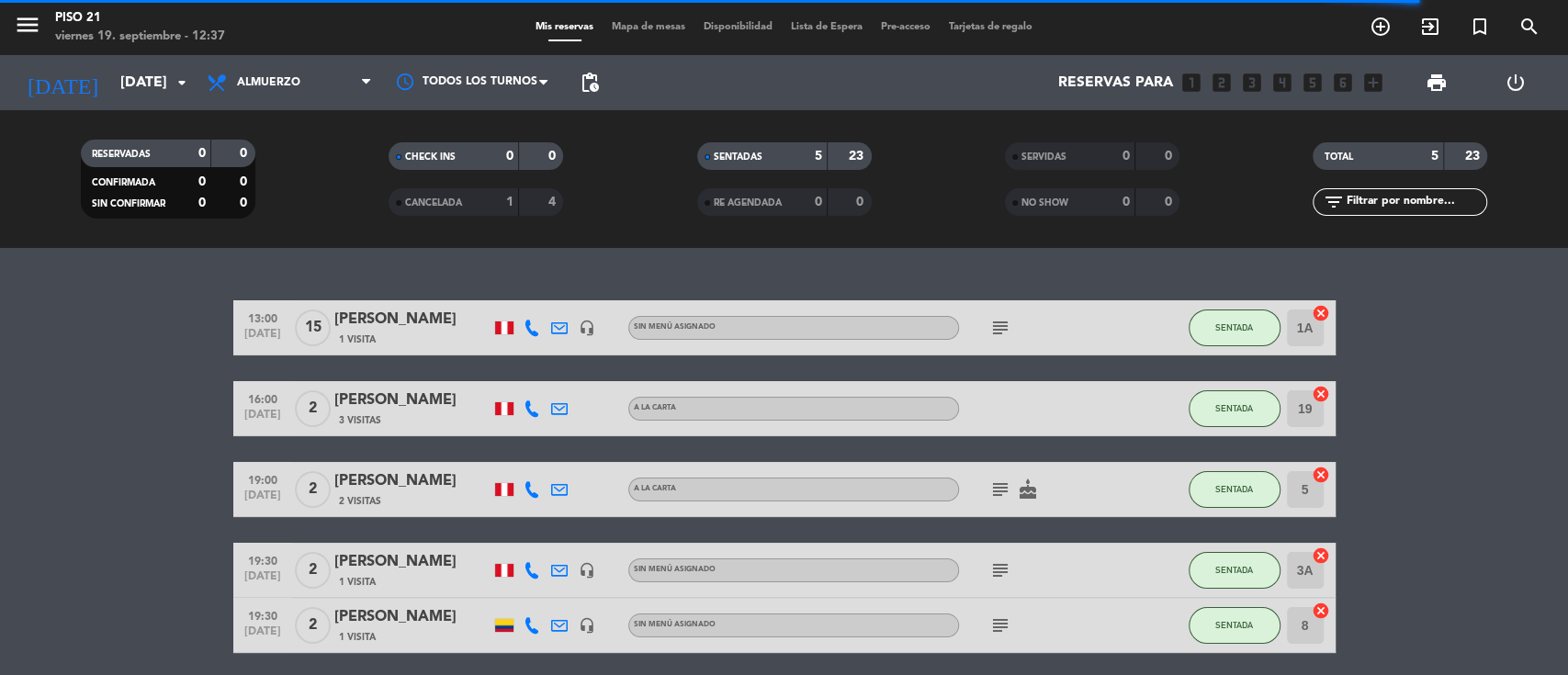
click at [1384, 289] on div "13:00 [DATE] [PERSON_NAME] 1 Visita headset_mic Sin menú asignado subject SENTA…" at bounding box center [784, 461] width 1568 height 427
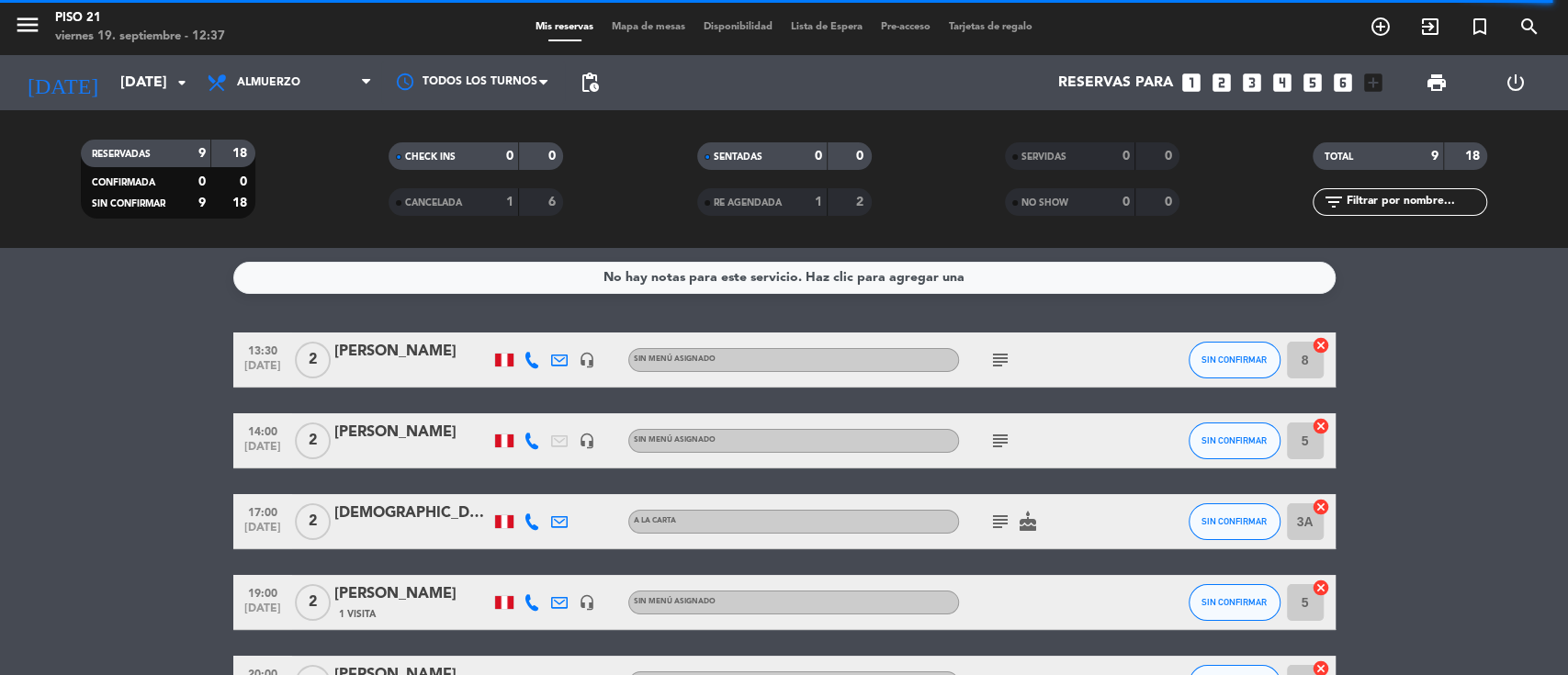
click at [1252, 86] on icon "looks_3" at bounding box center [1252, 82] width 24 height 24
click at [1252, 81] on icon "looks_3" at bounding box center [1252, 82] width 24 height 24
click at [1251, 87] on icon "looks_3" at bounding box center [1252, 82] width 24 height 24
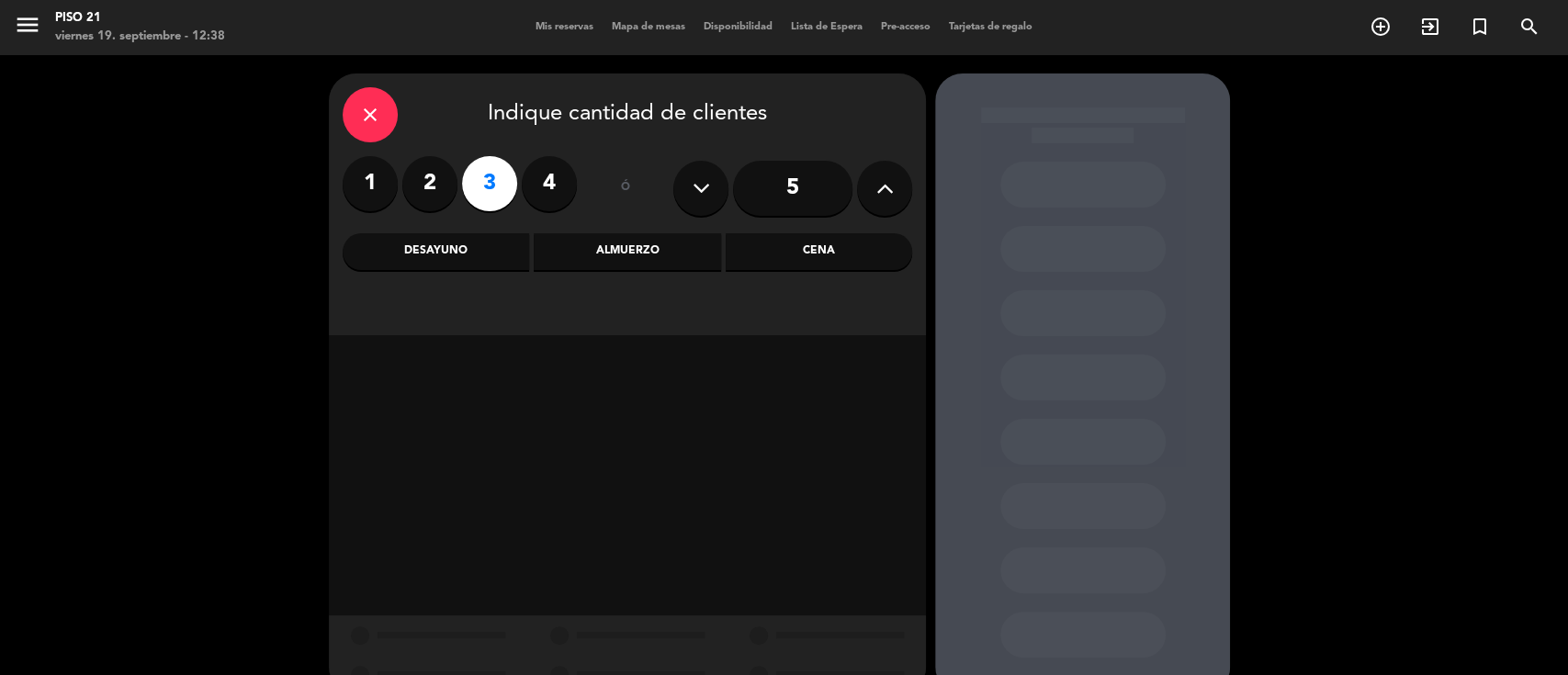
click at [623, 250] on div "Almuerzo" at bounding box center [626, 251] width 186 height 36
